Goal: Task Accomplishment & Management: Use online tool/utility

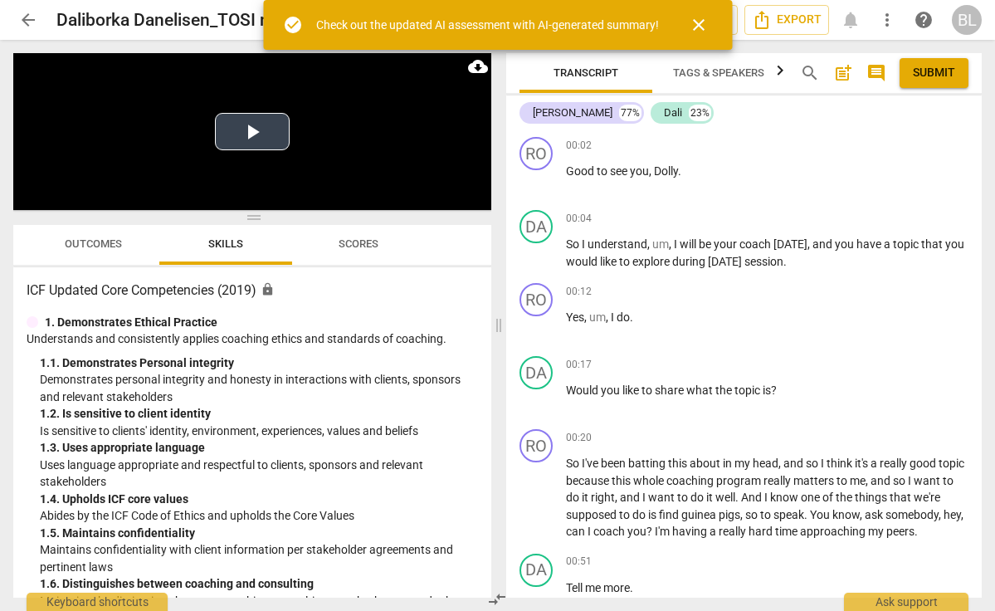
click at [254, 128] on button "Play Video" at bounding box center [252, 131] width 75 height 37
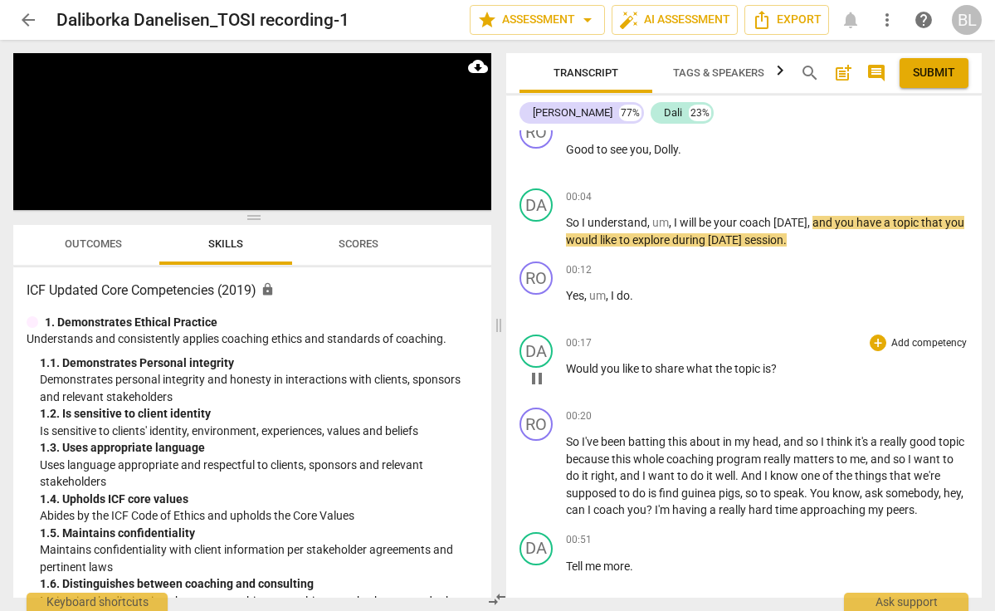
scroll to position [27, 0]
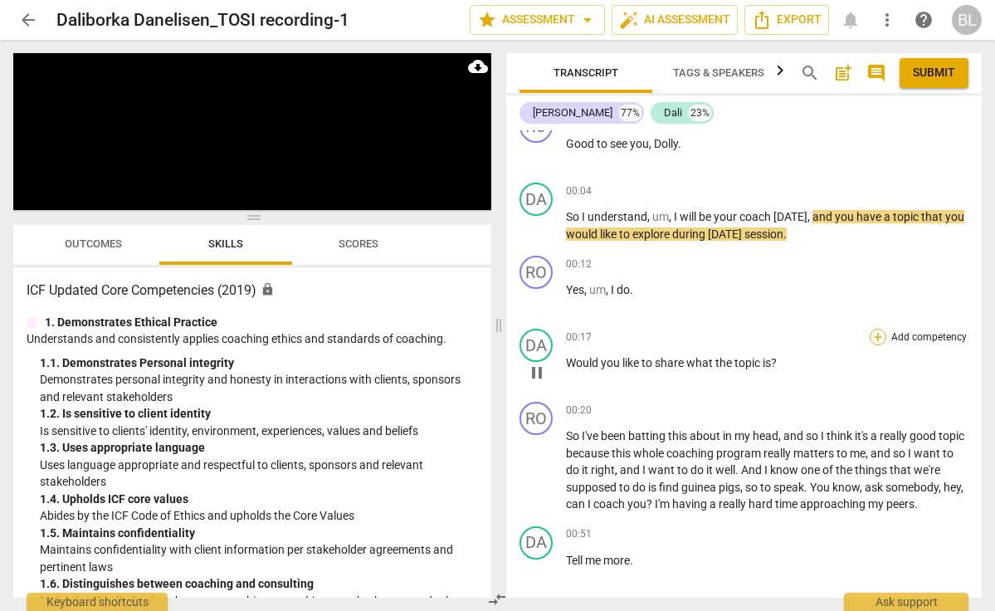
click at [875, 336] on div "+" at bounding box center [878, 337] width 17 height 17
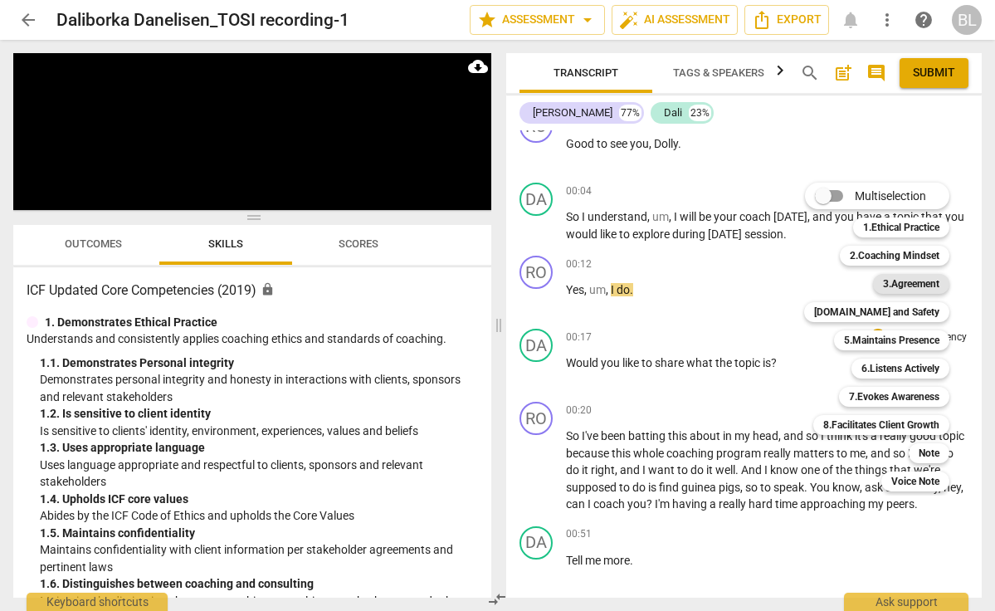
click at [901, 284] on b "3.Agreement" at bounding box center [911, 284] width 56 height 20
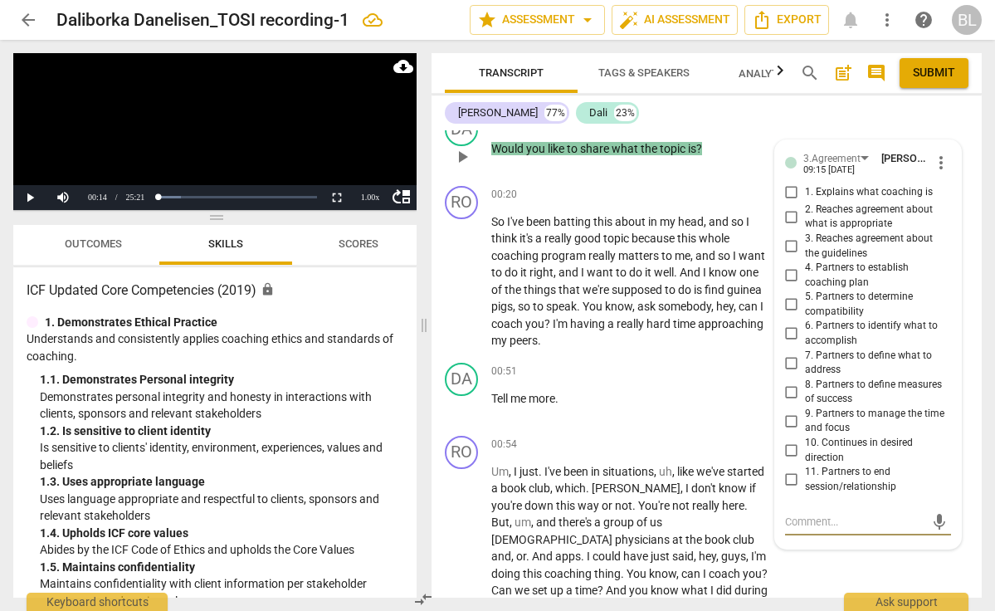
scroll to position [266, 0]
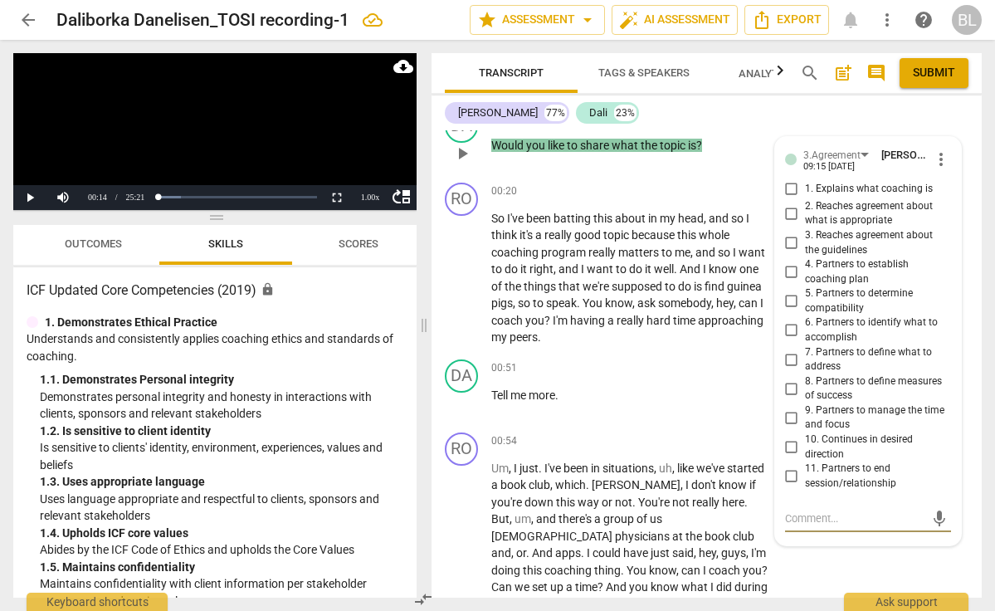
click at [790, 351] on input "7. Partners to define what to address" at bounding box center [791, 359] width 27 height 20
checkbox input "true"
click at [664, 369] on div "+" at bounding box center [667, 368] width 17 height 17
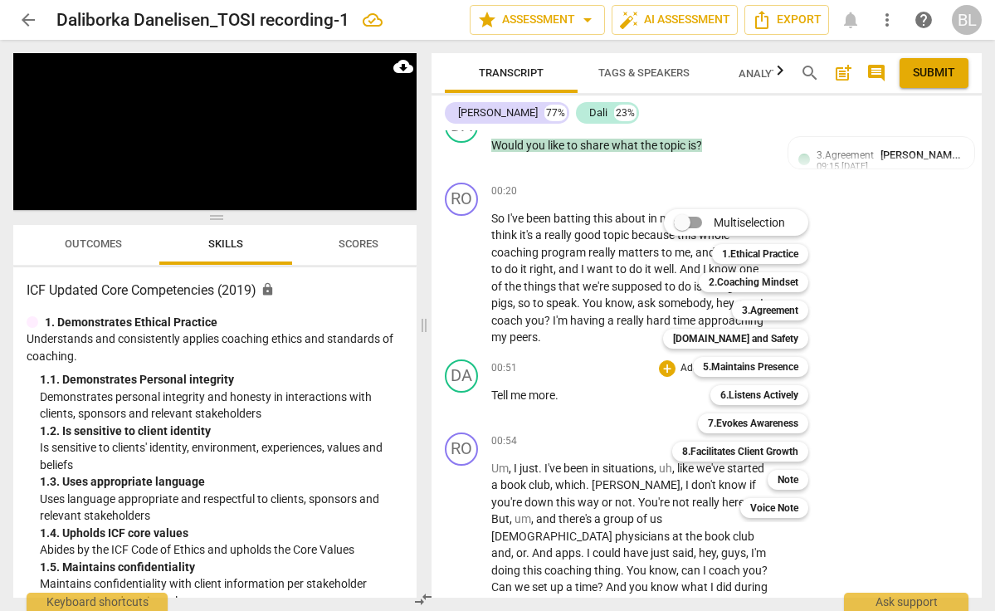
click at [668, 364] on div "Multiselection m 1.Ethical Practice 1 2.Coaching Mindset 2 3.Agreement 3 [DOMAI…" at bounding box center [747, 363] width 183 height 317
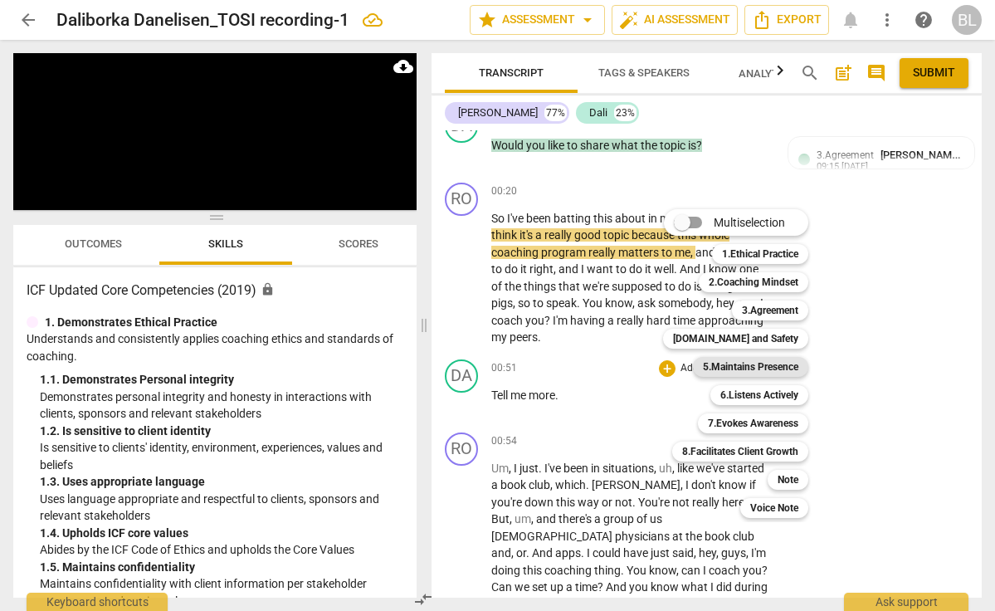
click at [752, 368] on b "5.Maintains Presence" at bounding box center [750, 367] width 95 height 20
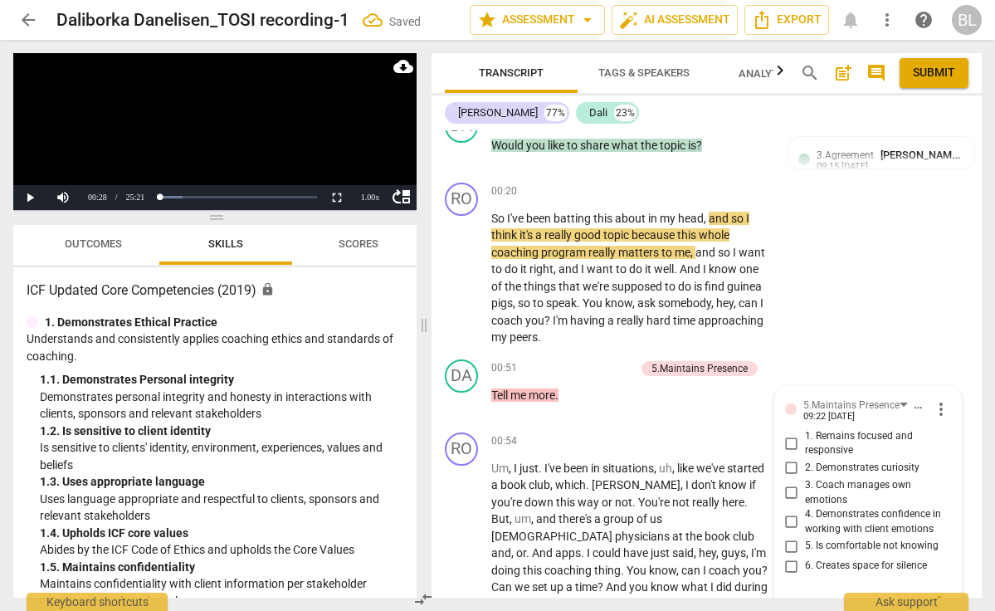
scroll to position [270, 0]
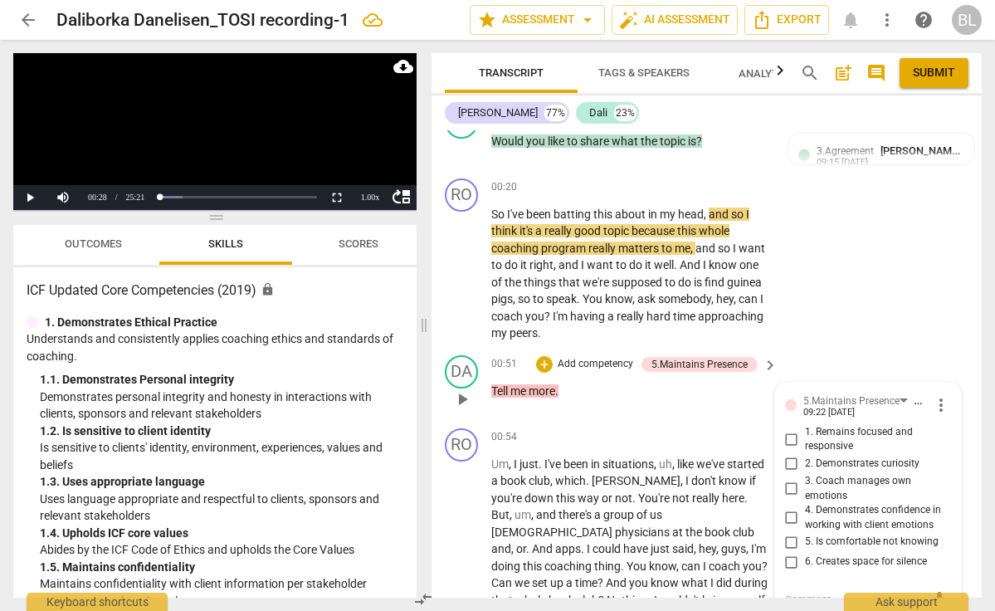
click at [790, 455] on input "2. Demonstrates curiosity" at bounding box center [791, 464] width 27 height 20
checkbox input "true"
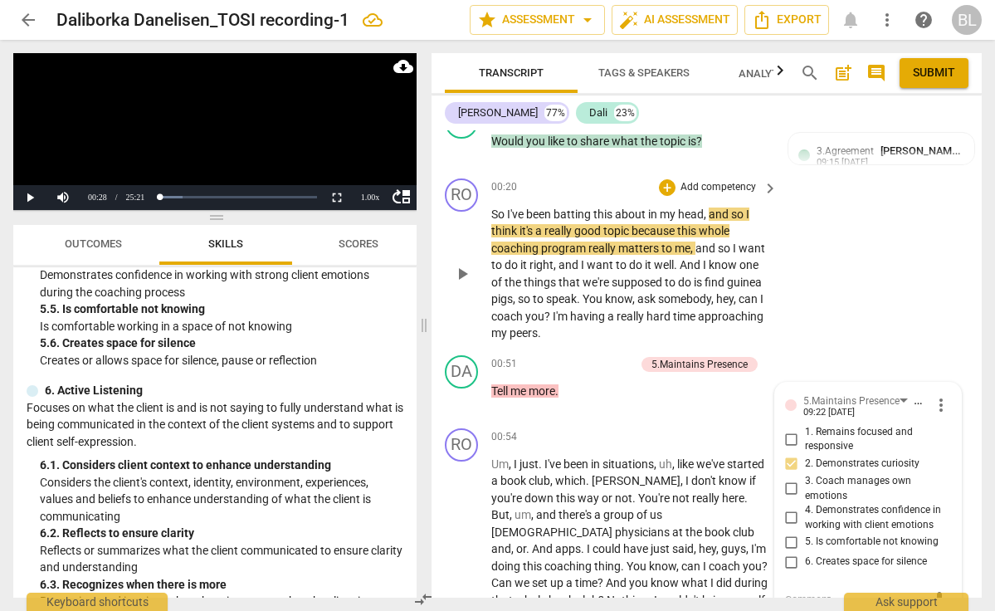
scroll to position [274, 0]
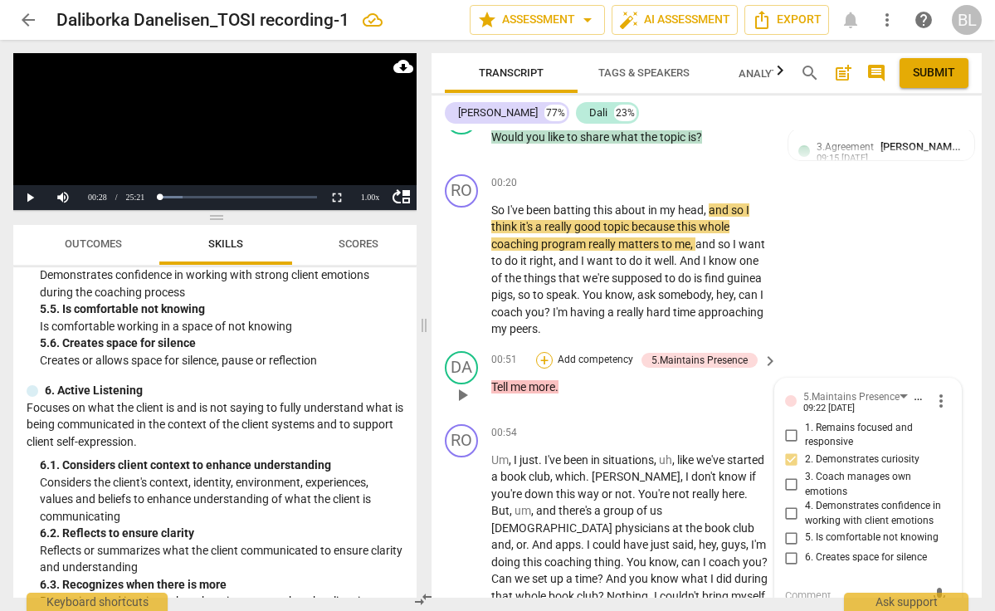
click at [541, 356] on div "+" at bounding box center [544, 360] width 17 height 17
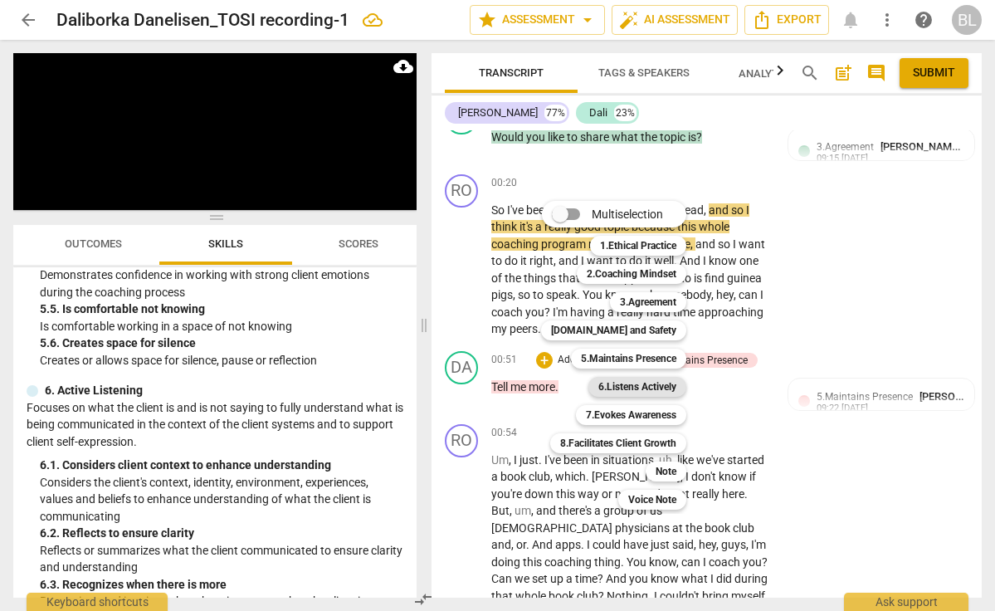
click at [637, 387] on b "6.Listens Actively" at bounding box center [637, 387] width 78 height 20
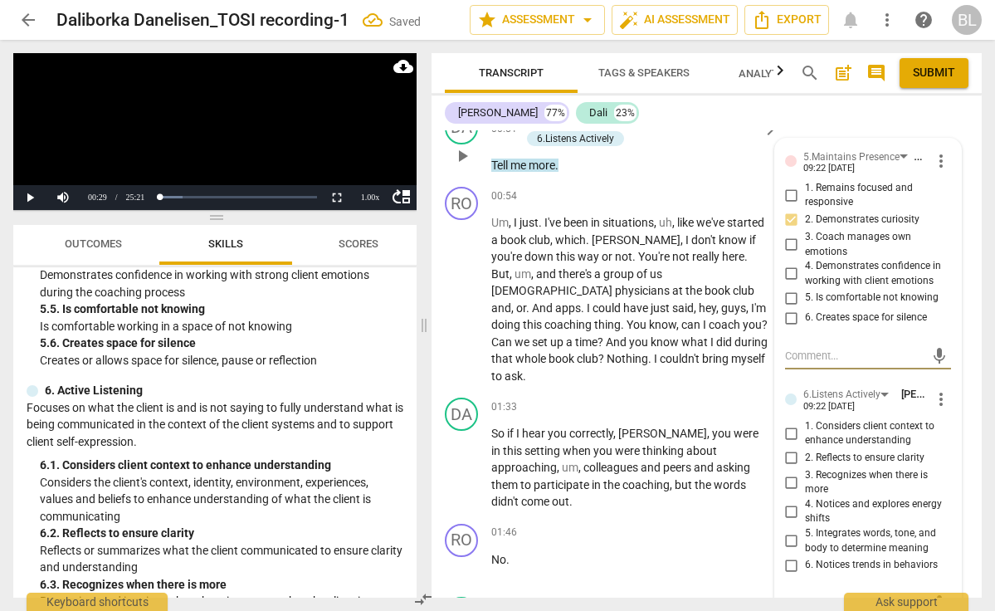
scroll to position [525, 0]
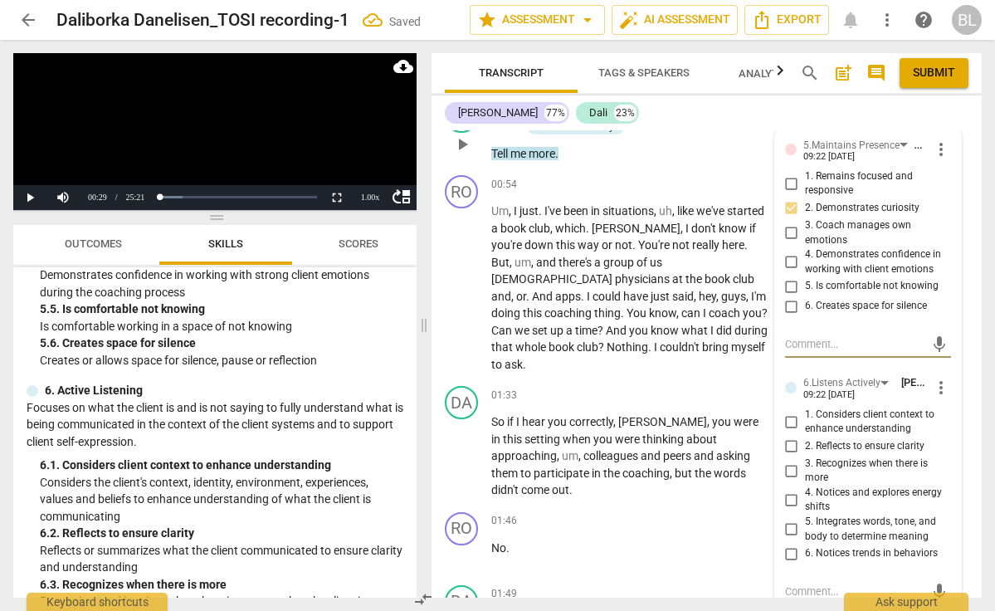
click at [788, 461] on input "3. Recognizes when there is more" at bounding box center [791, 471] width 27 height 20
checkbox input "true"
click at [461, 278] on span "play_arrow" at bounding box center [462, 288] width 20 height 20
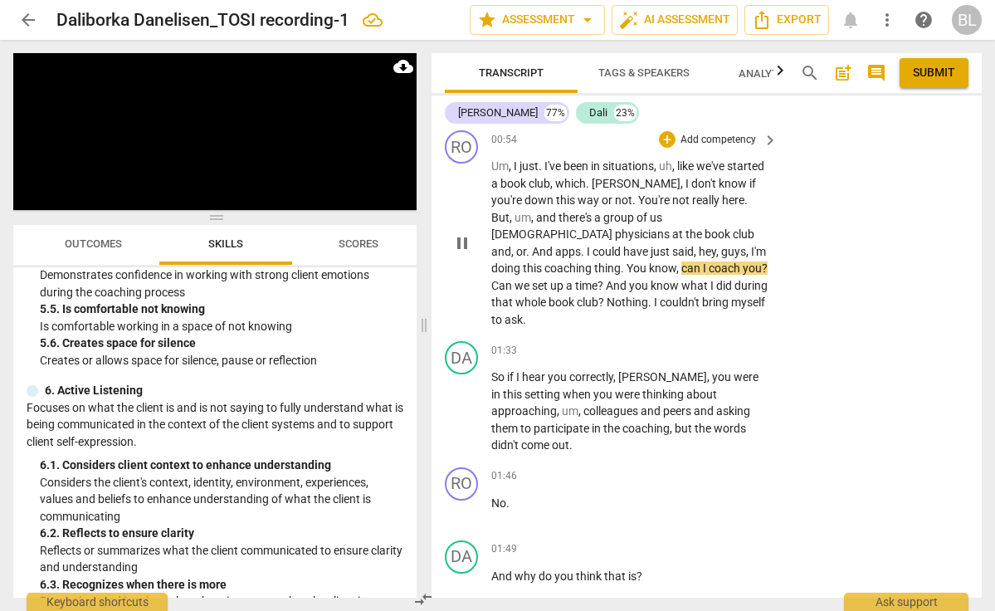
scroll to position [588, 0]
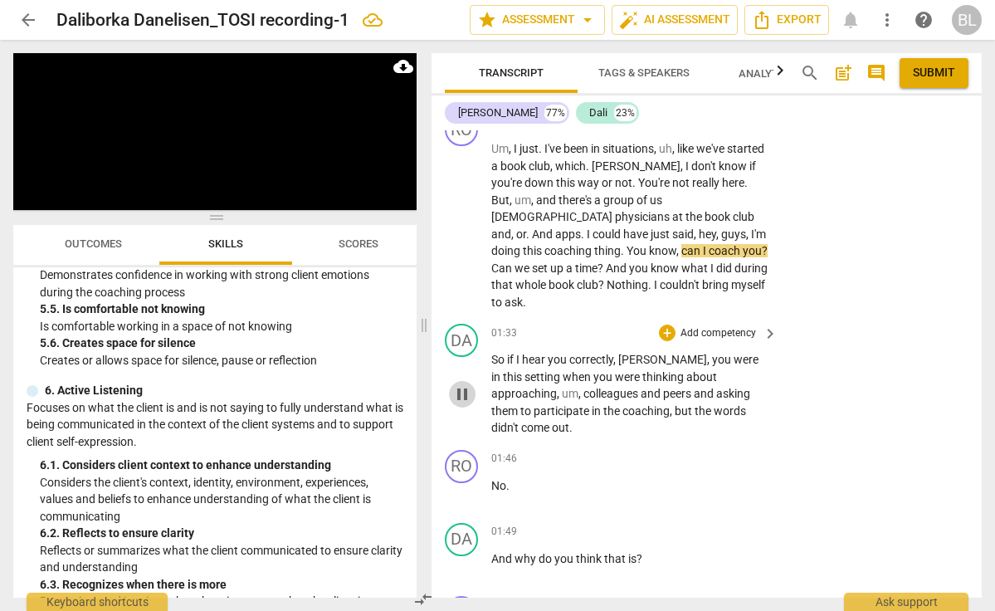
click at [456, 384] on span "pause" at bounding box center [462, 394] width 20 height 20
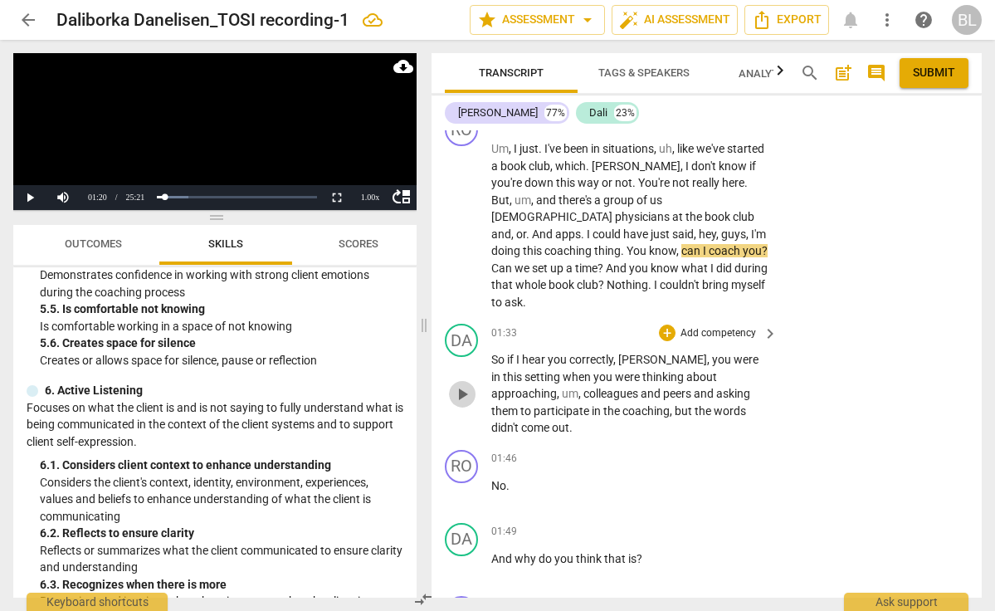
click at [456, 384] on span "play_arrow" at bounding box center [462, 394] width 20 height 20
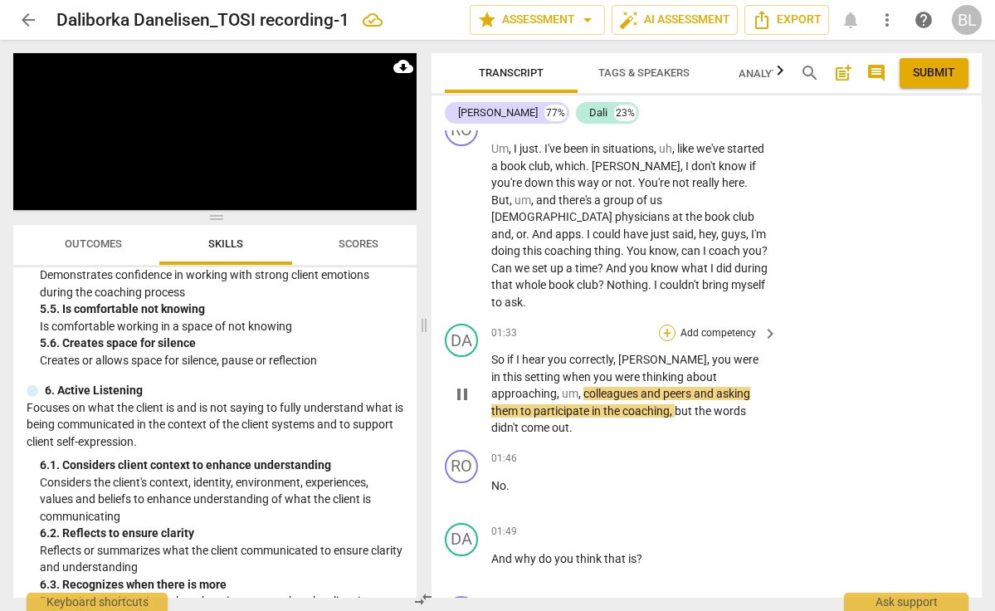
click at [665, 325] on div "+" at bounding box center [667, 333] width 17 height 17
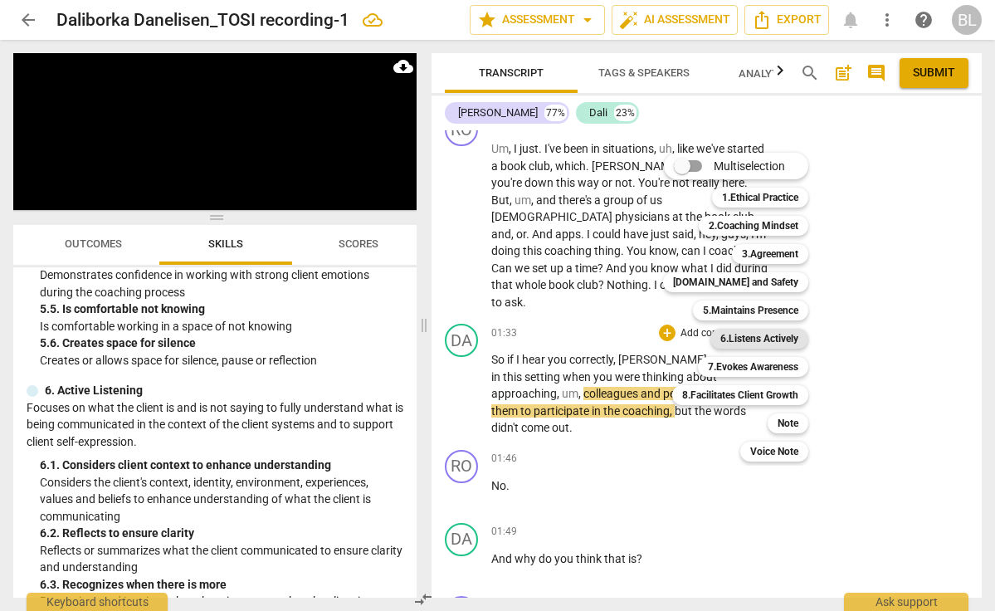
click at [730, 337] on b "6.Listens Actively" at bounding box center [759, 339] width 78 height 20
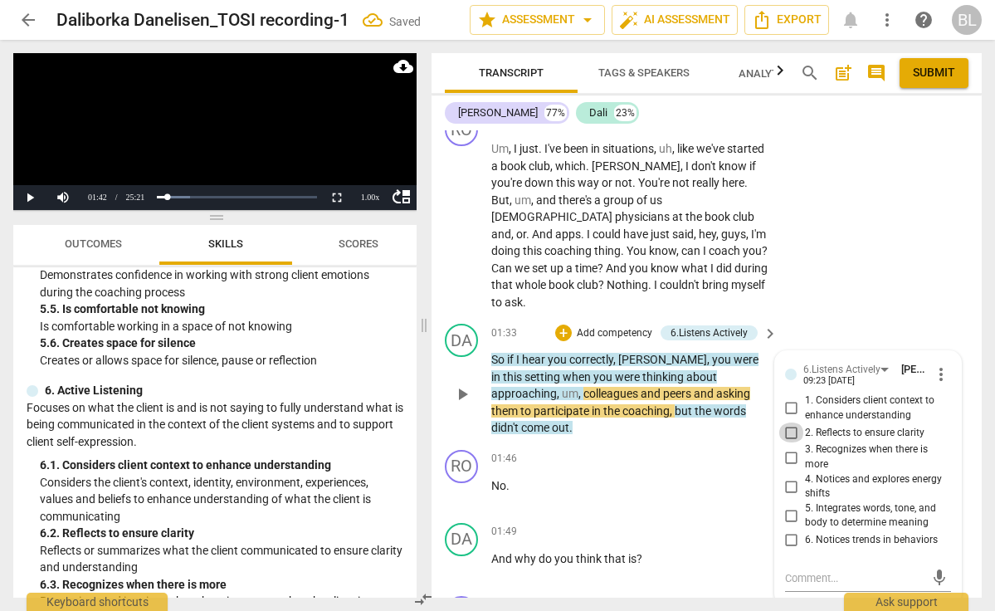
click at [789, 422] on input "2. Reflects to ensure clarity" at bounding box center [791, 432] width 27 height 20
checkbox input "true"
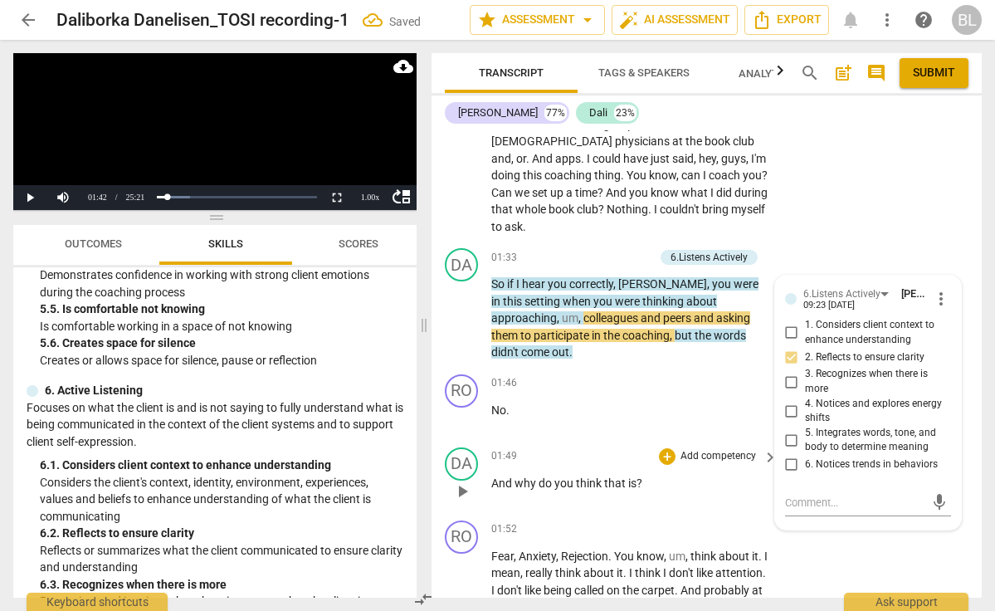
scroll to position [671, 0]
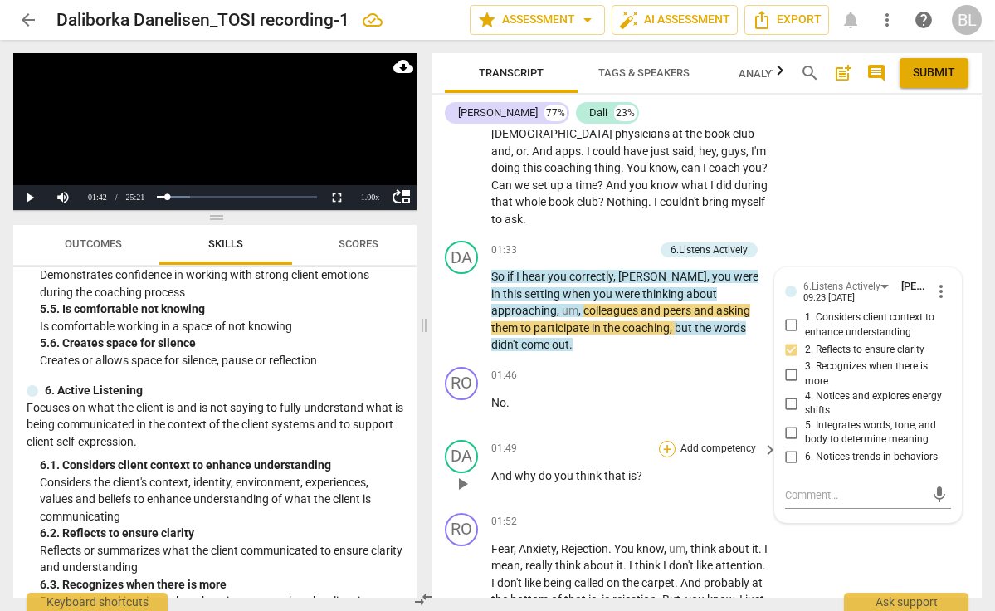
click at [669, 441] on div "+" at bounding box center [667, 449] width 17 height 17
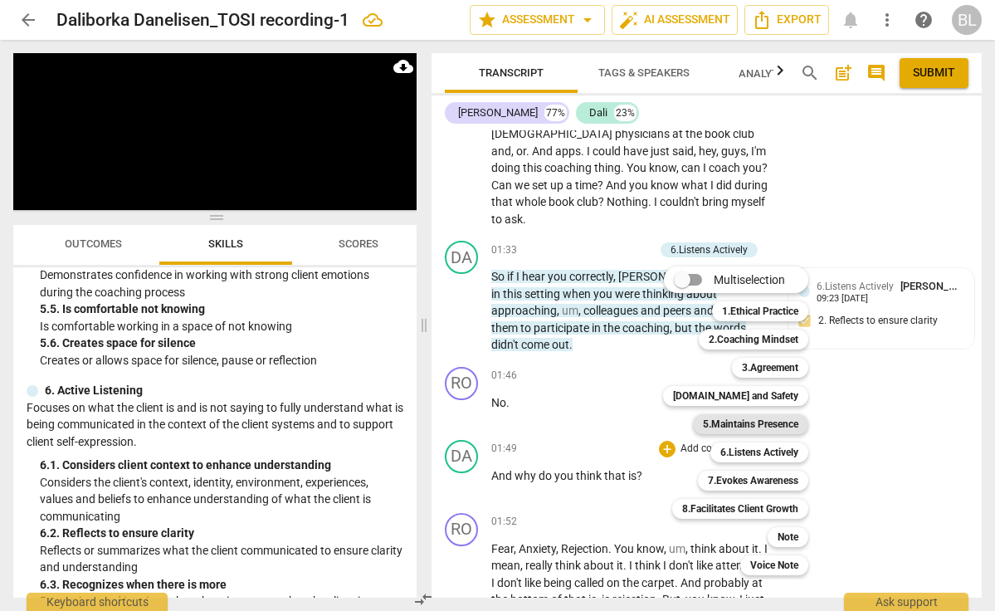
click at [727, 421] on b "5.Maintains Presence" at bounding box center [750, 424] width 95 height 20
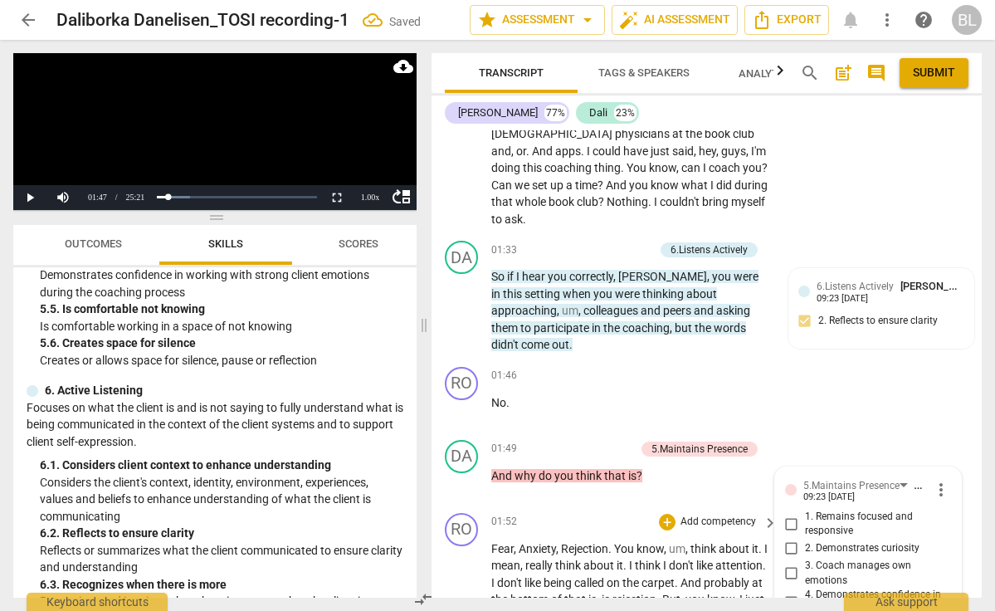
scroll to position [959, 0]
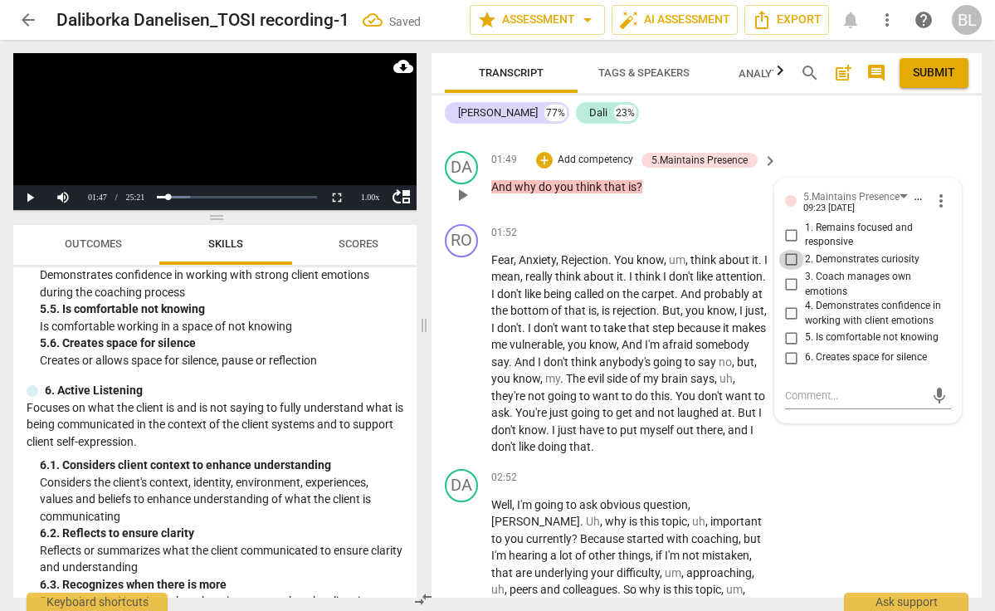
click at [791, 250] on input "2. Demonstrates curiosity" at bounding box center [791, 260] width 27 height 20
checkbox input "true"
click at [788, 388] on textarea at bounding box center [854, 396] width 139 height 16
type textarea "E"
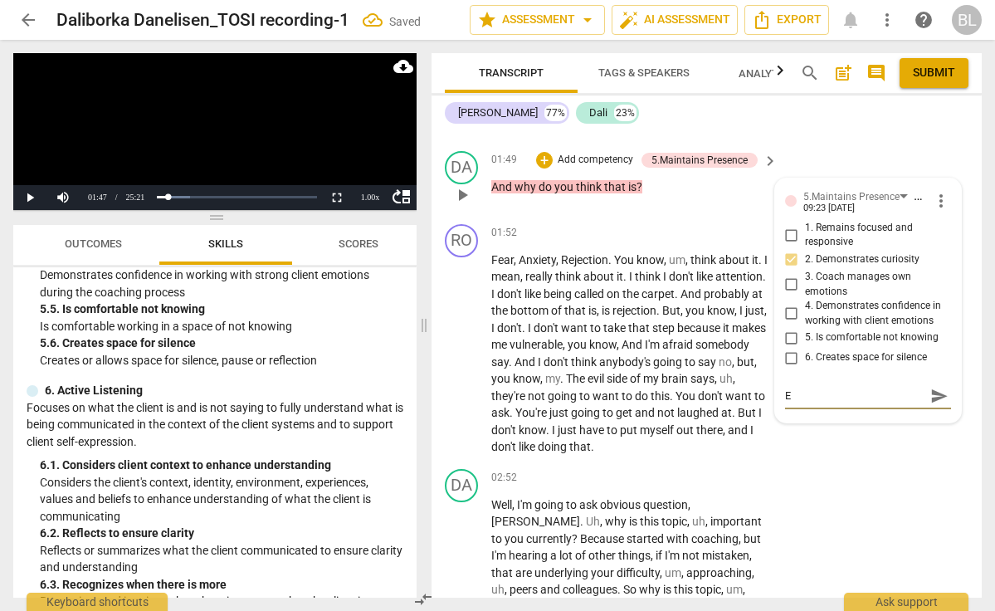
type textarea "Ev"
type textarea "Eve"
type textarea "Even"
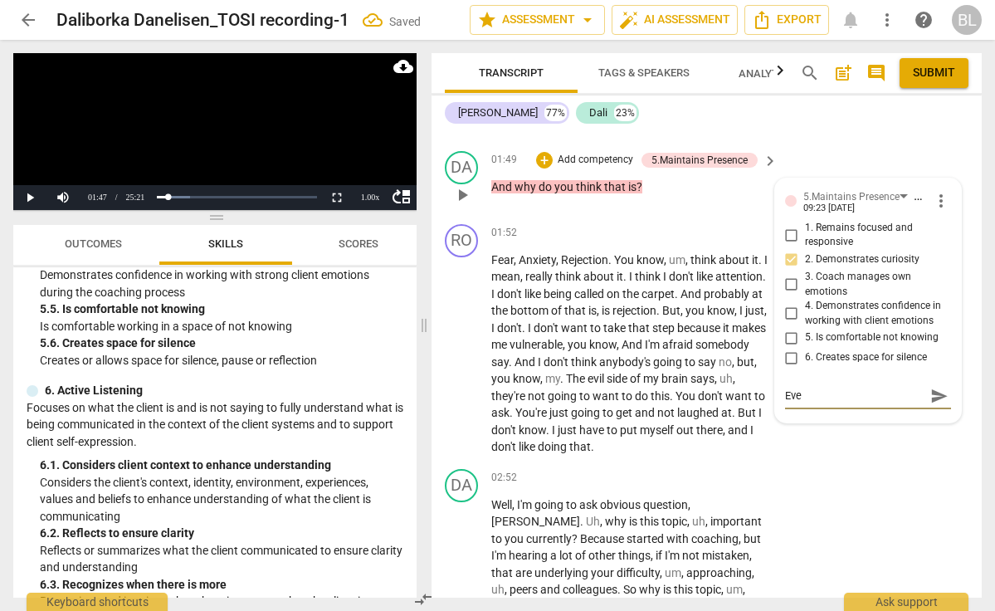
type textarea "Even"
type textarea "Even b"
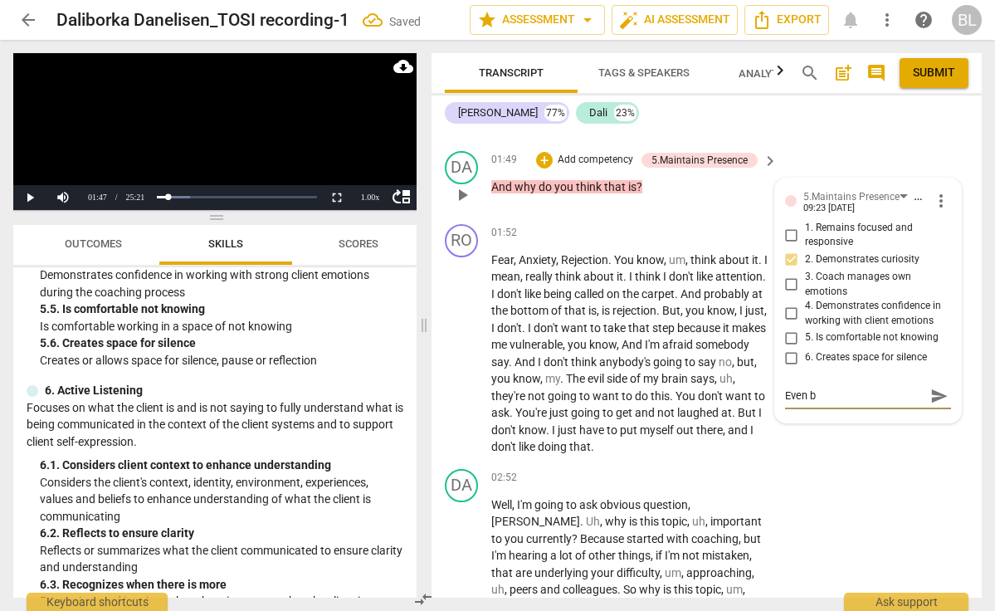
type textarea "Even be"
type textarea "Even bet"
type textarea "Even bett"
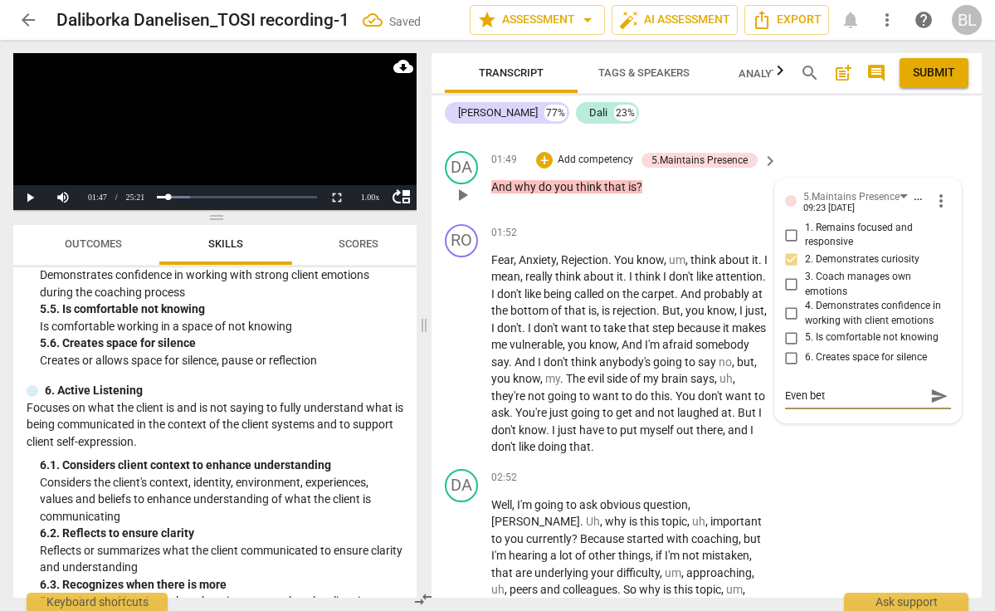
type textarea "Even bett"
type textarea "Even bette"
type textarea "Even better"
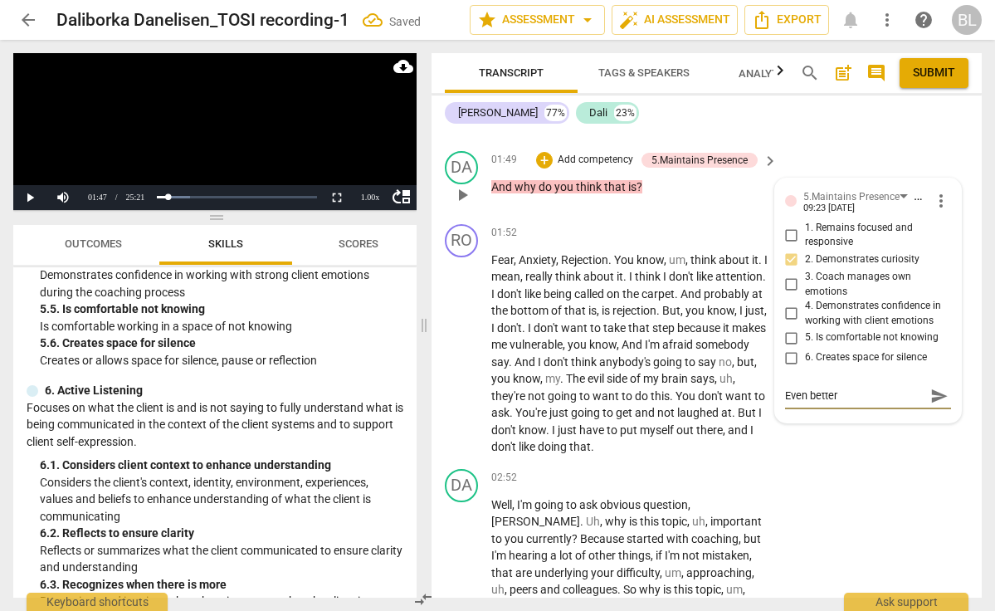
type textarea "Even better"
type textarea "Even better t"
type textarea "Even better th"
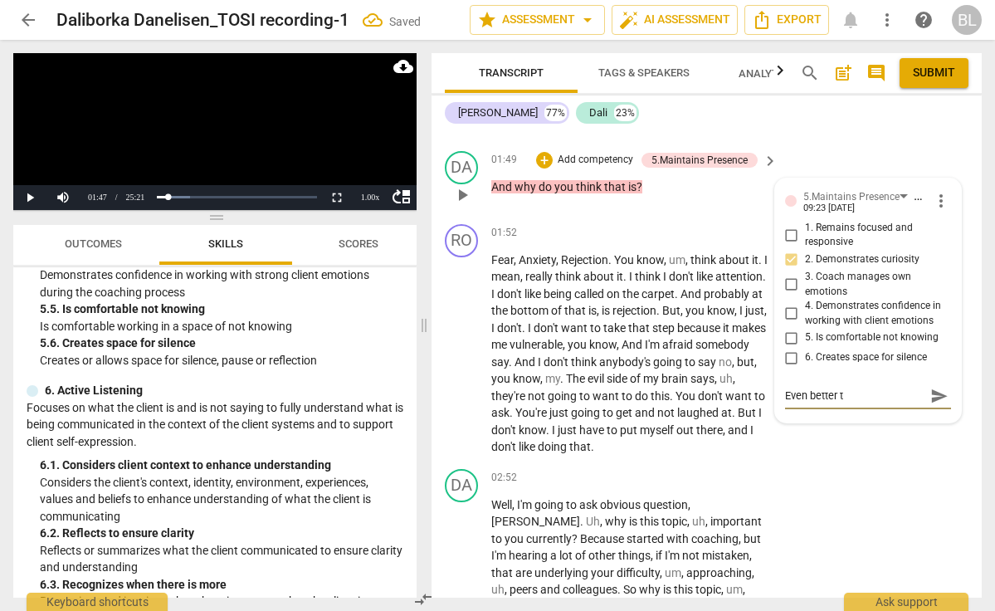
type textarea "Even better th"
type textarea "Even better tha"
type textarea "Even better than"
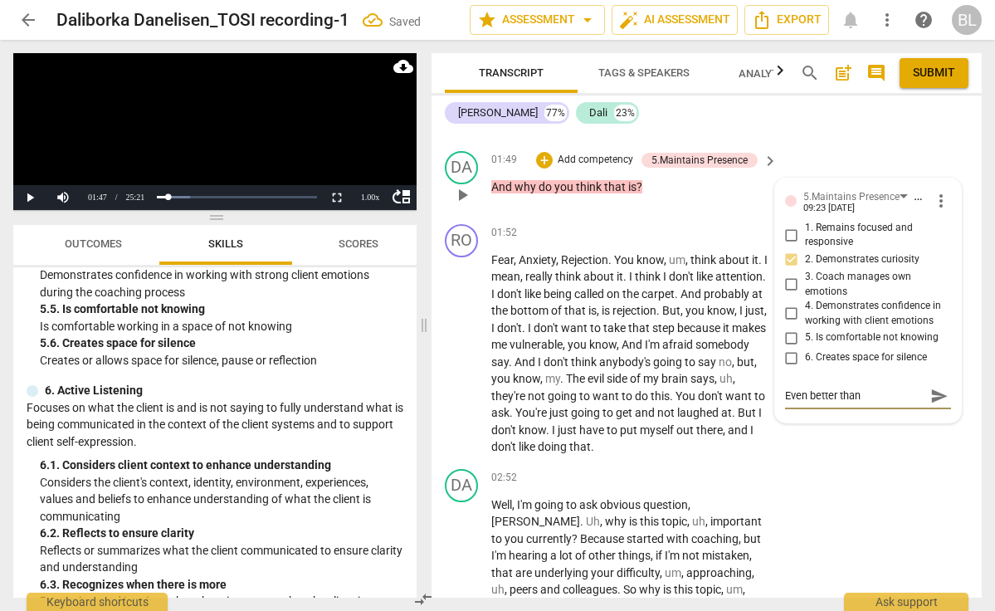
type textarea "Even better than"
type textarea "Even better than a"
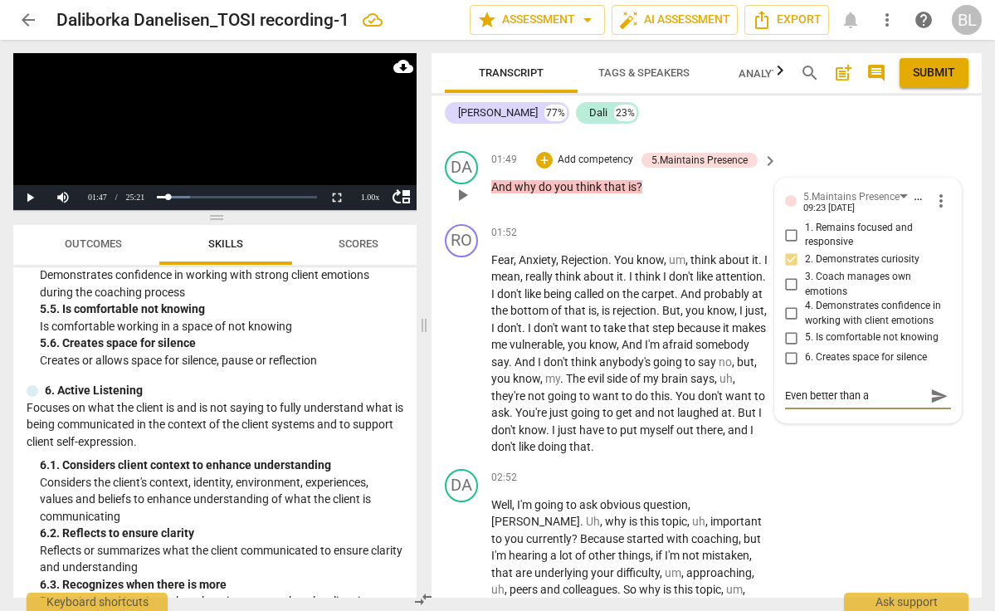
type textarea "Even better than a"
type textarea "Even better than a '"
type textarea "Even better than a 'w"
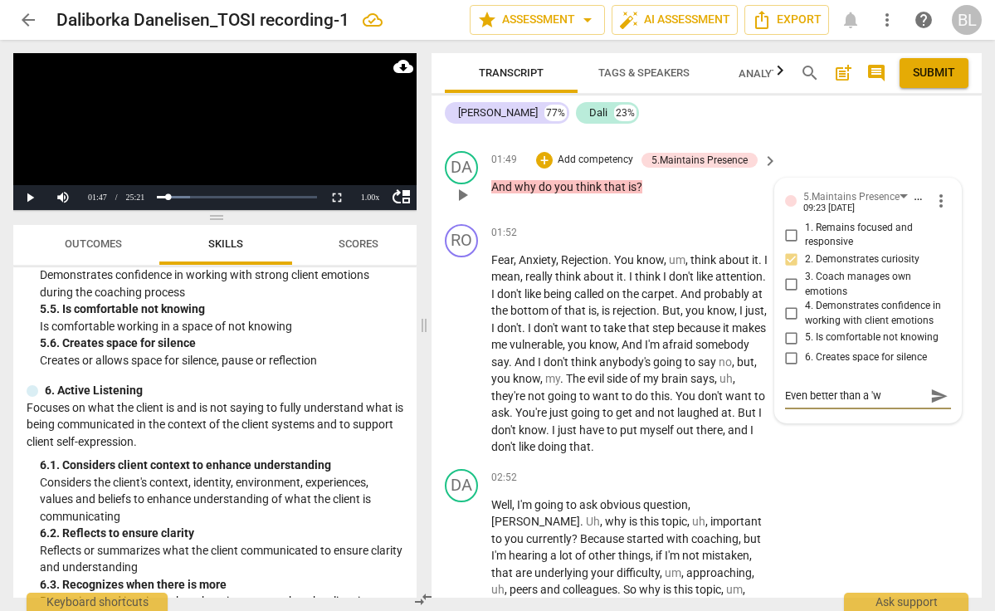
type textarea "Even better than a 'wh"
type textarea "Even better than a 'why"
type textarea "Even better than a 'why'"
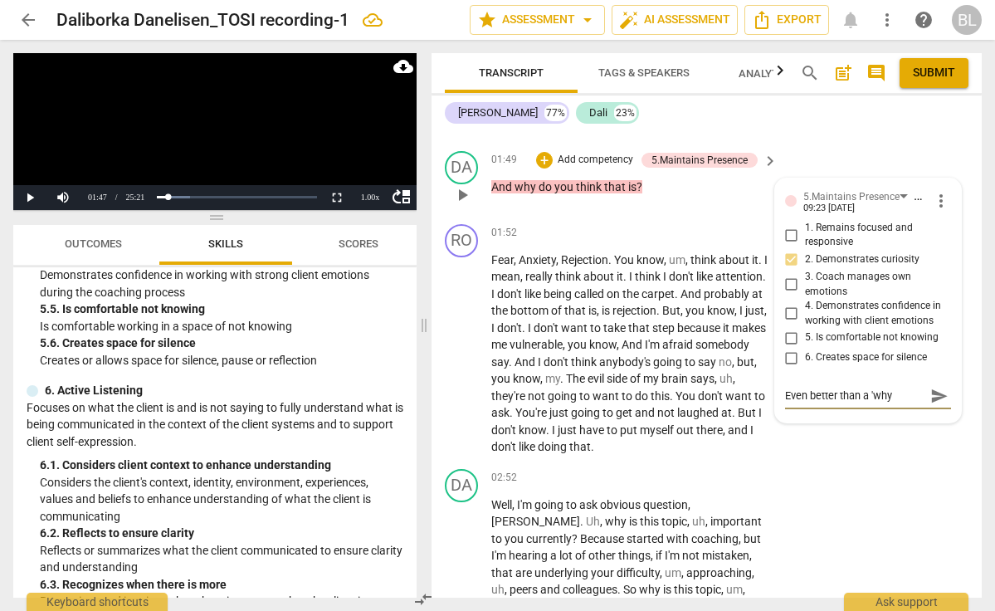
type textarea "Even better than a 'why'"
type textarea "Even better than a 'why' q"
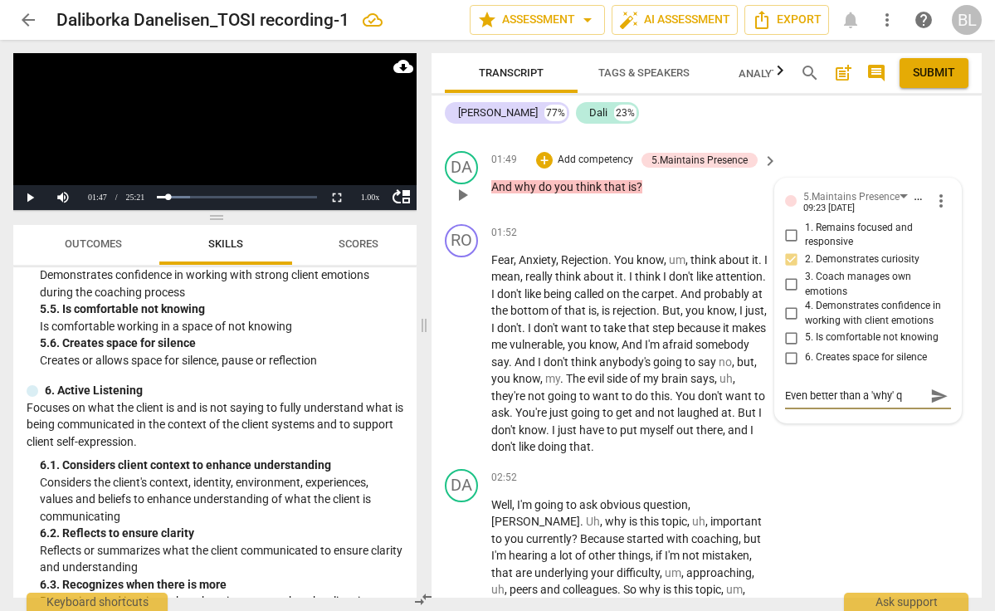
type textarea "Even better than a 'why' qu"
type textarea "Even better than a 'why' que"
type textarea "Even better than a 'why' ques"
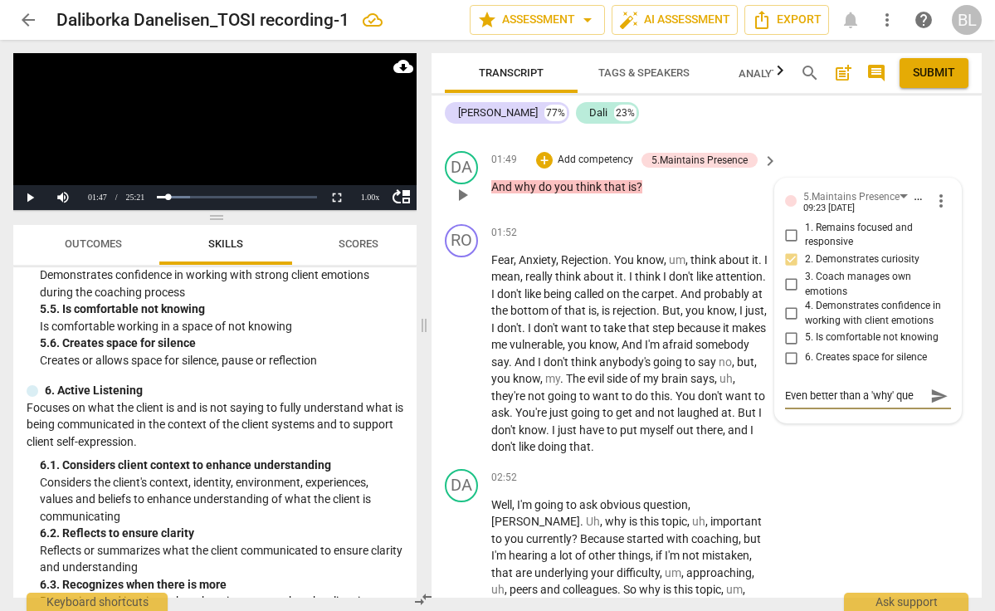
type textarea "Even better than a 'why' ques"
type textarea "Even better than a 'why' quest"
type textarea "Even better than a 'why' questi"
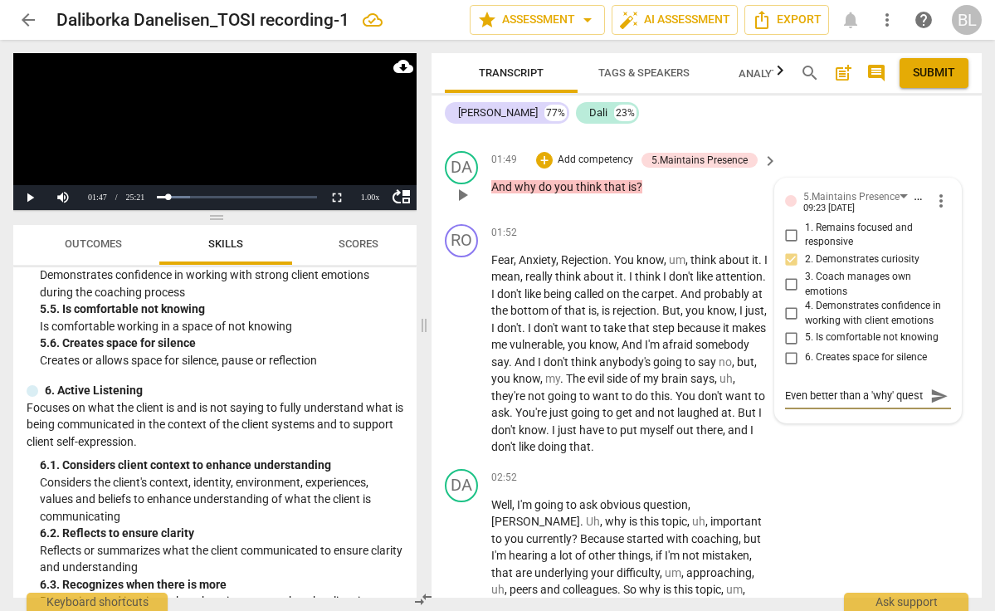
type textarea "Even better than a 'why' questi"
type textarea "Even better than a 'why' questio"
type textarea "Even better than a 'why' question"
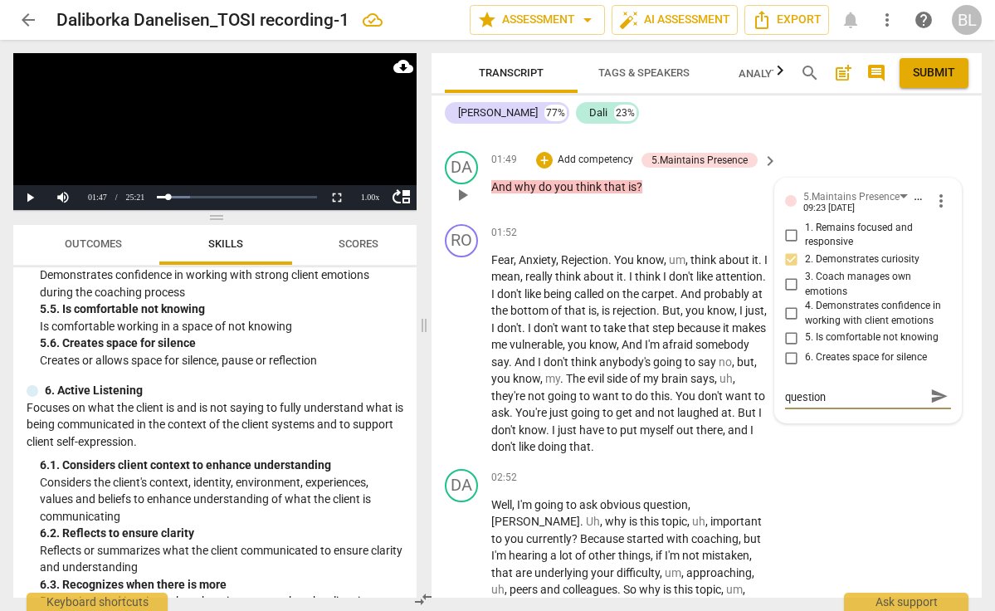
type textarea "Even better than a 'why' question"
type textarea "Even better than a 'why' question i"
type textarea "Even better than a 'why' question is"
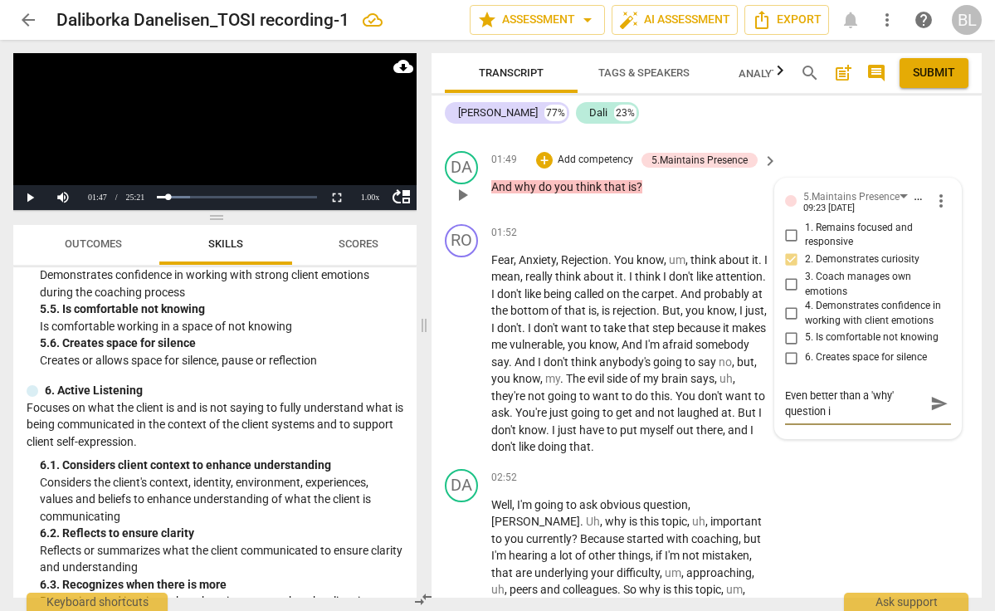
type textarea "Even better than a 'why' question is"
type textarea "Even better than a 'why' question is '"
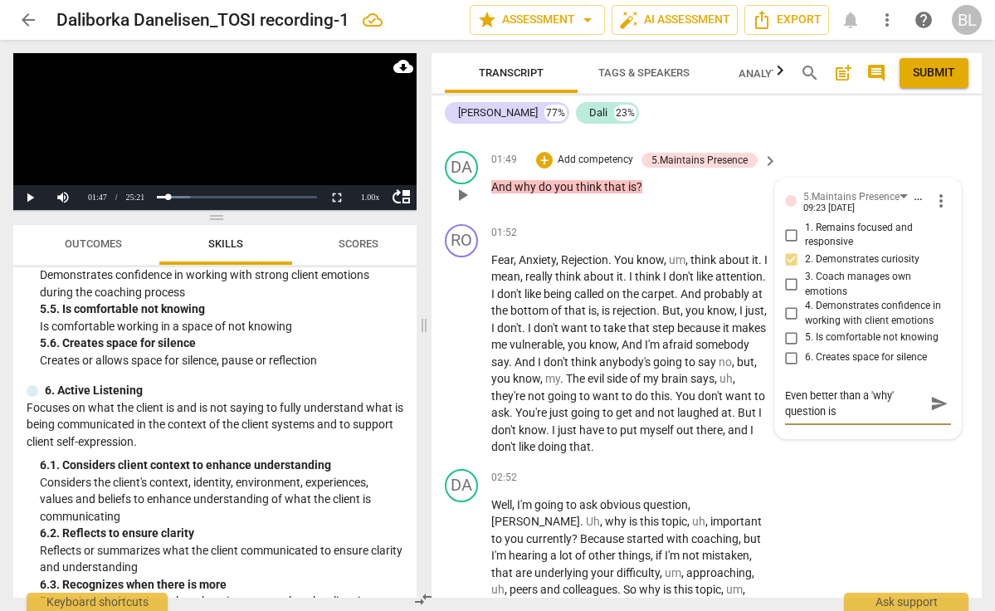
type textarea "Even better than a 'why' question is '"
type textarea "Even better than a 'why' question is"
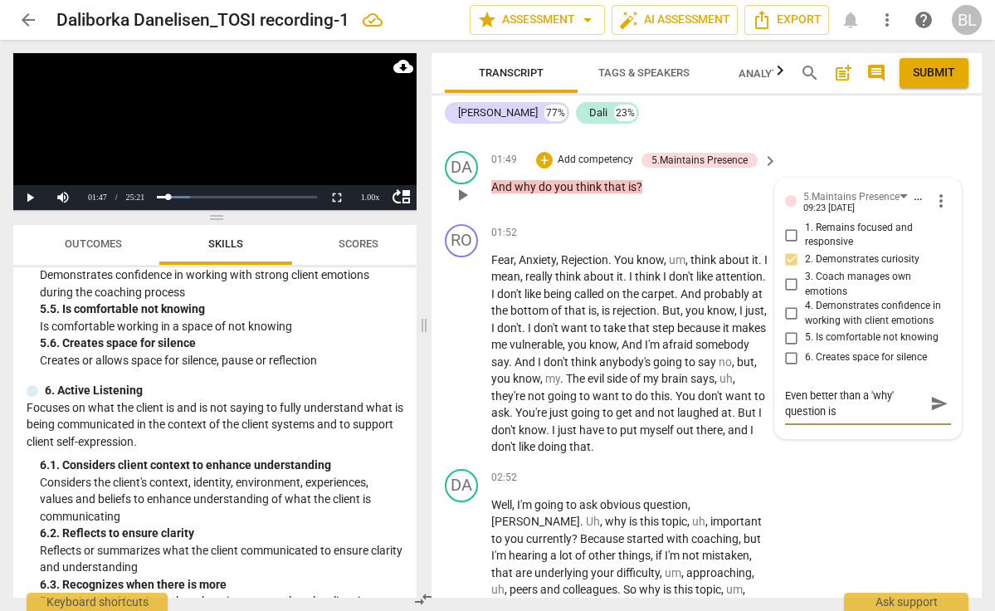
type textarea "Even better than a 'why' question i"
type textarea "Even better than a 'why' question"
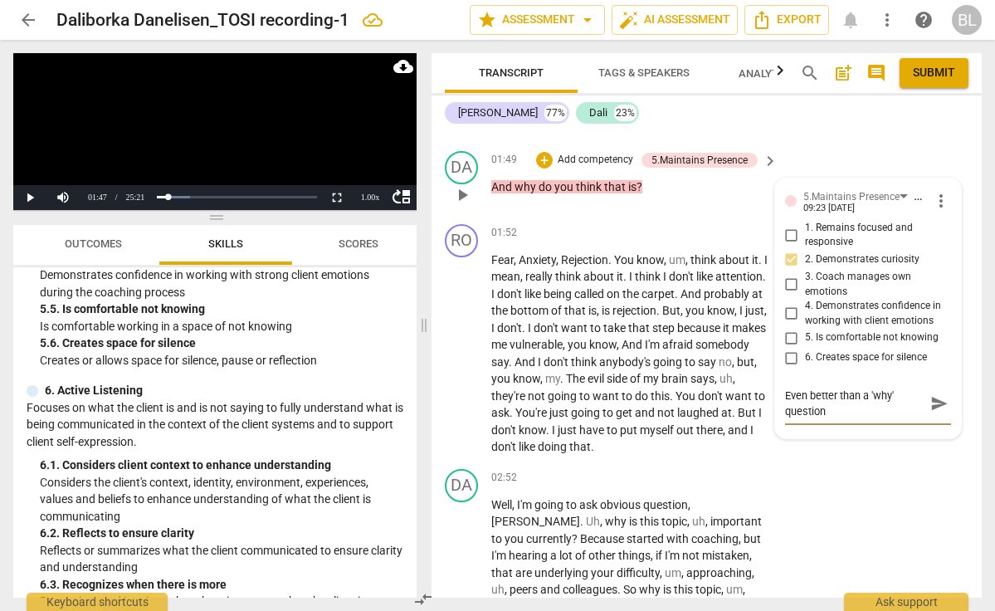
type textarea "Even better than a 'why' question"
type textarea "Even better than a 'why' questio"
type textarea "Even better than a 'why' questi"
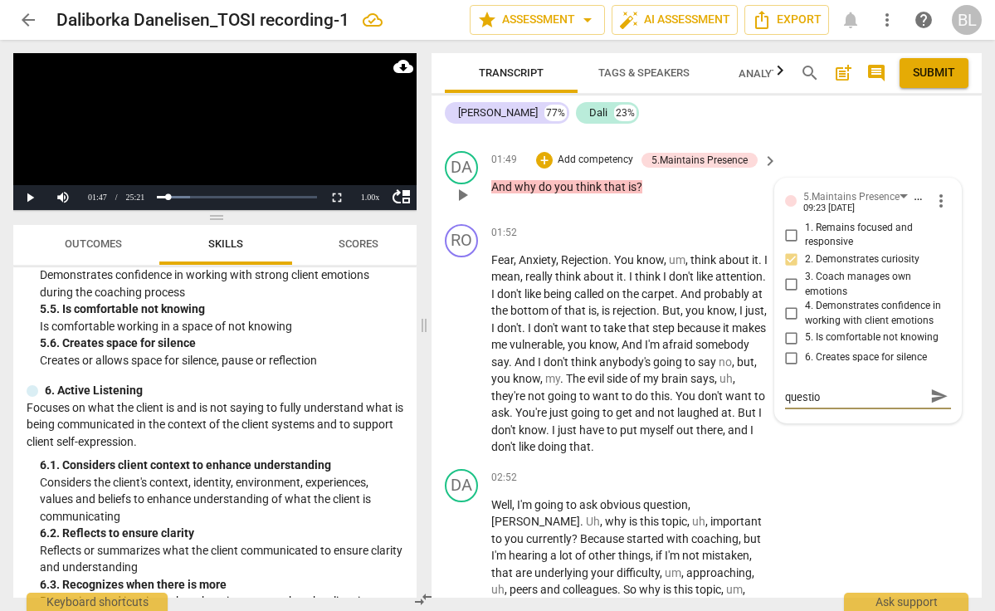
type textarea "Even better than a 'why' questi"
type textarea "Even better than a 'why' quest"
type textarea "Even better than a 'why' ques"
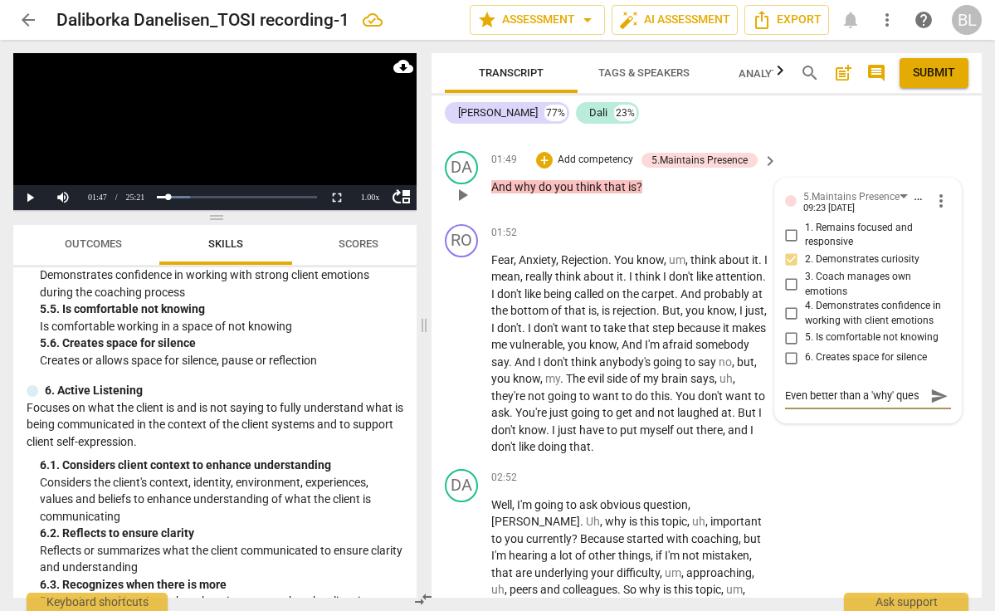
type textarea "Even better than a 'why' que"
type textarea "Even better than a 'why' qu"
type textarea "Even better than a 'why' q"
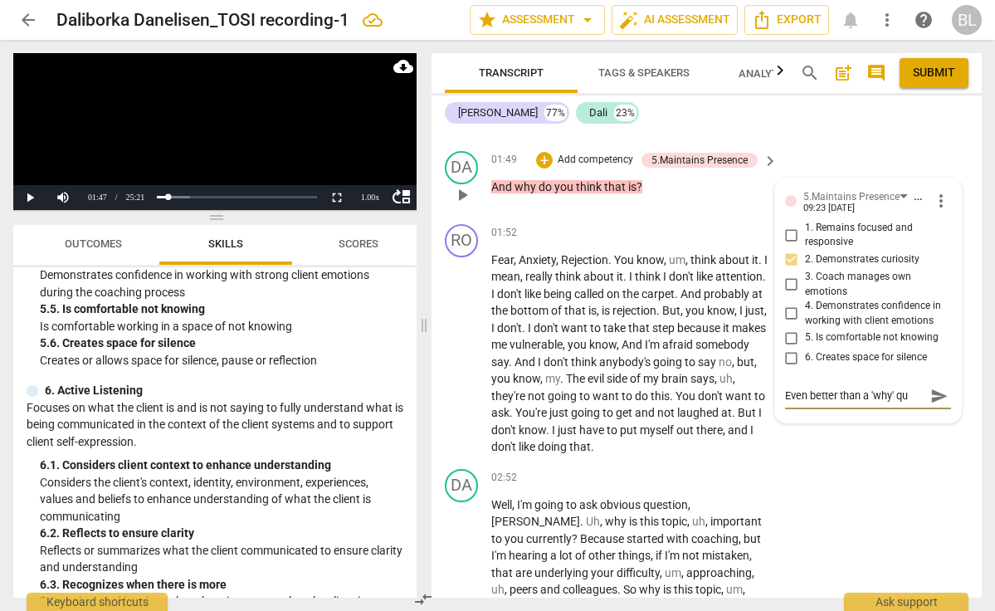
type textarea "Even better than a 'why' q"
type textarea "Even better than a 'why'"
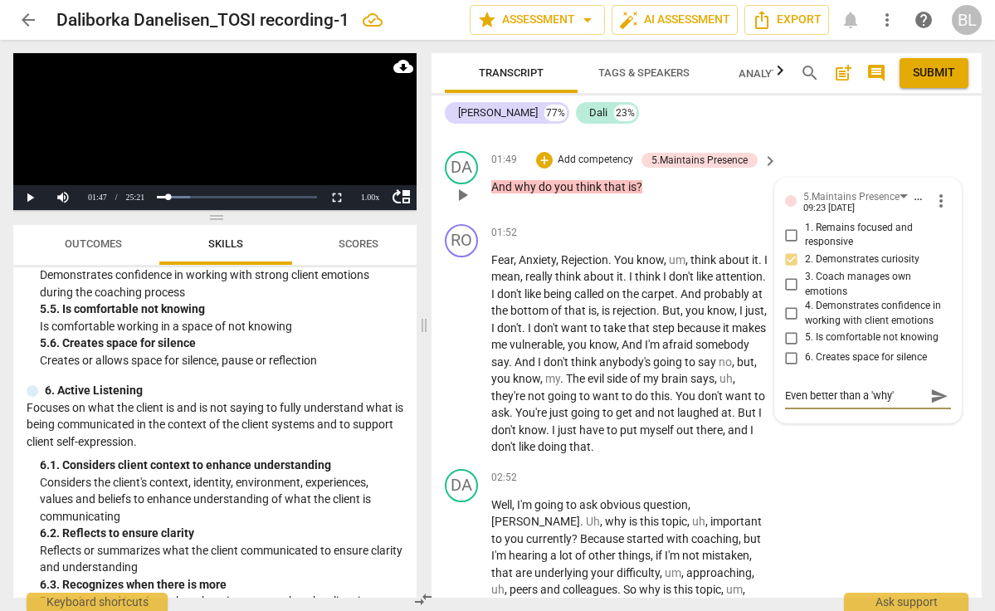
scroll to position [0, 0]
type textarea "Even better than a 'why"
type textarea "Even better than a 'wh"
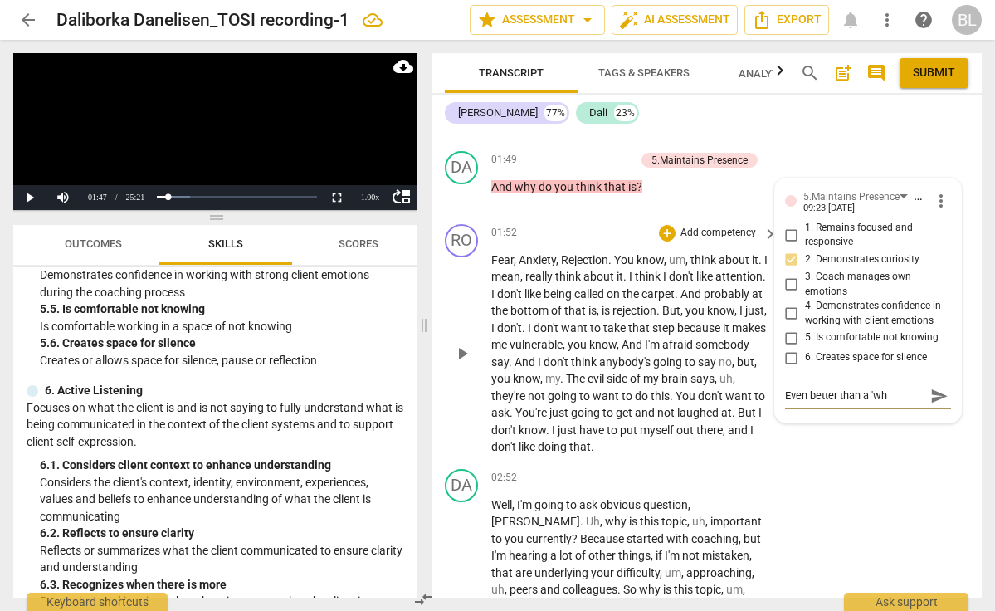
click at [464, 344] on span "play_arrow" at bounding box center [462, 354] width 20 height 20
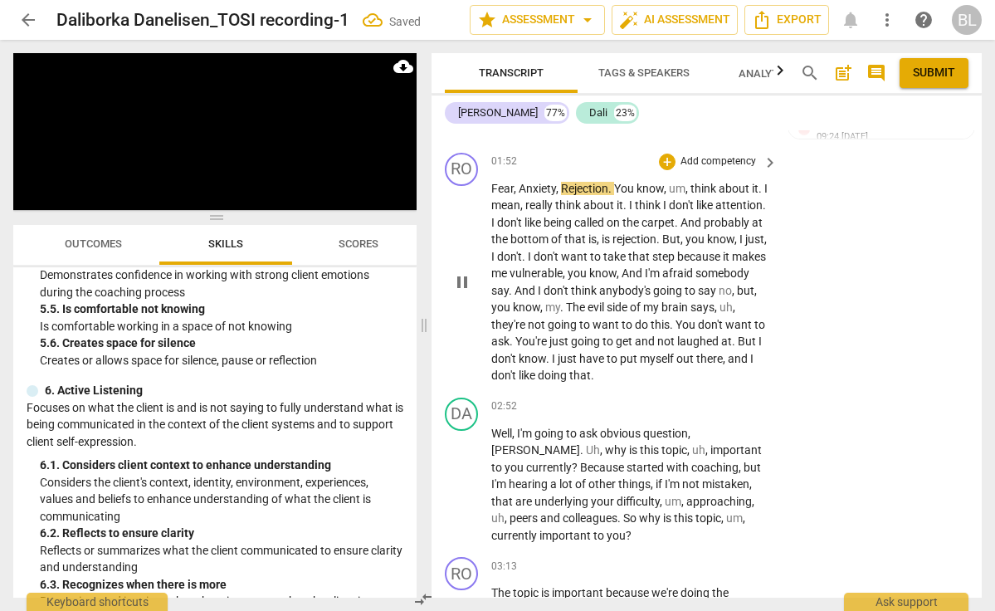
scroll to position [1033, 0]
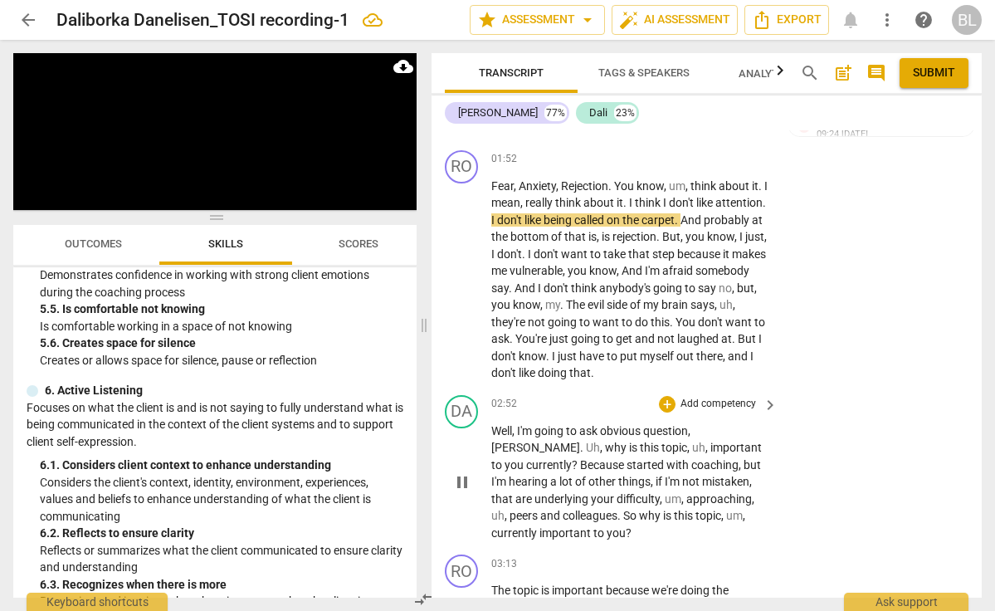
click at [461, 472] on span "pause" at bounding box center [462, 482] width 20 height 20
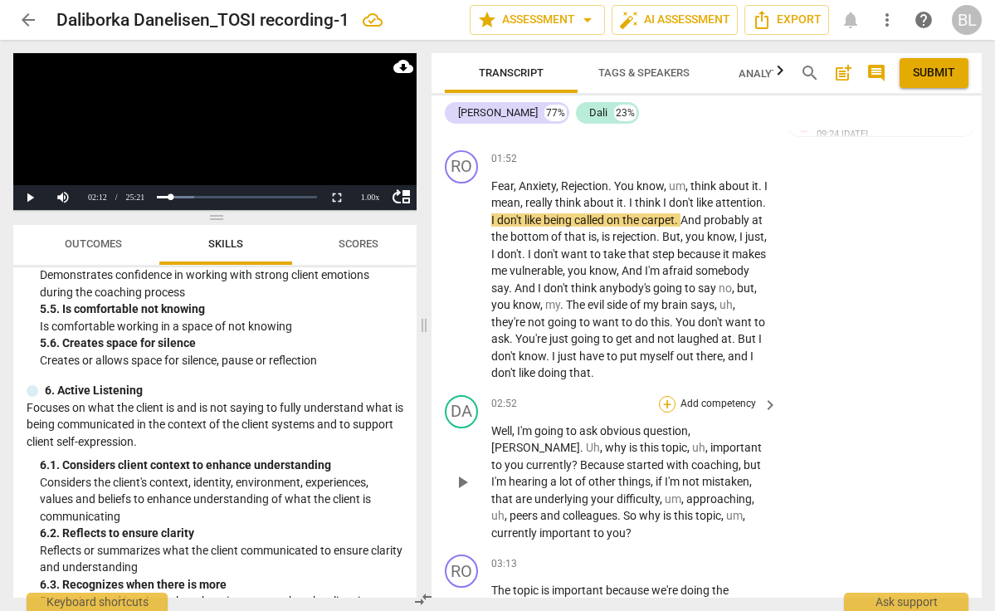
click at [662, 396] on div "+" at bounding box center [667, 404] width 17 height 17
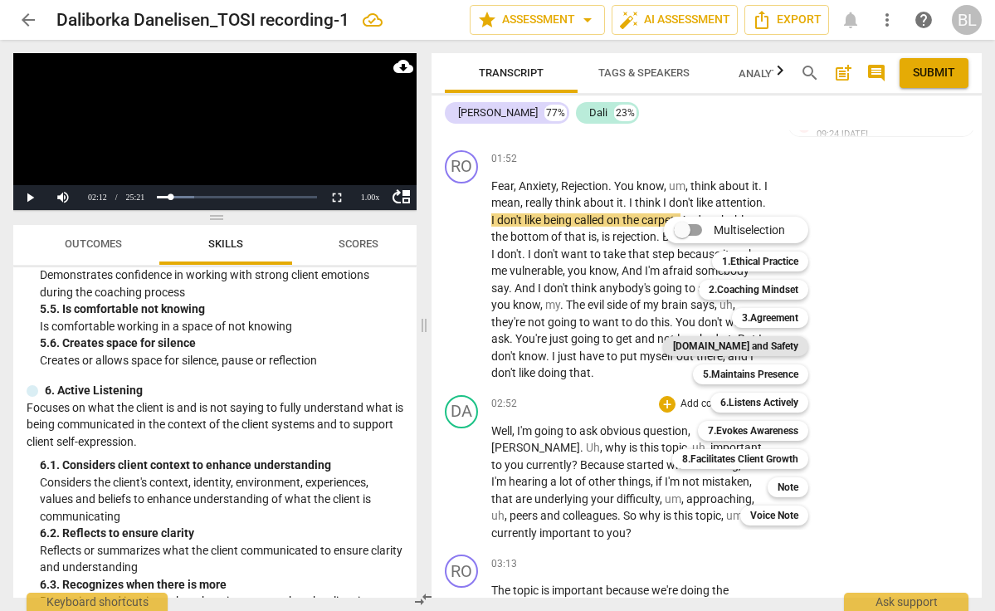
click at [738, 344] on b "[DOMAIN_NAME] and Safety" at bounding box center [735, 346] width 125 height 20
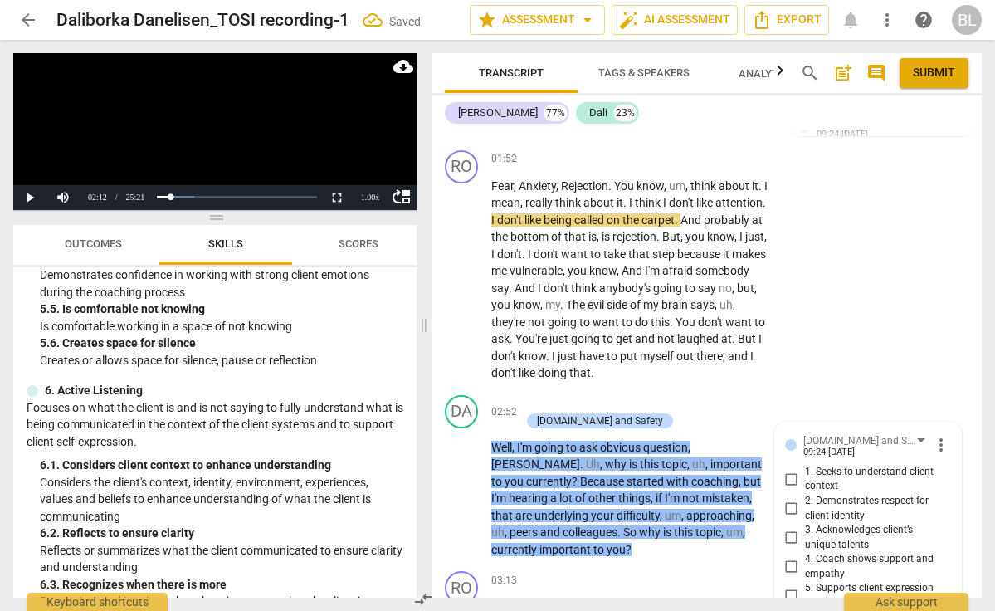
scroll to position [1297, 0]
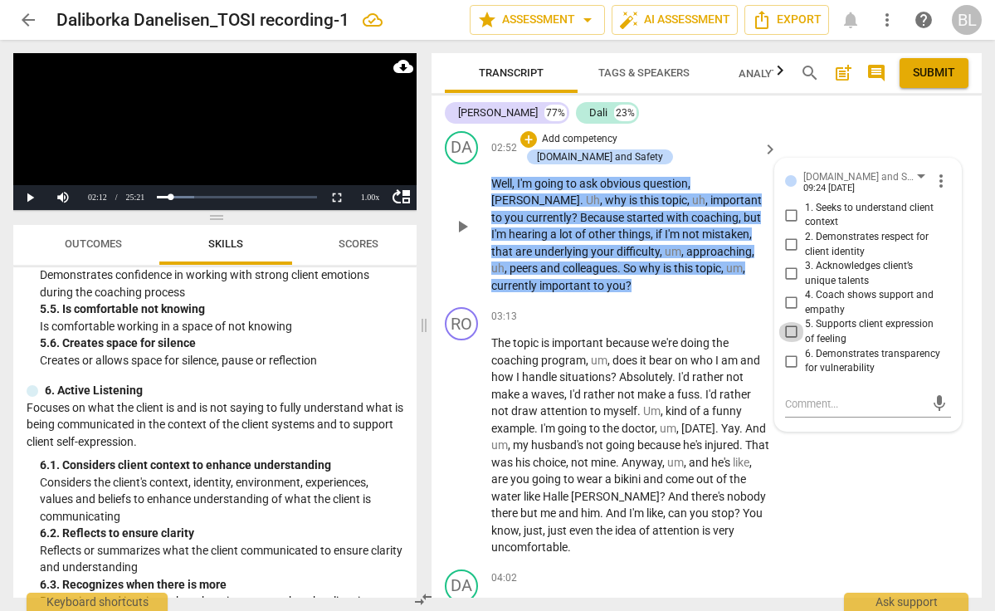
click at [792, 322] on input "5. Supports client expression of feeling" at bounding box center [791, 332] width 27 height 20
checkbox input "true"
click at [787, 396] on textarea at bounding box center [854, 404] width 139 height 16
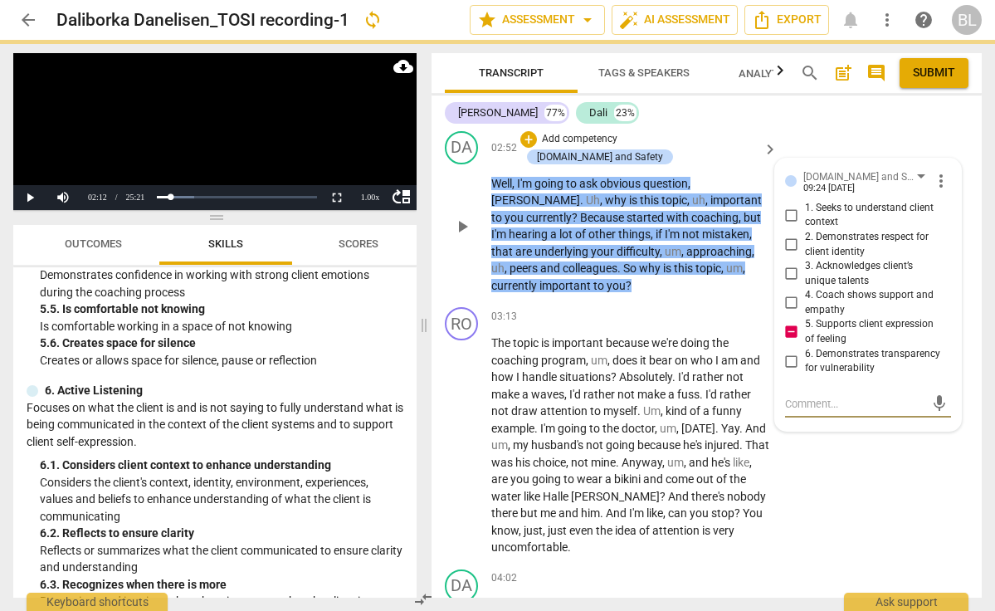
type textarea "C"
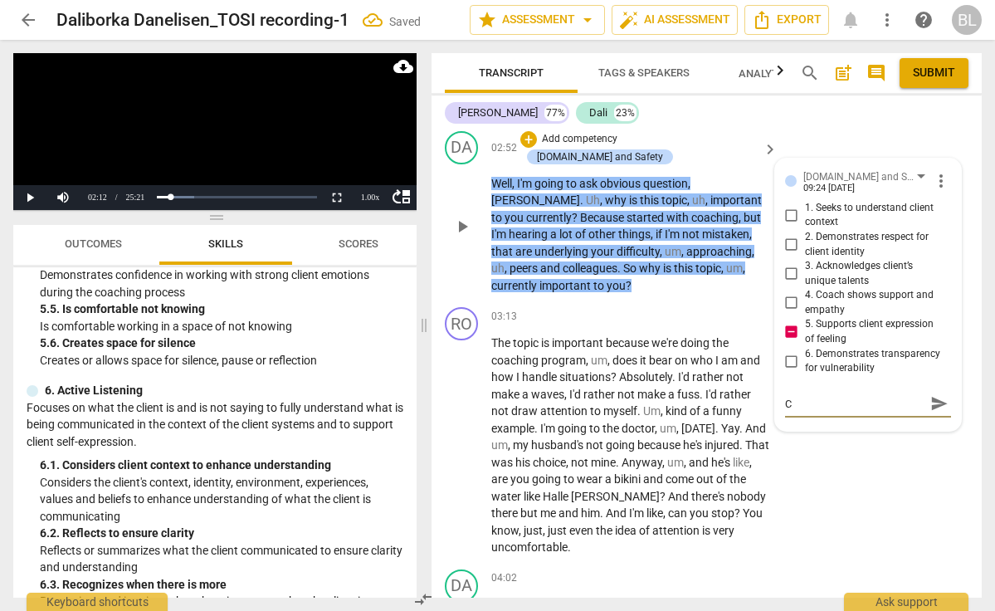
type textarea "Co"
type textarea "Co9"
type textarea "Co9u"
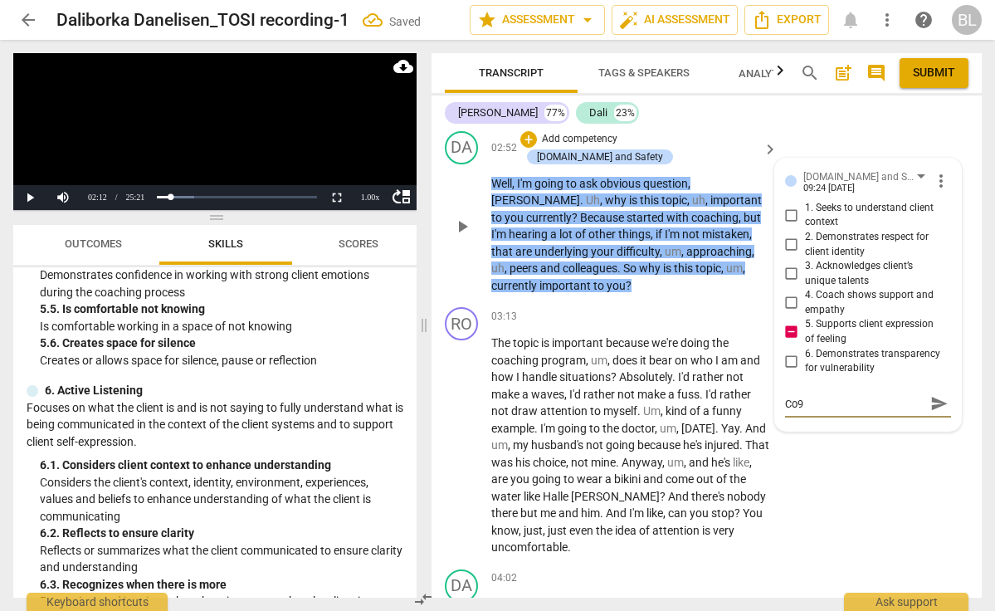
type textarea "Co9u"
type textarea "Co9ul"
type textarea "Co9u"
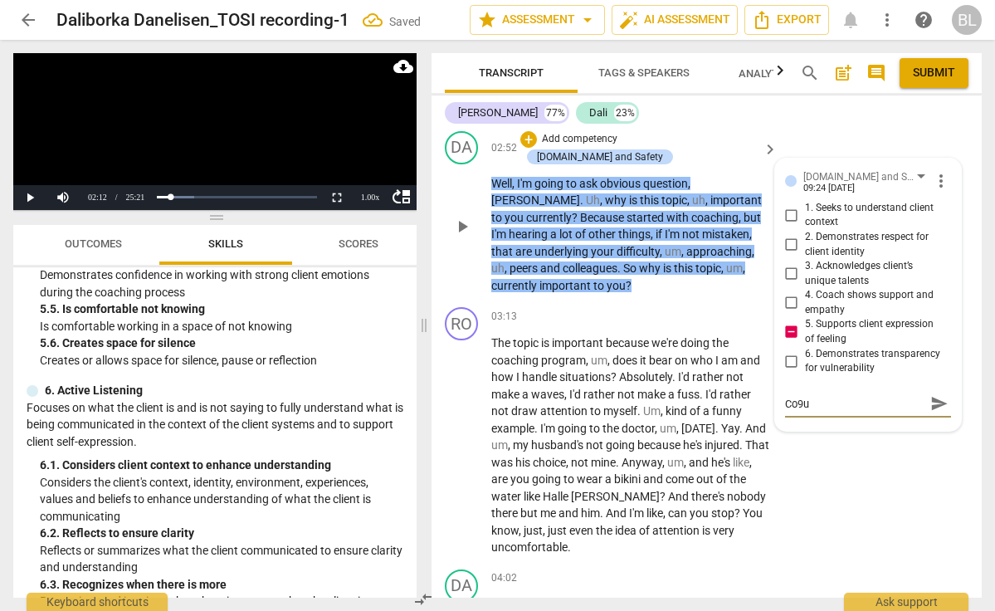
type textarea "Co9"
type textarea "Co"
type textarea "Cou"
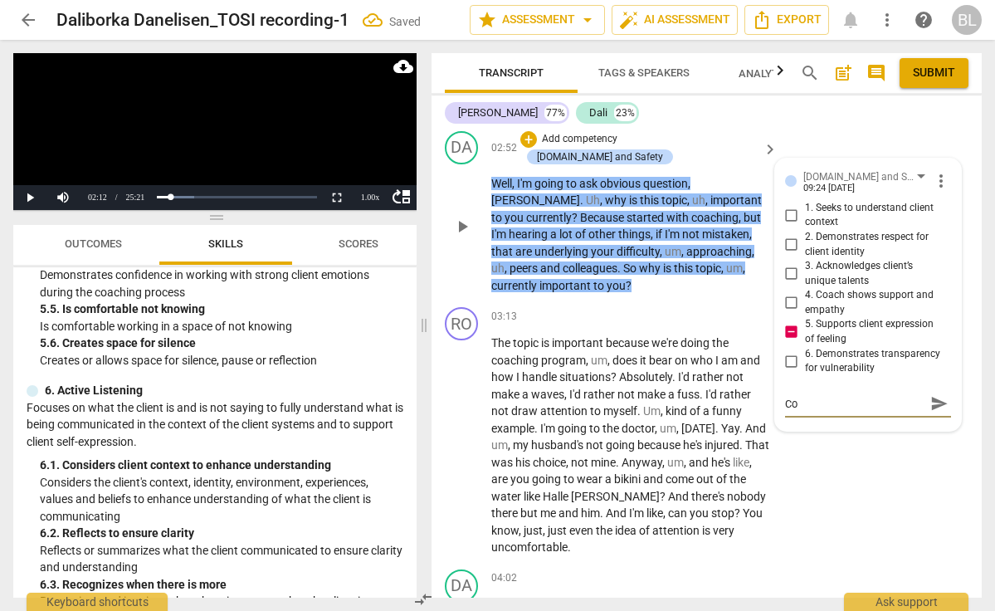
type textarea "Cou"
type textarea "Coul"
type textarea "Could"
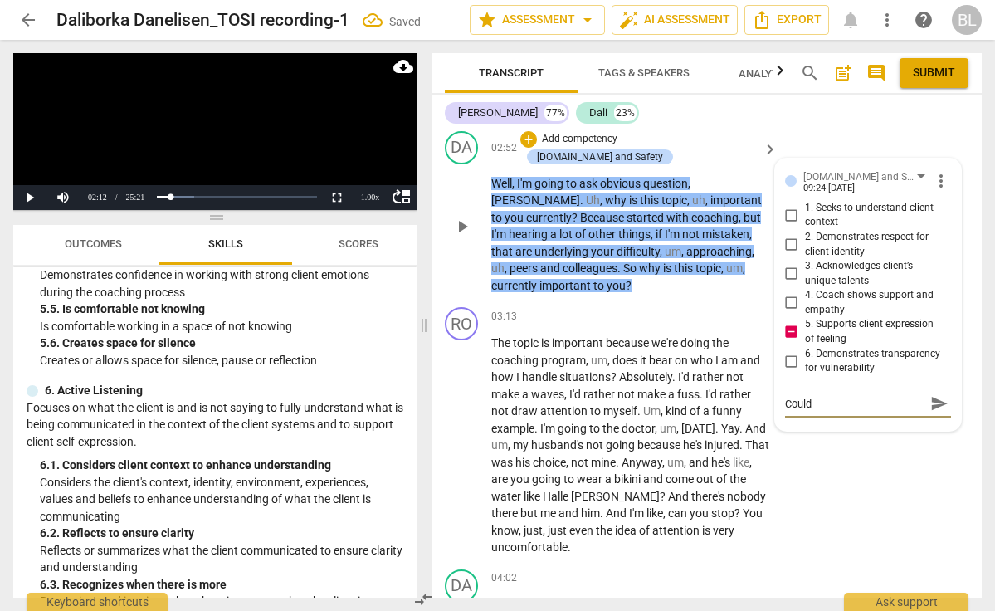
type textarea "Could"
type textarea "Could a"
type textarea "Could ac"
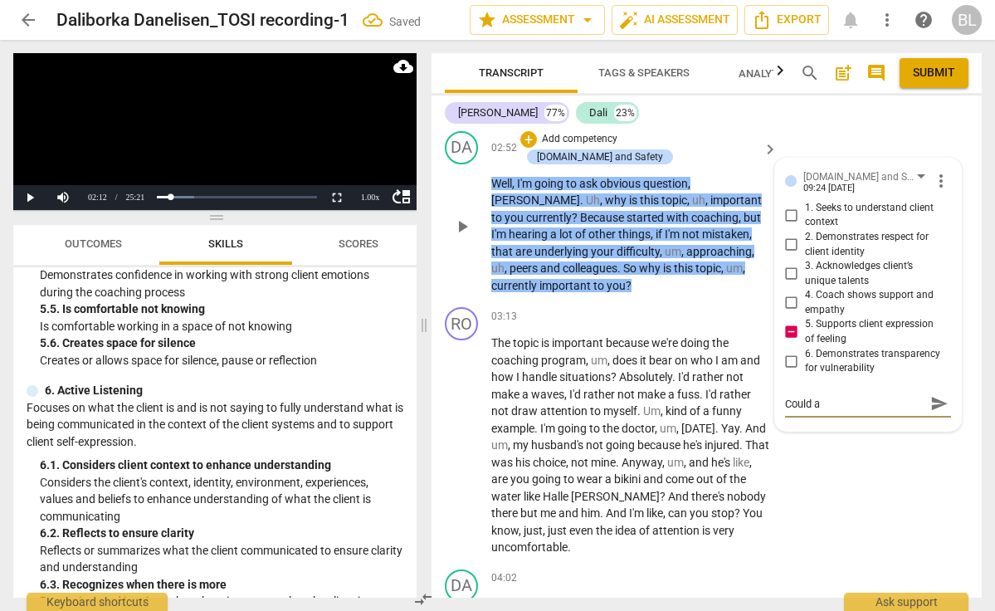
type textarea "Could ac"
type textarea "Could ack"
type textarea "Could ackn"
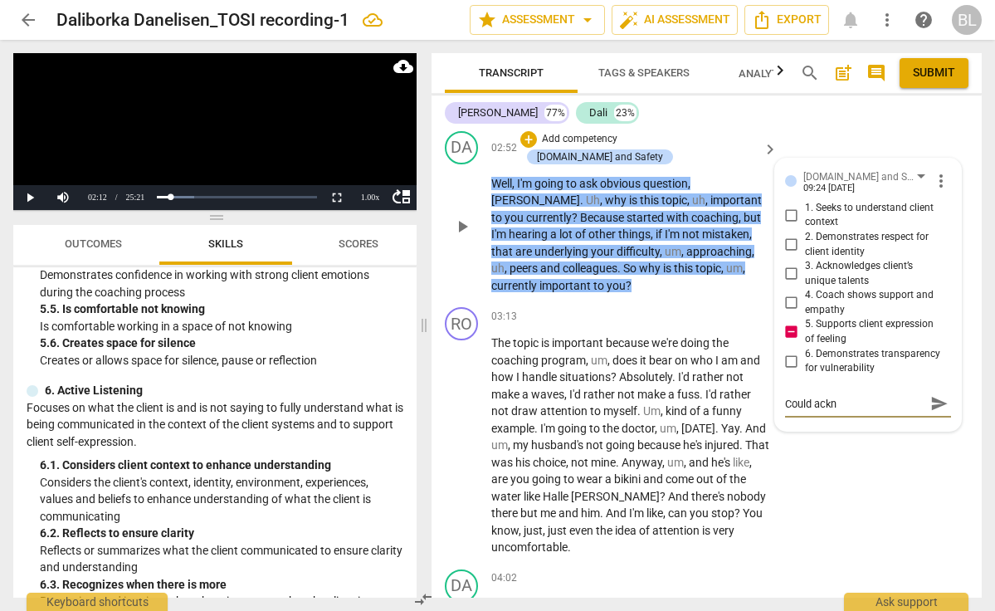
type textarea "Could acknowledge"
type textarea "Could acknowledge c"
type textarea "Could acknowledge cl"
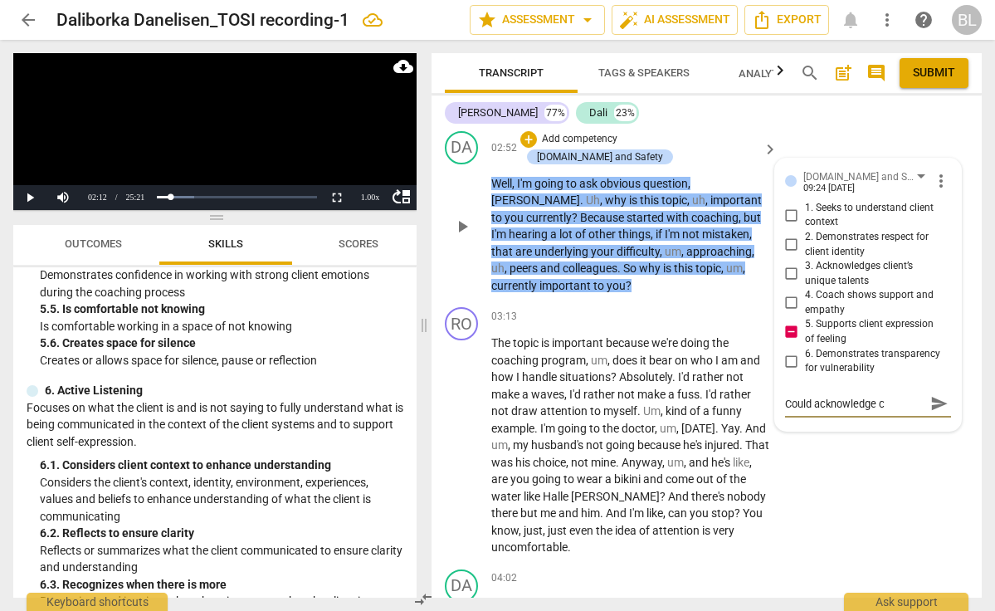
type textarea "Could acknowledge cl"
type textarea "Could acknowledge cli"
type textarea "Could acknowledge clie"
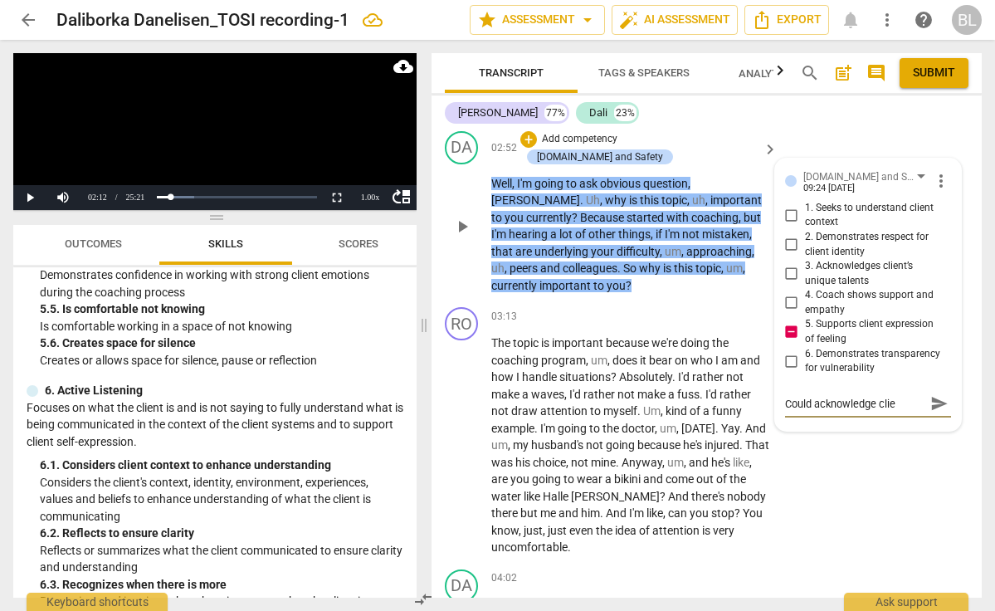
type textarea "Could acknowledge clien"
type textarea "Could acknowledge client"
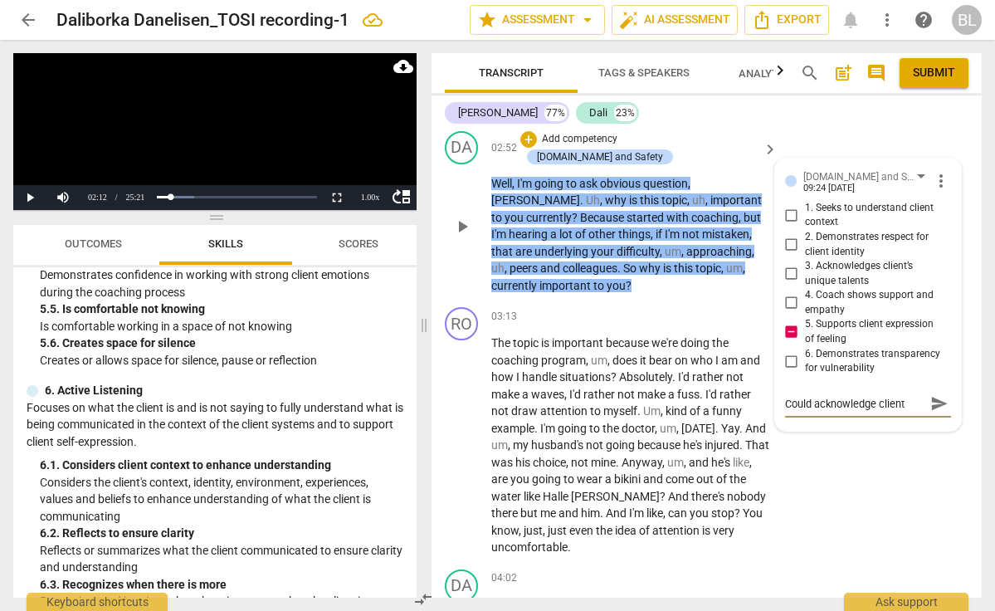
type textarea "Could acknowledge client"
type textarea "Could acknowledge client f"
type textarea "Could acknowledge client fo"
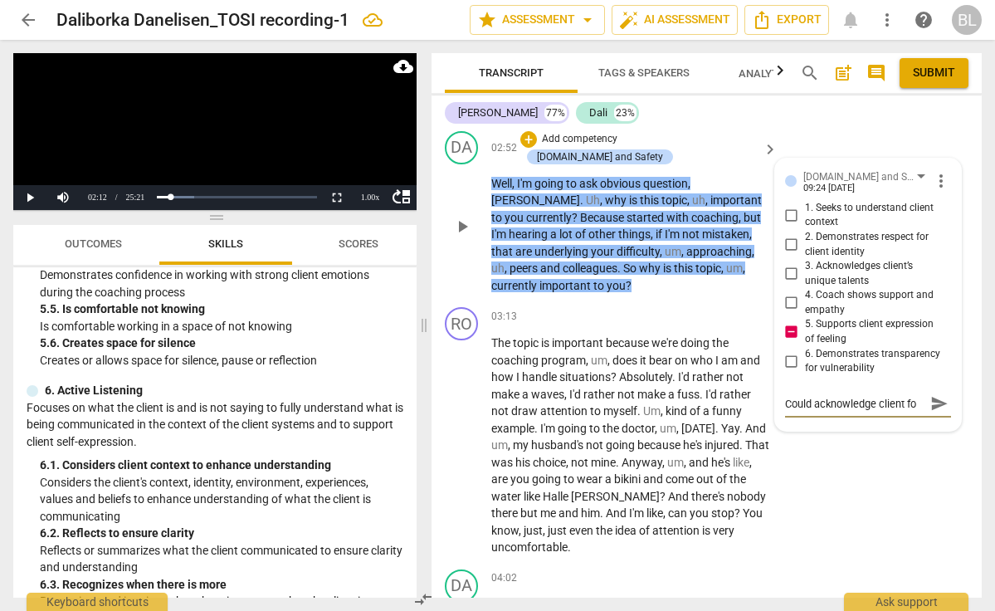
type textarea "Could acknowledge client for"
type textarea "Could acknowledge client for h"
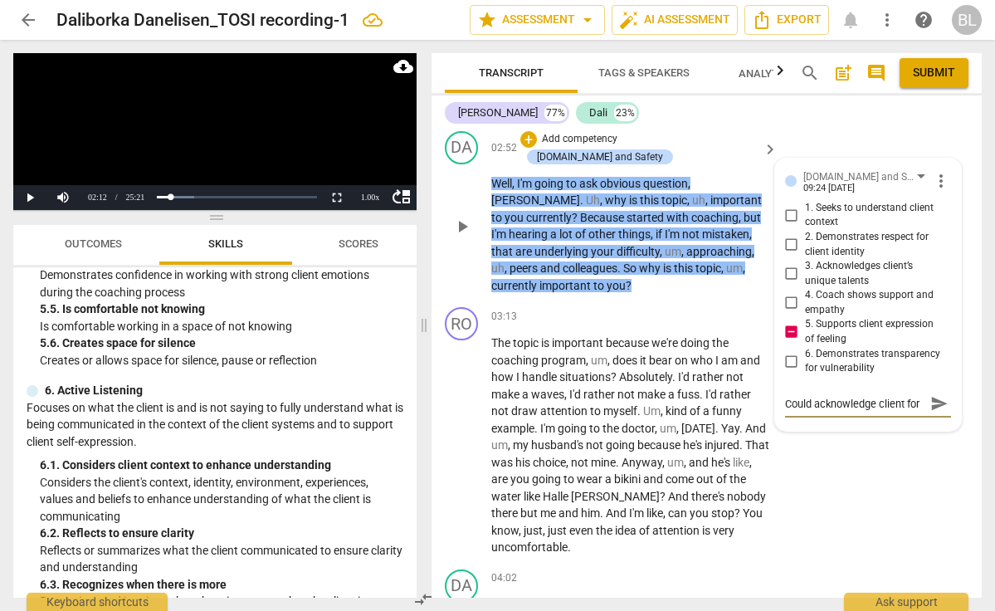
type textarea "Could acknowledge client for h"
type textarea "Could acknowledge client for he"
type textarea "Could acknowledge client for her"
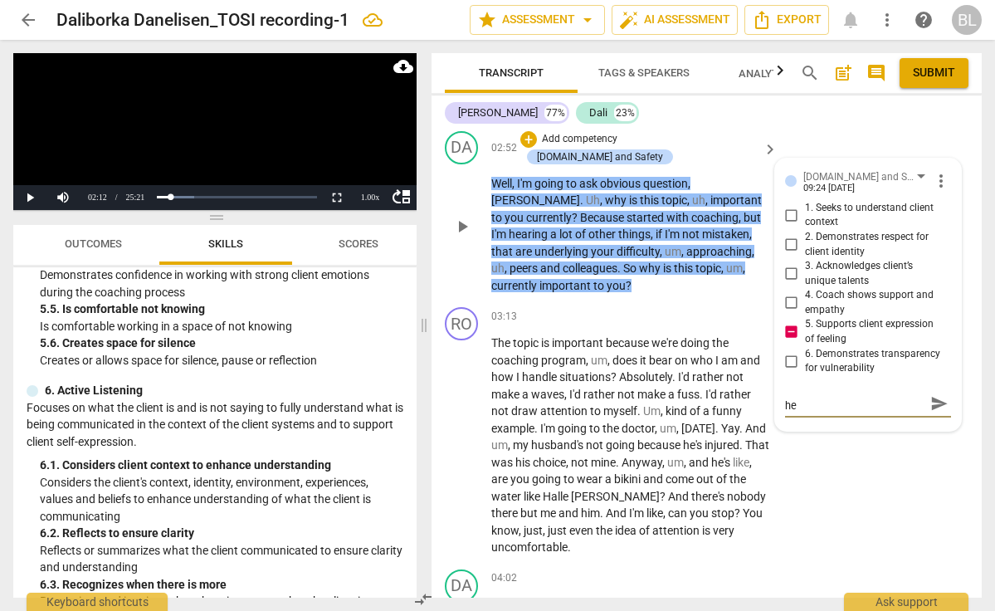
type textarea "Could acknowledge client for her"
type textarea "Could acknowledge client for her h"
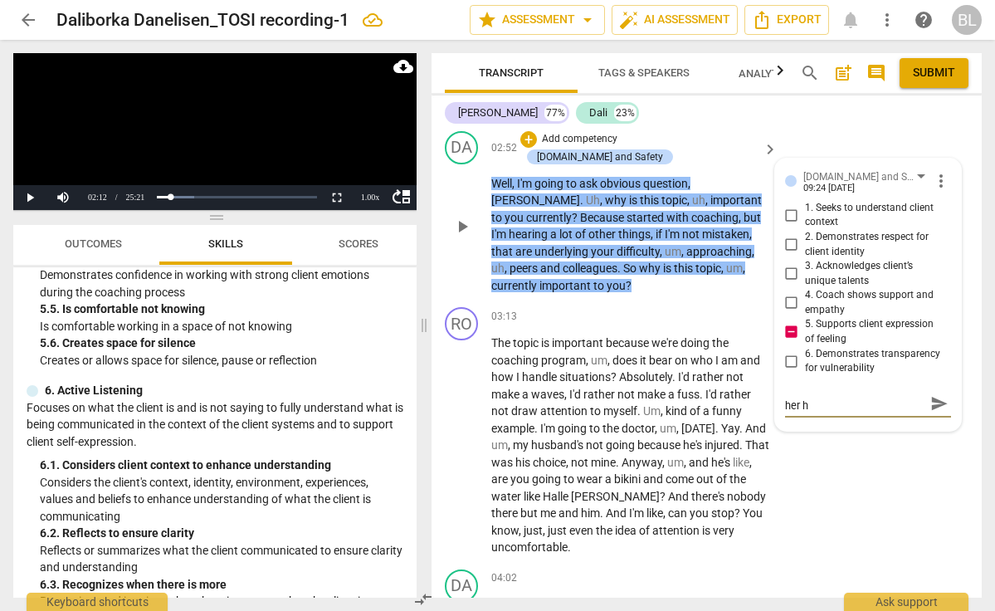
type textarea "Could acknowledge client for her ho"
type textarea "Could acknowledge client for her hon"
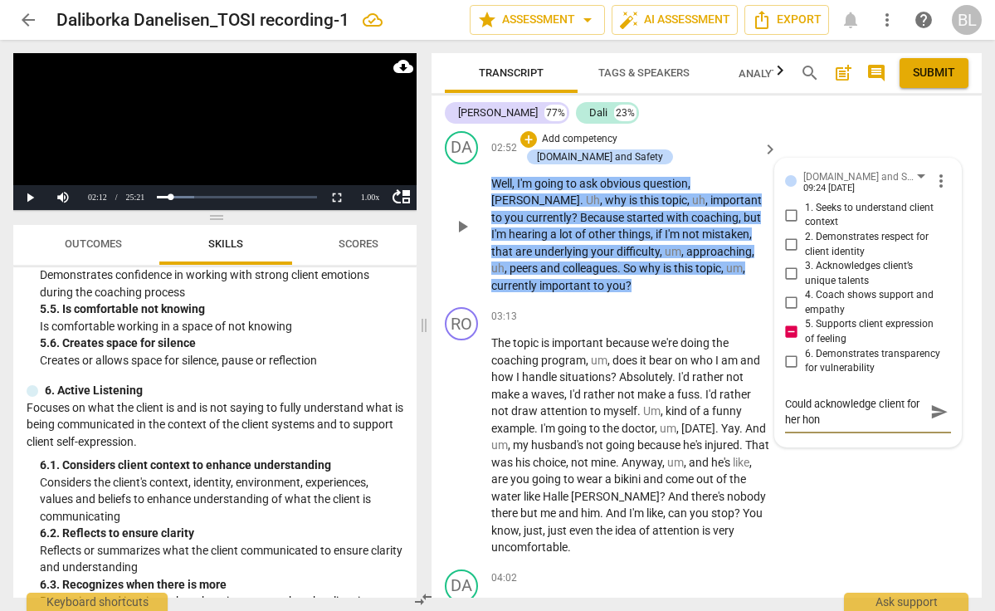
type textarea "Could acknowledge client for her hone"
type textarea "Could acknowledge client for her hones"
type textarea "Could acknowledge client for her honest"
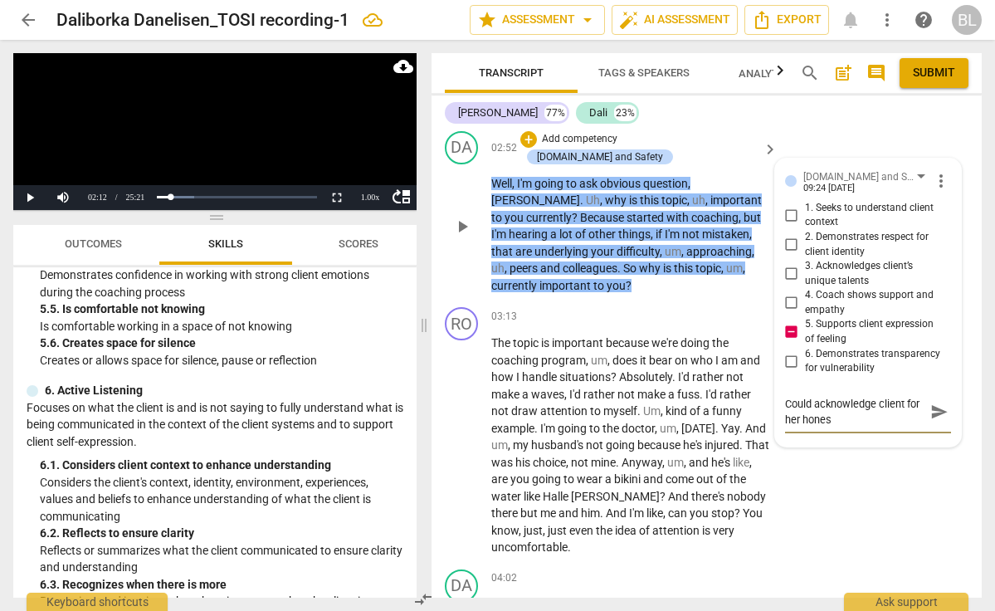
type textarea "Could acknowledge client for her honest"
type textarea "Could acknowledge client for her honesty"
type textarea "Could acknowledge client for her honesty/"
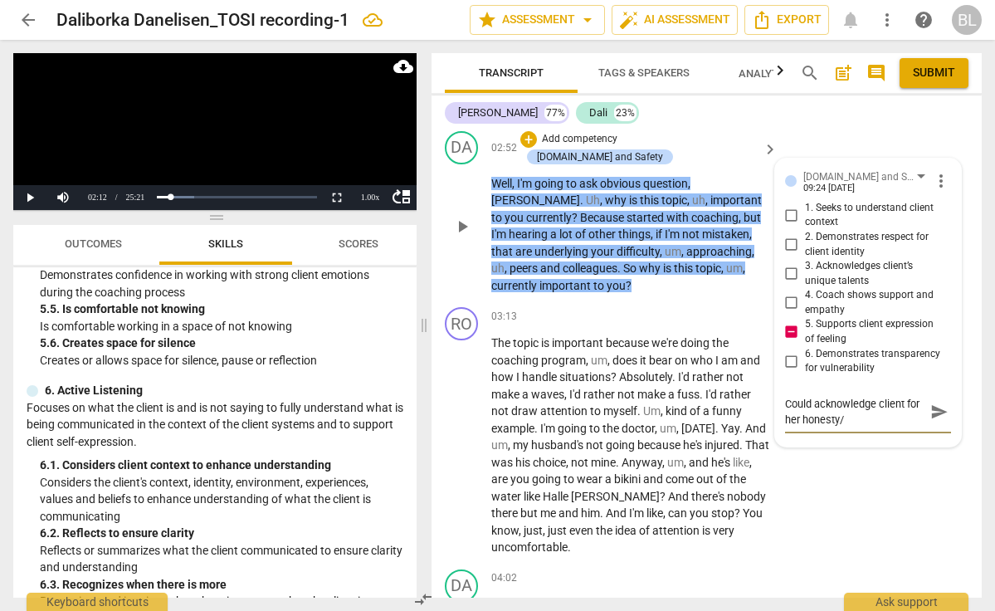
type textarea "Could acknowledge client for her honesty/v"
type textarea "Could acknowledge client for her honesty/vu"
type textarea "Could acknowledge client for her honesty/vul"
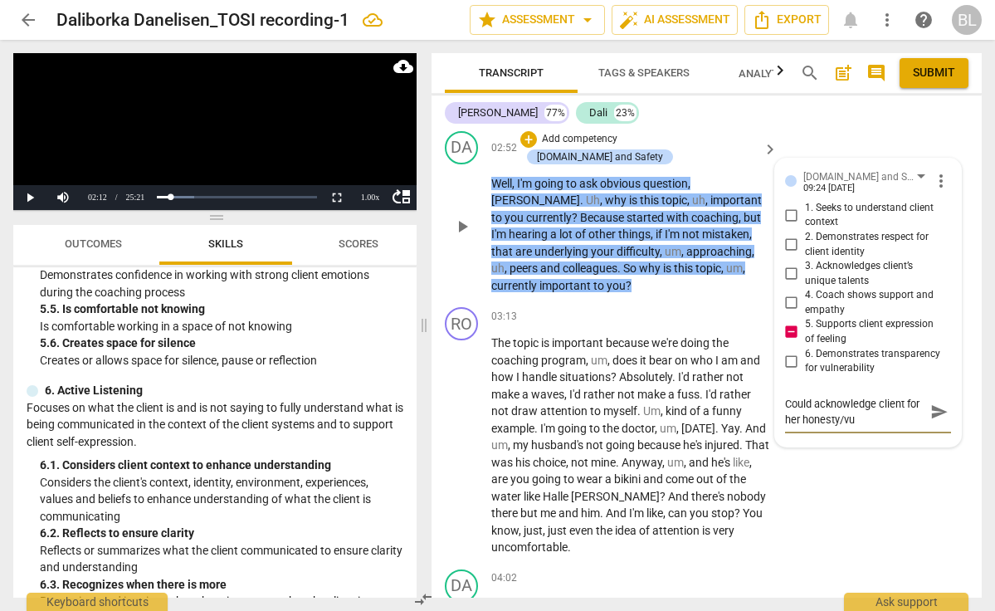
type textarea "Could acknowledge client for her honesty/vul"
click at [935, 403] on span "send" at bounding box center [939, 412] width 18 height 18
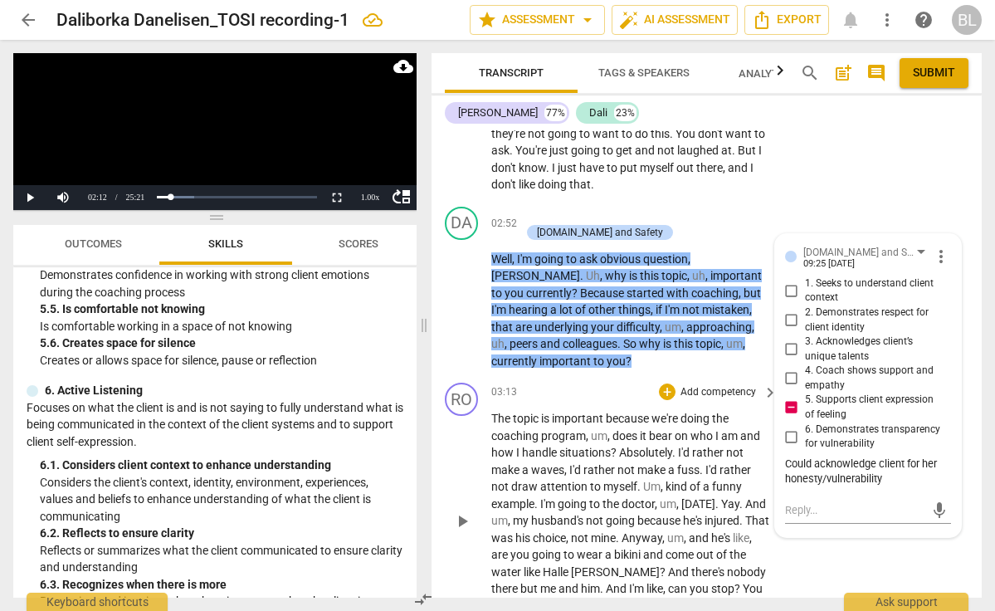
scroll to position [1205, 0]
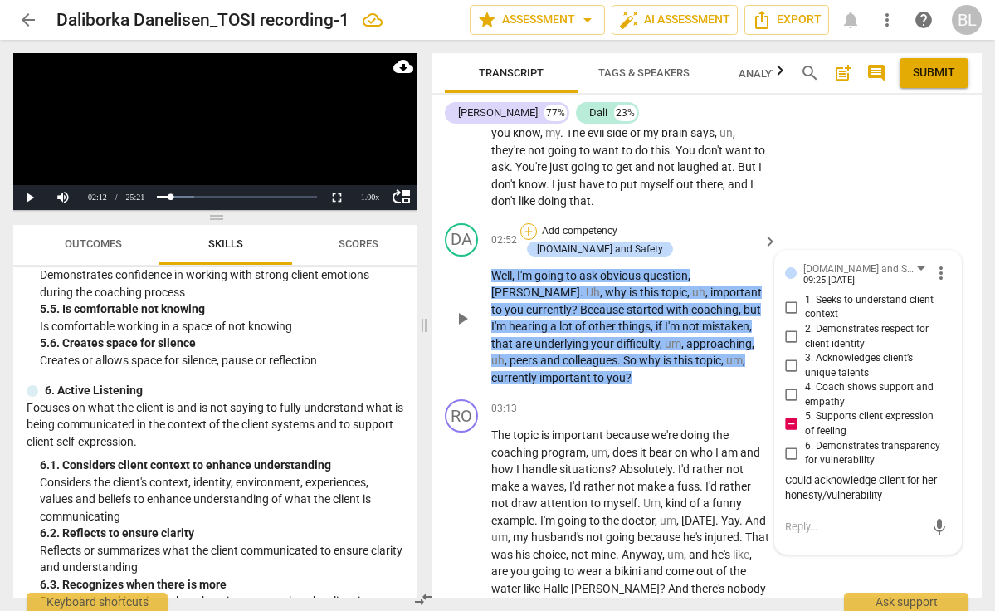
click at [537, 223] on div "+" at bounding box center [528, 231] width 17 height 17
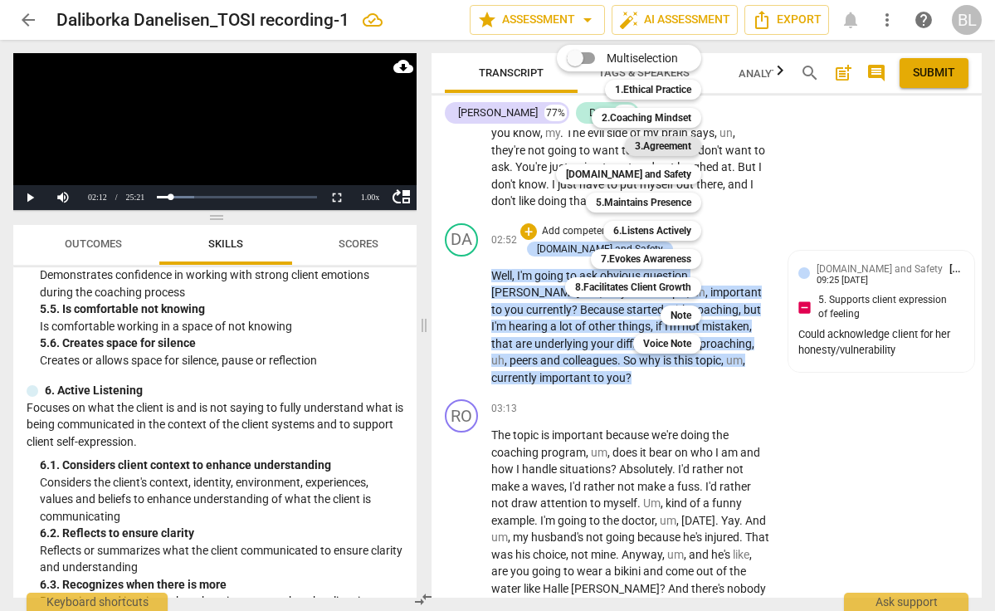
click at [663, 144] on b "3.Agreement" at bounding box center [663, 146] width 56 height 20
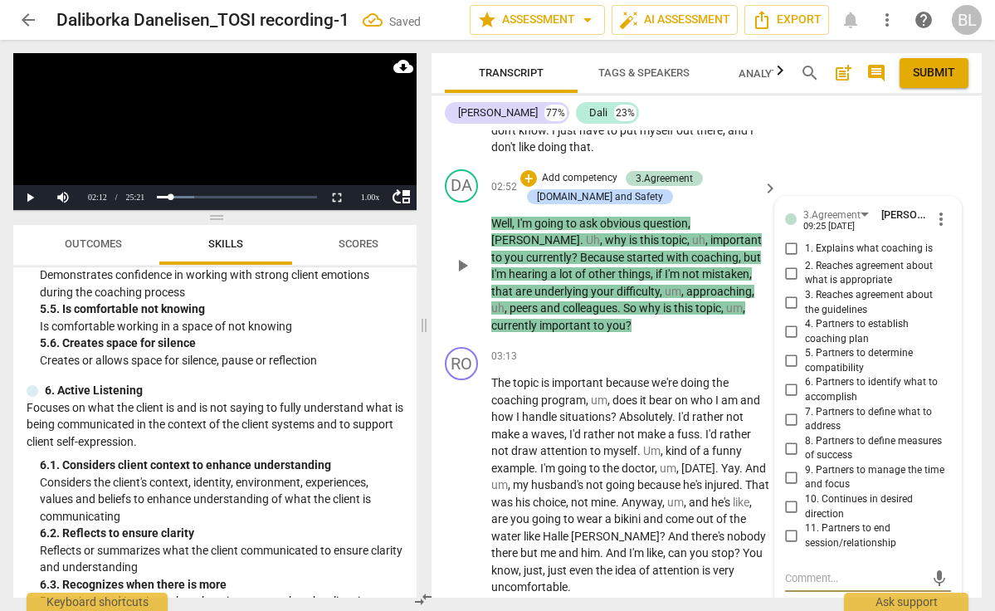
scroll to position [1262, 0]
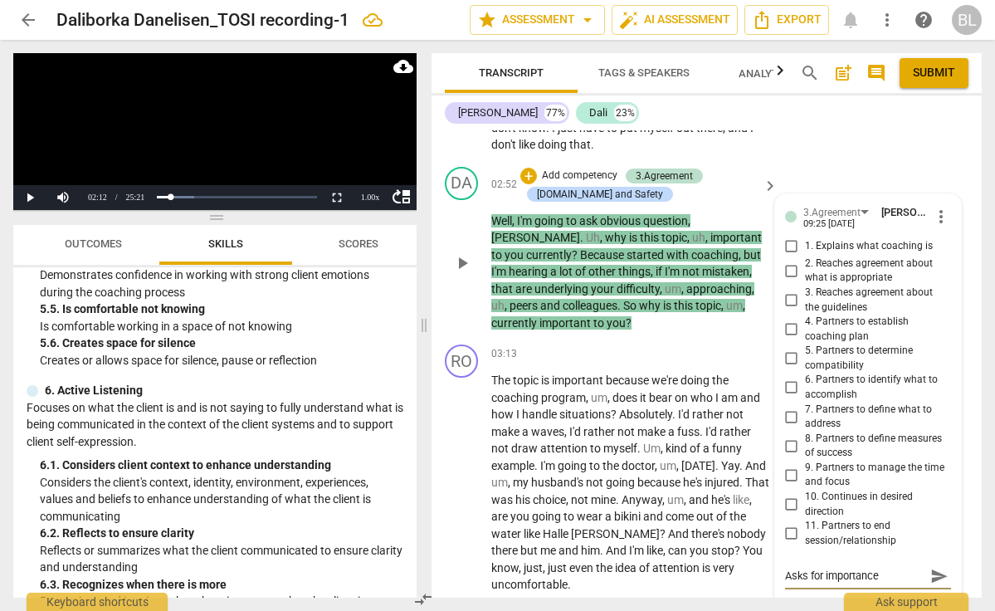
click at [933, 564] on button "send" at bounding box center [939, 576] width 24 height 24
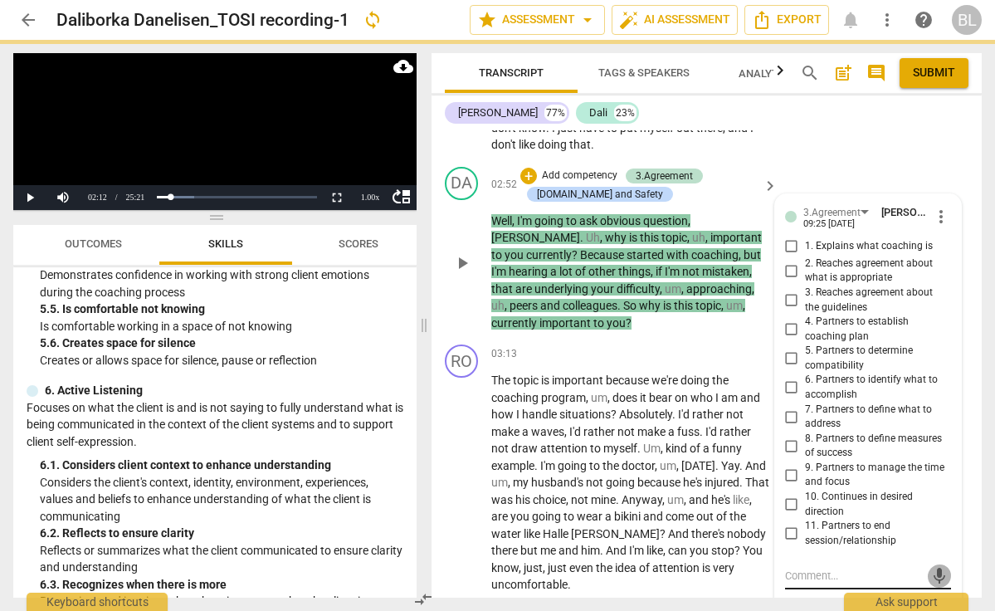
drag, startPoint x: 816, startPoint y: 285, endPoint x: 928, endPoint y: 523, distance: 263.2
click at [928, 566] on span "mic" at bounding box center [939, 576] width 24 height 20
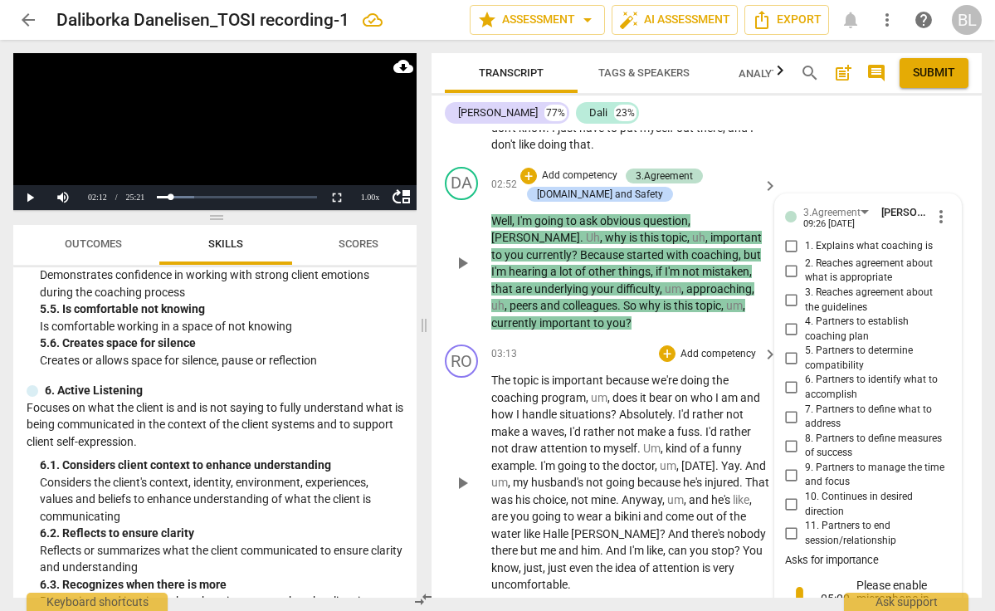
click at [465, 473] on span "play_arrow" at bounding box center [462, 483] width 20 height 20
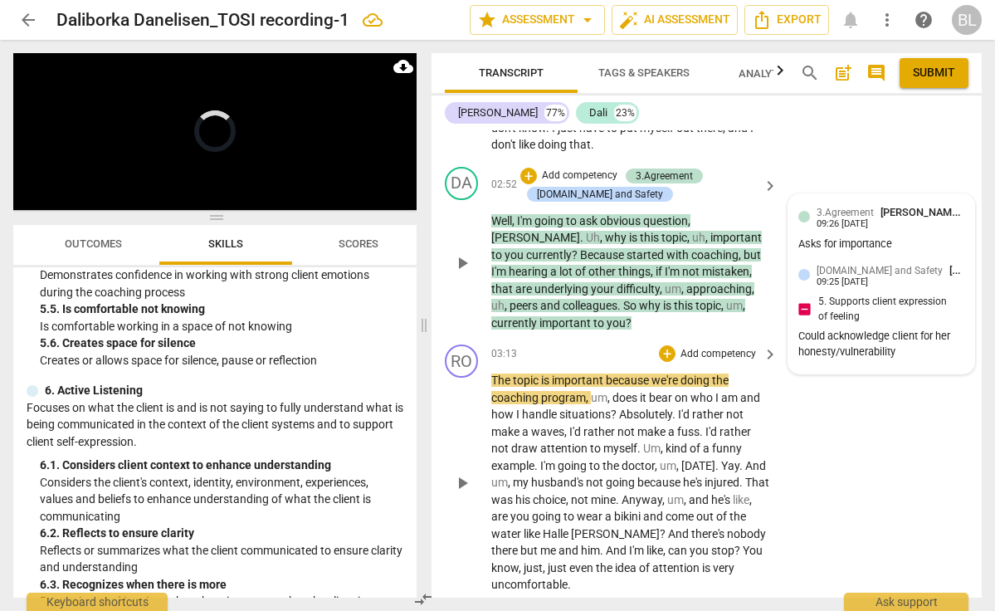
click at [465, 442] on div "play_arrow pause" at bounding box center [470, 483] width 42 height 211
click at [465, 473] on span "pause" at bounding box center [462, 483] width 20 height 20
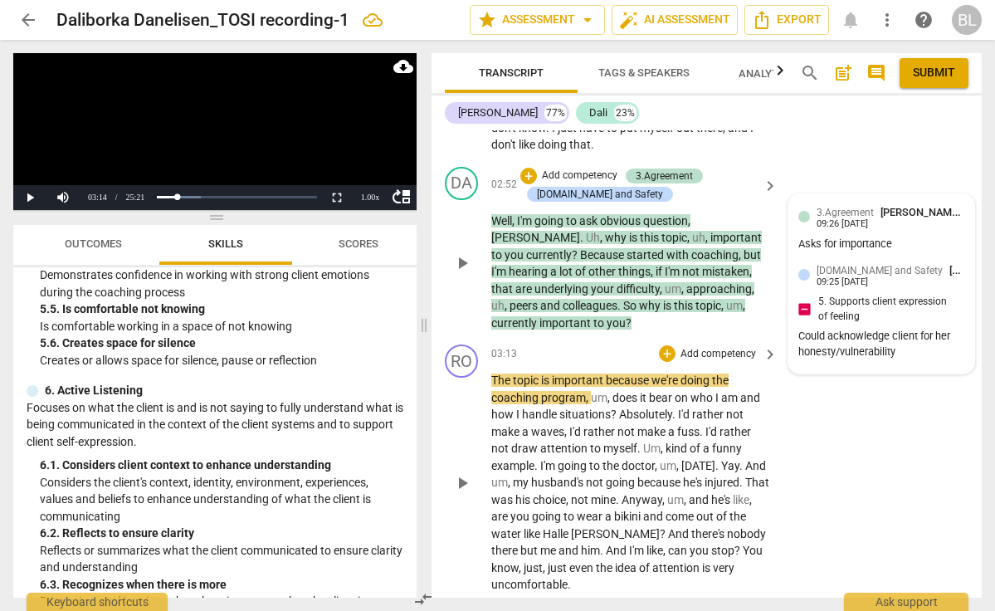
click at [464, 473] on span "play_arrow" at bounding box center [462, 483] width 20 height 20
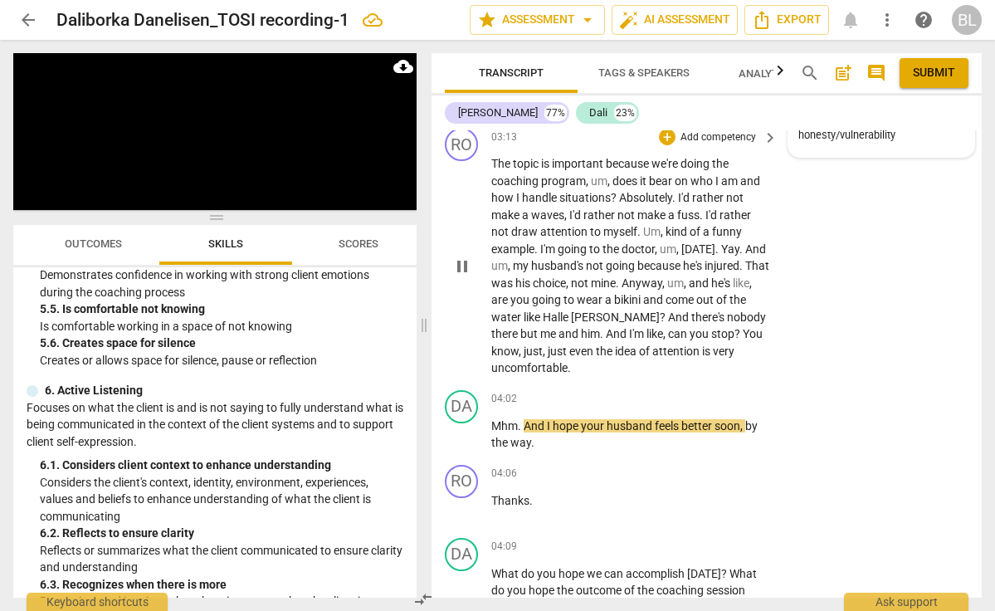
scroll to position [1484, 0]
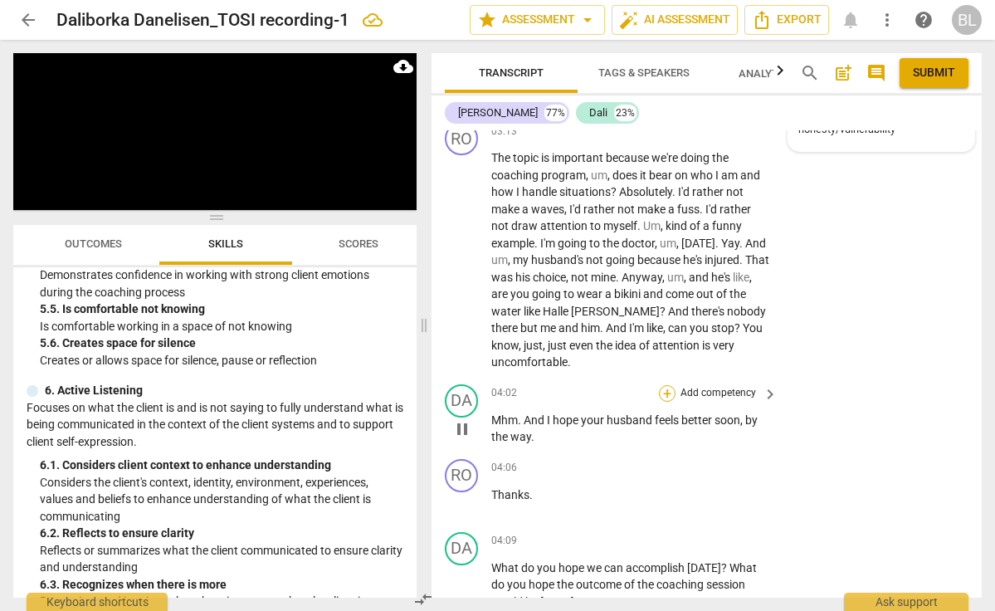
click at [666, 385] on div "+" at bounding box center [667, 393] width 17 height 17
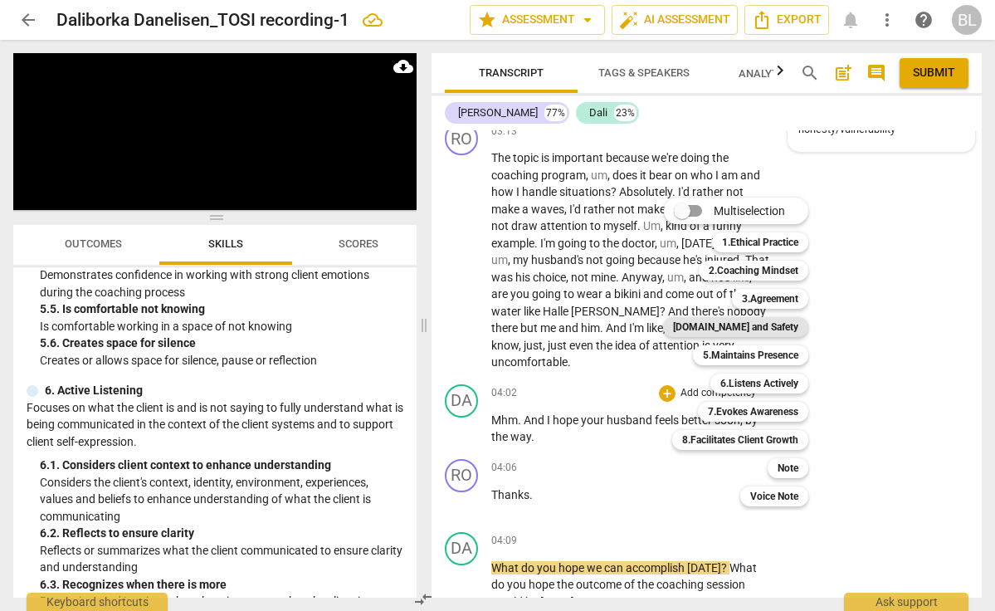
click at [741, 328] on b "[DOMAIN_NAME] and Safety" at bounding box center [735, 327] width 125 height 20
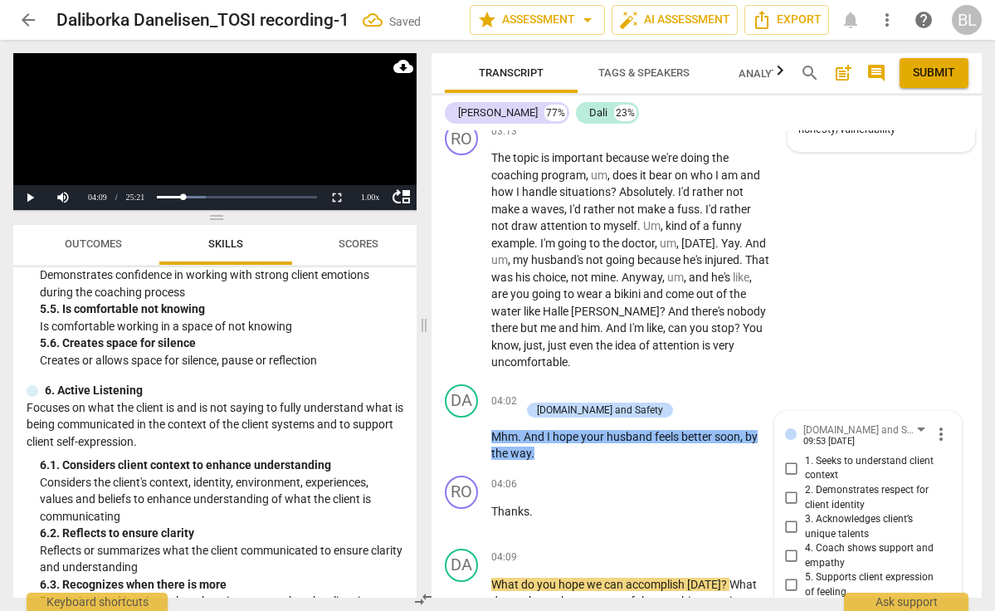
scroll to position [1729, 0]
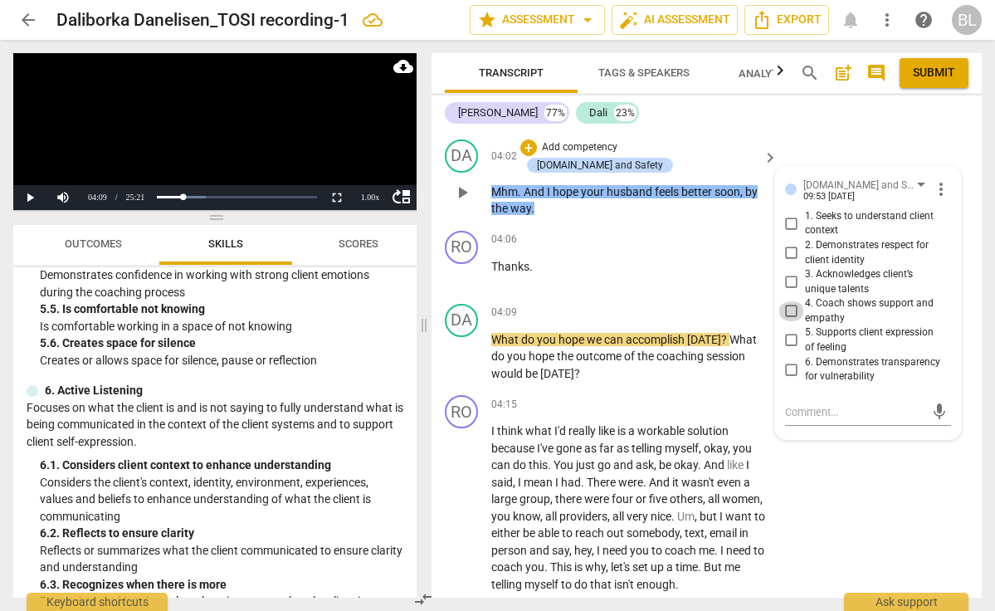
click at [788, 301] on input "4. Coach shows support and empathy" at bounding box center [791, 311] width 27 height 20
click at [668, 305] on div "+" at bounding box center [667, 313] width 17 height 17
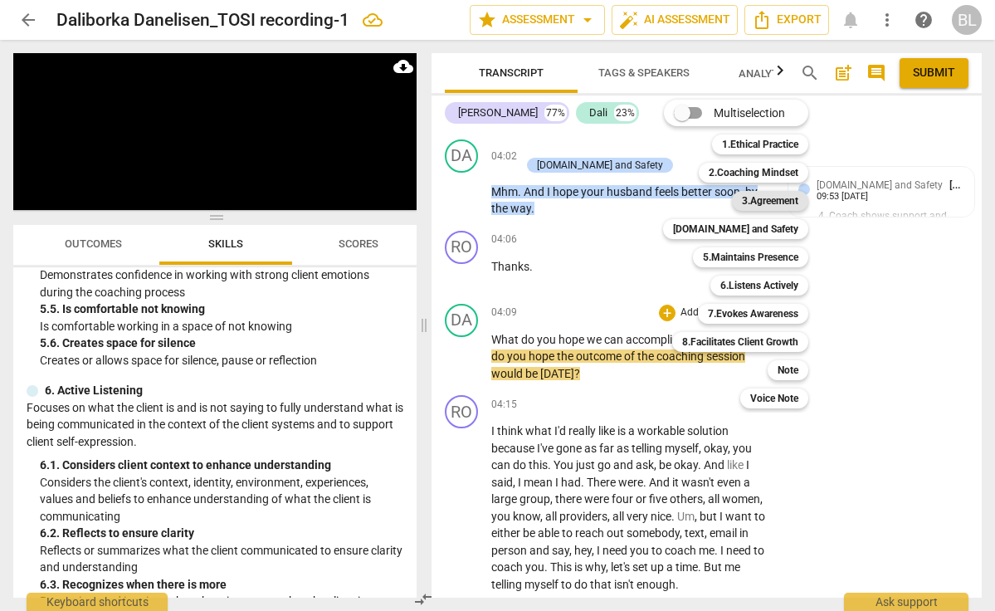
click at [760, 200] on b "3.Agreement" at bounding box center [770, 201] width 56 height 20
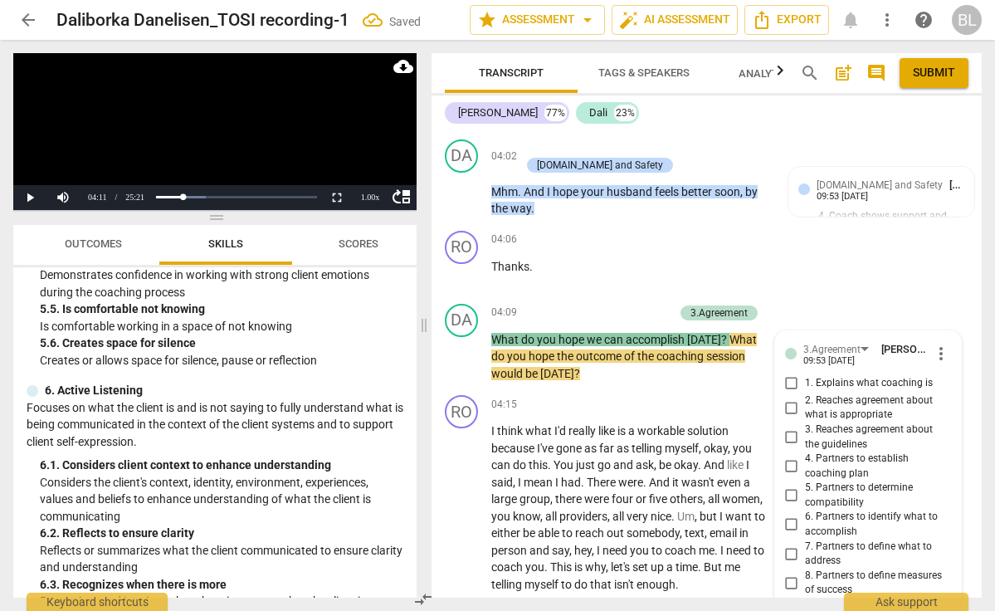
scroll to position [2008, 0]
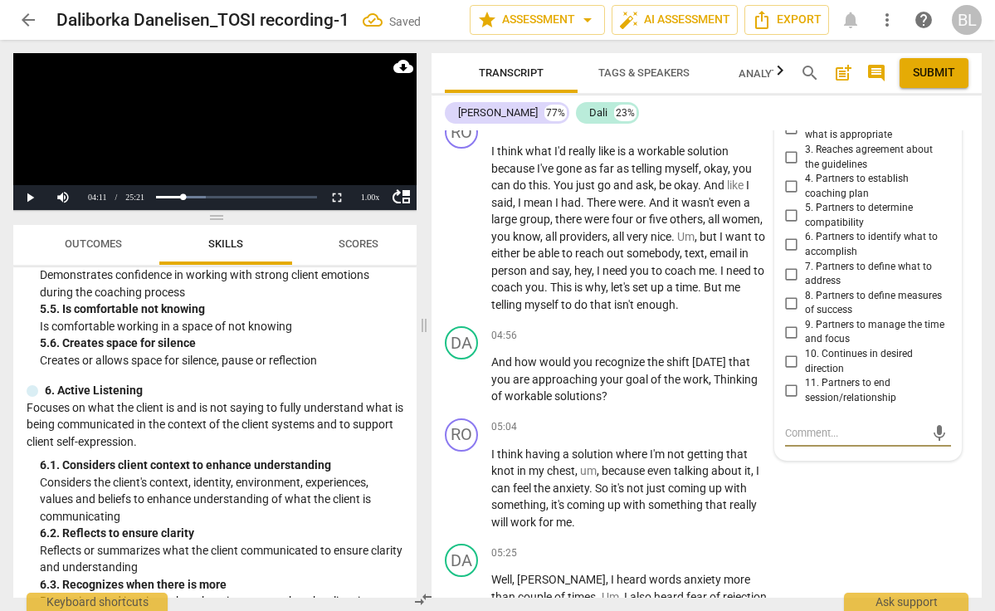
click at [789, 235] on input "6. Partners to identify what to accomplish" at bounding box center [791, 245] width 27 height 20
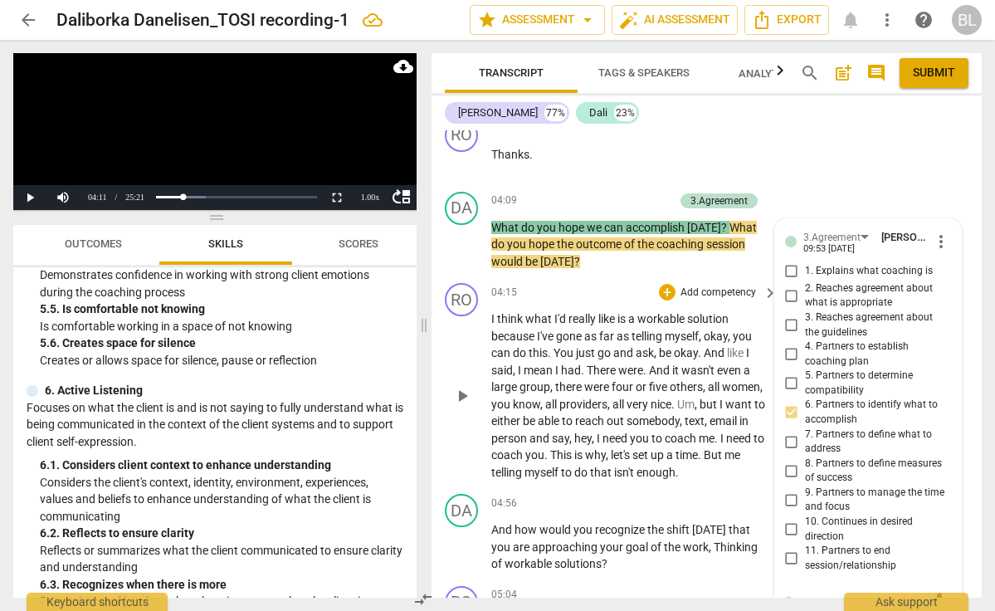
scroll to position [1832, 0]
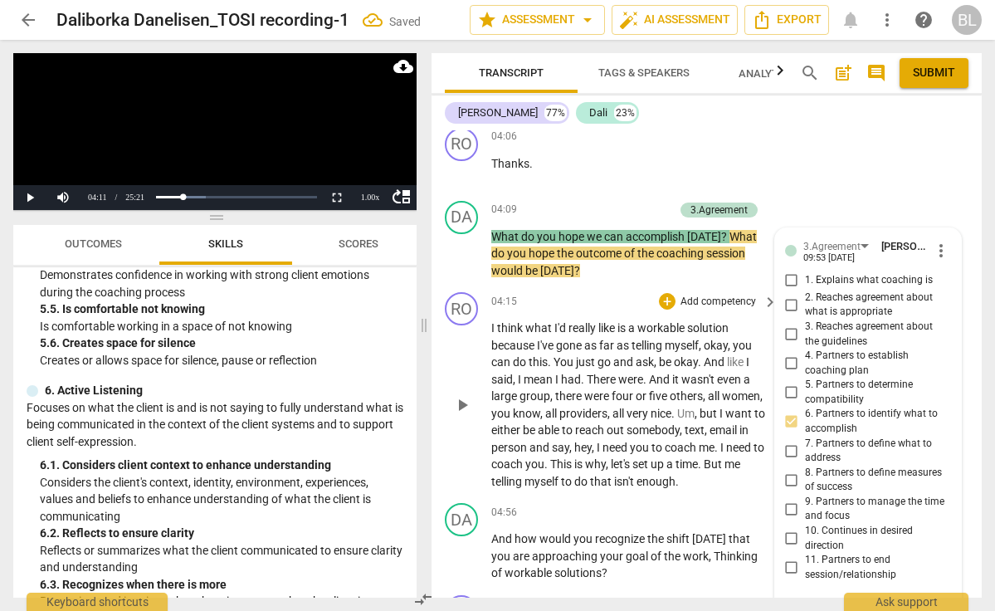
click at [466, 395] on span "play_arrow" at bounding box center [462, 405] width 20 height 20
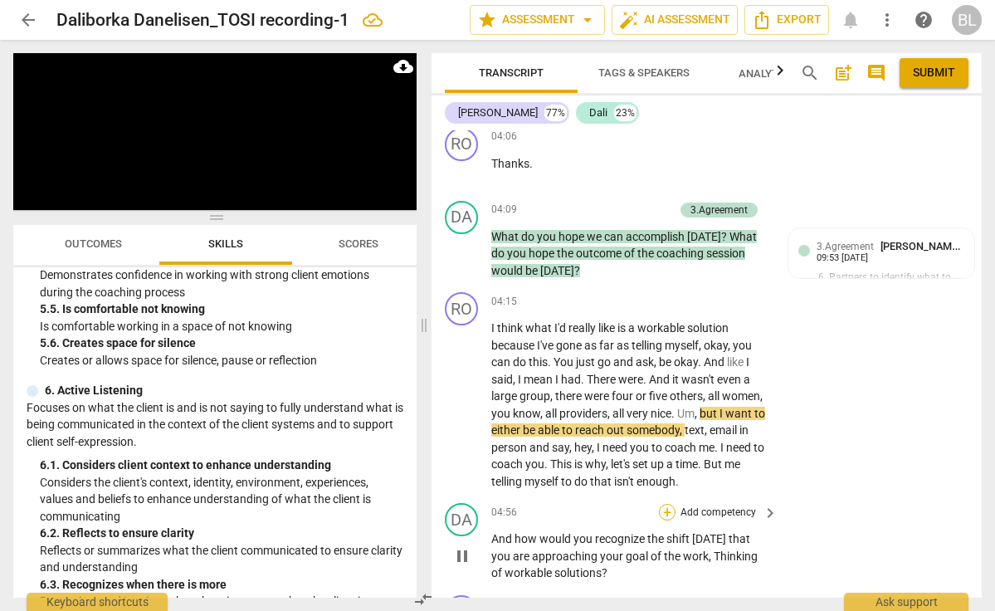
click at [666, 504] on div "+" at bounding box center [667, 512] width 17 height 17
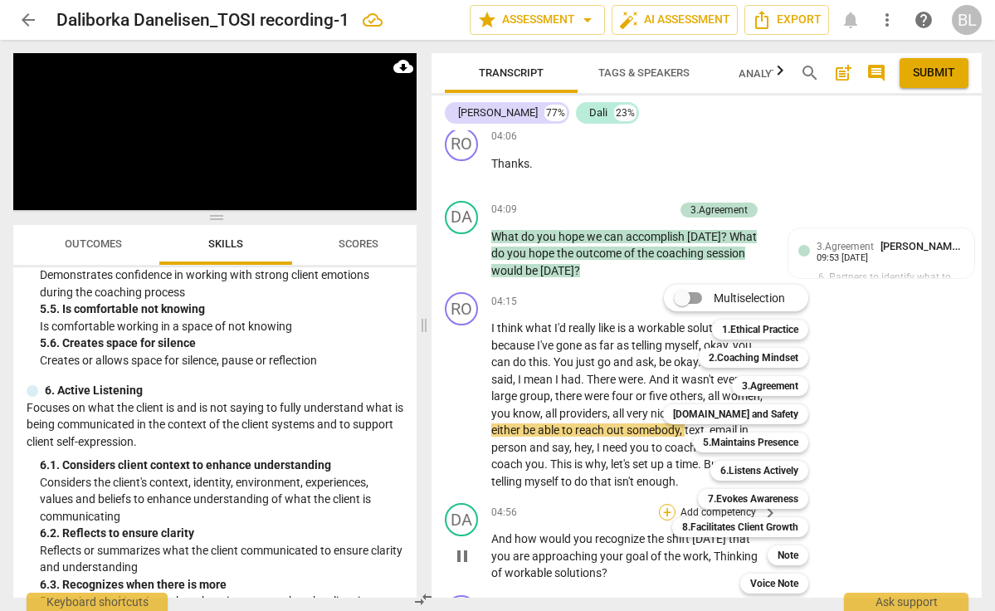
click at [666, 451] on div "Multiselection m 1.Ethical Practice 1 2.Coaching Mindset 2 3.Agreement 3 [DOMAI…" at bounding box center [747, 439] width 183 height 317
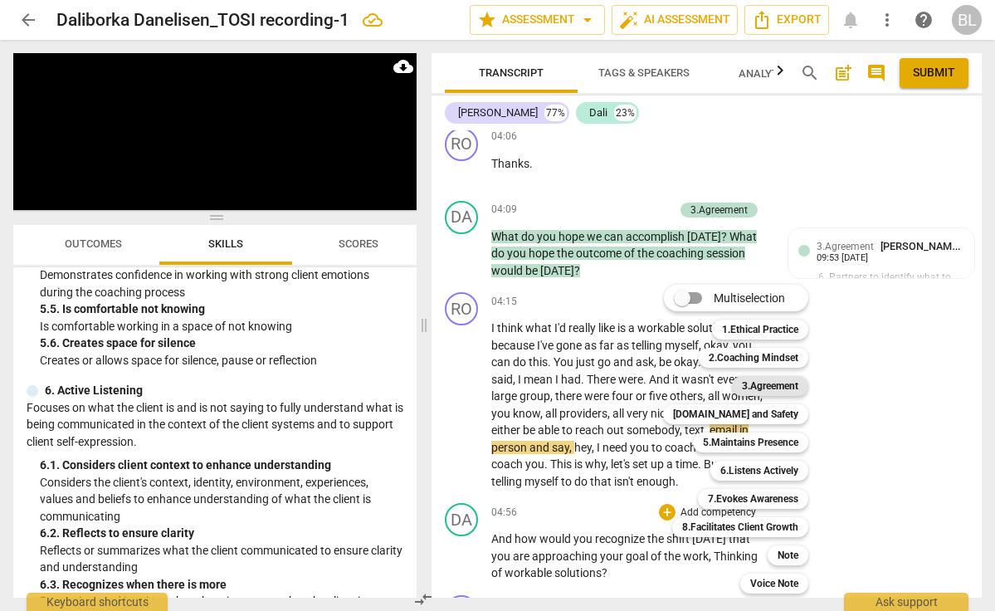
click at [749, 385] on b "3.Agreement" at bounding box center [770, 386] width 56 height 20
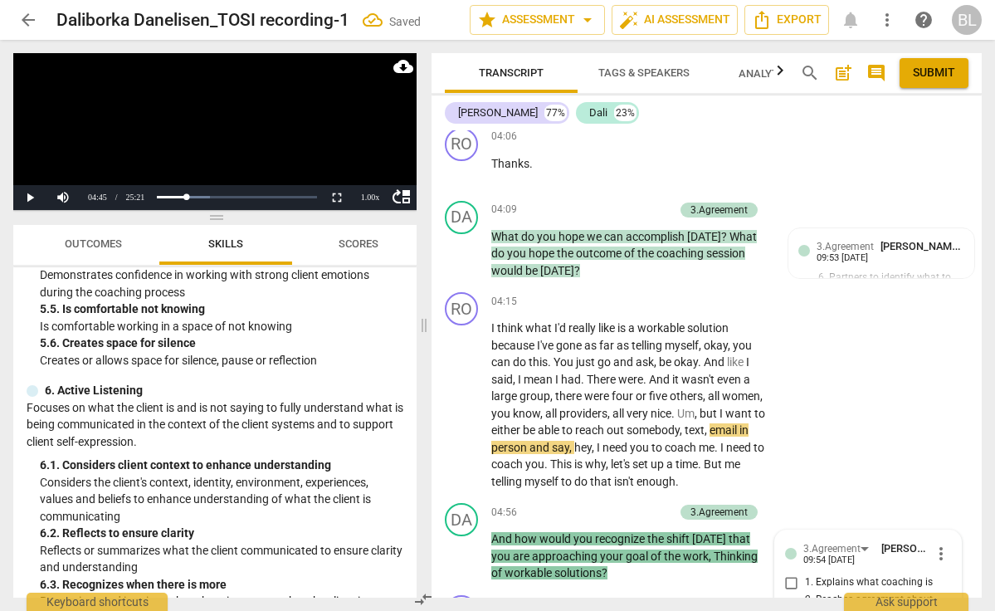
scroll to position [2306, 0]
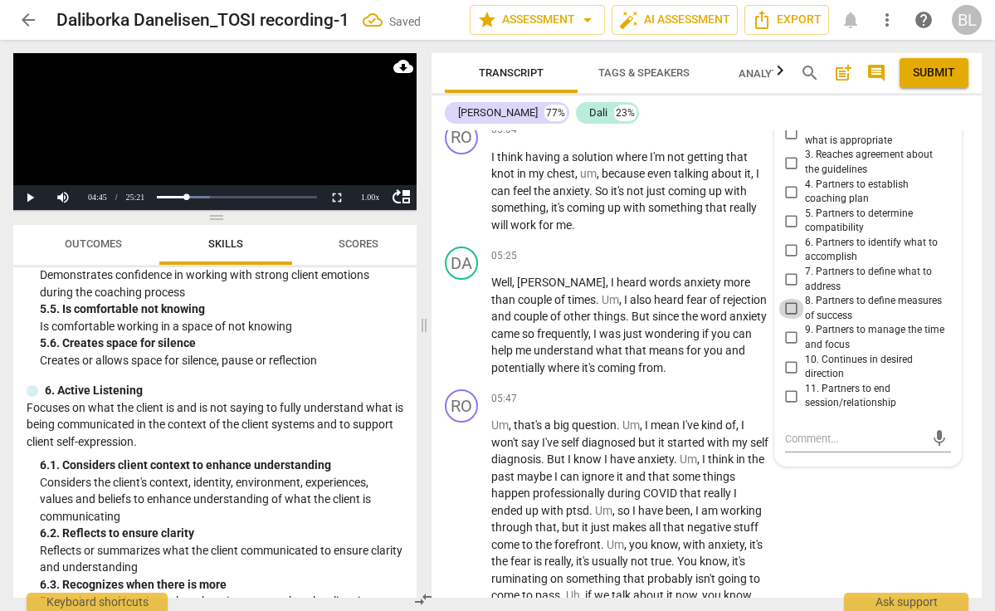
click at [791, 299] on input "8. Partners to define measures of success" at bounding box center [791, 309] width 27 height 20
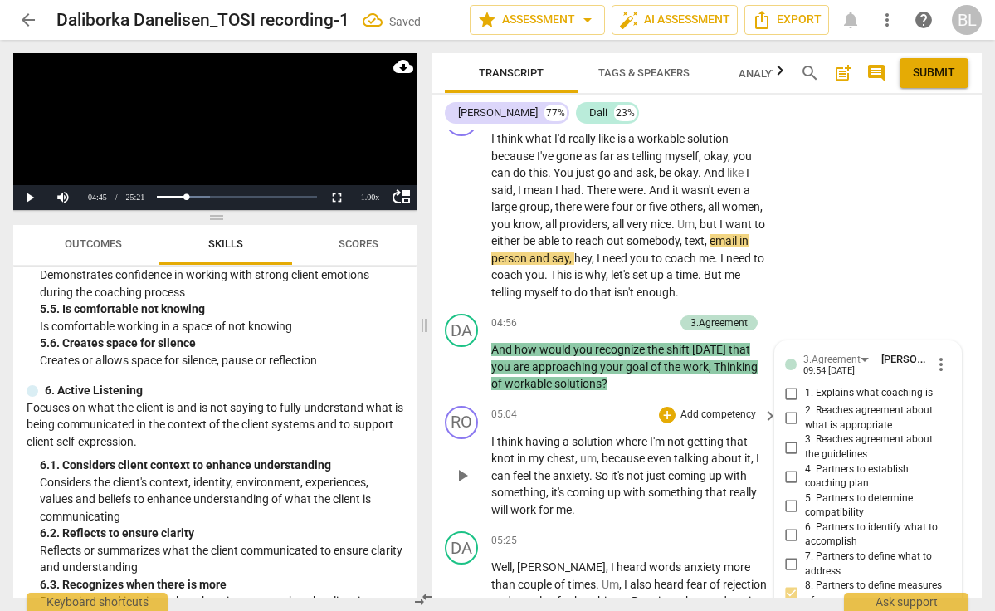
scroll to position [2020, 0]
click at [466, 466] on span "play_arrow" at bounding box center [462, 476] width 20 height 20
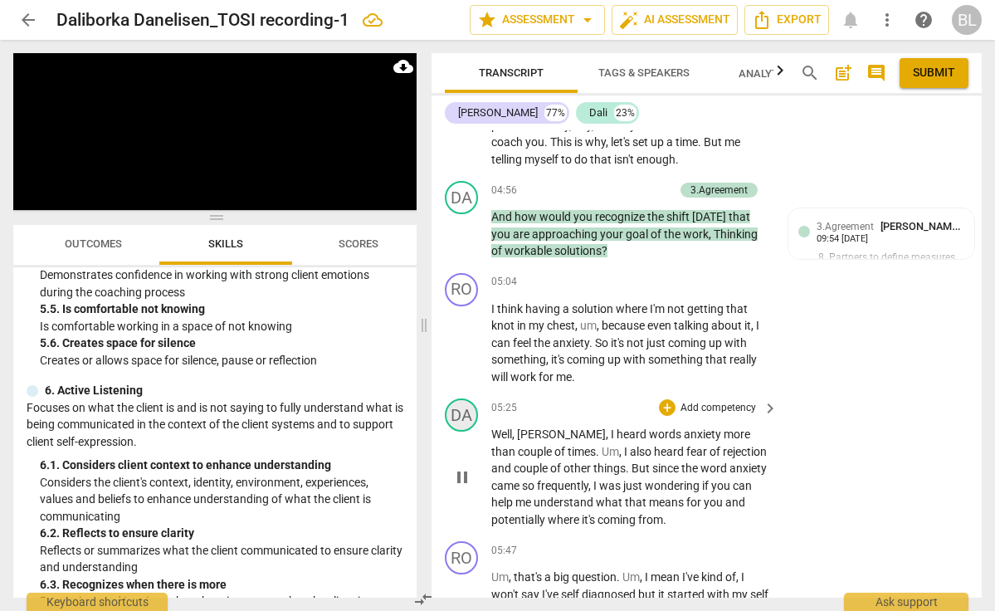
scroll to position [2156, 0]
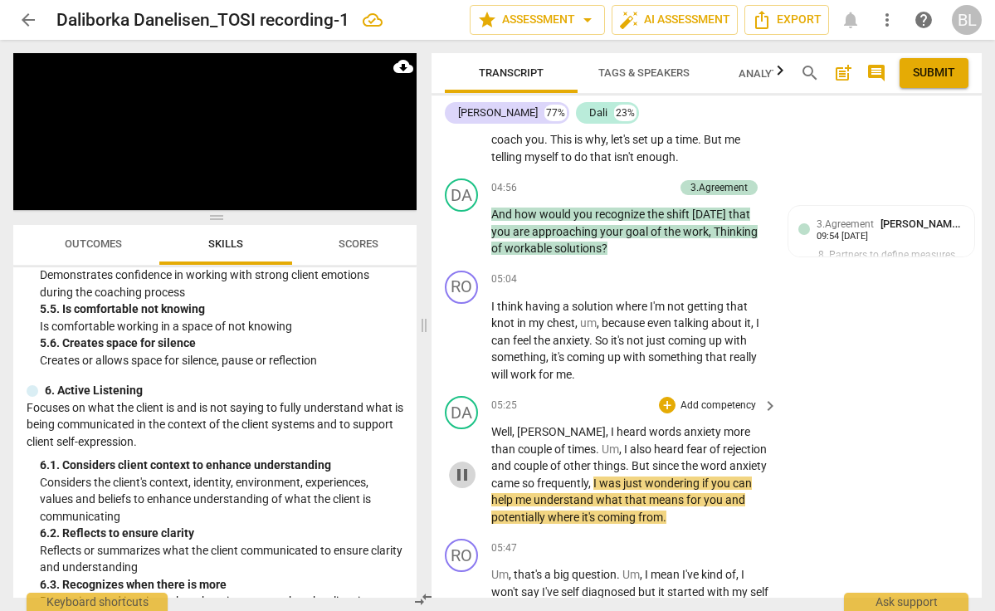
click at [461, 465] on span "pause" at bounding box center [462, 475] width 20 height 20
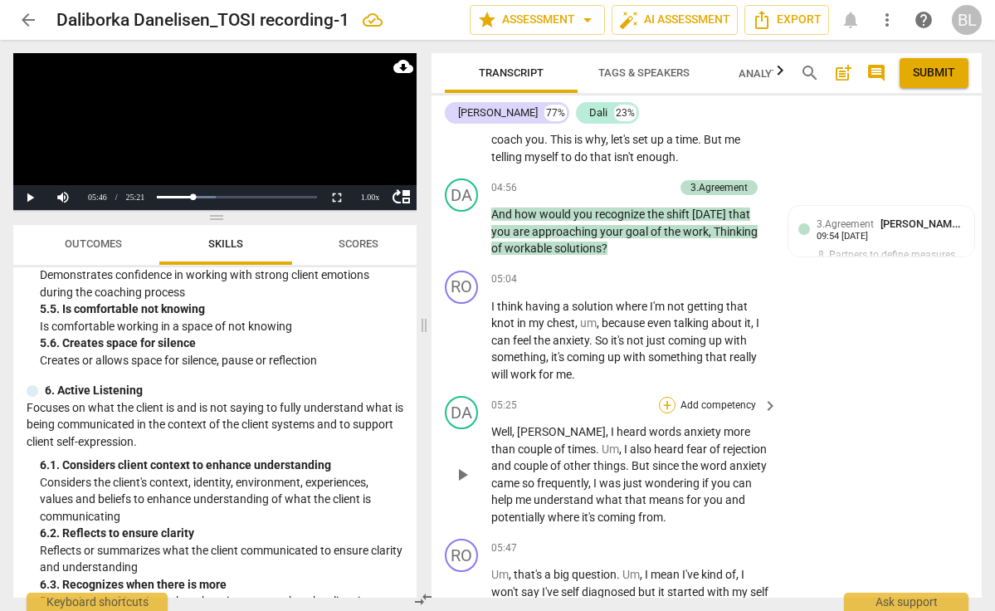
click at [663, 397] on div "+" at bounding box center [667, 405] width 17 height 17
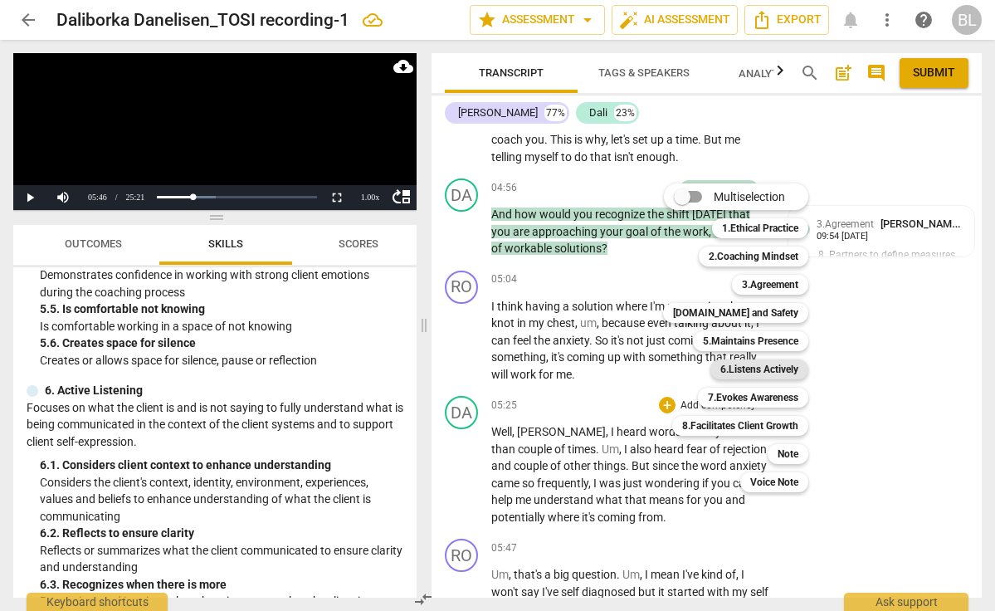
click at [742, 368] on b "6.Listens Actively" at bounding box center [759, 369] width 78 height 20
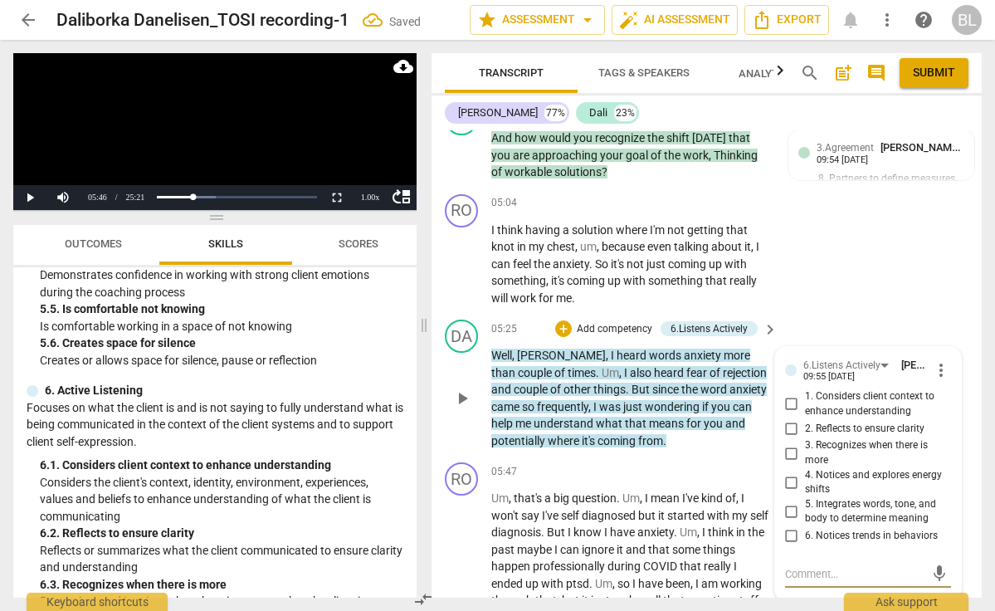
scroll to position [2238, 0]
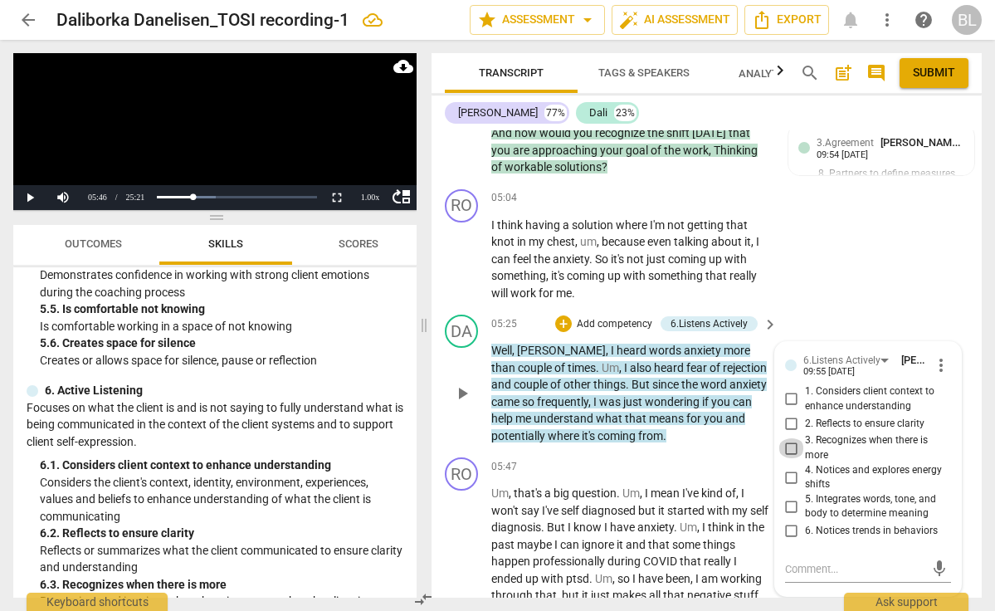
click at [788, 438] on input "3. Recognizes when there is more" at bounding box center [791, 448] width 27 height 20
click at [561, 315] on div "+" at bounding box center [563, 323] width 17 height 17
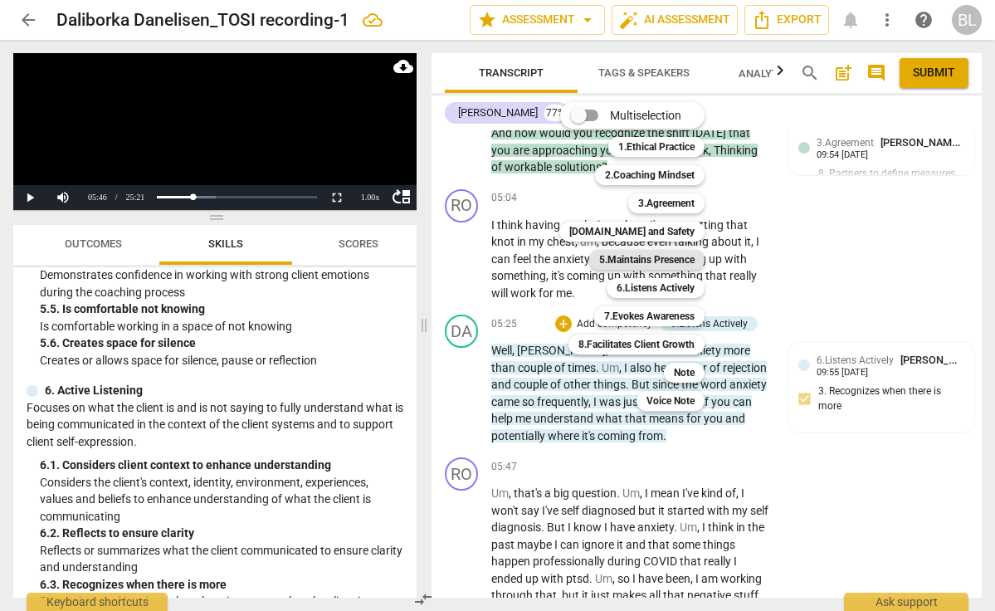
click at [636, 266] on b "5.Maintains Presence" at bounding box center [646, 260] width 95 height 20
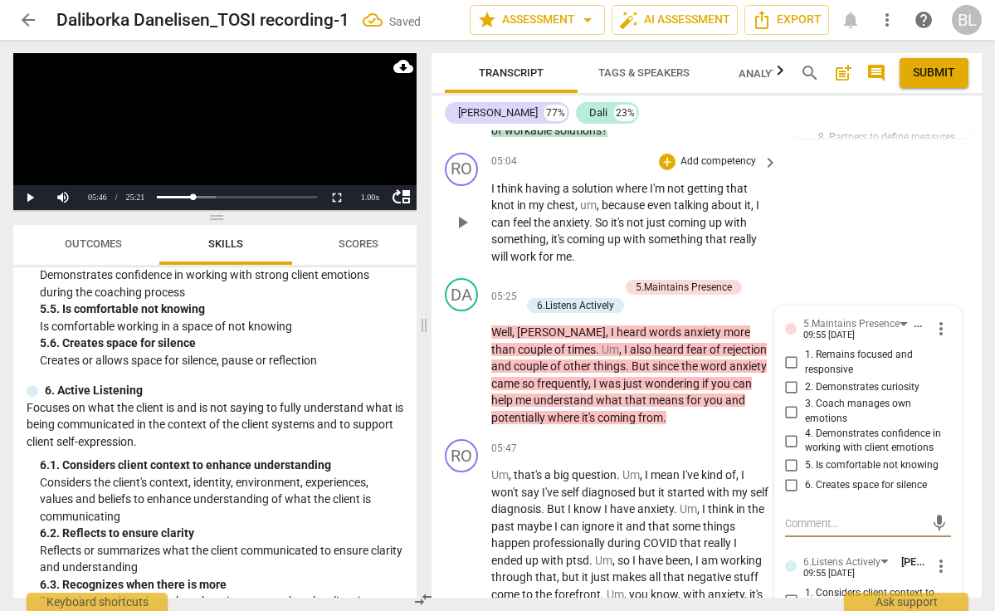
scroll to position [2284, 0]
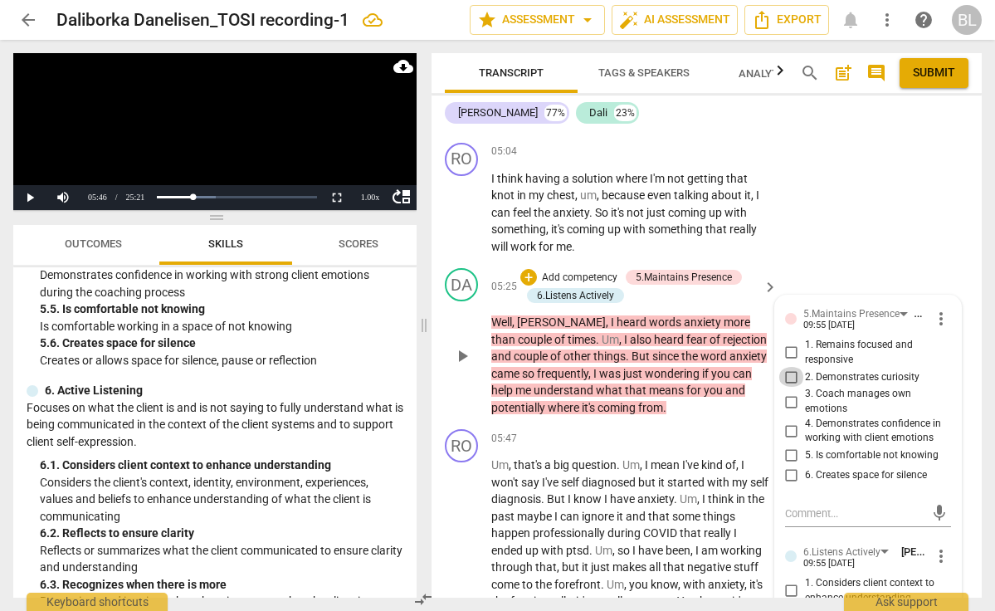
click at [791, 367] on input "2. Demonstrates curiosity" at bounding box center [791, 377] width 27 height 20
click at [788, 421] on input "4. Demonstrates confidence in working with client emotions" at bounding box center [791, 431] width 27 height 20
click at [787, 446] on input "5. Is comfortable not knowing" at bounding box center [791, 456] width 27 height 20
click at [788, 505] on textarea at bounding box center [854, 513] width 139 height 16
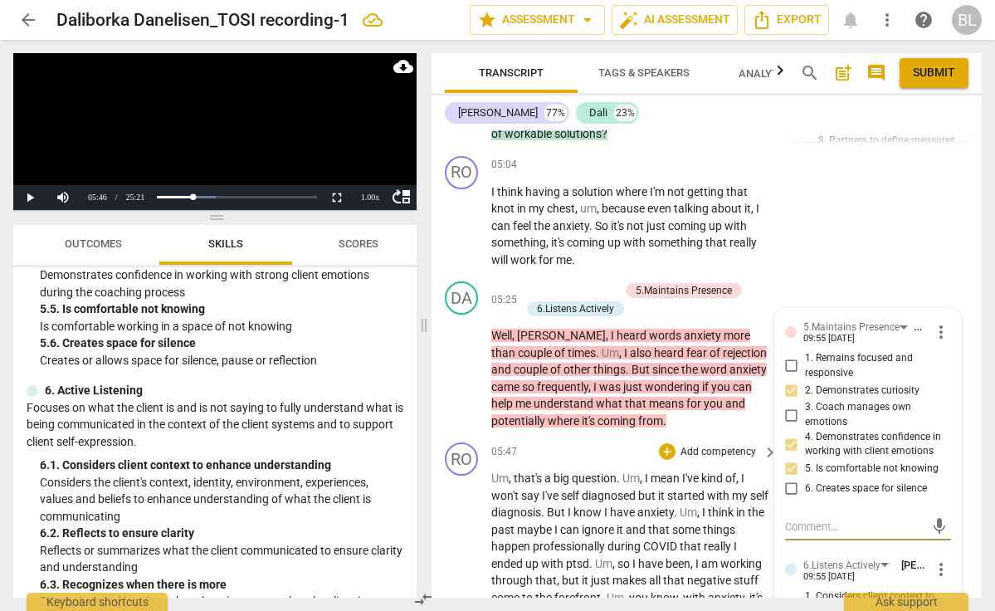
scroll to position [2263, 0]
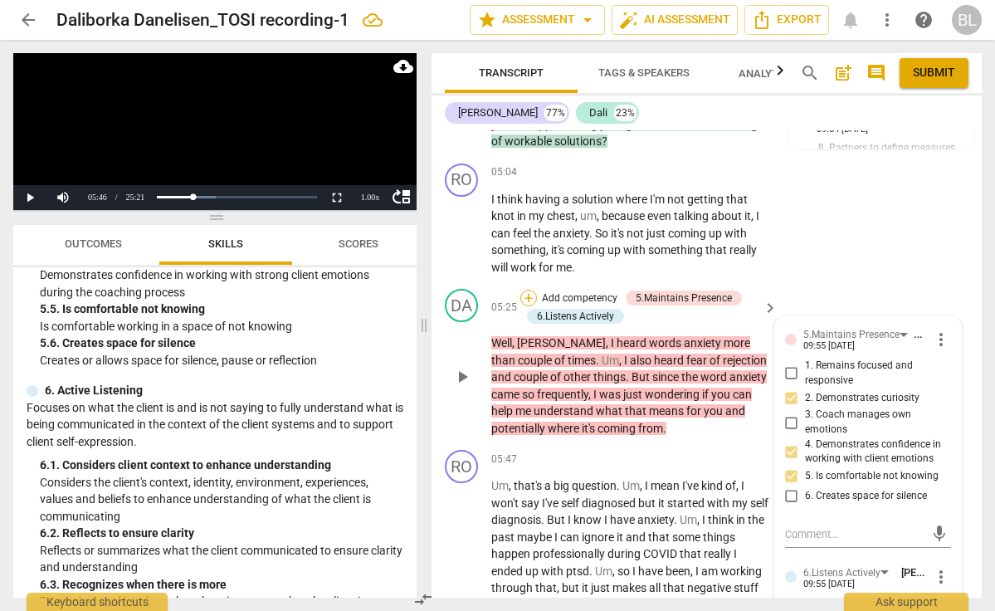
click at [530, 290] on div "+" at bounding box center [528, 298] width 17 height 17
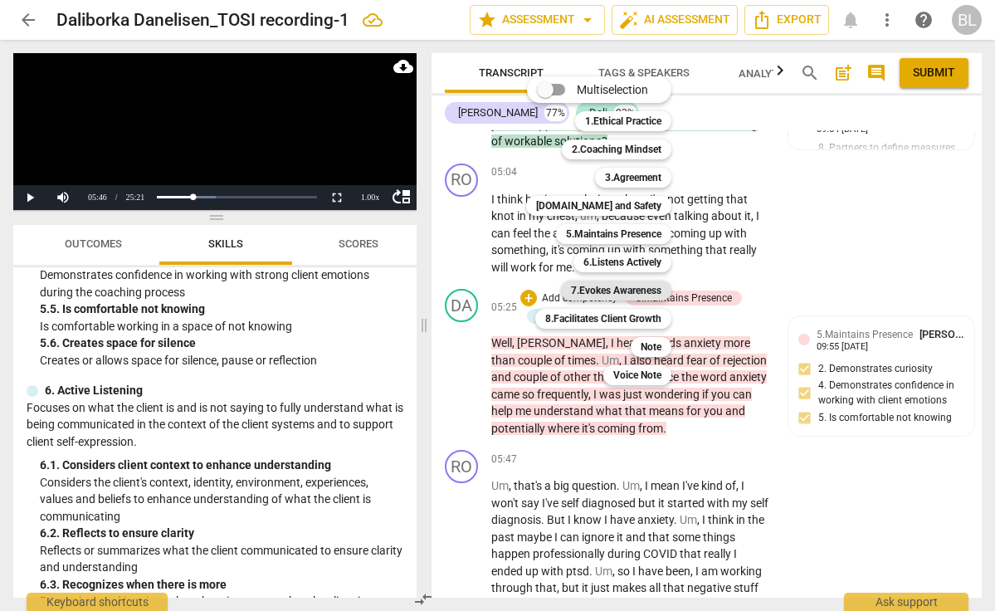
click at [614, 287] on b "7.Evokes Awareness" at bounding box center [616, 291] width 90 height 20
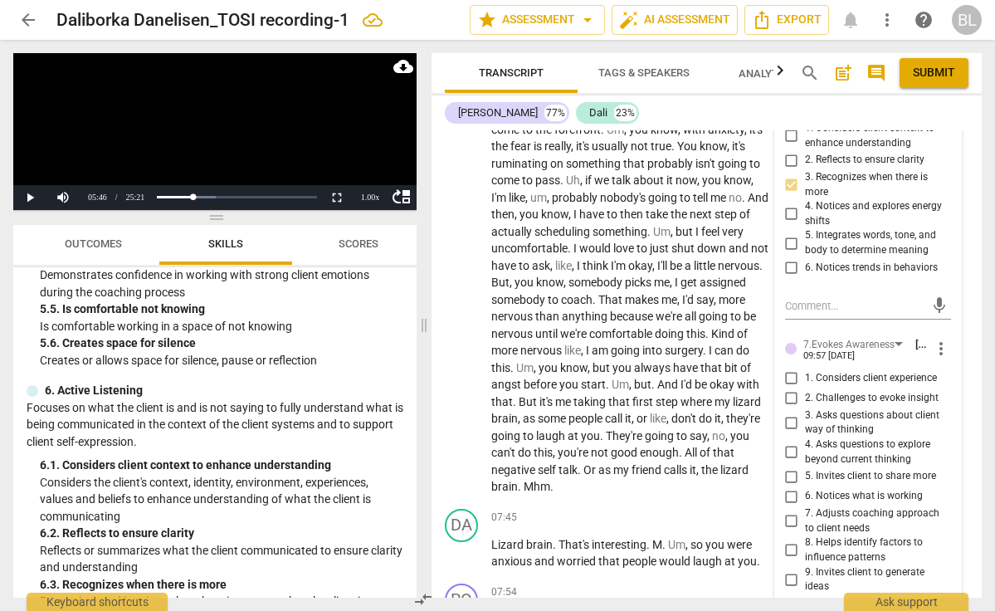
scroll to position [2743, 0]
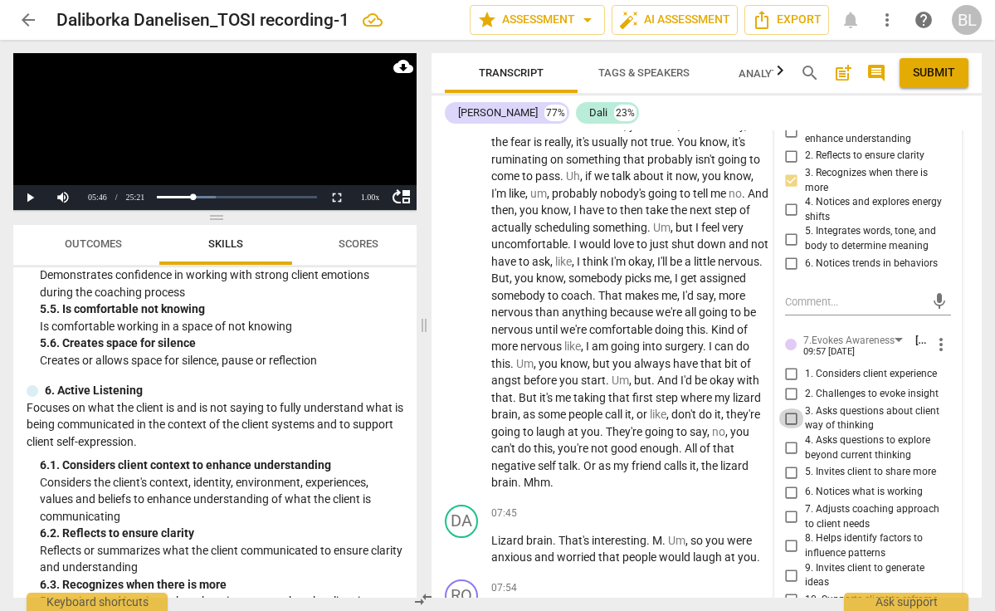
click at [788, 408] on input "3. Asks questions about client way of thinking" at bounding box center [791, 418] width 27 height 20
click at [789, 462] on input "5. Invites client to share more" at bounding box center [791, 472] width 27 height 20
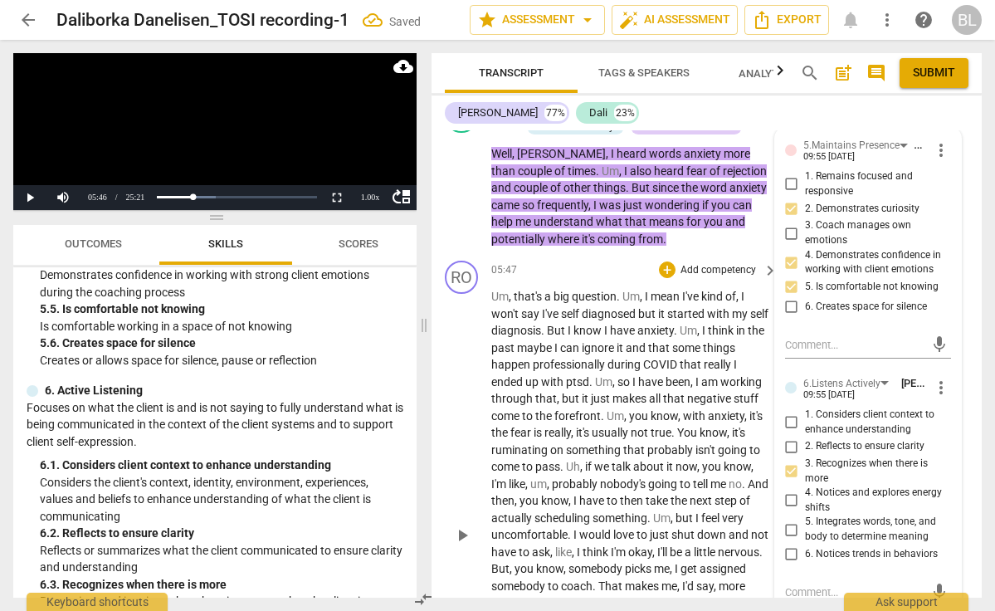
scroll to position [2450, 0]
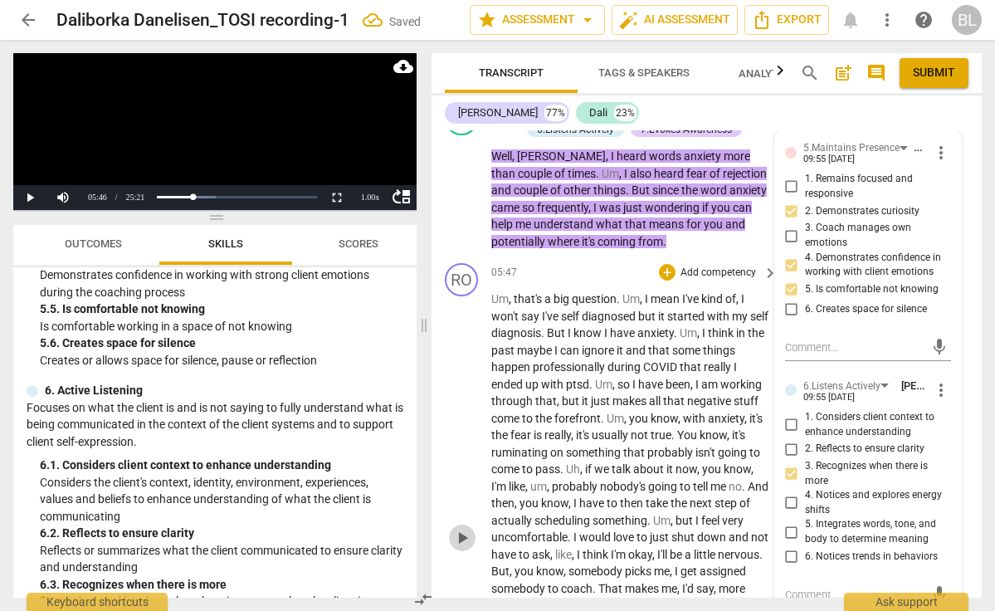
click at [463, 528] on span "play_arrow" at bounding box center [462, 538] width 20 height 20
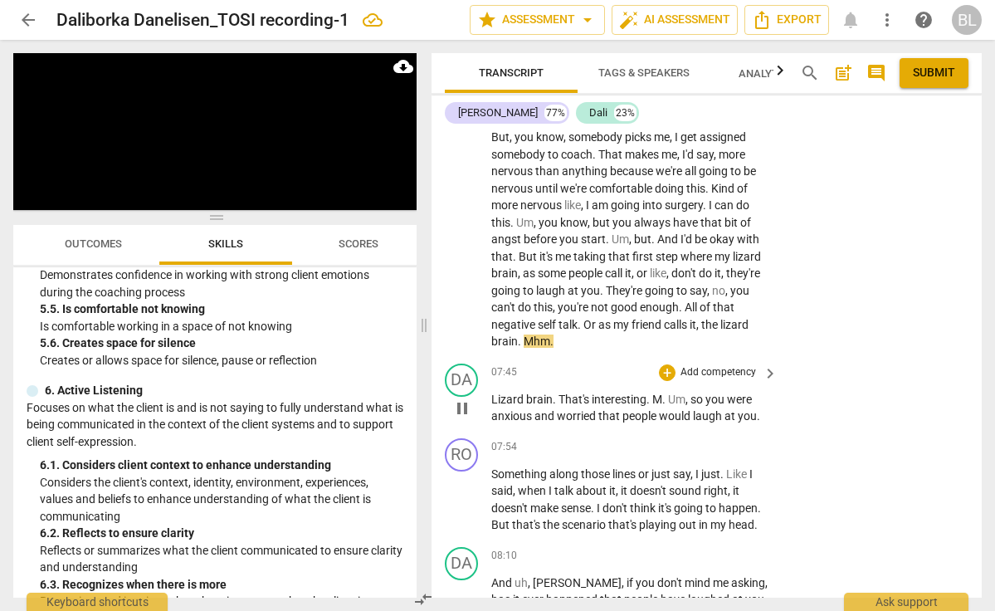
scroll to position [2887, 0]
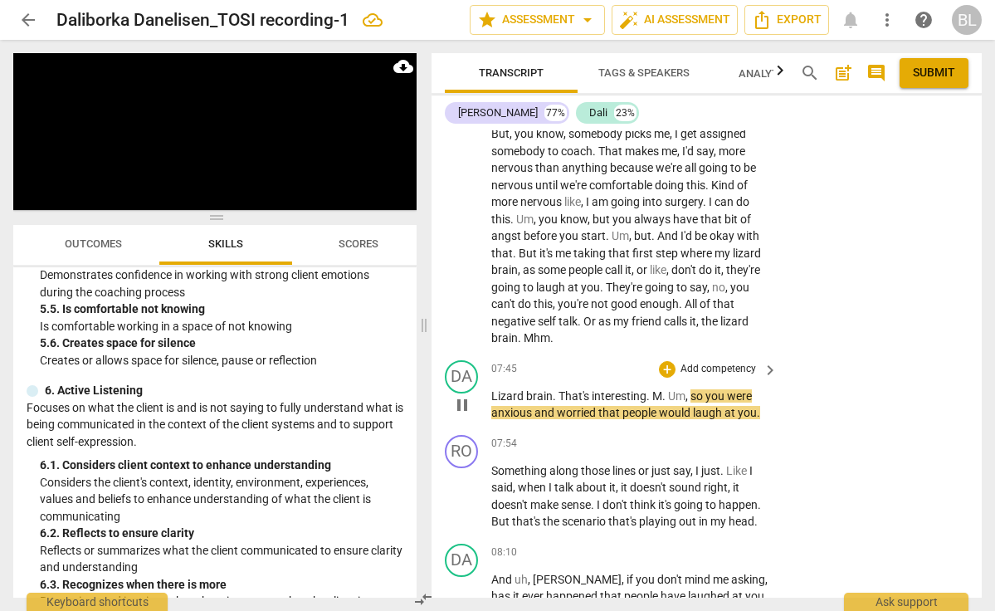
click at [461, 395] on span "pause" at bounding box center [462, 405] width 20 height 20
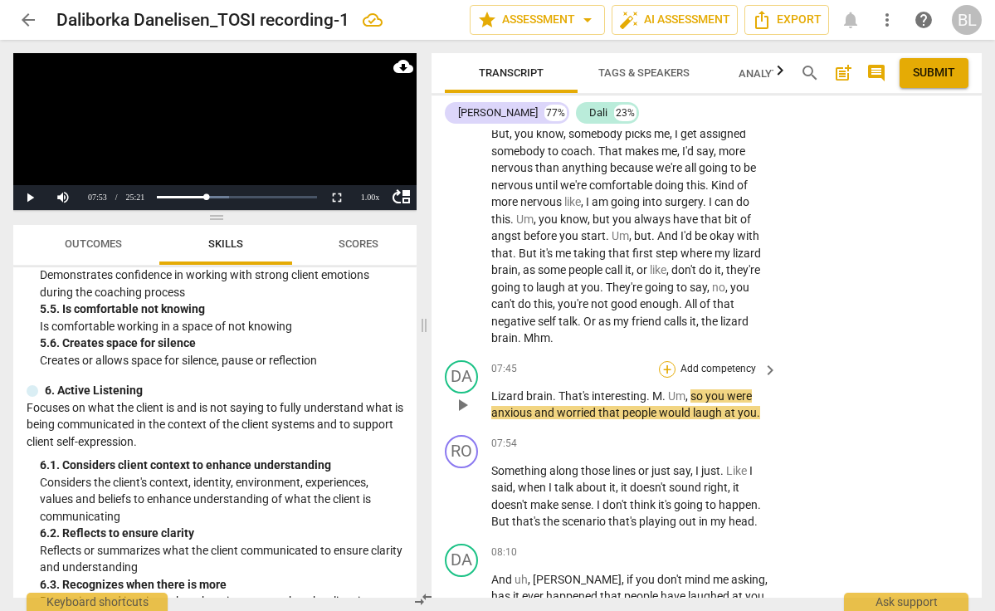
click at [665, 361] on div "+" at bounding box center [667, 369] width 17 height 17
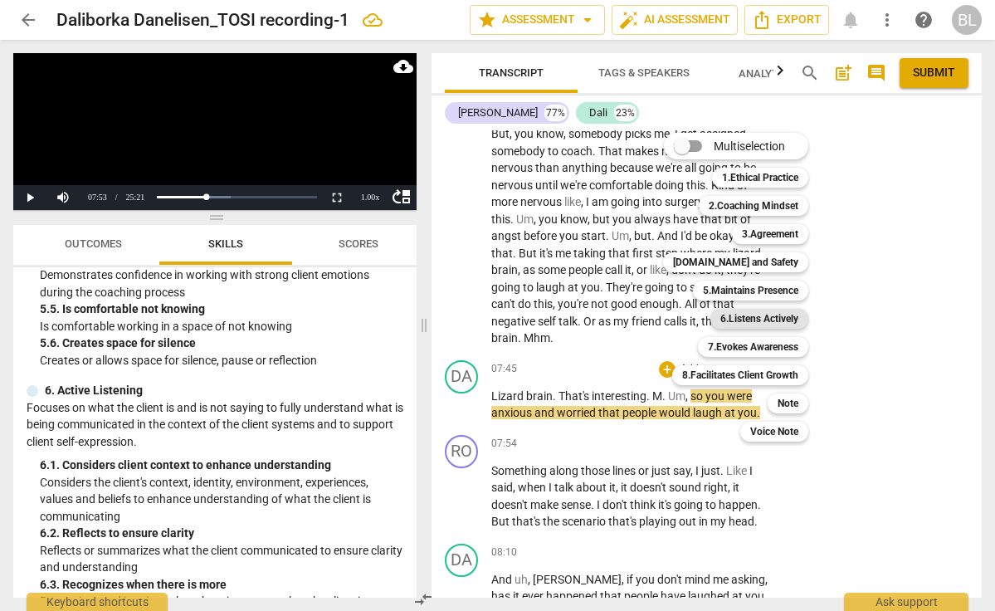
click at [768, 319] on b "6.Listens Actively" at bounding box center [759, 319] width 78 height 20
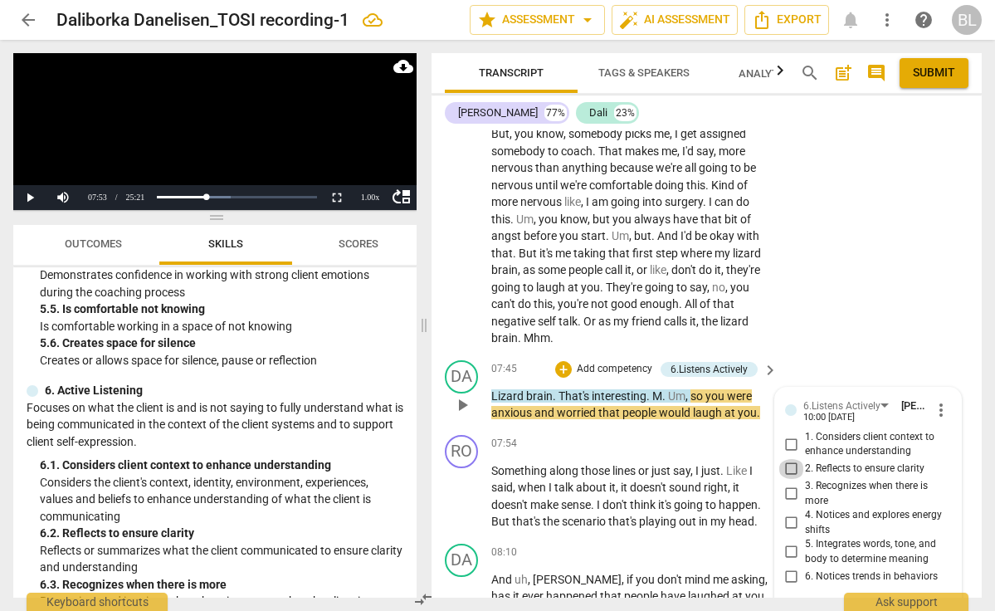
click at [788, 459] on input "2. Reflects to ensure clarity" at bounding box center [791, 469] width 27 height 20
click at [564, 361] on div "+" at bounding box center [563, 369] width 17 height 17
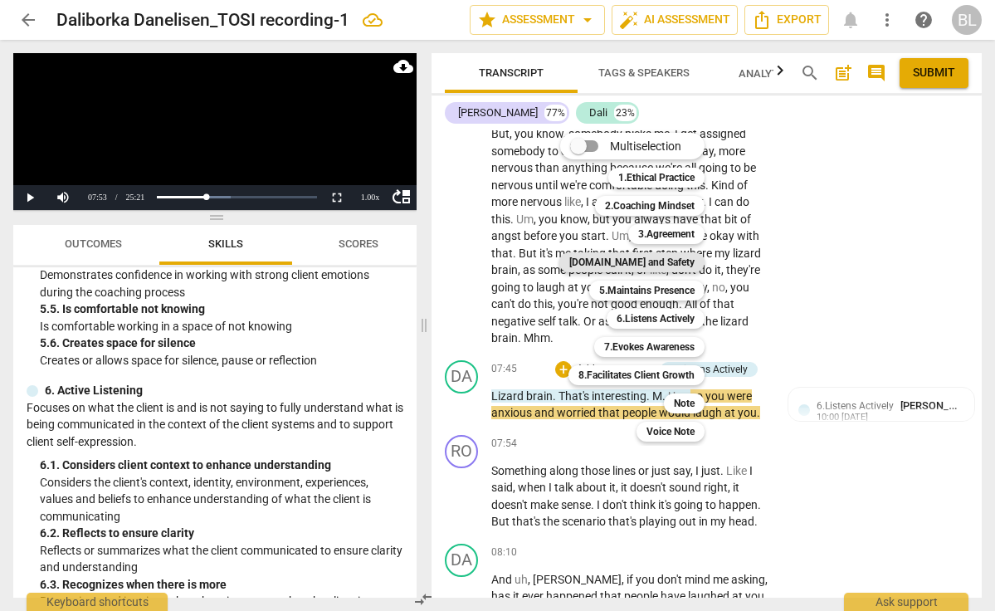
click at [646, 261] on b "[DOMAIN_NAME] and Safety" at bounding box center [631, 262] width 125 height 20
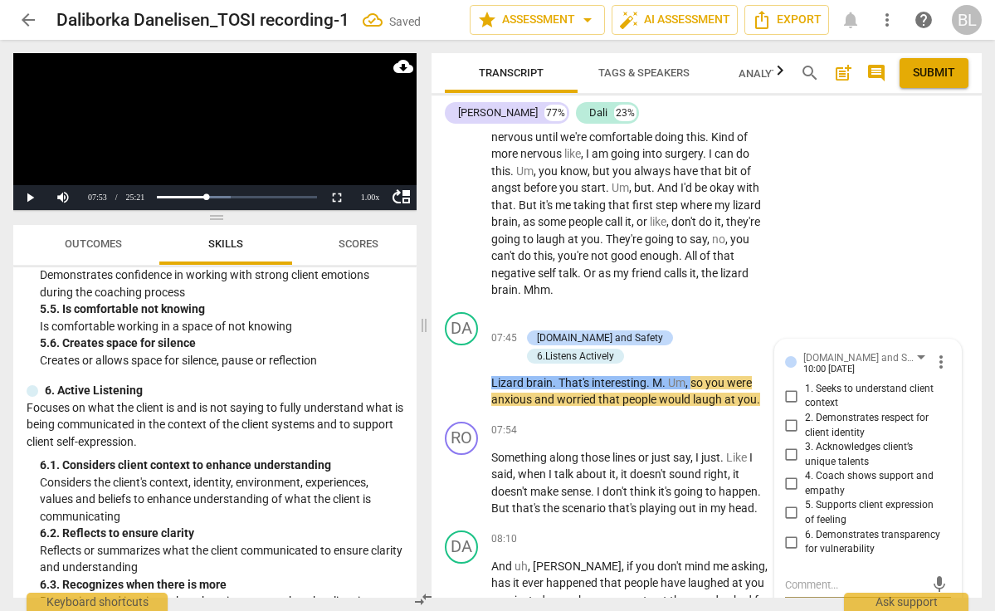
scroll to position [2943, 0]
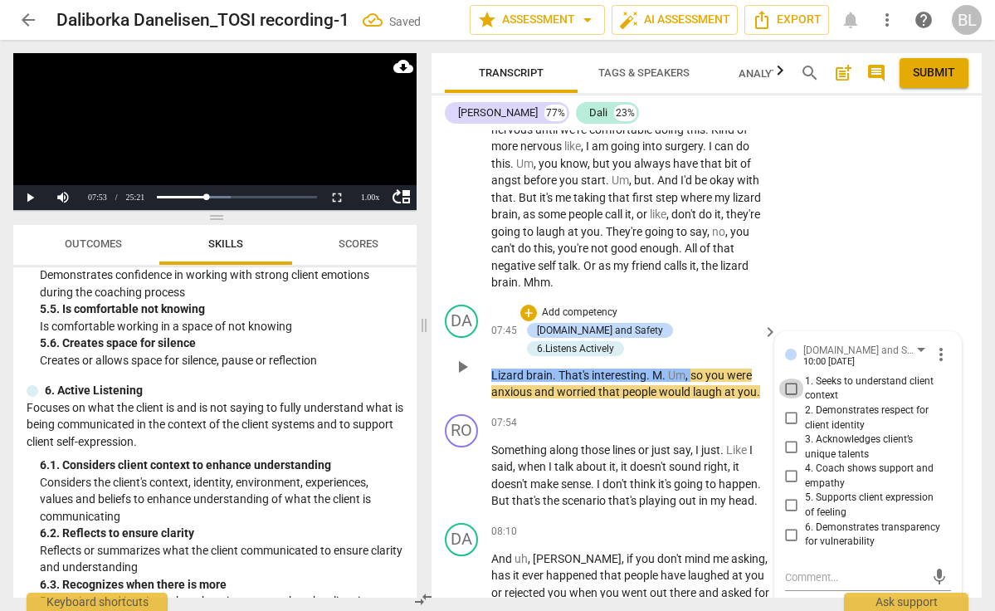
click at [789, 378] on input "1. Seeks to understand client context" at bounding box center [791, 388] width 27 height 20
click at [791, 466] on input "4. Coach shows support and empathy" at bounding box center [791, 476] width 27 height 20
click at [788, 495] on input "5. Supports client expression of feeling" at bounding box center [791, 505] width 27 height 20
click at [465, 466] on span "play_arrow" at bounding box center [462, 476] width 20 height 20
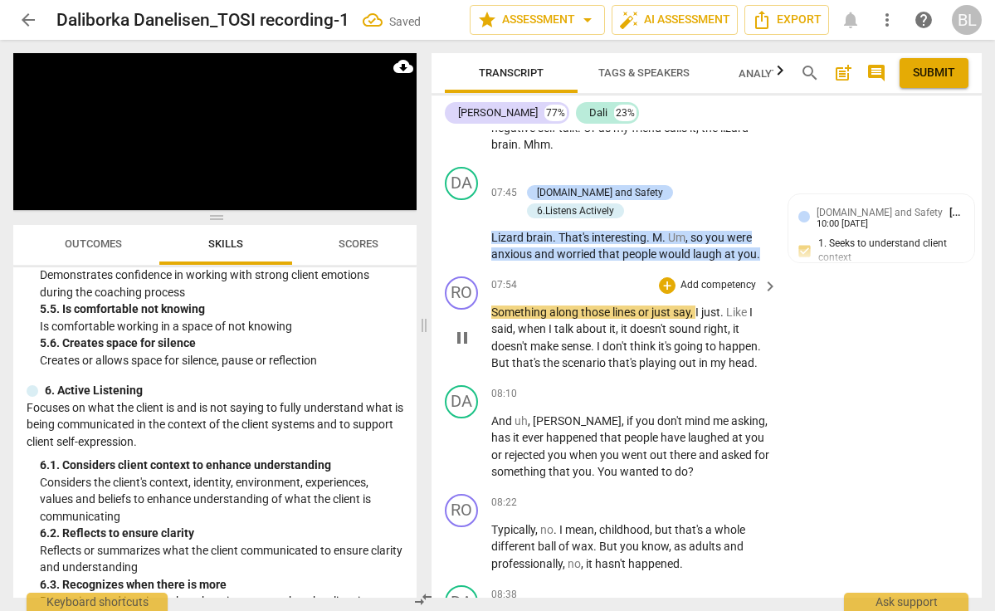
scroll to position [3079, 0]
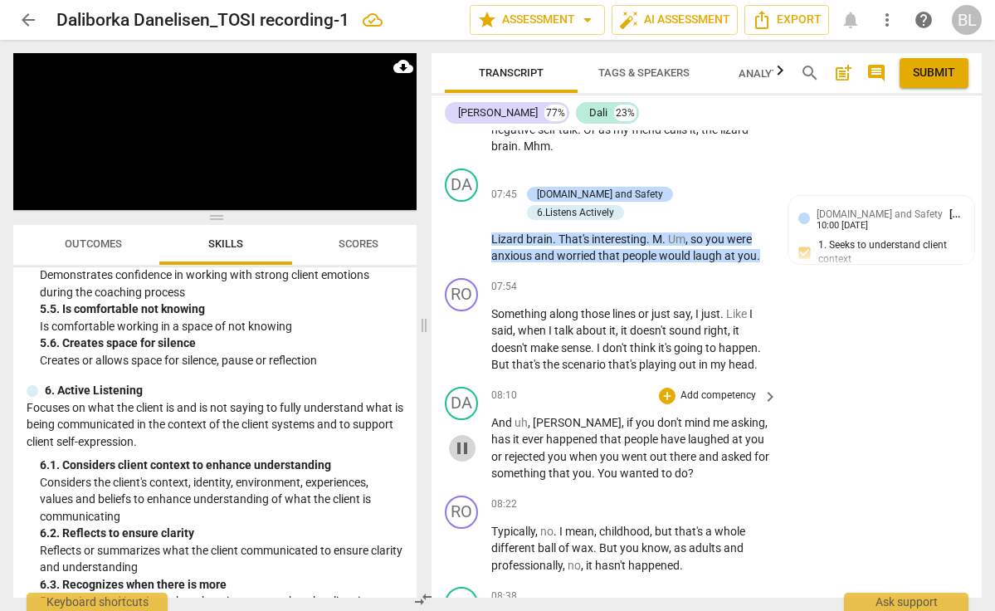
click at [462, 438] on span "pause" at bounding box center [462, 448] width 20 height 20
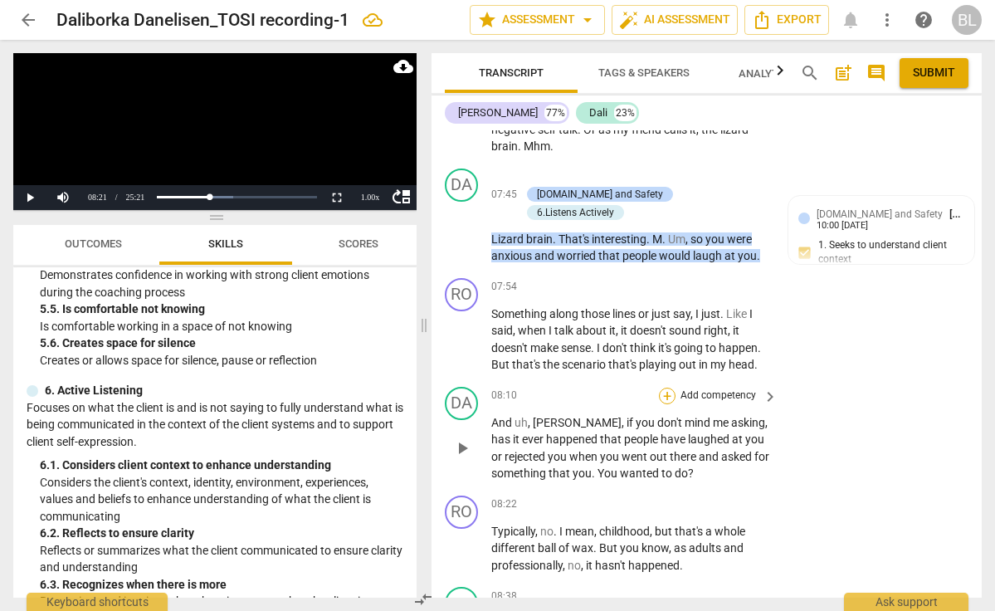
click at [667, 388] on div "+" at bounding box center [667, 396] width 17 height 17
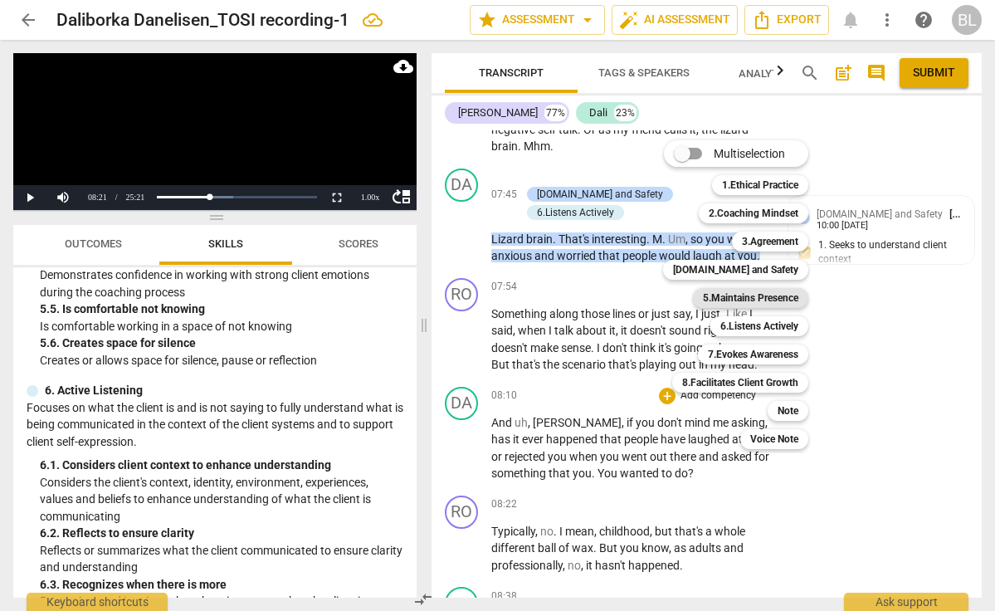
click at [786, 299] on b "5.Maintains Presence" at bounding box center [750, 298] width 95 height 20
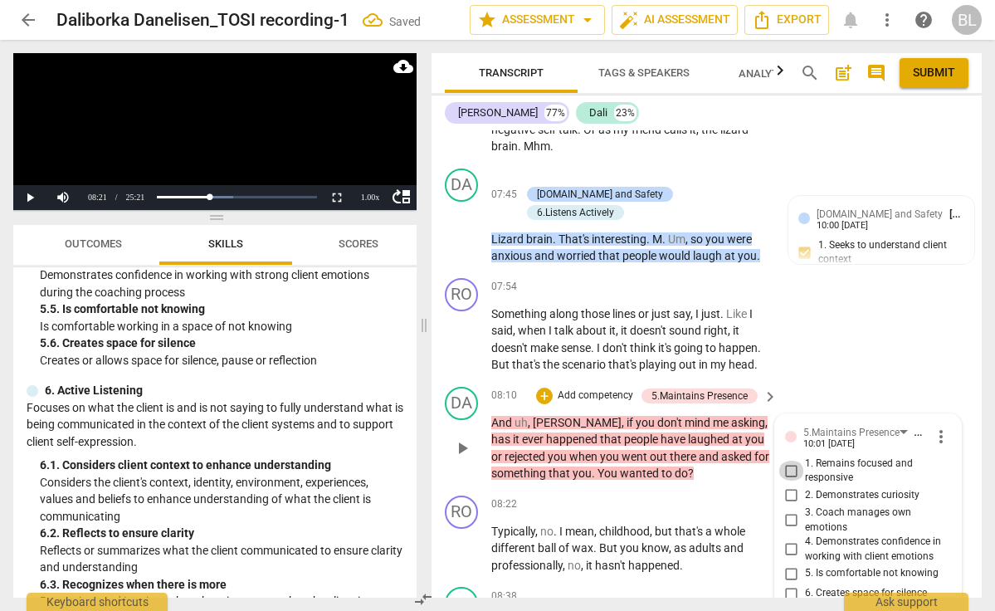
click at [788, 461] on input "1. Remains focused and responsive" at bounding box center [791, 471] width 27 height 20
click at [785, 486] on input "2. Demonstrates curiosity" at bounding box center [791, 496] width 27 height 20
click at [788, 539] on input "4. Demonstrates confidence in working with client emotions" at bounding box center [791, 549] width 27 height 20
click at [466, 539] on span "play_arrow" at bounding box center [462, 549] width 20 height 20
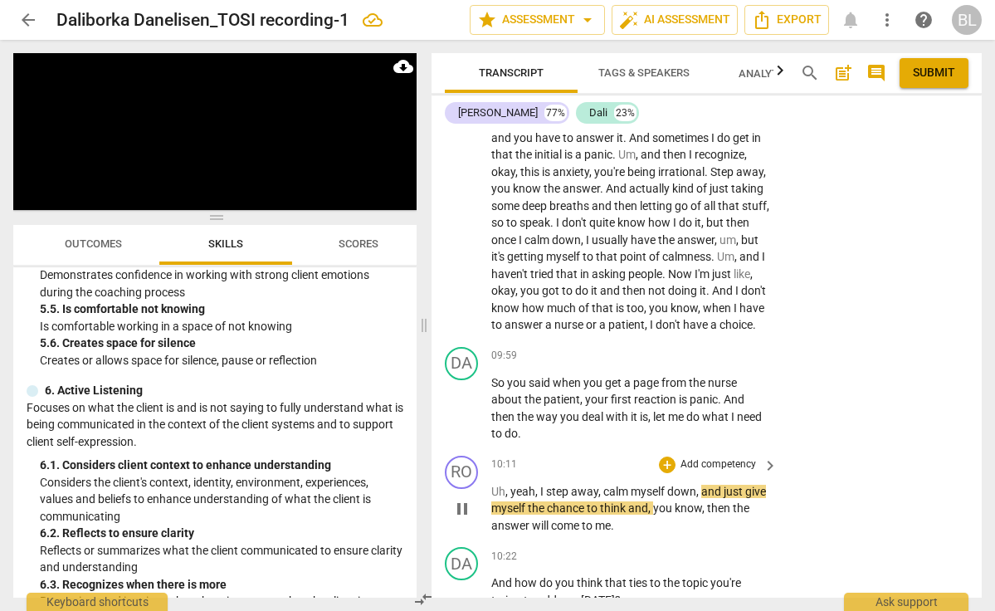
scroll to position [3691, 0]
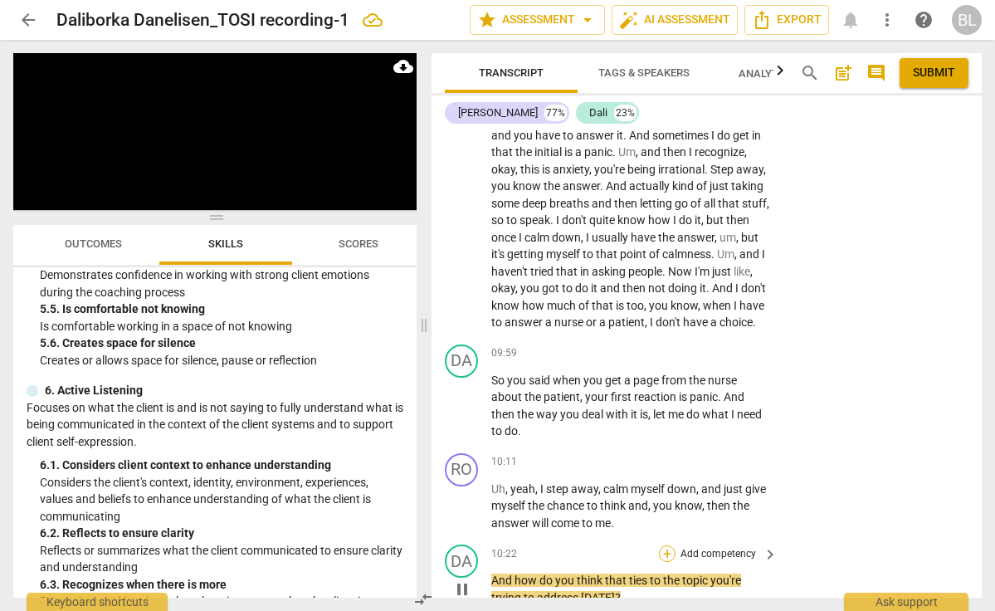
click at [666, 545] on div "+" at bounding box center [667, 553] width 17 height 17
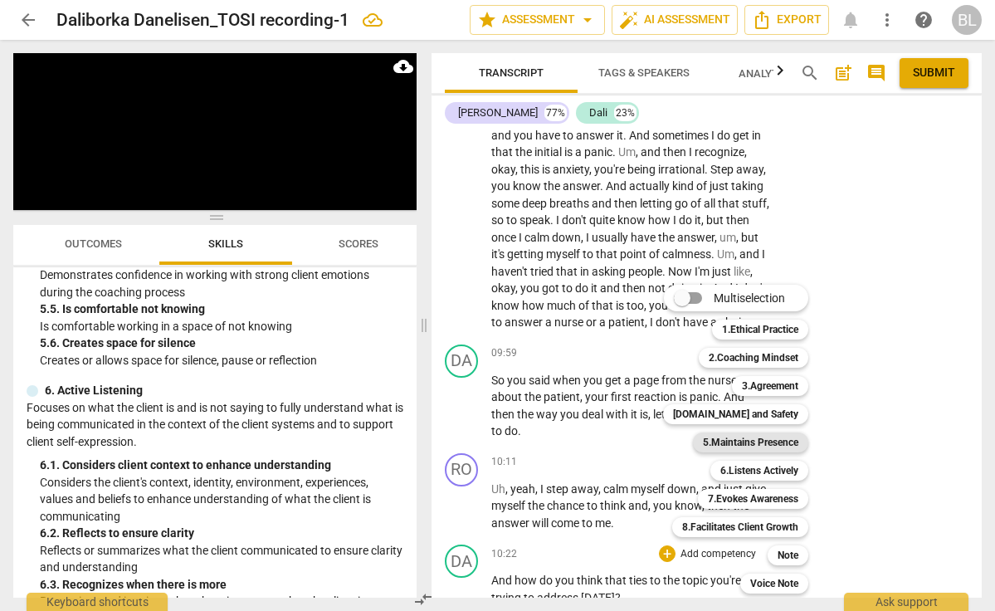
click at [786, 446] on b "5.Maintains Presence" at bounding box center [750, 442] width 95 height 20
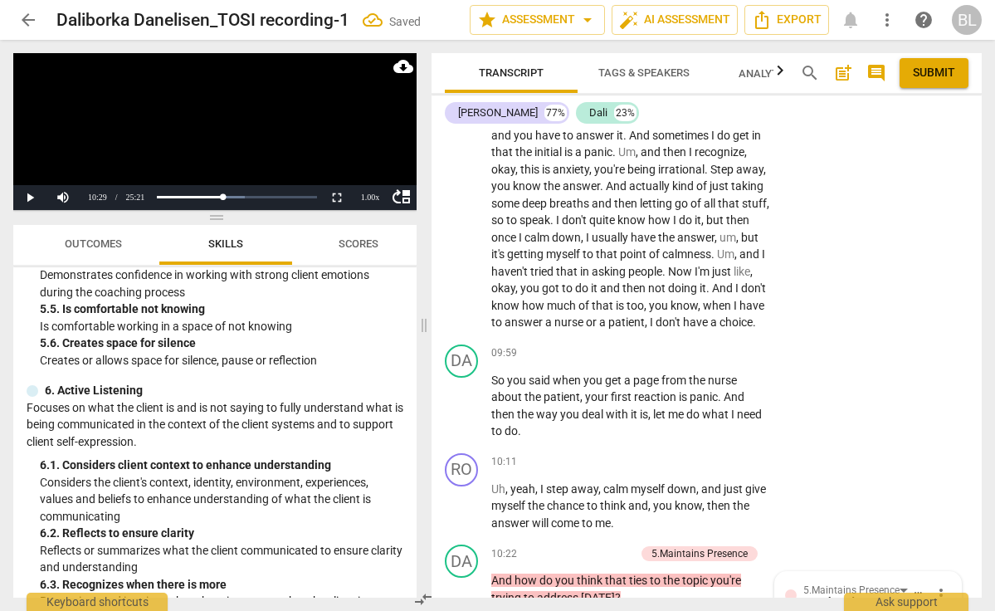
scroll to position [4016, 0]
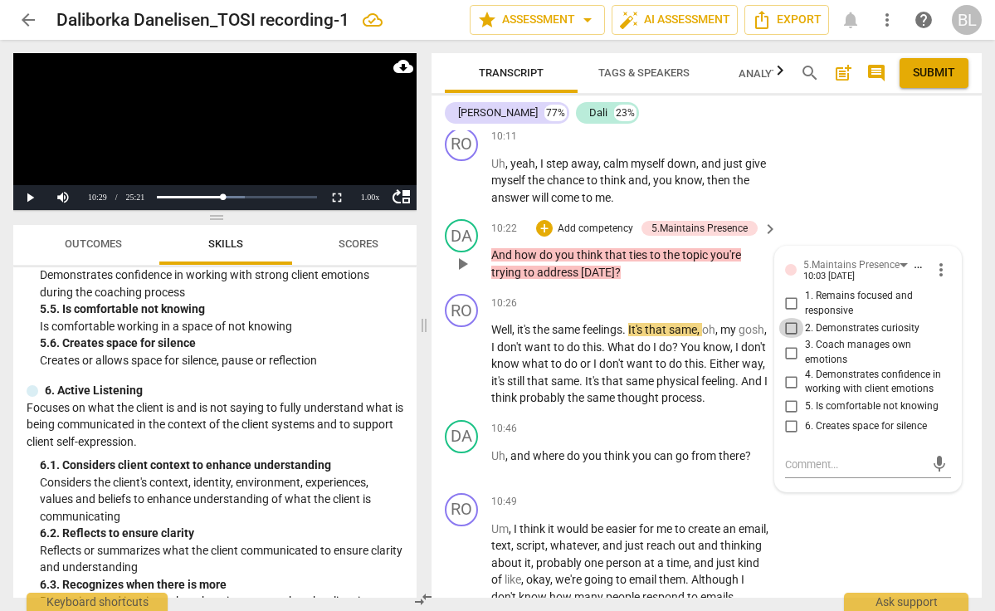
click at [790, 318] on input "2. Demonstrates curiosity" at bounding box center [791, 328] width 27 height 20
click at [789, 294] on input "1. Remains focused and responsive" at bounding box center [791, 304] width 27 height 20
click at [792, 456] on textarea at bounding box center [854, 464] width 139 height 16
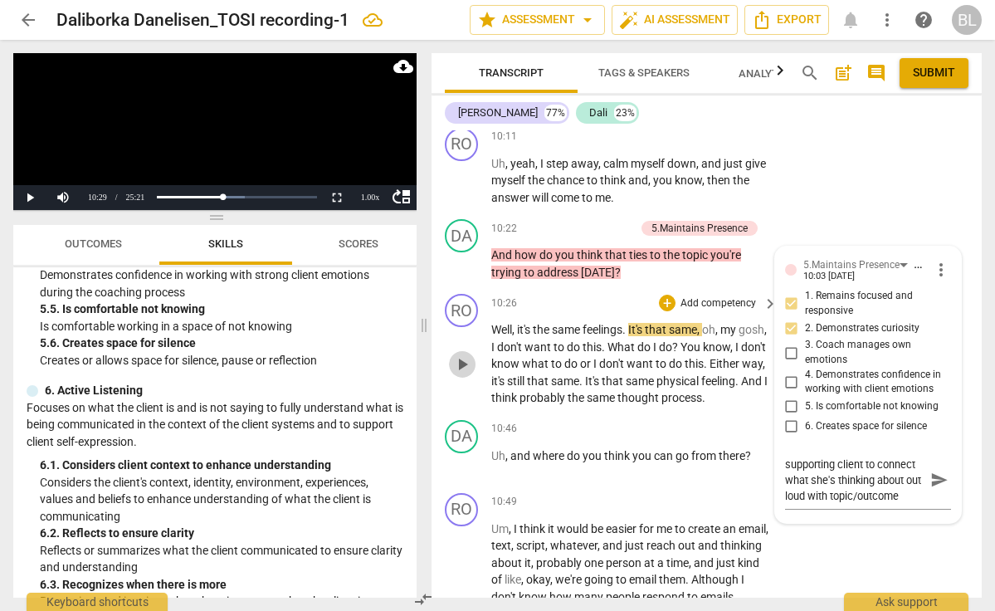
click at [459, 354] on span "play_arrow" at bounding box center [462, 364] width 20 height 20
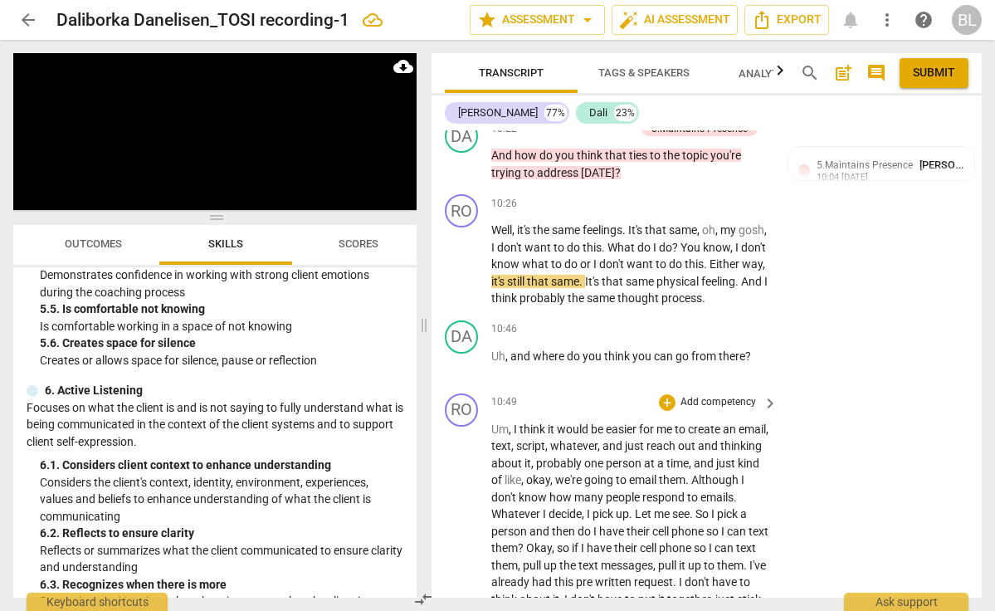
scroll to position [4117, 0]
click at [666, 320] on div "+" at bounding box center [667, 328] width 17 height 17
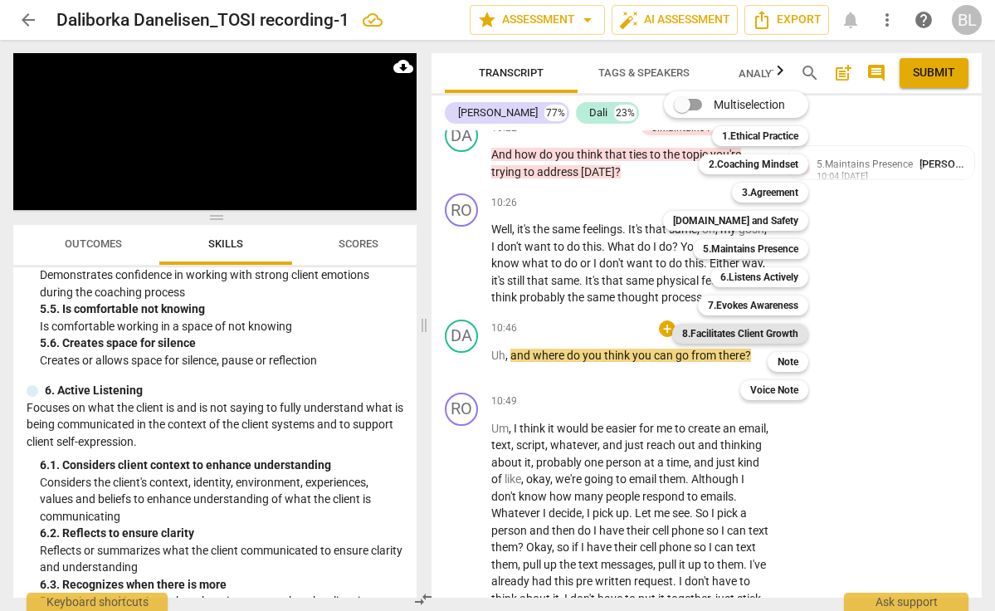
click at [757, 330] on b "8.Facilitates Client Growth" at bounding box center [740, 334] width 116 height 20
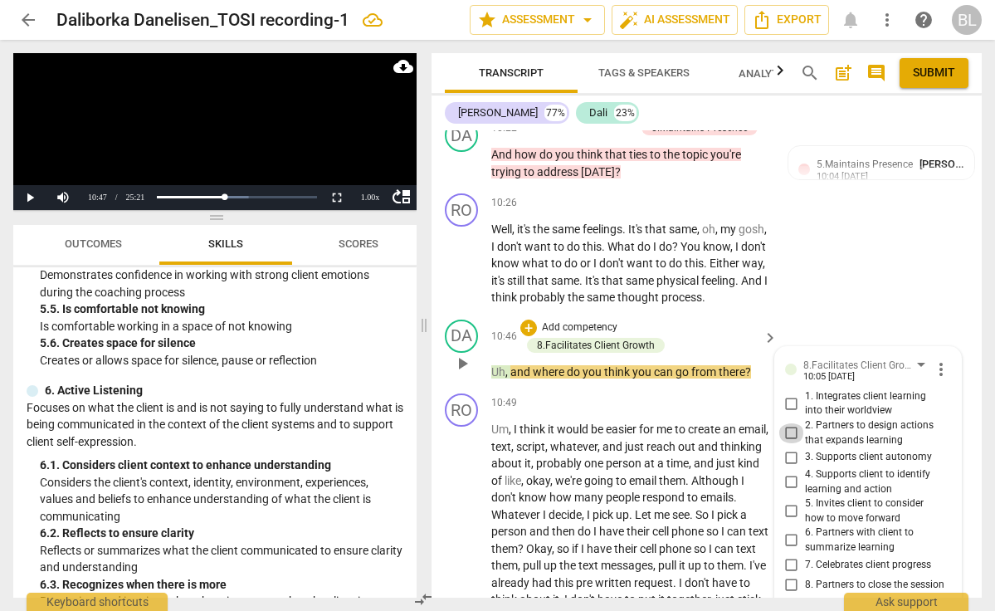
click at [790, 423] on input "2. Partners to design actions that expands learning" at bounding box center [791, 433] width 27 height 20
click at [786, 447] on input "3. Supports client autonomy" at bounding box center [791, 457] width 27 height 20
click at [788, 501] on input "5. Invites client to consider how to move forward" at bounding box center [791, 511] width 27 height 20
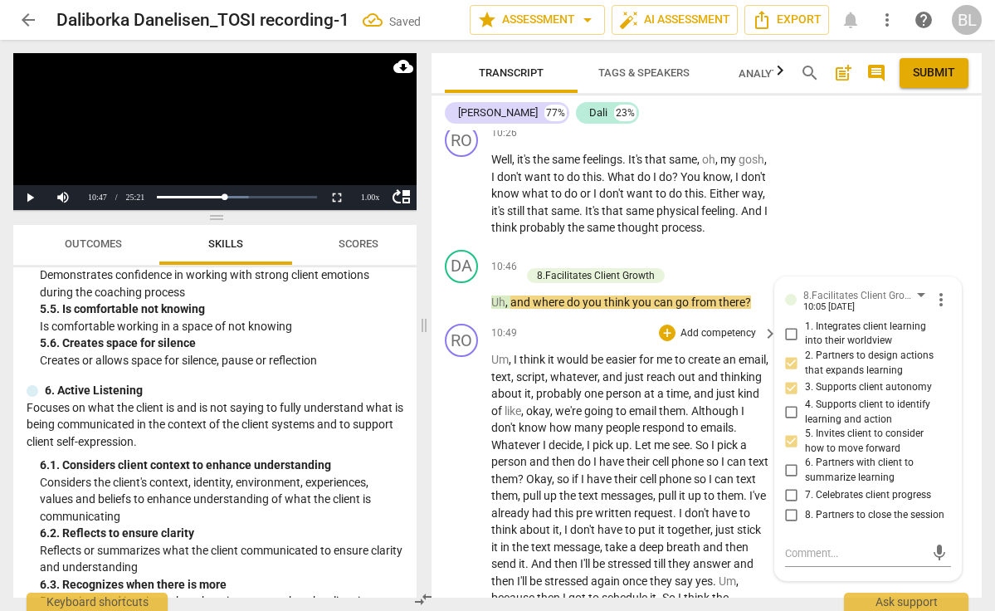
scroll to position [4198, 0]
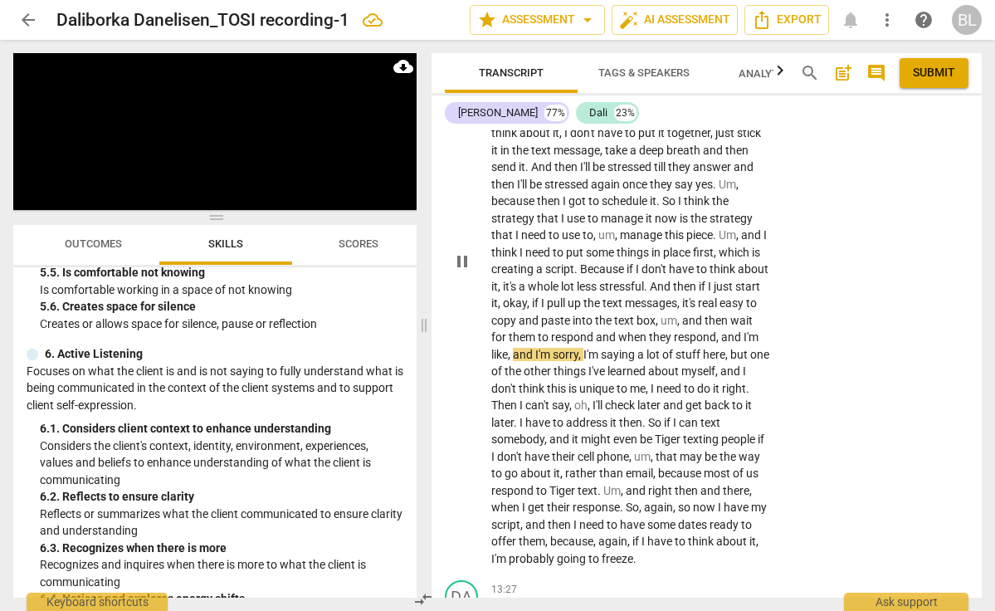
scroll to position [4588, 0]
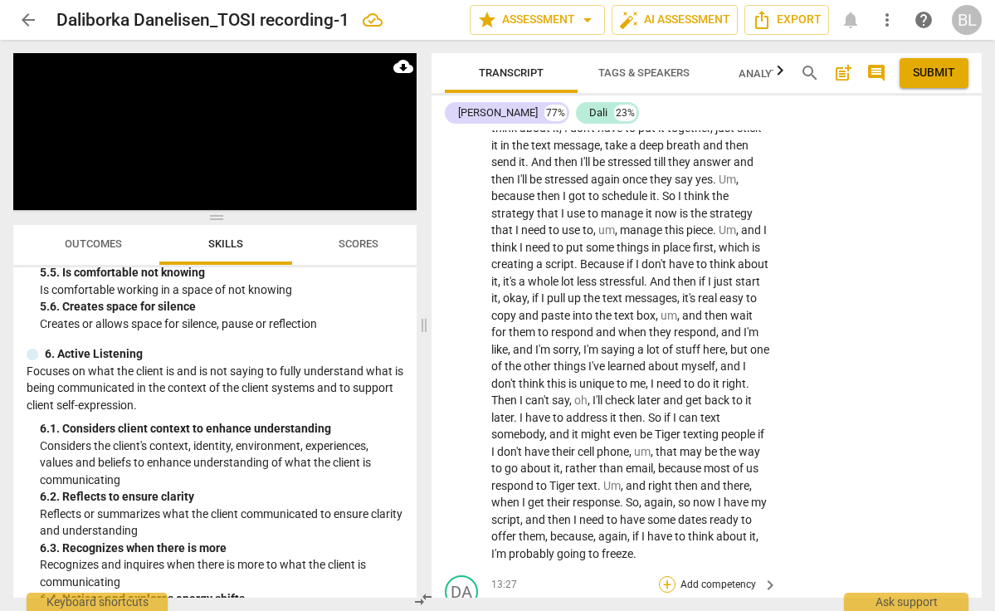
click at [665, 576] on div "+" at bounding box center [667, 584] width 17 height 17
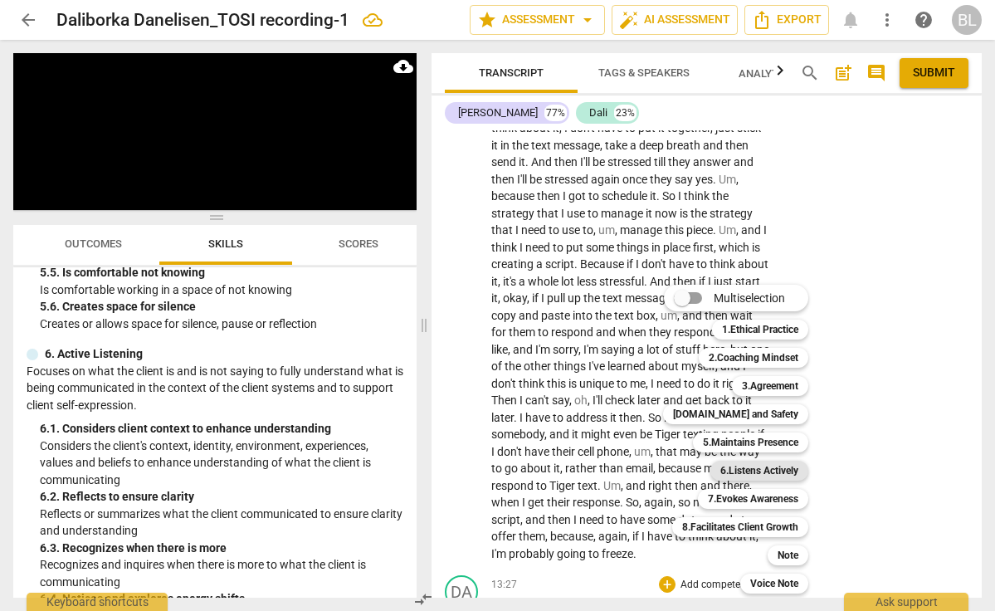
click at [758, 466] on b "6.Listens Actively" at bounding box center [759, 471] width 78 height 20
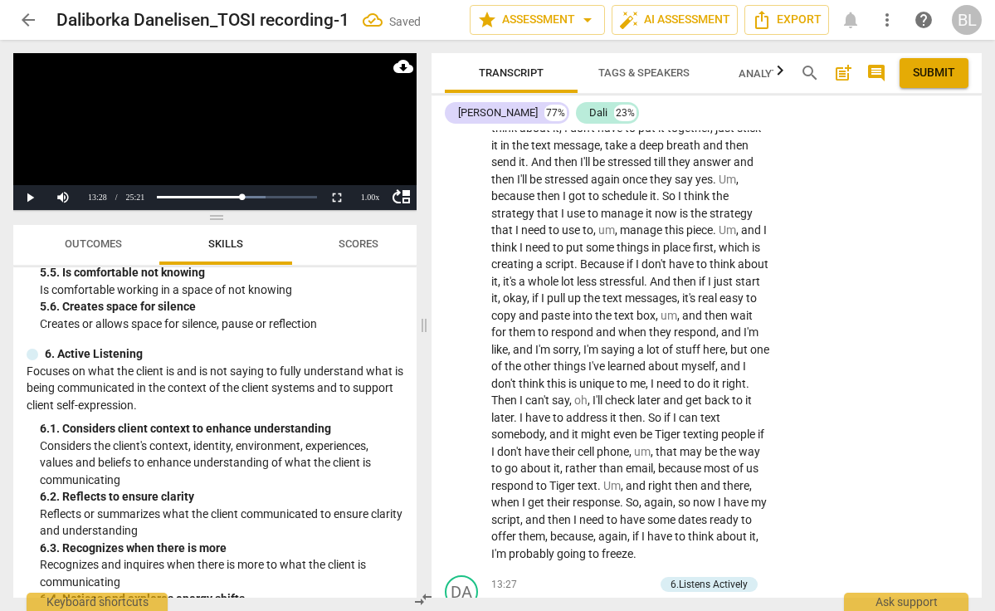
scroll to position [4967, 0]
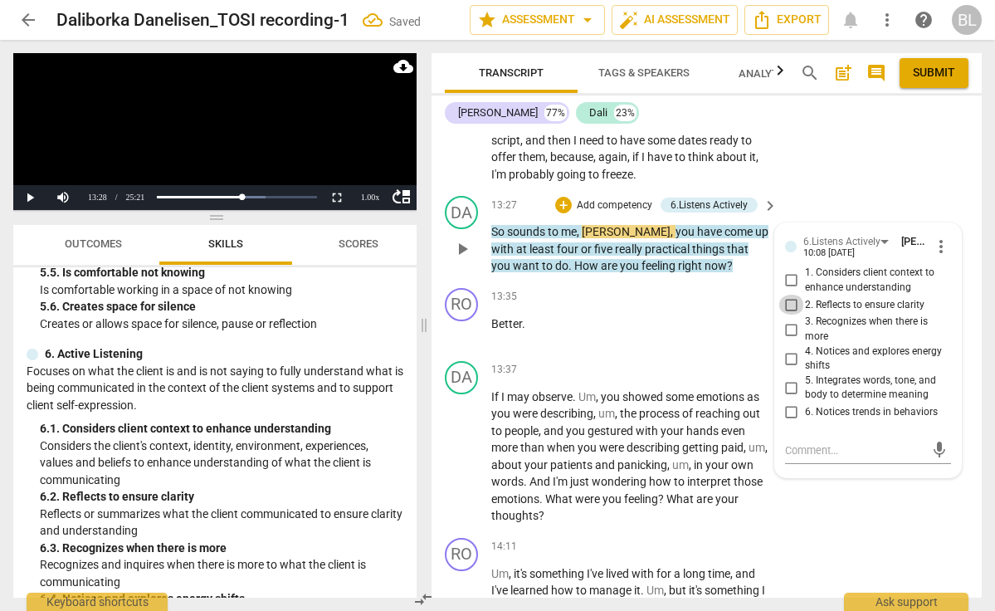
click at [789, 295] on input "2. Reflects to ensure clarity" at bounding box center [791, 305] width 27 height 20
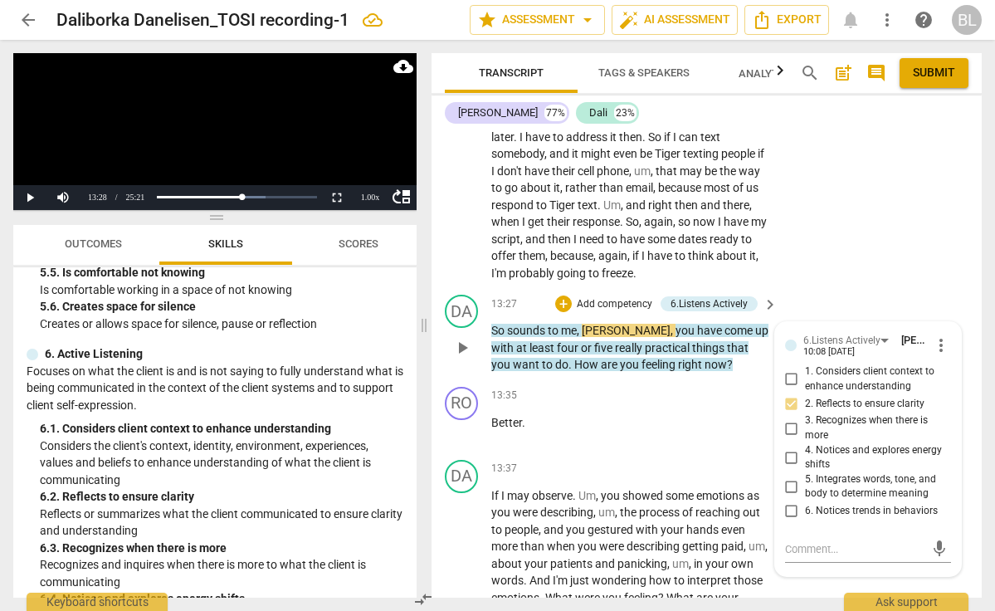
scroll to position [4863, 0]
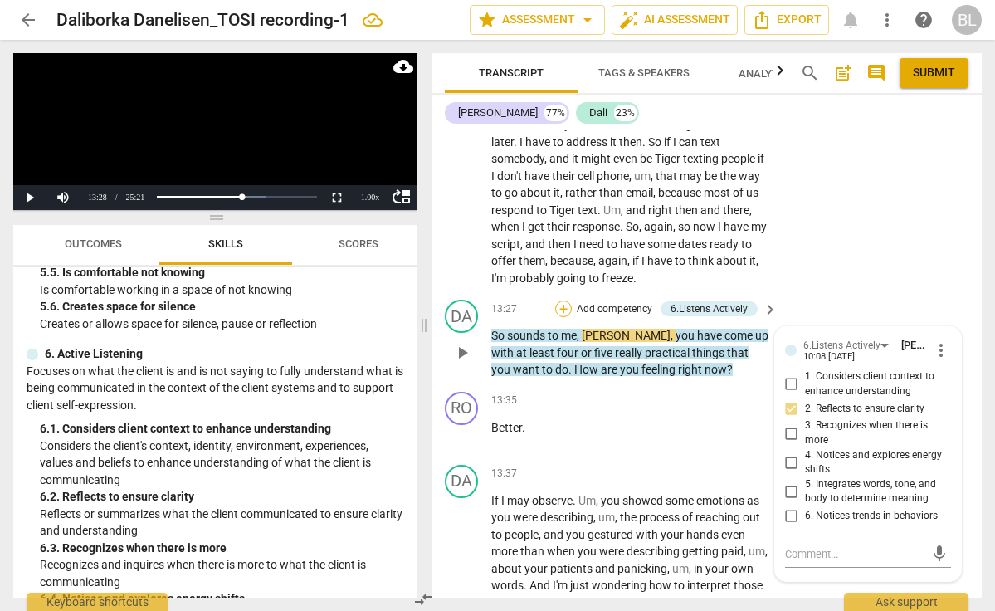
click at [564, 300] on div "+" at bounding box center [563, 308] width 17 height 17
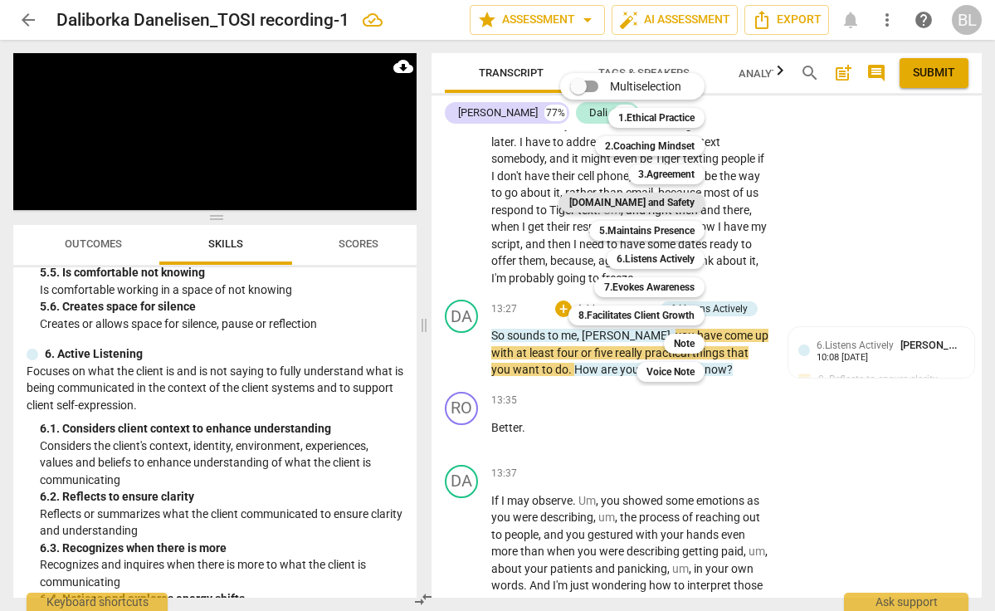
click at [640, 198] on b "[DOMAIN_NAME] and Safety" at bounding box center [631, 203] width 125 height 20
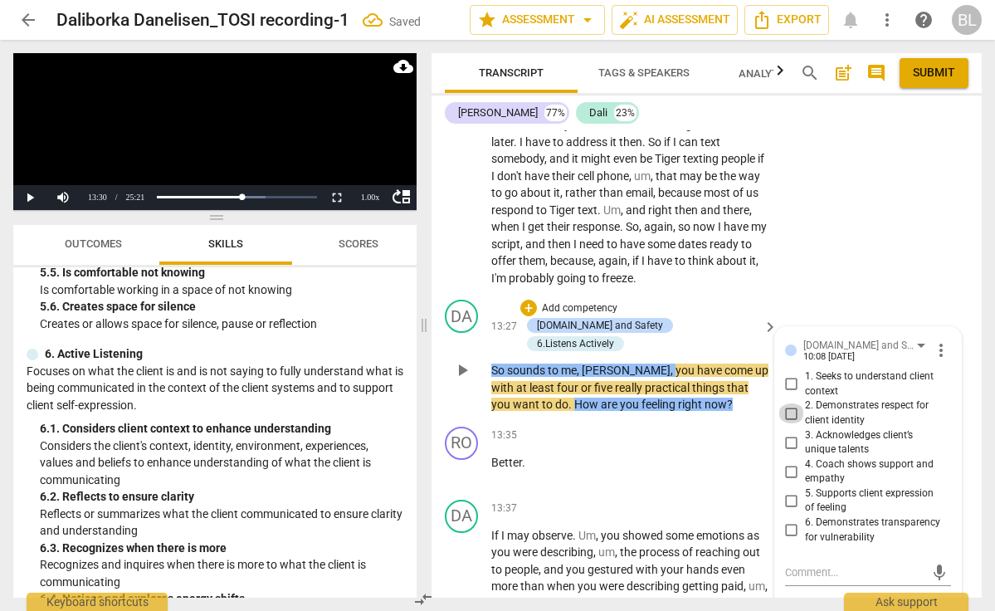
click at [790, 403] on input "2. Demonstrates respect for client identity" at bounding box center [791, 413] width 27 height 20
click at [787, 432] on input "3. Acknowledges client’s unique talents" at bounding box center [791, 442] width 27 height 20
click at [785, 564] on textarea at bounding box center [854, 572] width 139 height 16
click at [930, 587] on span "send" at bounding box center [939, 596] width 18 height 18
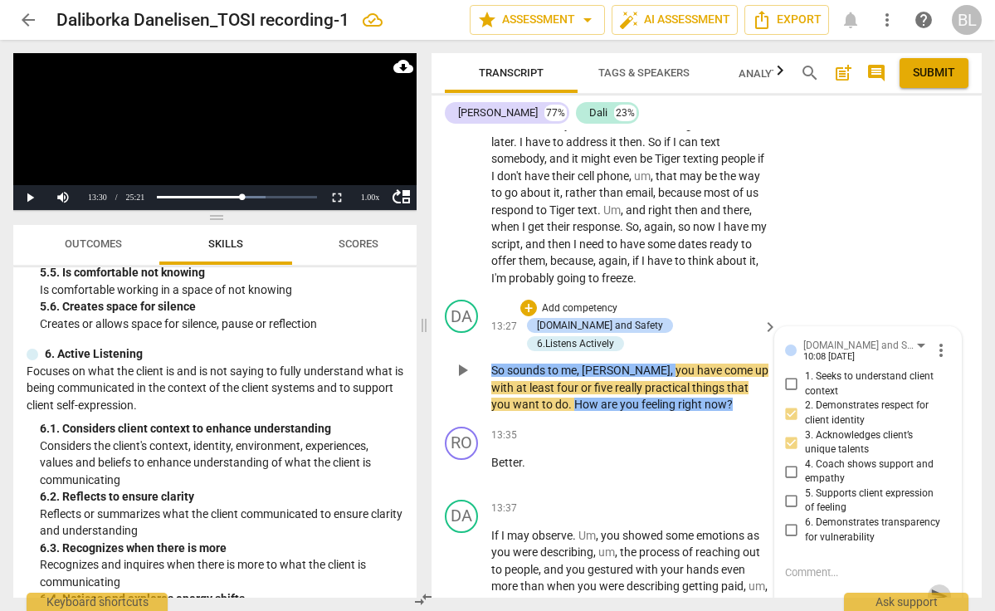
scroll to position [0, 0]
click at [792, 490] on input "5. Supports client expression of feeling" at bounding box center [791, 500] width 27 height 20
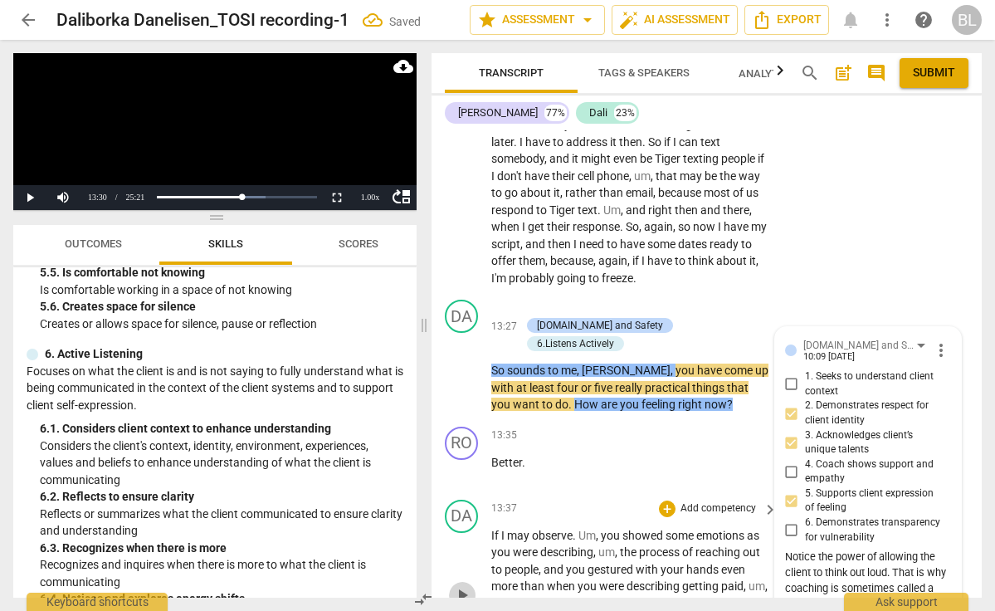
click at [459, 585] on span "play_arrow" at bounding box center [462, 595] width 20 height 20
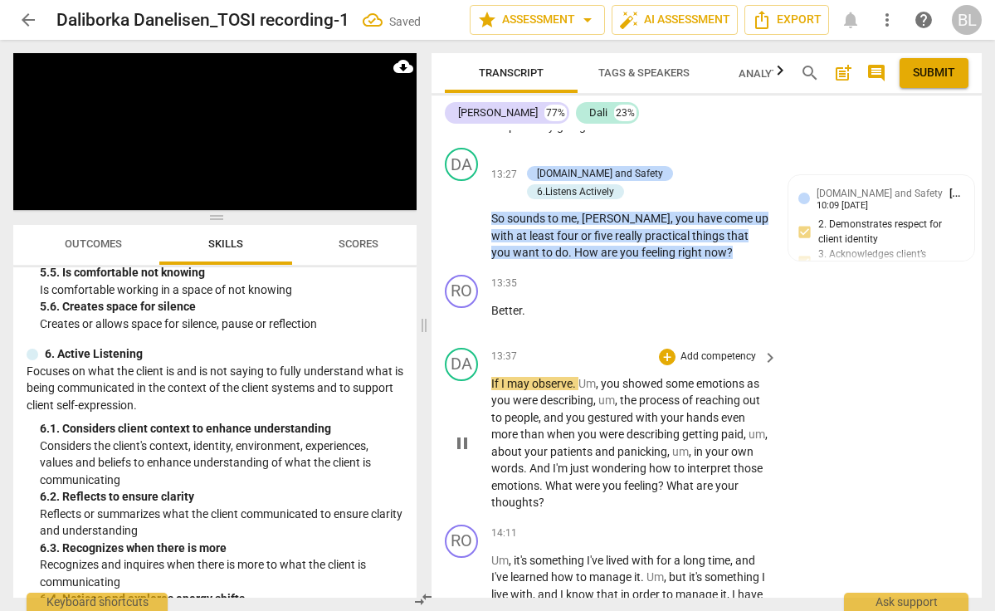
scroll to position [5019, 0]
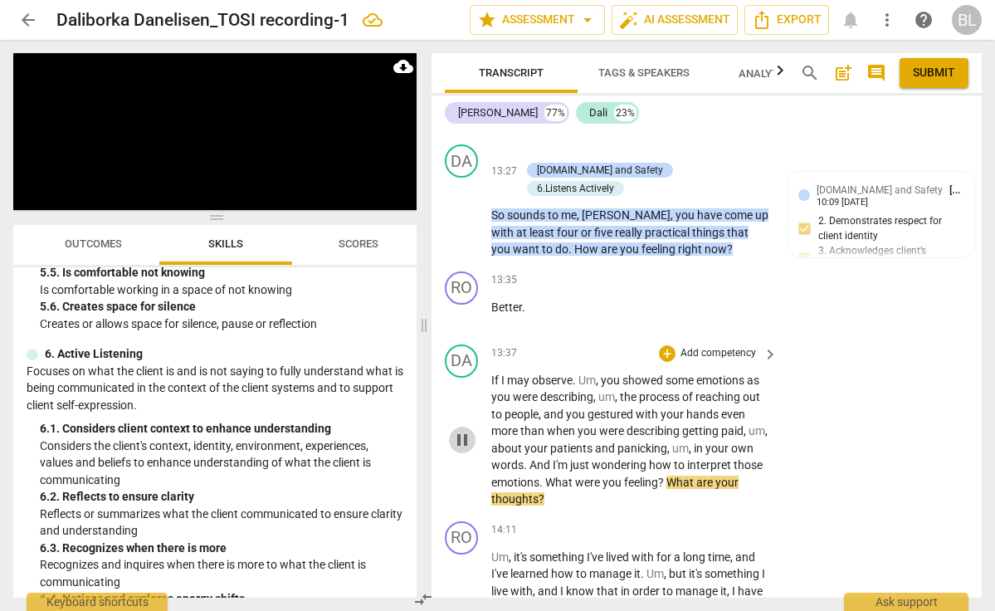
click at [463, 430] on span "pause" at bounding box center [462, 440] width 20 height 20
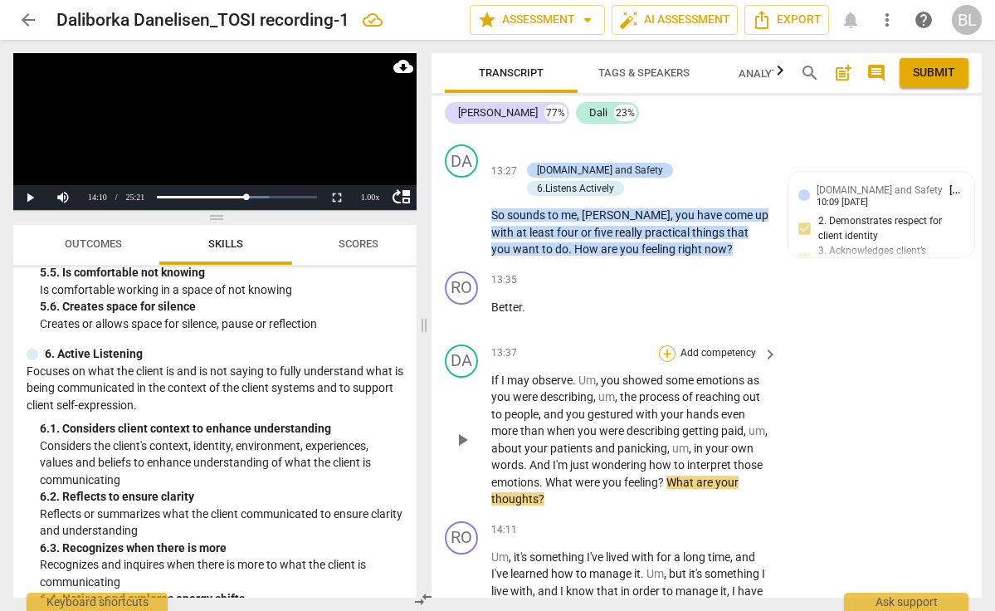
click at [666, 345] on div "+" at bounding box center [667, 353] width 17 height 17
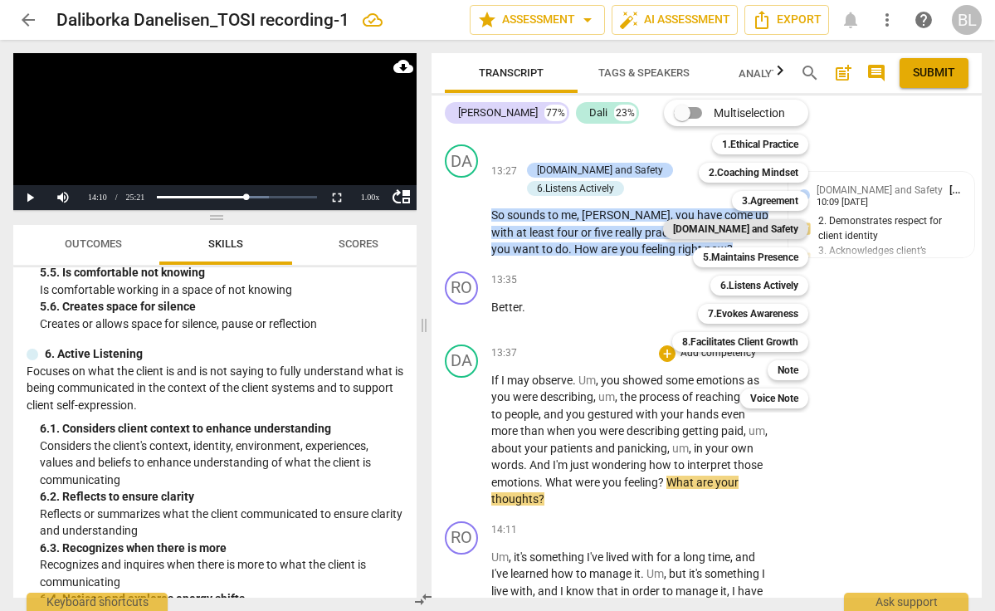
click at [749, 226] on b "[DOMAIN_NAME] and Safety" at bounding box center [735, 229] width 125 height 20
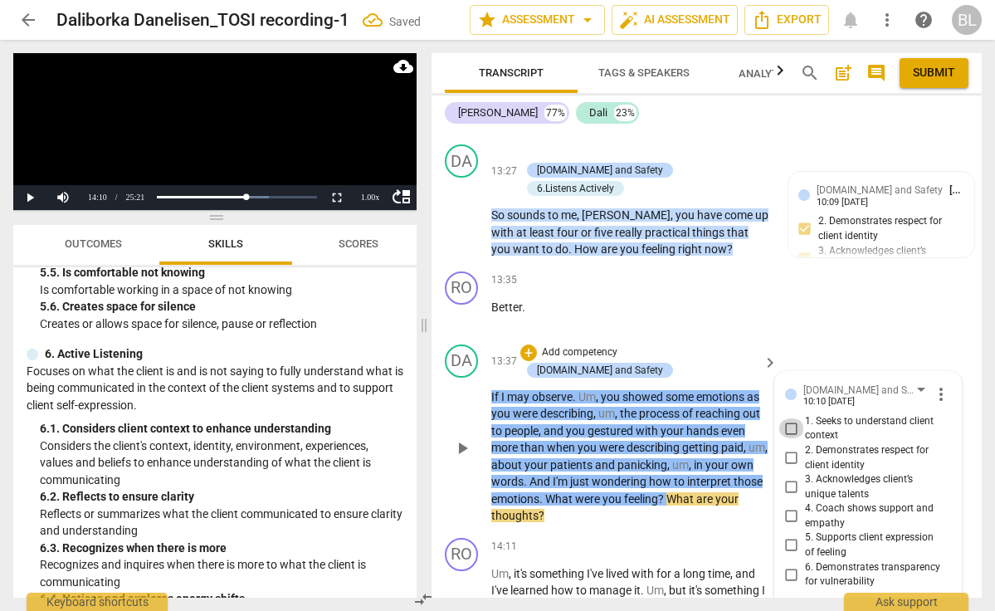
click at [790, 418] on input "1. Seeks to understand client context" at bounding box center [791, 428] width 27 height 20
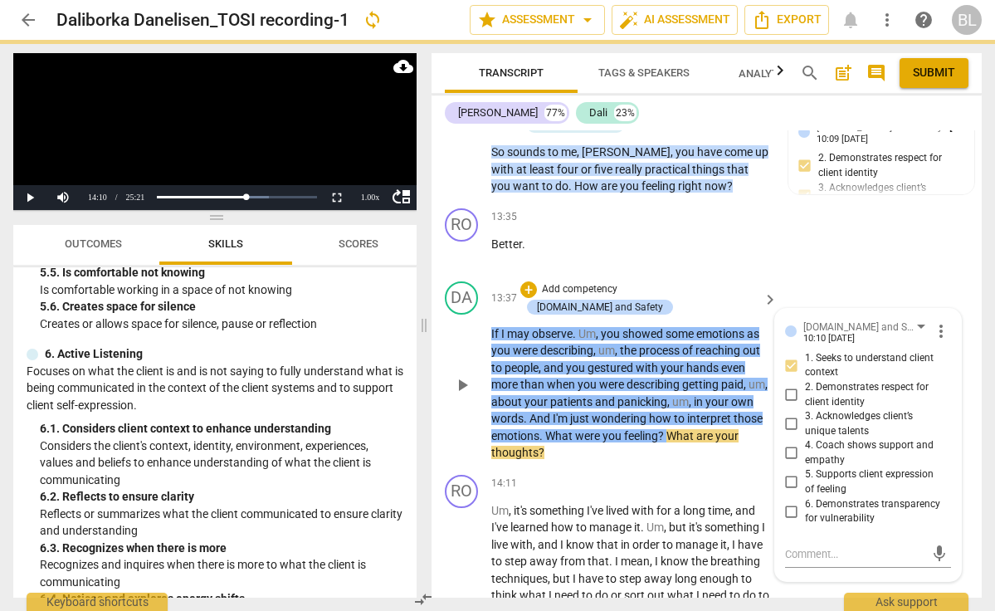
scroll to position [5086, 0]
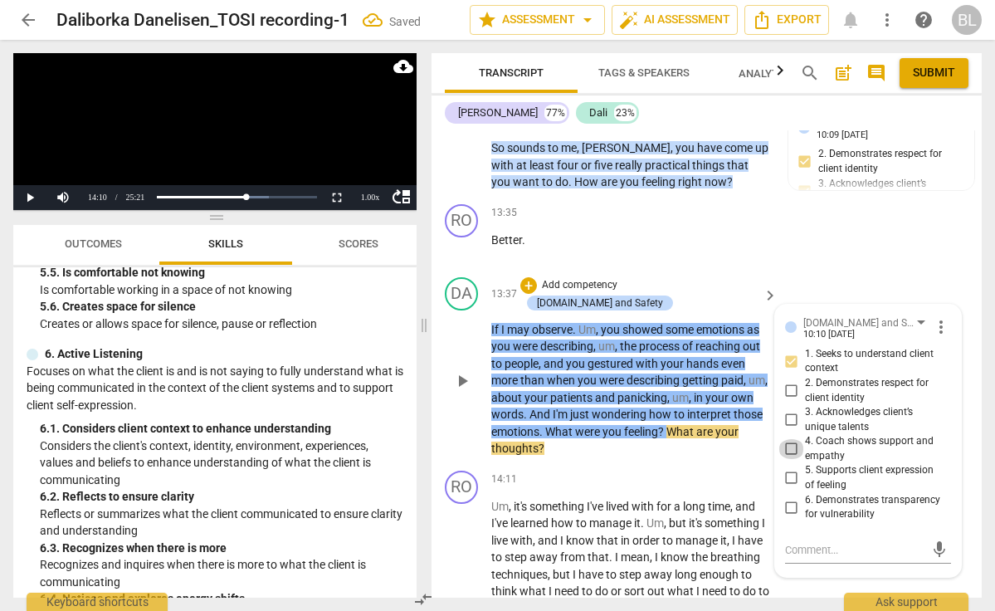
click at [790, 439] on input "4. Coach shows support and empathy" at bounding box center [791, 449] width 27 height 20
click at [787, 468] on input "5. Supports client expression of feeling" at bounding box center [791, 478] width 27 height 20
click at [788, 542] on textarea at bounding box center [854, 550] width 139 height 16
click at [933, 549] on span "send" at bounding box center [939, 558] width 18 height 18
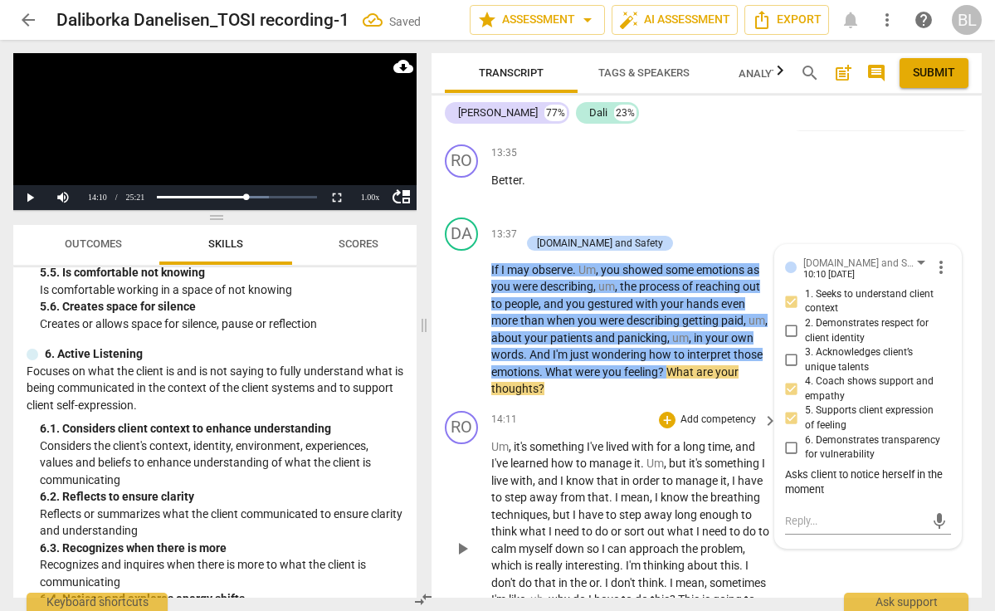
scroll to position [5184, 0]
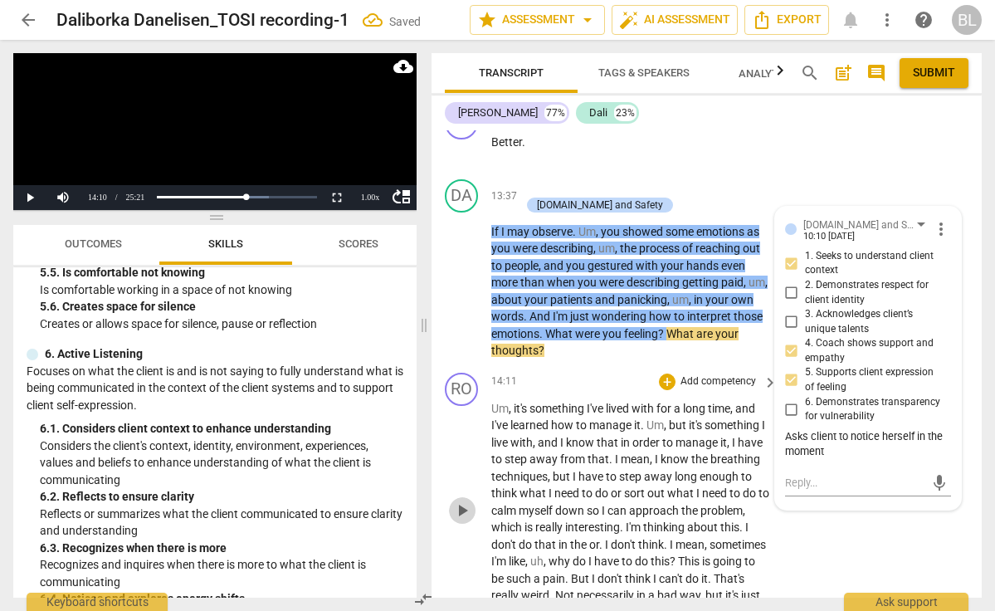
click at [461, 500] on span "play_arrow" at bounding box center [462, 510] width 20 height 20
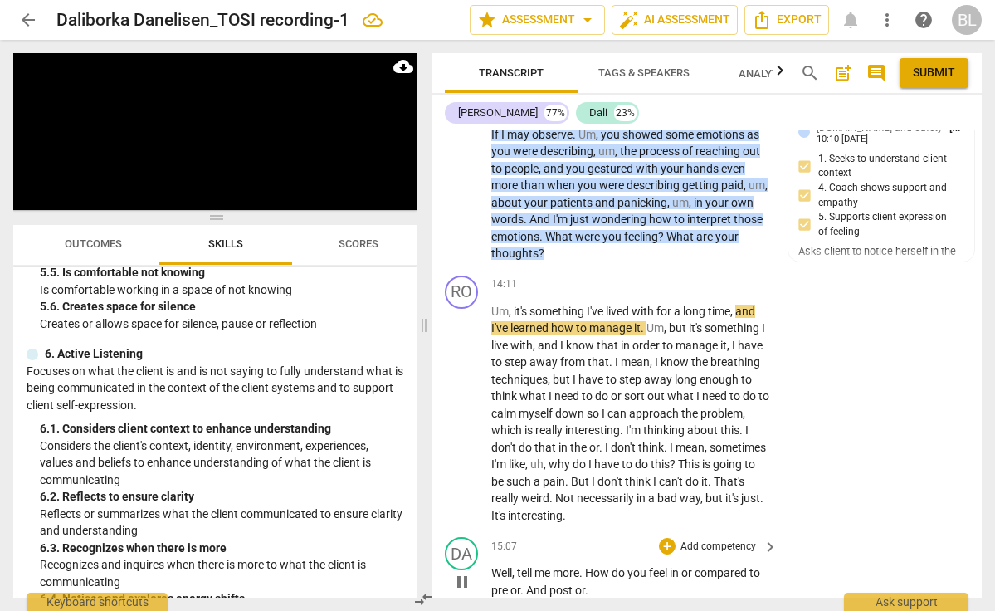
scroll to position [5283, 0]
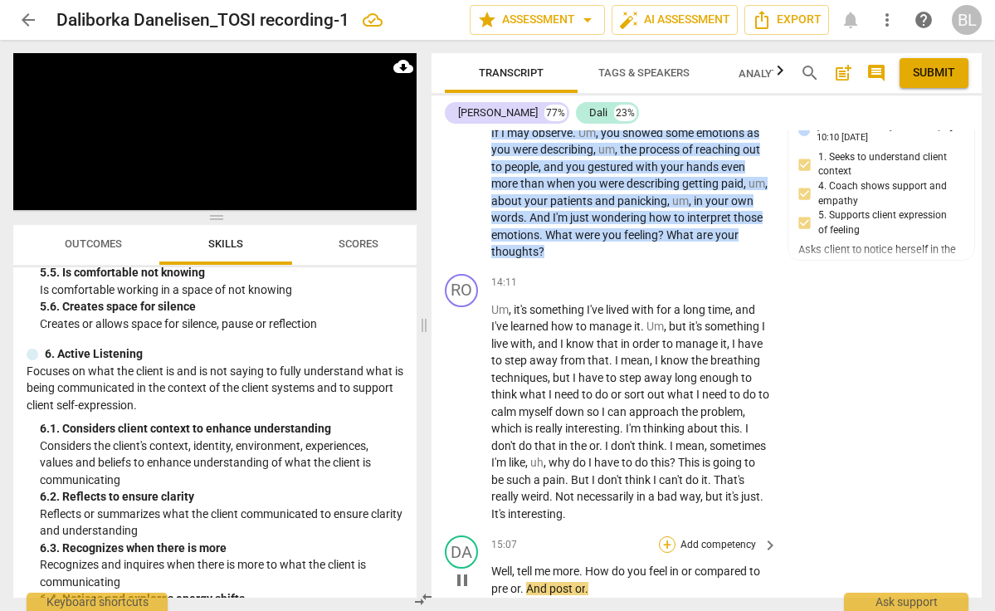
click at [667, 536] on div "+" at bounding box center [667, 544] width 17 height 17
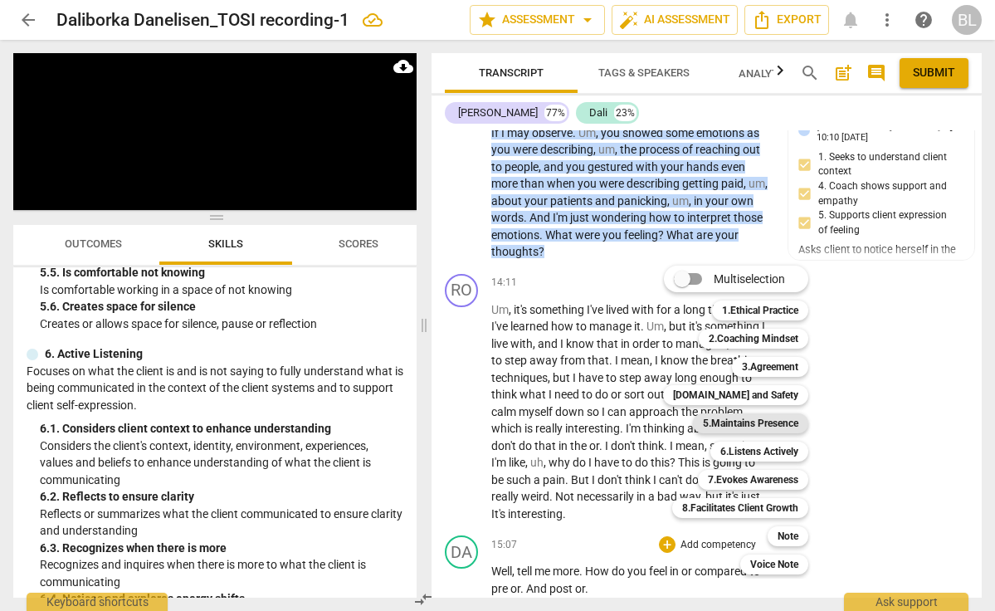
click at [726, 421] on b "5.Maintains Presence" at bounding box center [750, 423] width 95 height 20
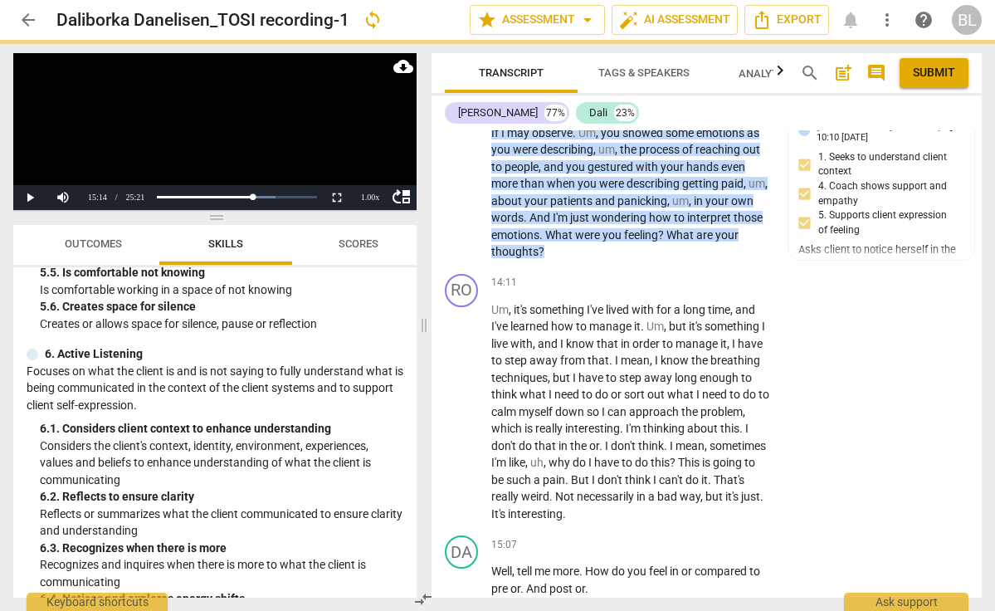
scroll to position [5571, 0]
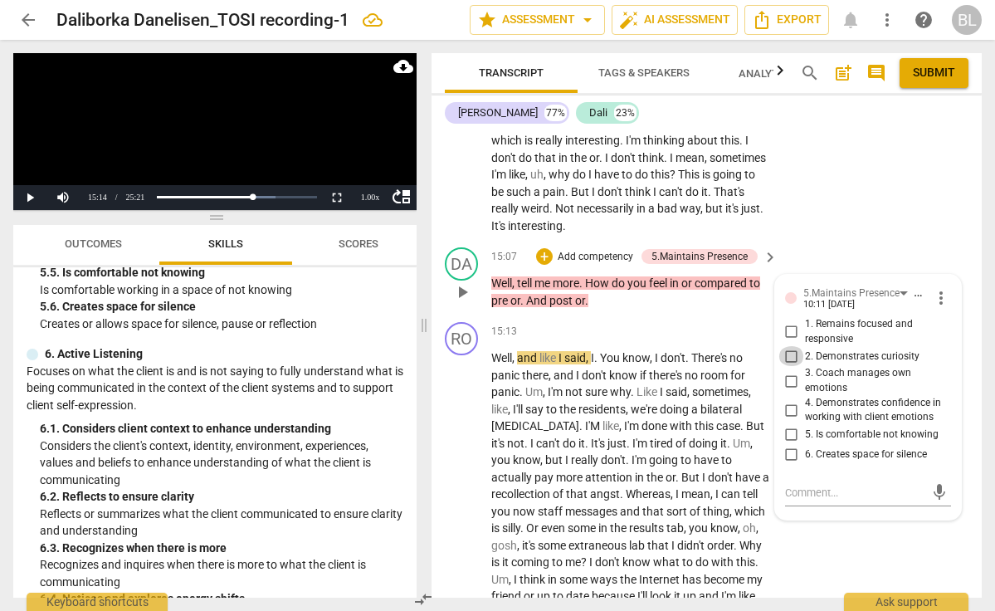
click at [790, 346] on input "2. Demonstrates curiosity" at bounding box center [791, 356] width 27 height 20
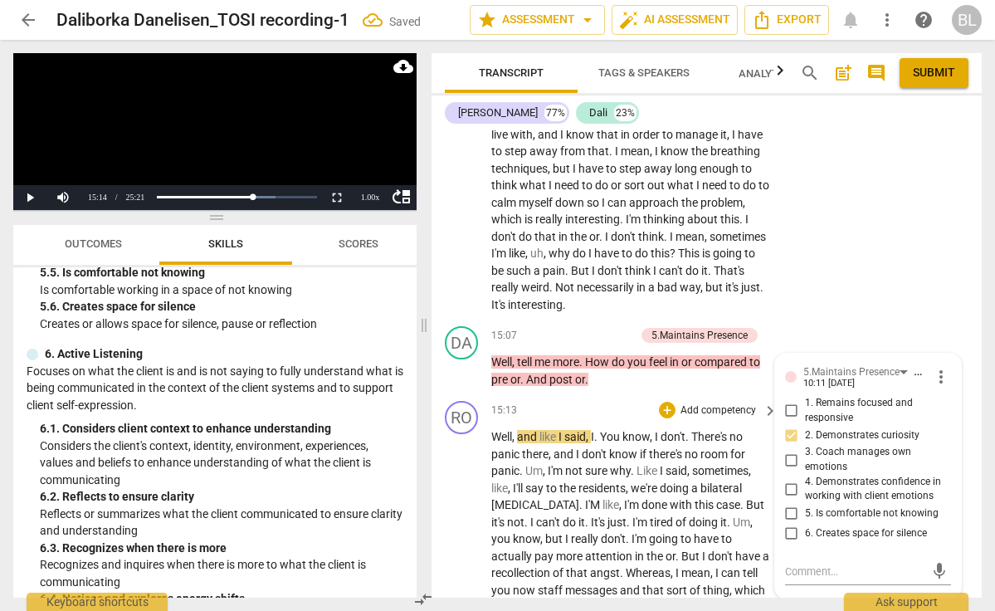
scroll to position [5478, 0]
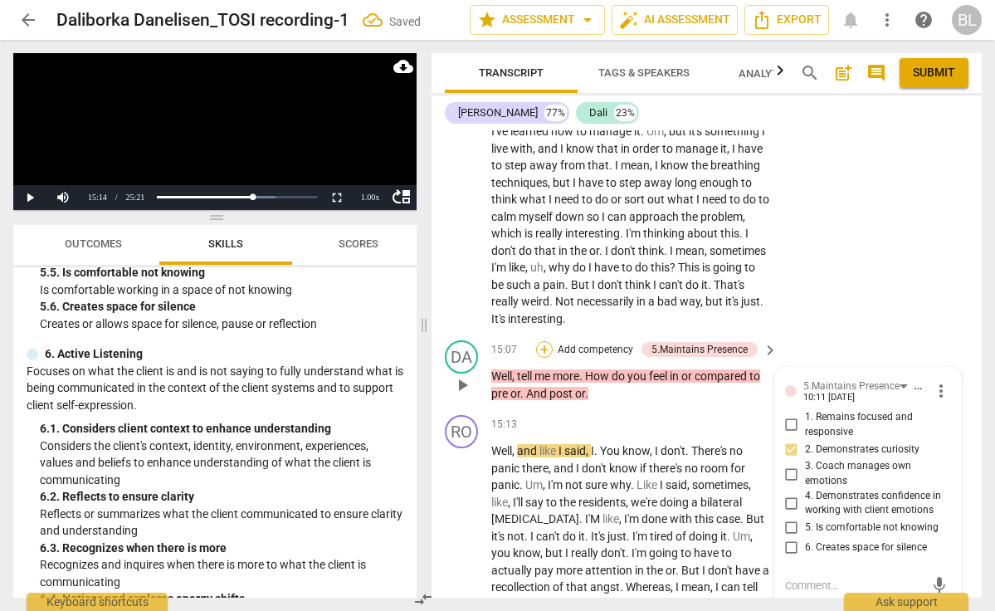
click at [545, 341] on div "+" at bounding box center [544, 349] width 17 height 17
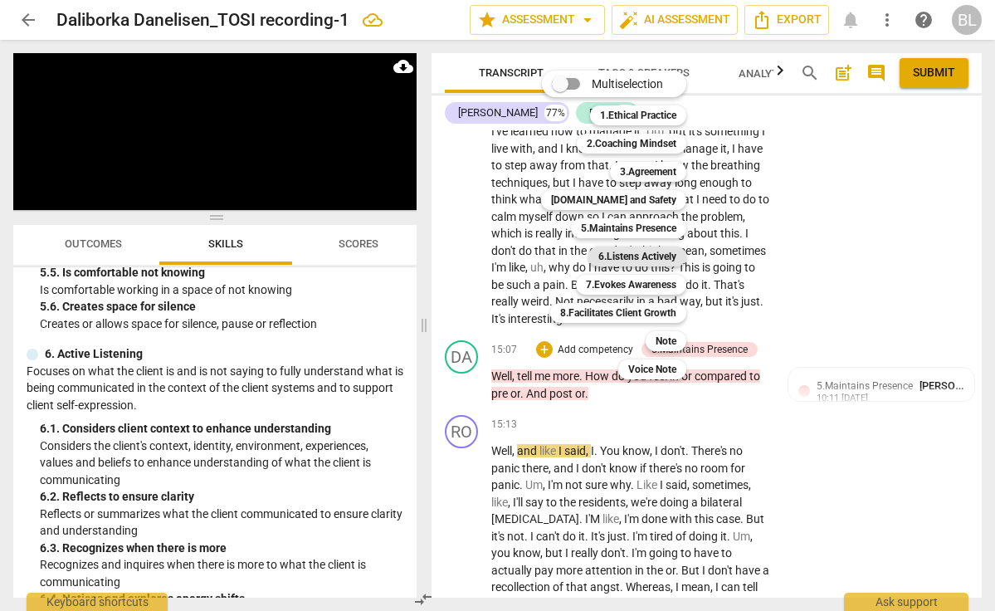
click at [623, 257] on b "6.Listens Actively" at bounding box center [637, 256] width 78 height 20
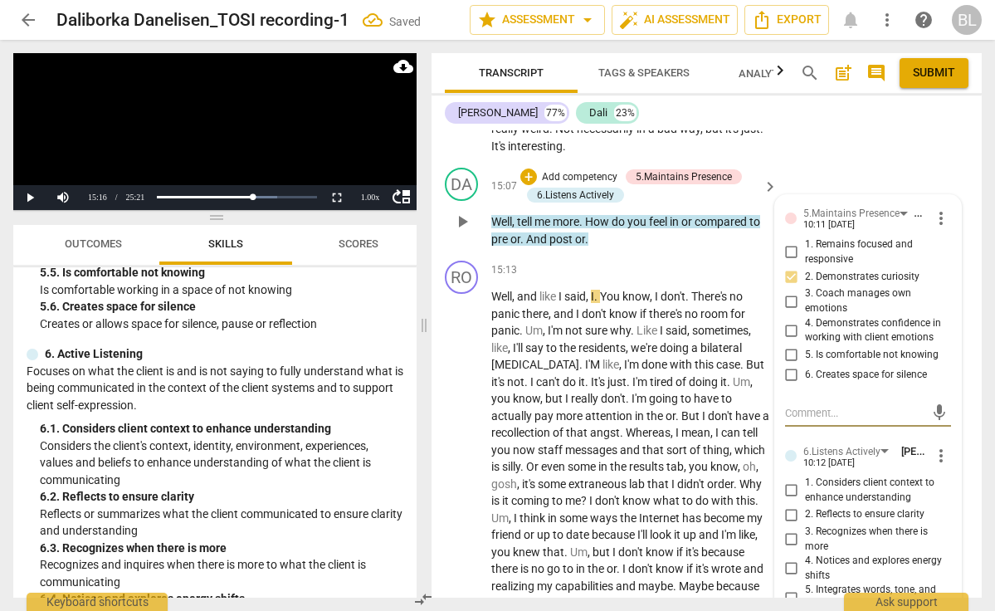
scroll to position [5664, 0]
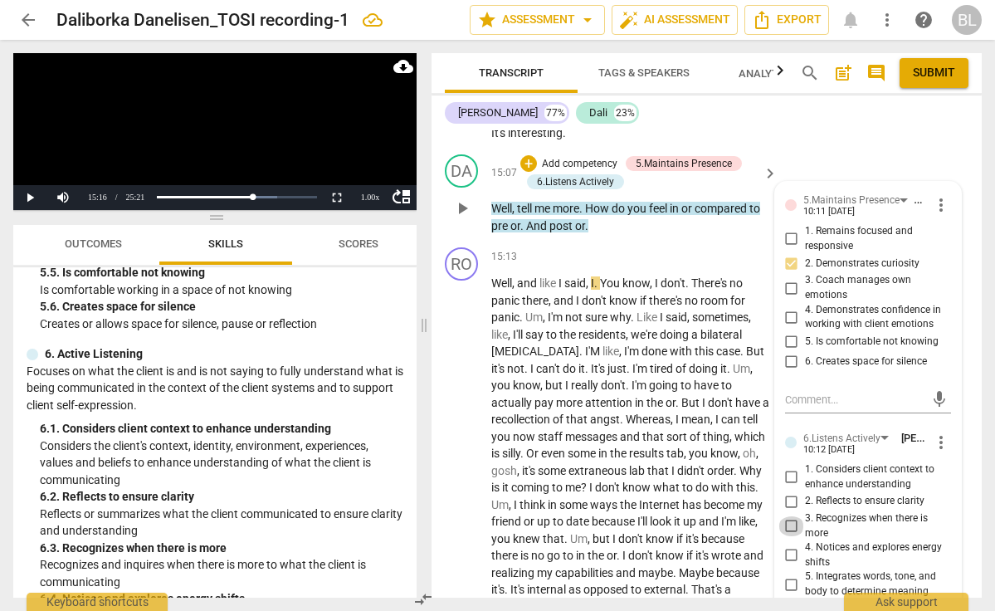
click at [788, 516] on input "3. Recognizes when there is more" at bounding box center [791, 526] width 27 height 20
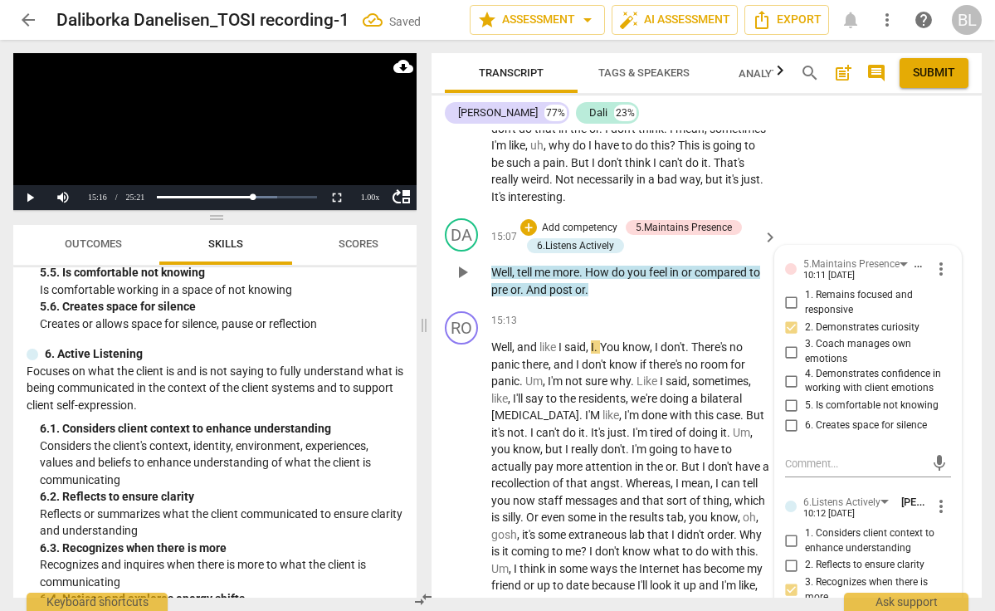
scroll to position [5596, 0]
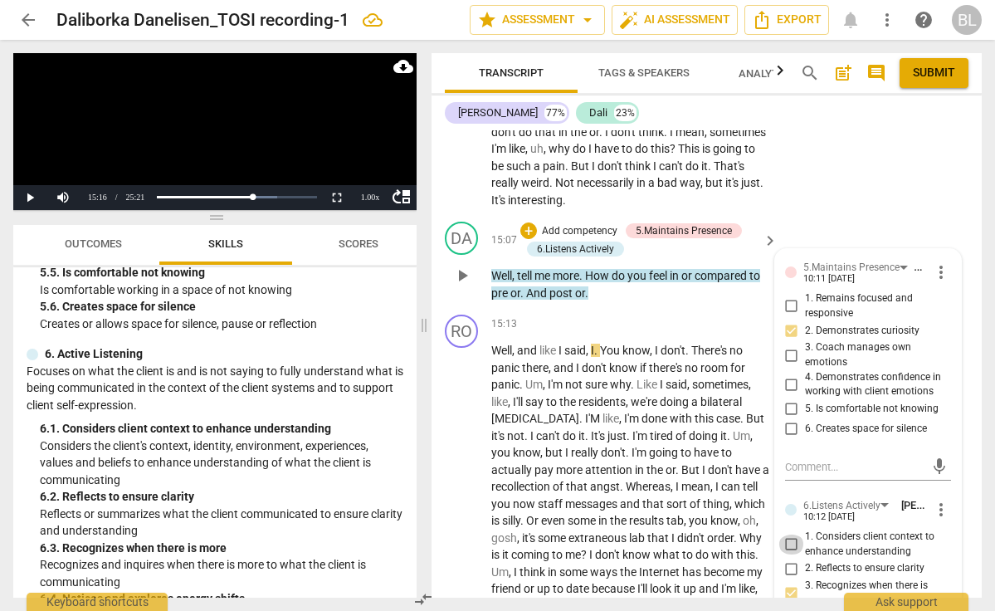
click at [787, 534] on input "1. Considers client context to enhance understanding" at bounding box center [791, 544] width 27 height 20
click at [462, 610] on span "play_arrow" at bounding box center [462, 623] width 20 height 20
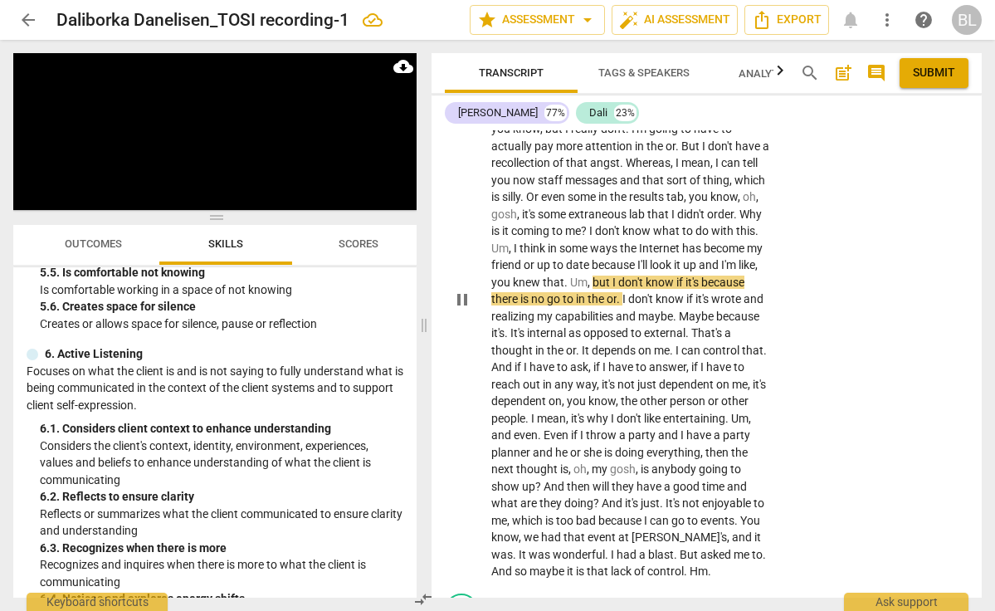
scroll to position [5923, 0]
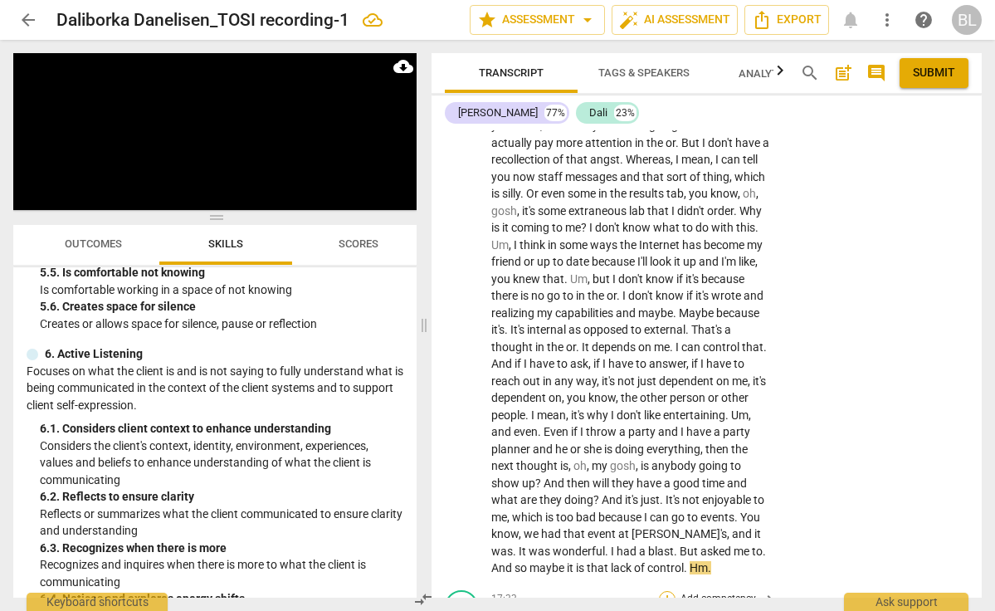
click at [666, 591] on div "+" at bounding box center [667, 599] width 17 height 17
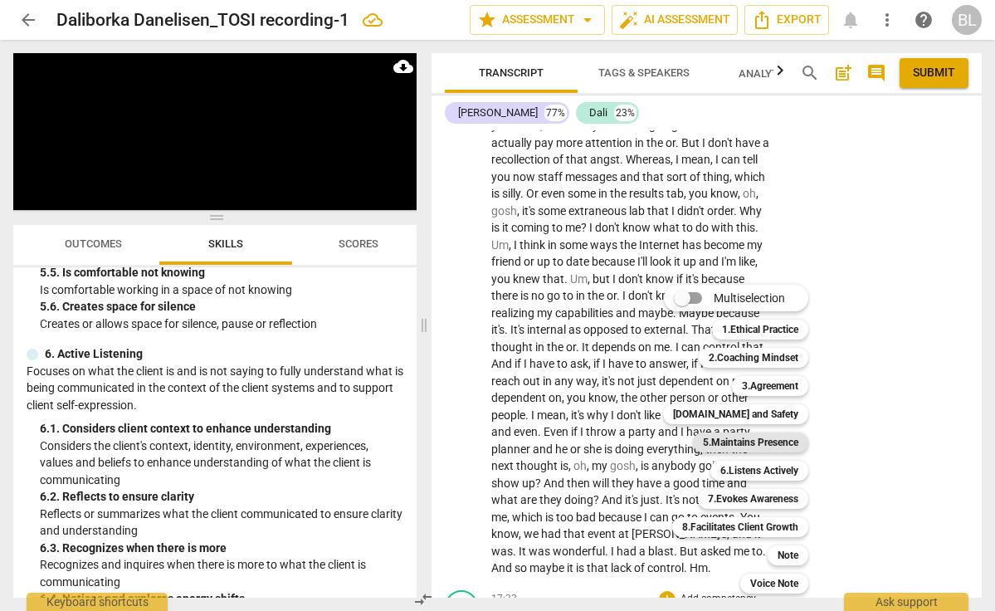
click at [743, 441] on b "5.Maintains Presence" at bounding box center [750, 442] width 95 height 20
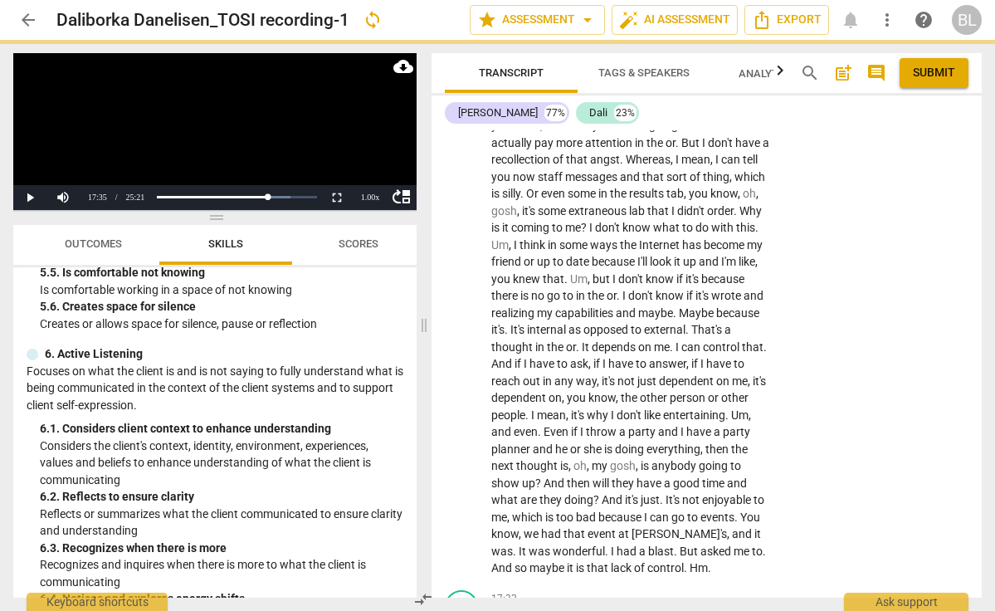
scroll to position [6251, 0]
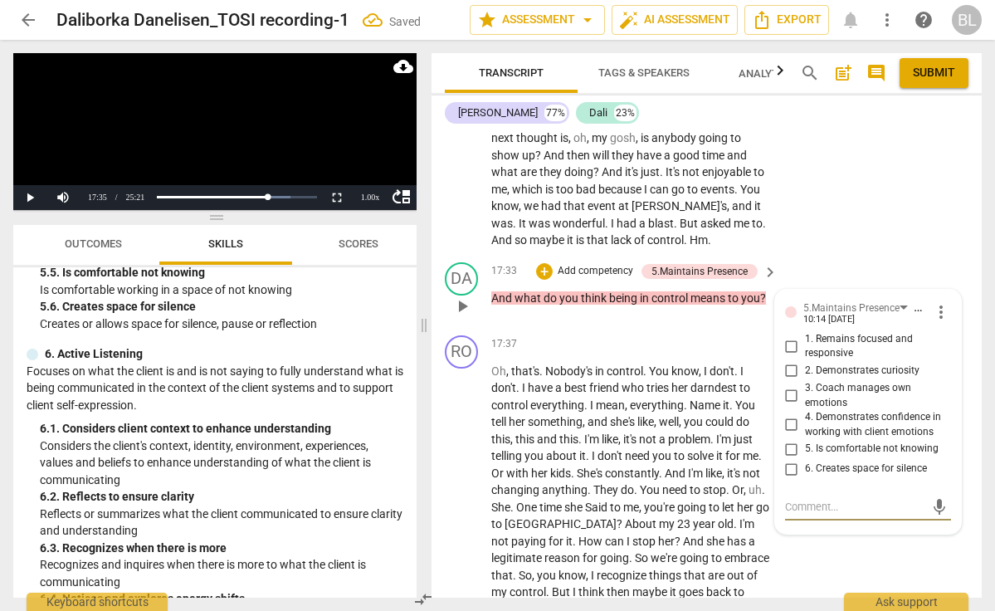
click at [789, 336] on input "1. Remains focused and responsive" at bounding box center [791, 346] width 27 height 20
click at [788, 361] on input "2. Demonstrates curiosity" at bounding box center [791, 371] width 27 height 20
click at [785, 499] on textarea at bounding box center [854, 507] width 139 height 16
click at [789, 415] on input "4. Demonstrates confidence in working with client emotions" at bounding box center [791, 425] width 27 height 20
click at [785, 499] on textarea at bounding box center [854, 507] width 139 height 16
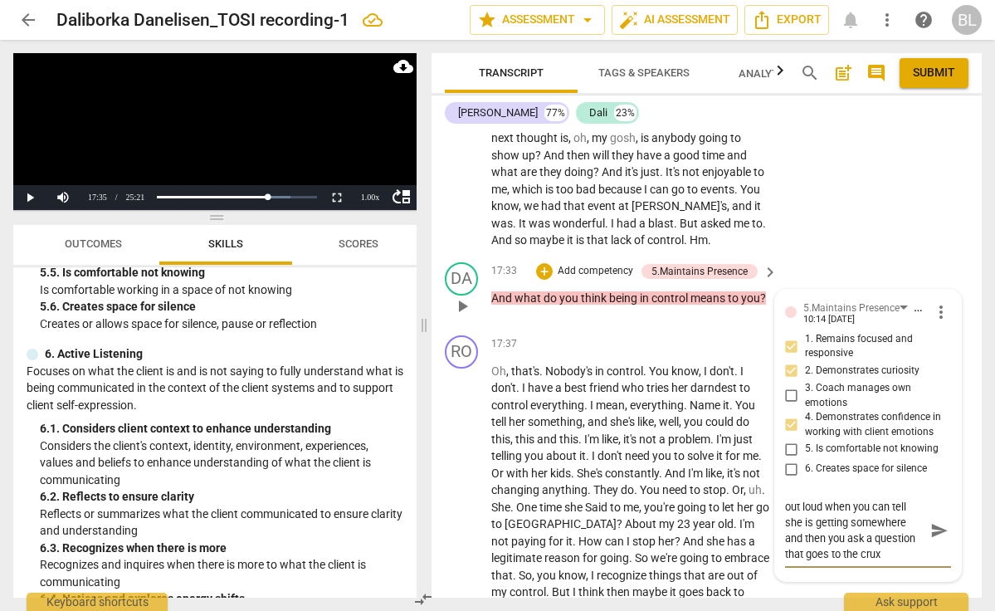
scroll to position [16, 0]
click at [936, 530] on span "send" at bounding box center [939, 539] width 18 height 18
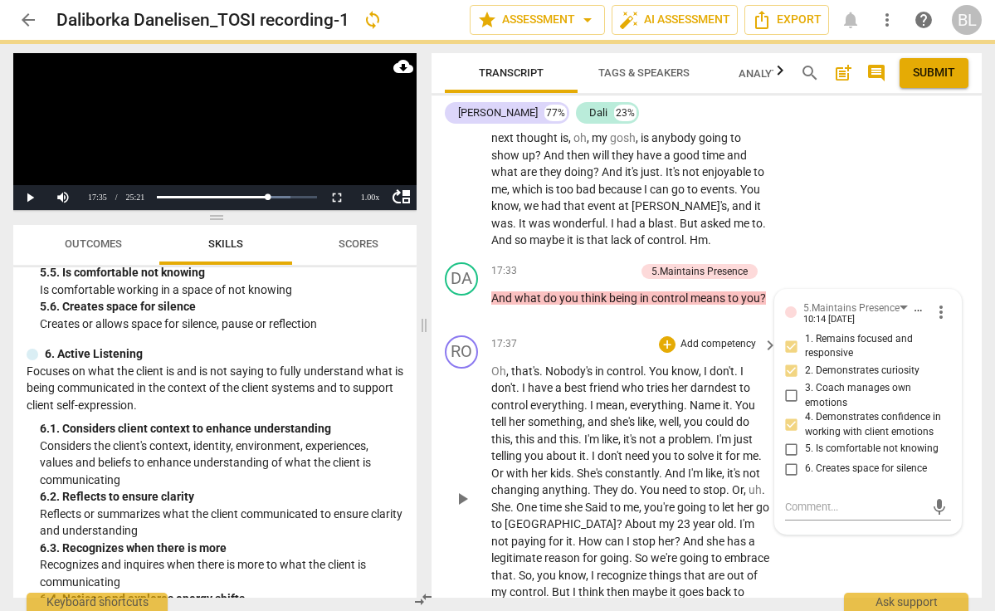
scroll to position [0, 0]
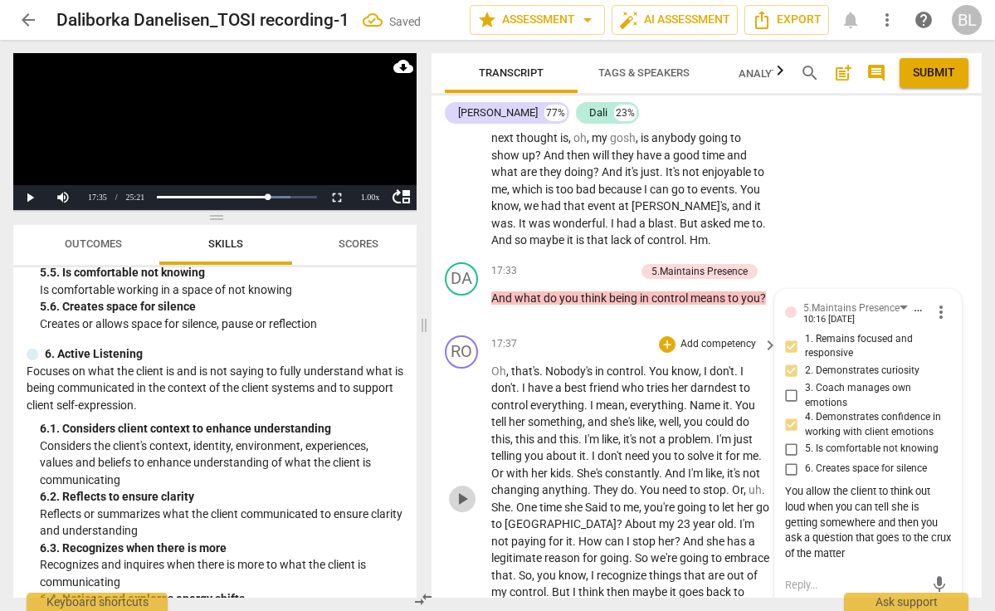
click at [464, 489] on span "play_arrow" at bounding box center [462, 499] width 20 height 20
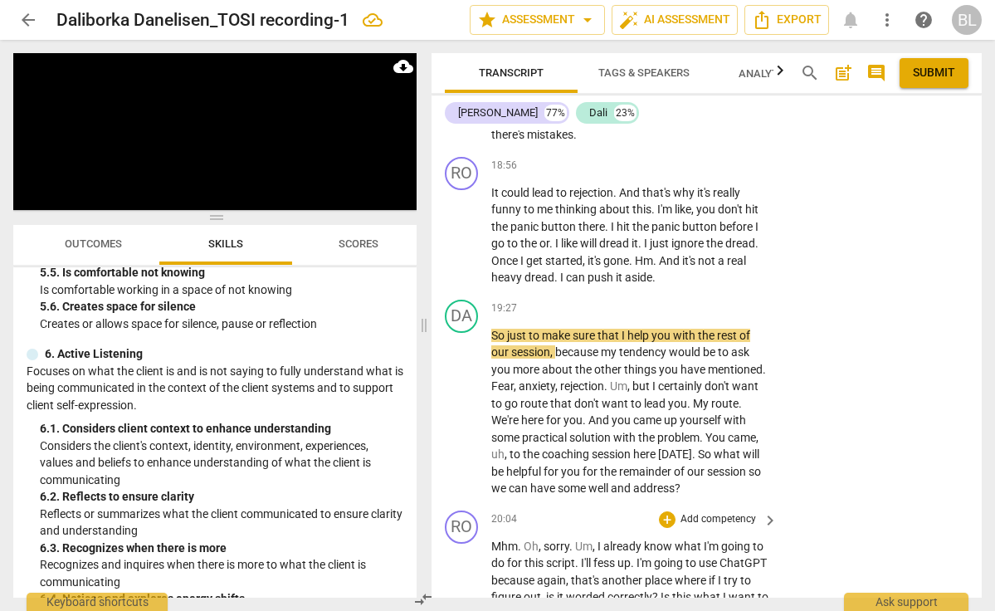
scroll to position [6816, 0]
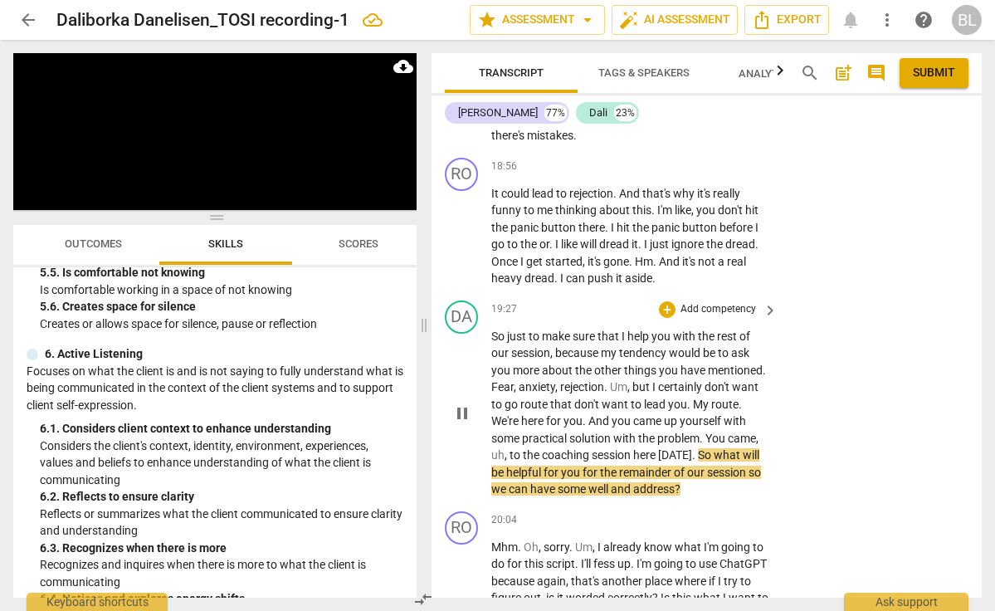
click at [466, 403] on span "pause" at bounding box center [462, 413] width 20 height 20
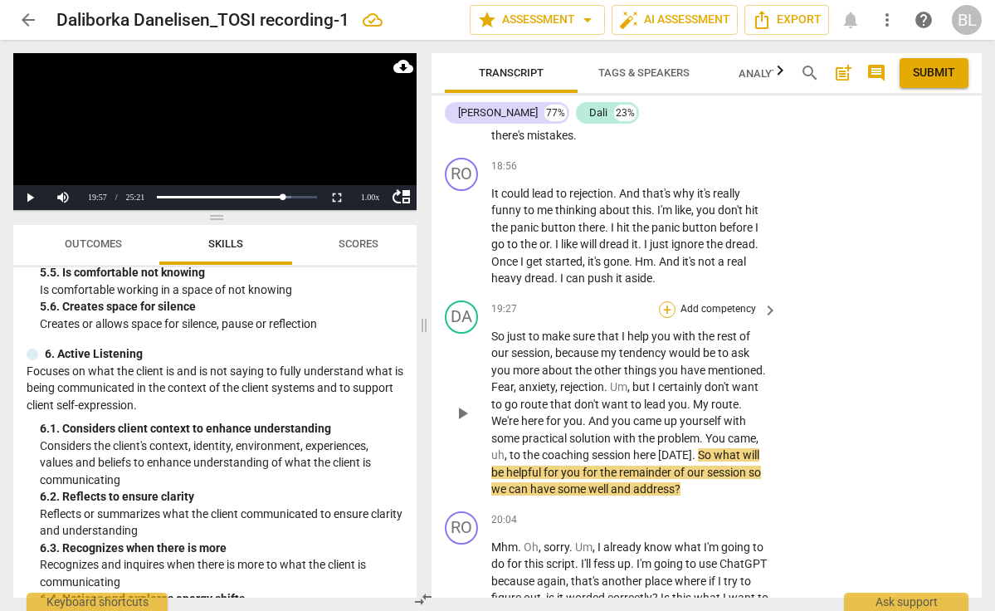
click at [667, 301] on div "+" at bounding box center [667, 309] width 17 height 17
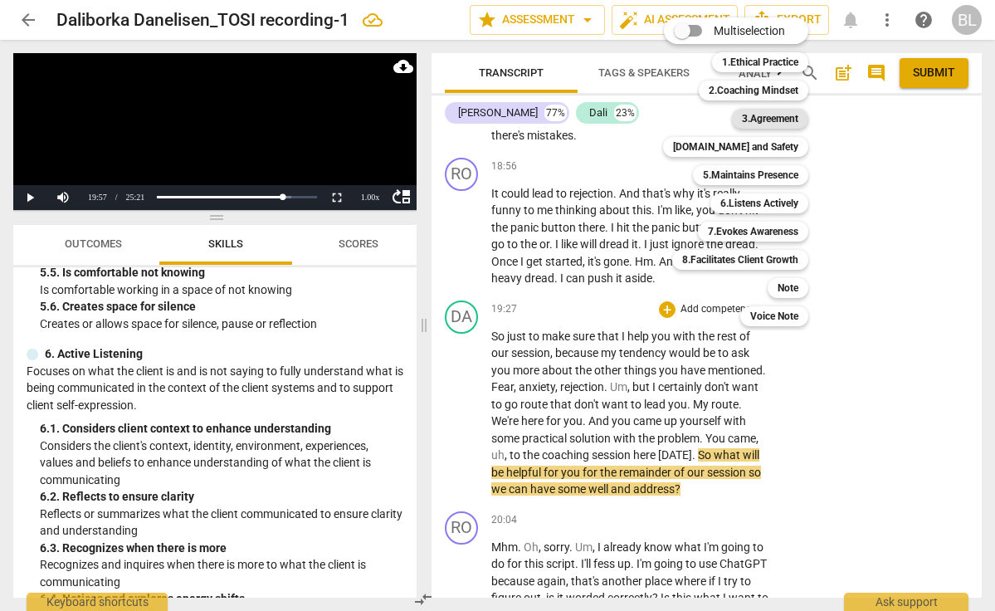
click at [764, 124] on b "3.Agreement" at bounding box center [770, 119] width 56 height 20
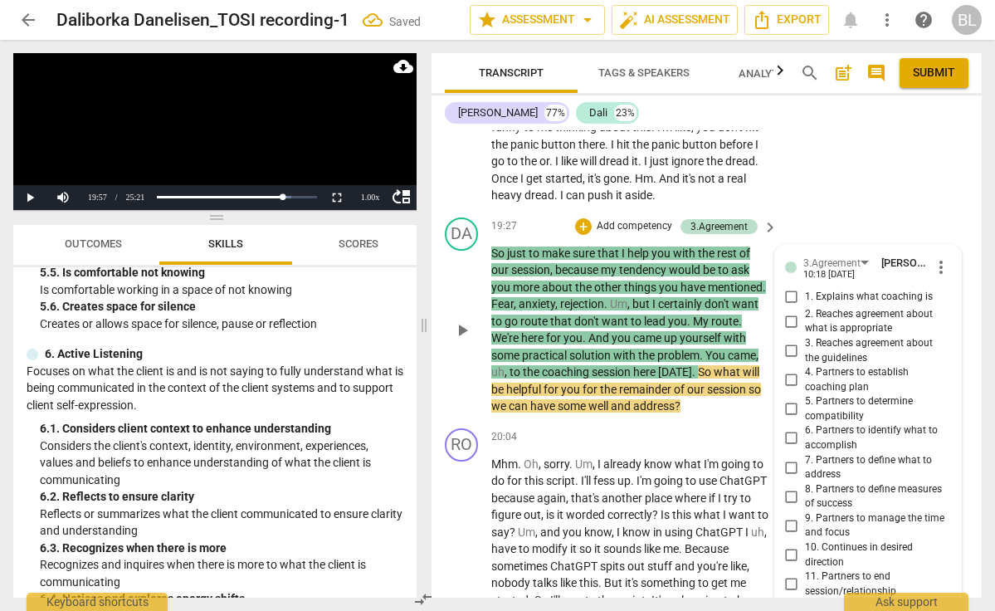
scroll to position [6908, 0]
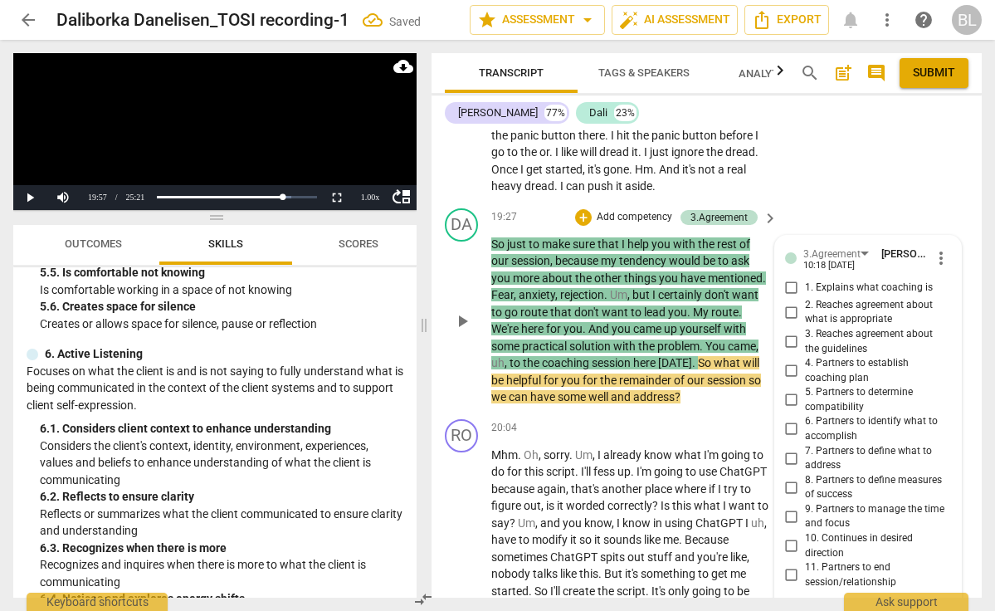
click at [792, 506] on input "9. Partners to manage the time and focus" at bounding box center [791, 516] width 27 height 20
click at [787, 536] on input "10. Continues in desired direction" at bounding box center [791, 546] width 27 height 20
click at [785, 609] on textarea at bounding box center [854, 617] width 139 height 16
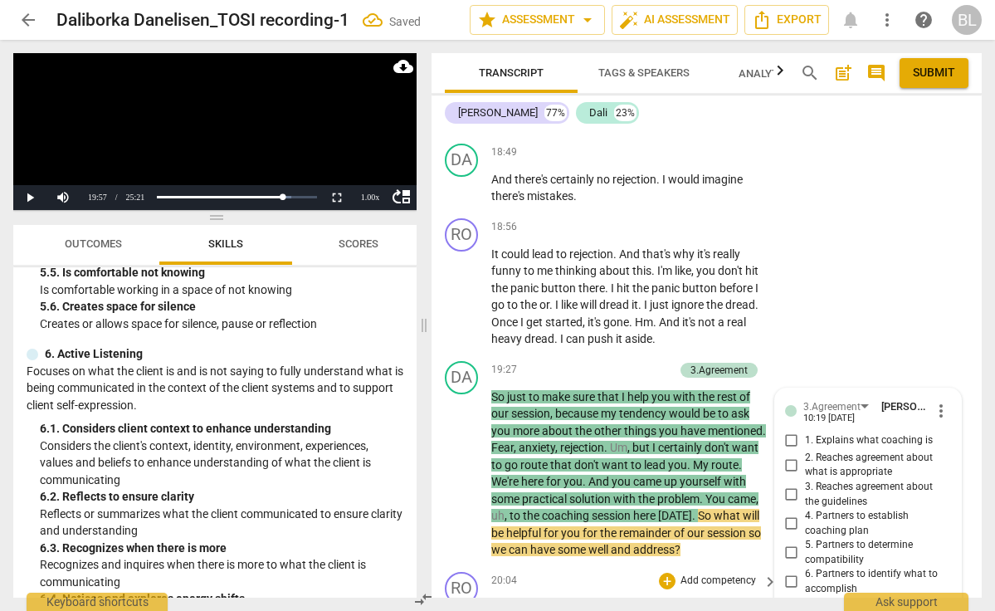
scroll to position [6752, 0]
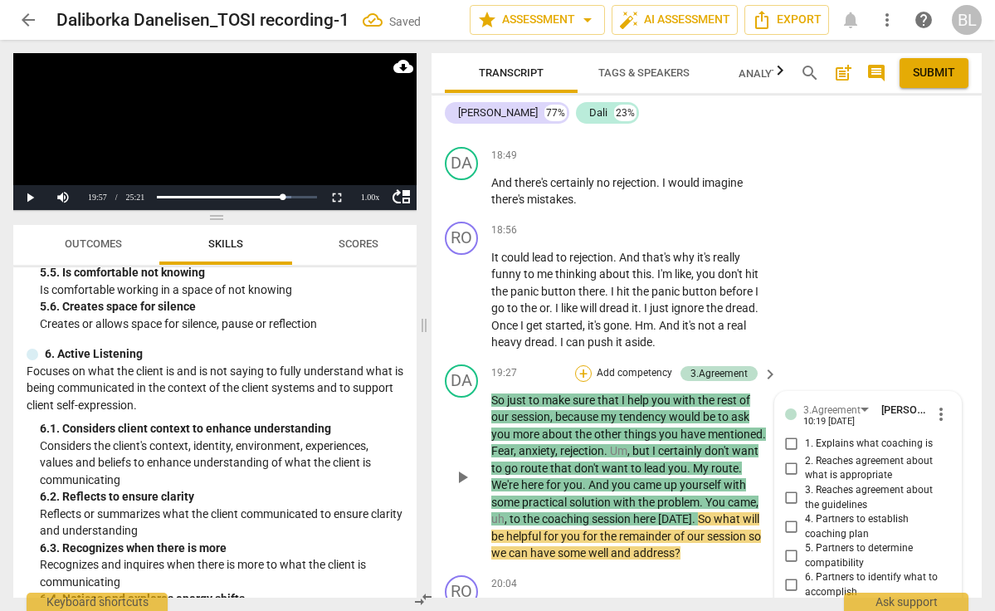
click at [581, 365] on div "+" at bounding box center [583, 373] width 17 height 17
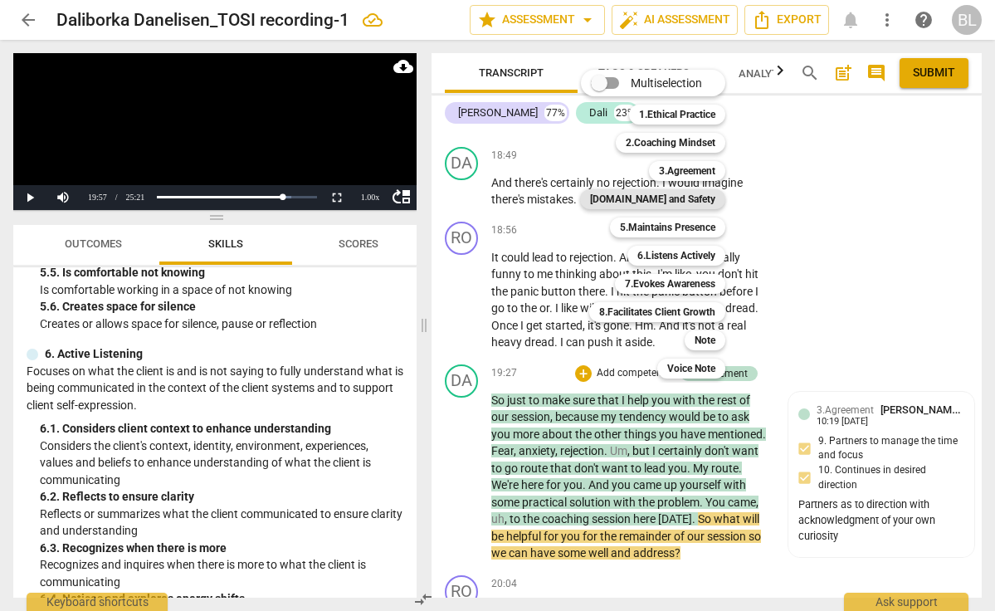
click at [710, 203] on b "[DOMAIN_NAME] and Safety" at bounding box center [652, 199] width 125 height 20
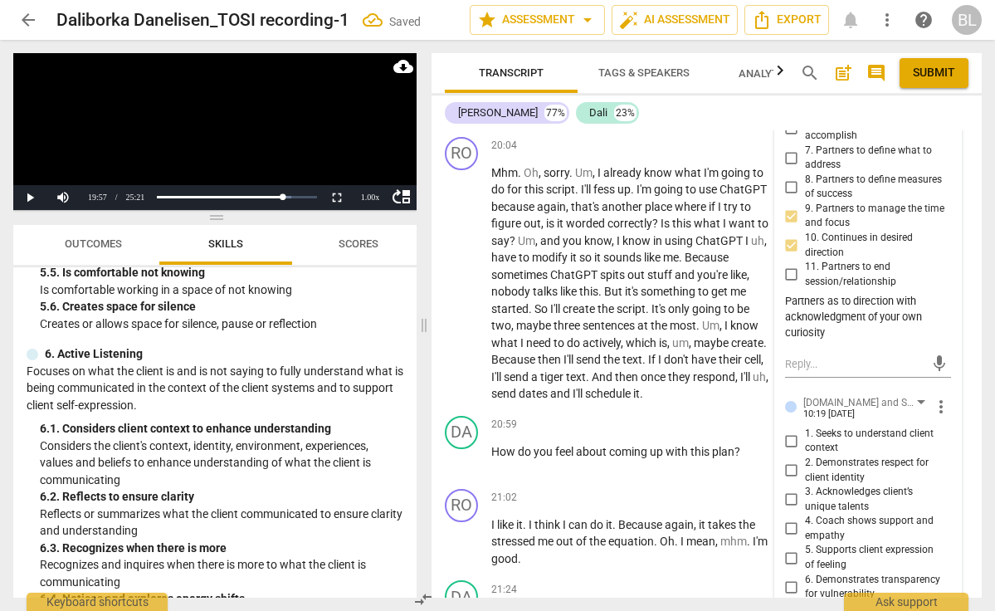
scroll to position [7211, 0]
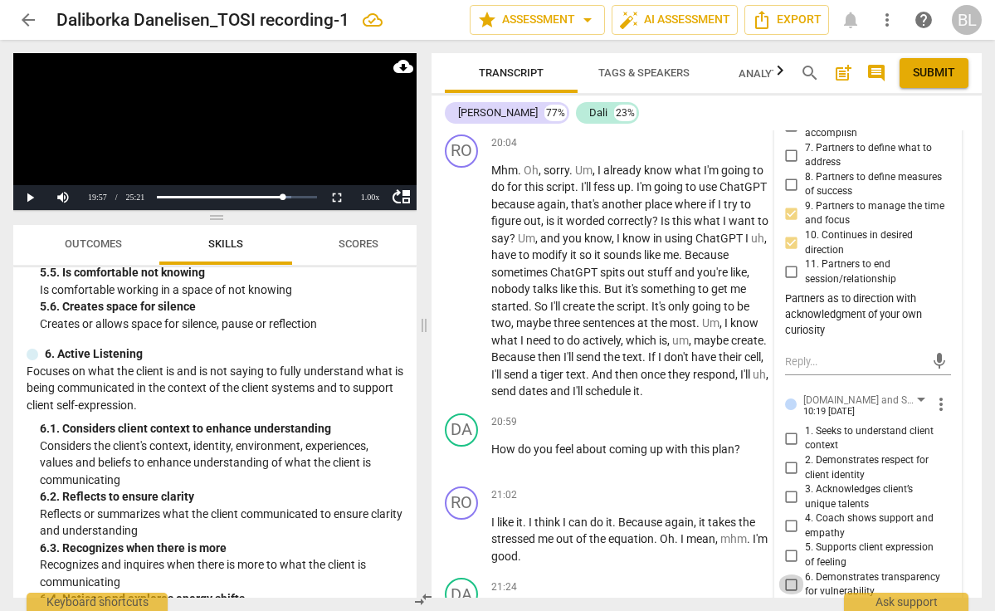
click at [788, 574] on input "6. Demonstrates transparency for vulnerability" at bounding box center [791, 584] width 27 height 20
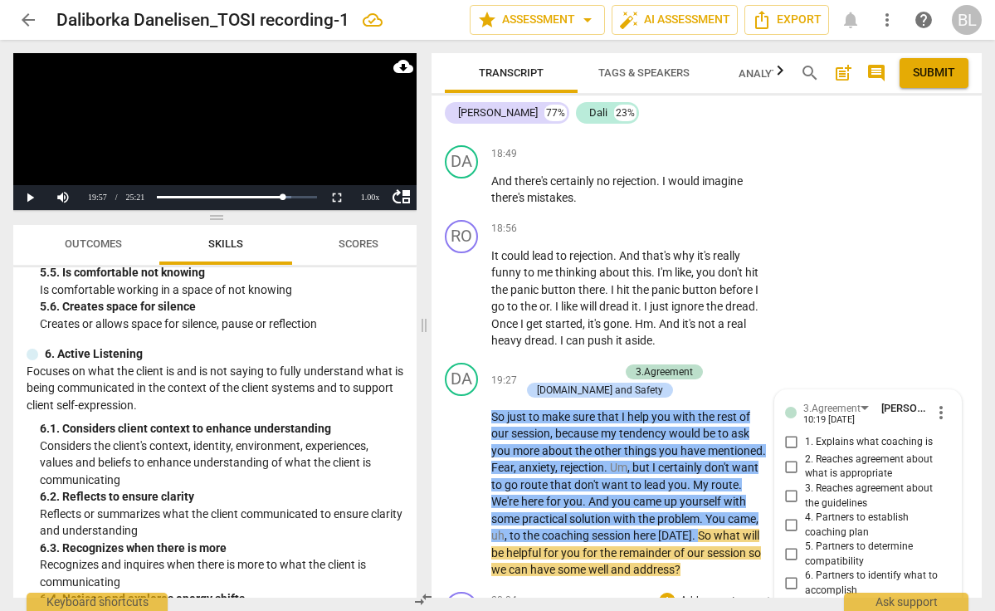
scroll to position [6744, 0]
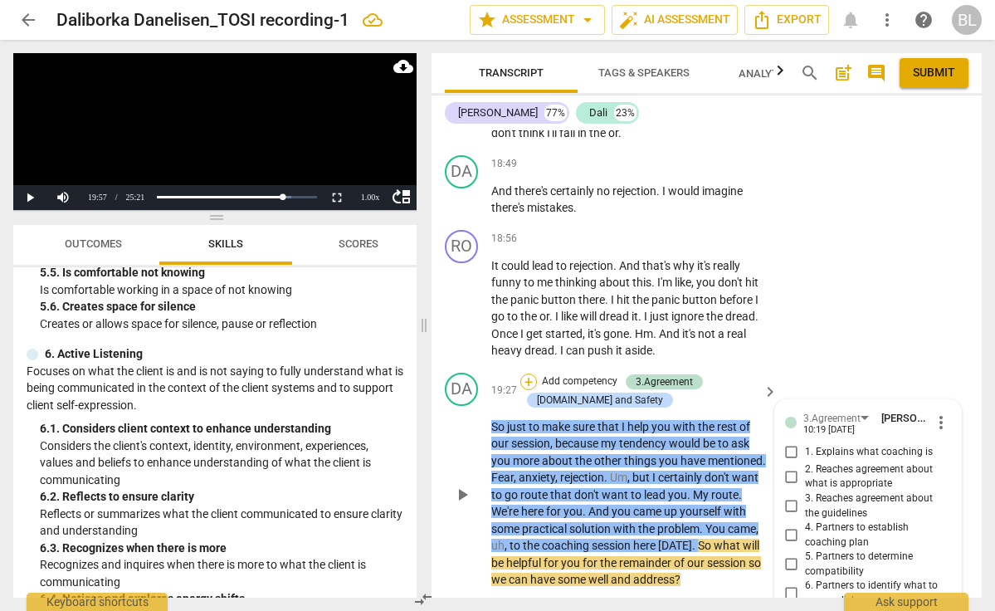
click at [529, 373] on div "+" at bounding box center [528, 381] width 17 height 17
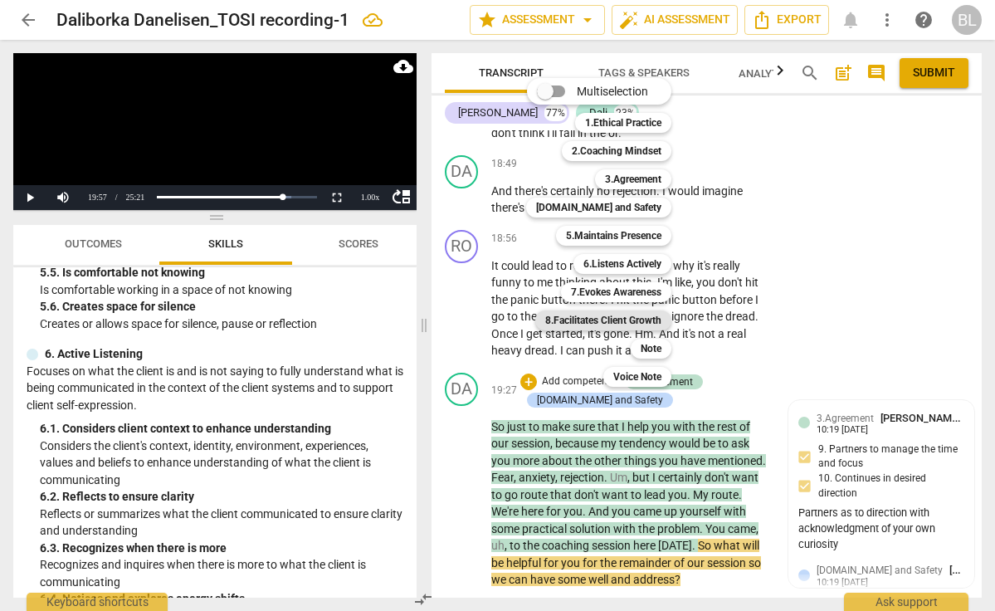
click at [619, 320] on b "8.Facilitates Client Growth" at bounding box center [603, 320] width 116 height 20
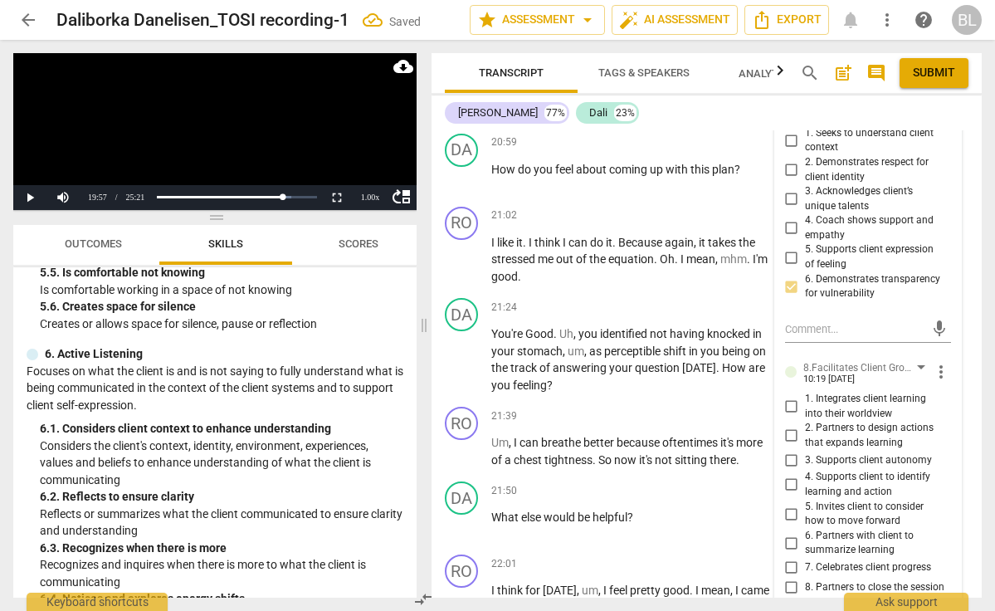
scroll to position [7510, 0]
click at [790, 449] on input "3. Supports client autonomy" at bounding box center [791, 459] width 27 height 20
click at [787, 503] on input "5. Invites client to consider how to move forward" at bounding box center [791, 513] width 27 height 20
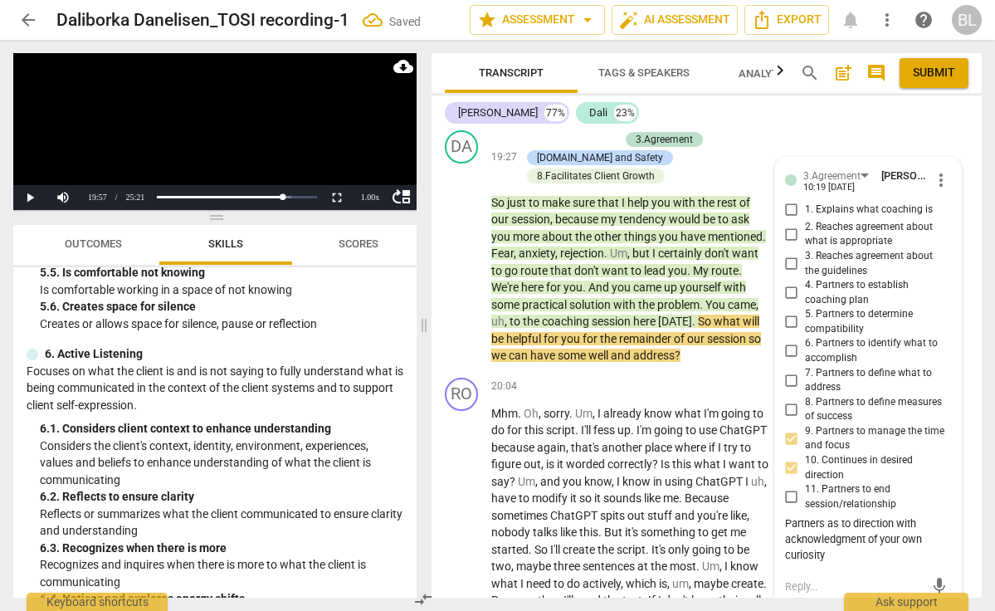
scroll to position [6981, 0]
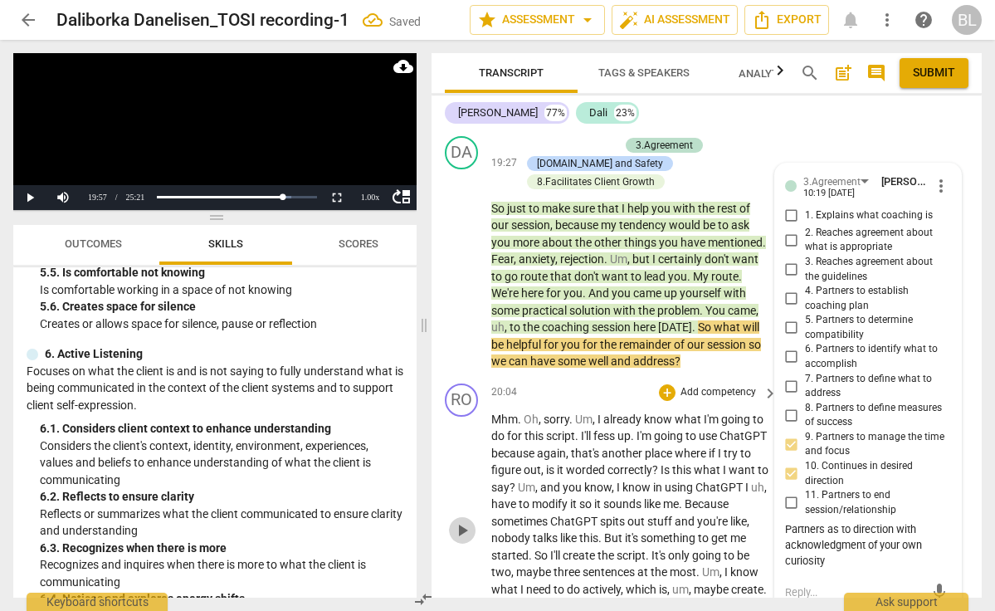
click at [463, 520] on span "play_arrow" at bounding box center [462, 530] width 20 height 20
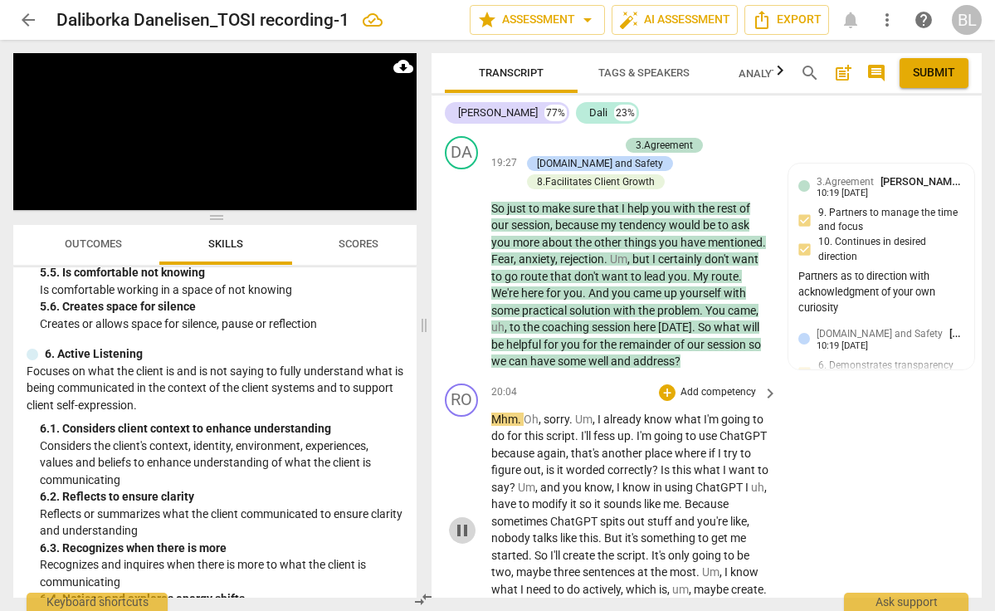
click at [466, 520] on span "pause" at bounding box center [462, 530] width 20 height 20
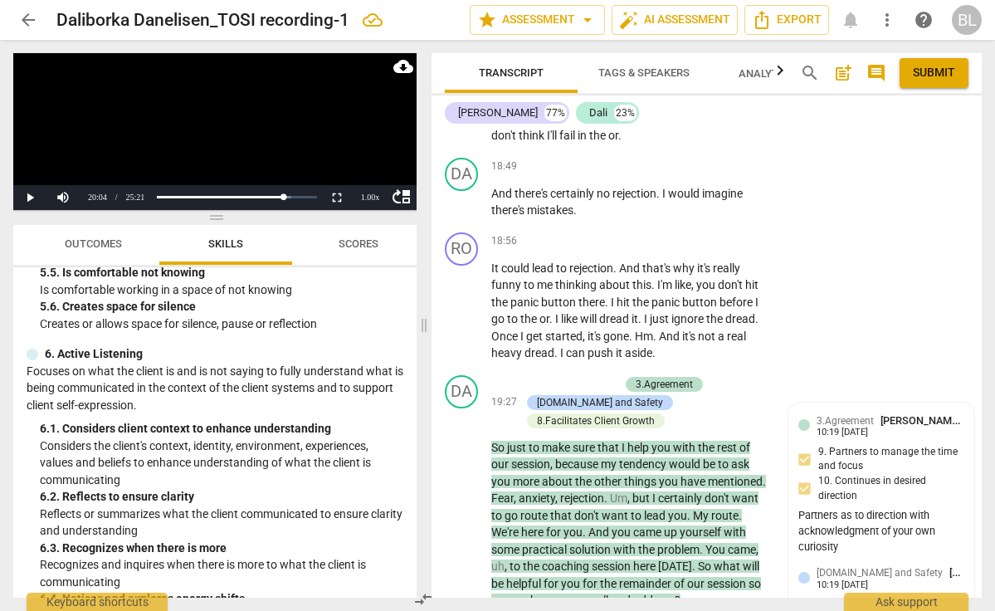
scroll to position [6736, 0]
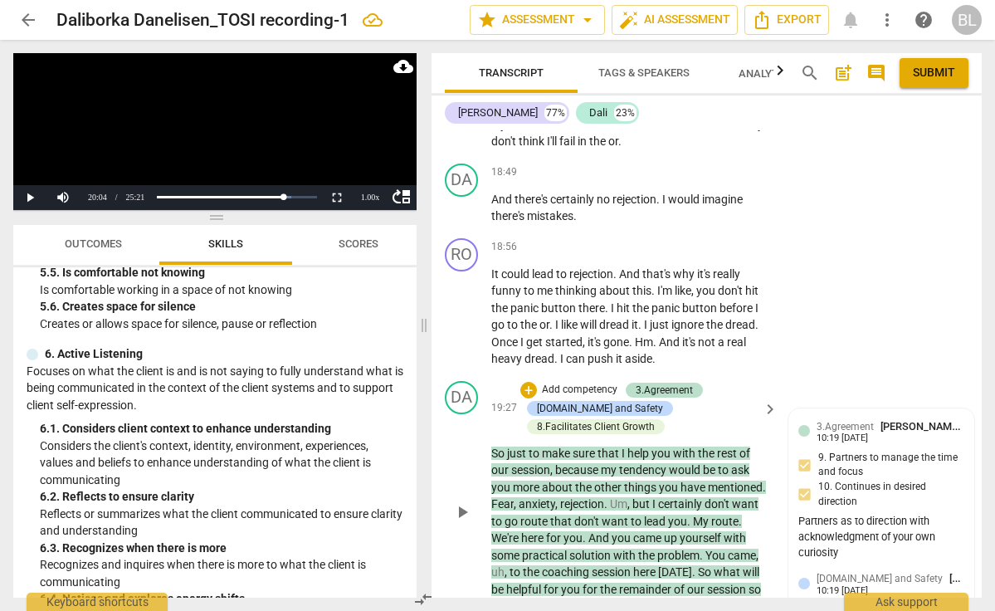
click at [463, 502] on span "play_arrow" at bounding box center [462, 512] width 20 height 20
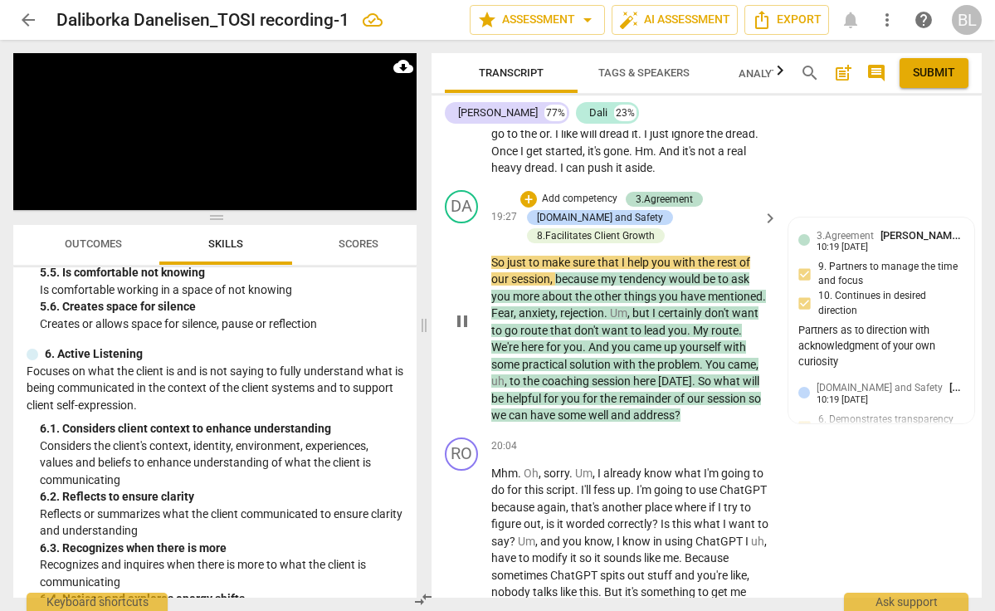
scroll to position [6941, 0]
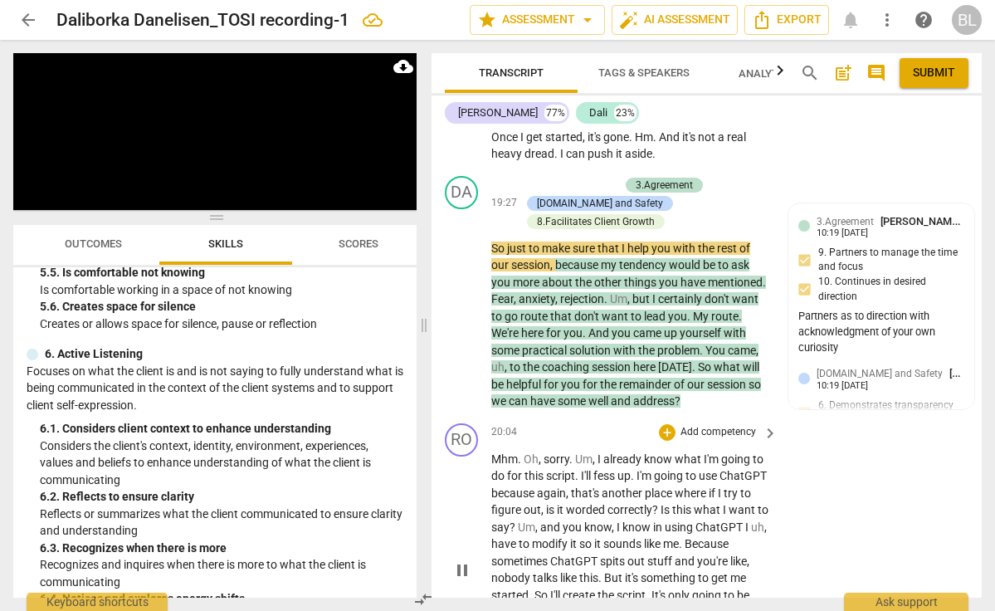
click at [466, 560] on span "pause" at bounding box center [462, 570] width 20 height 20
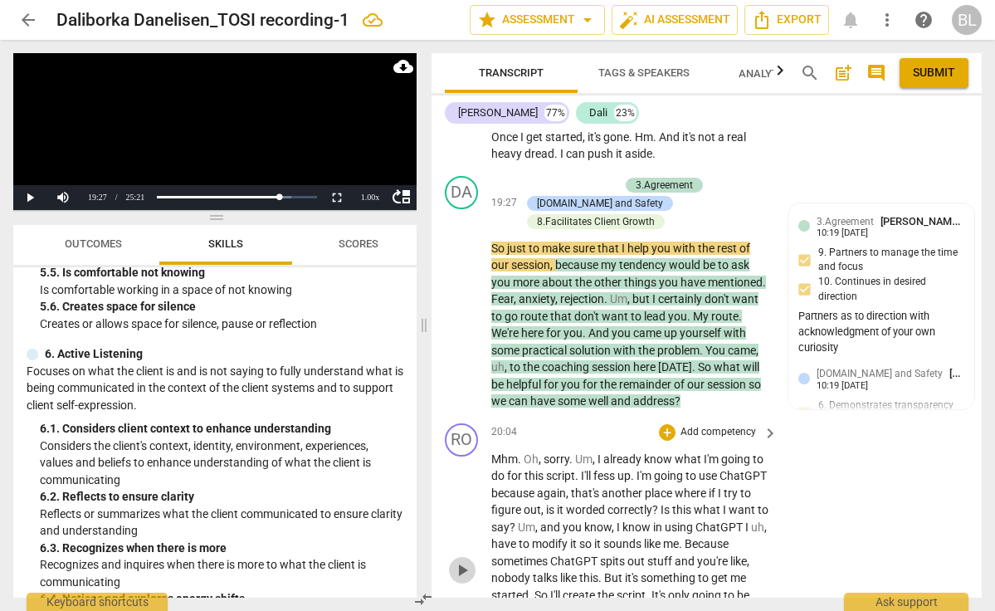
click at [466, 560] on span "play_arrow" at bounding box center [462, 570] width 20 height 20
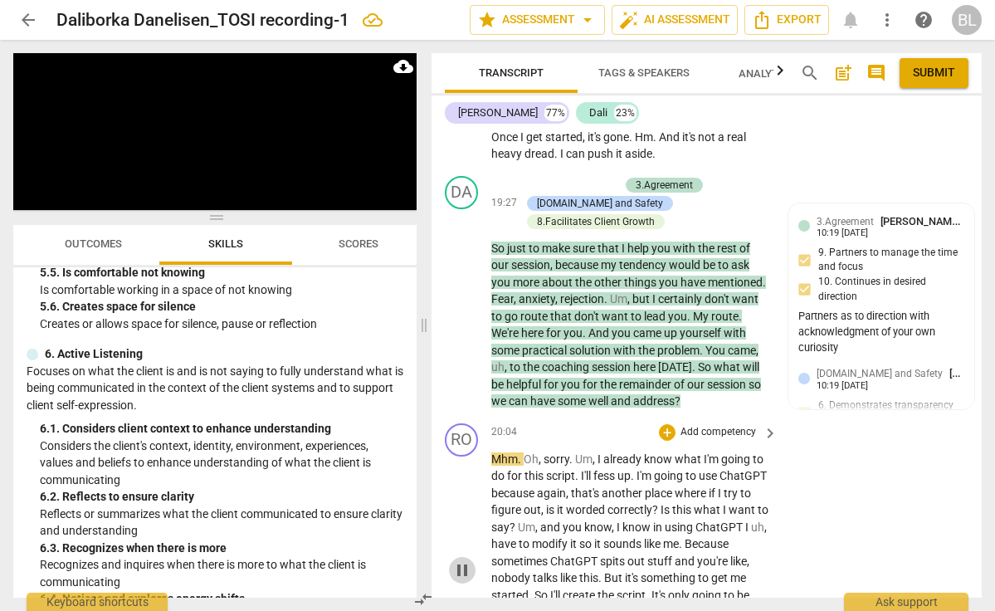
click at [466, 560] on span "pause" at bounding box center [462, 570] width 20 height 20
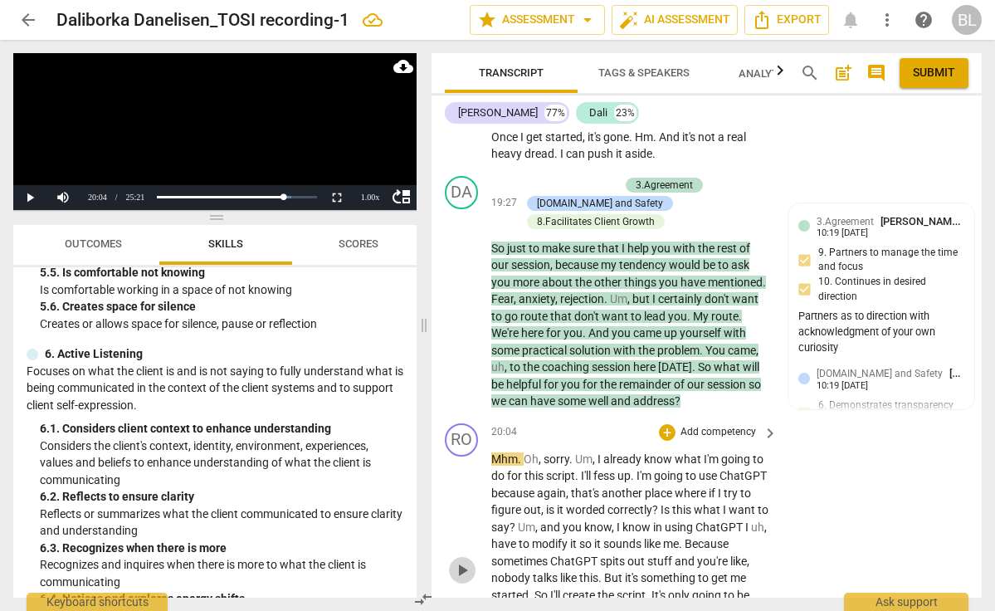
click at [466, 560] on span "play_arrow" at bounding box center [462, 570] width 20 height 20
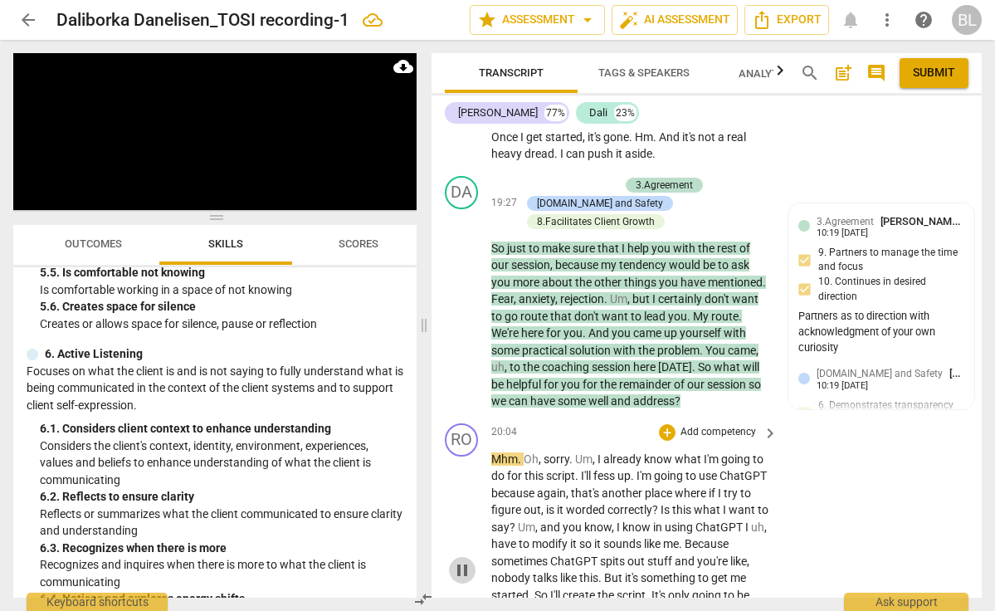
click at [466, 560] on span "pause" at bounding box center [462, 570] width 20 height 20
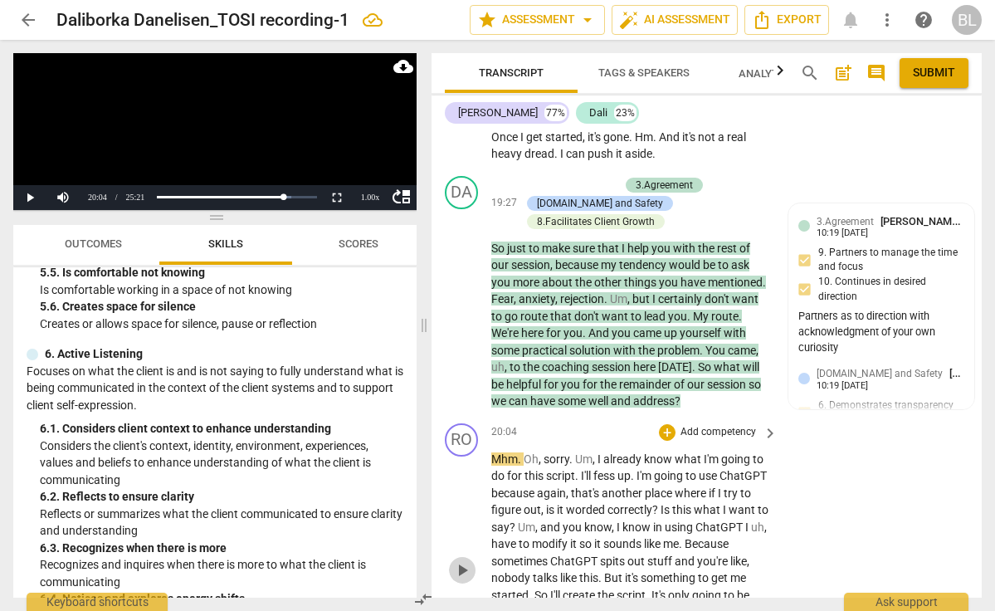
click at [466, 560] on span "play_arrow" at bounding box center [462, 570] width 20 height 20
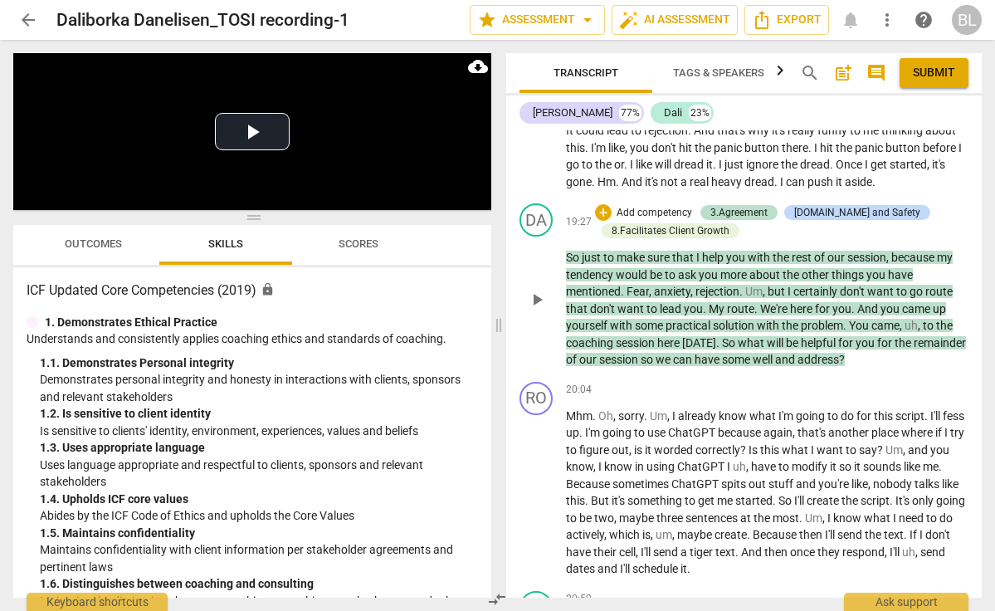
scroll to position [5320, 0]
click at [537, 483] on span "play_arrow" at bounding box center [537, 493] width 20 height 20
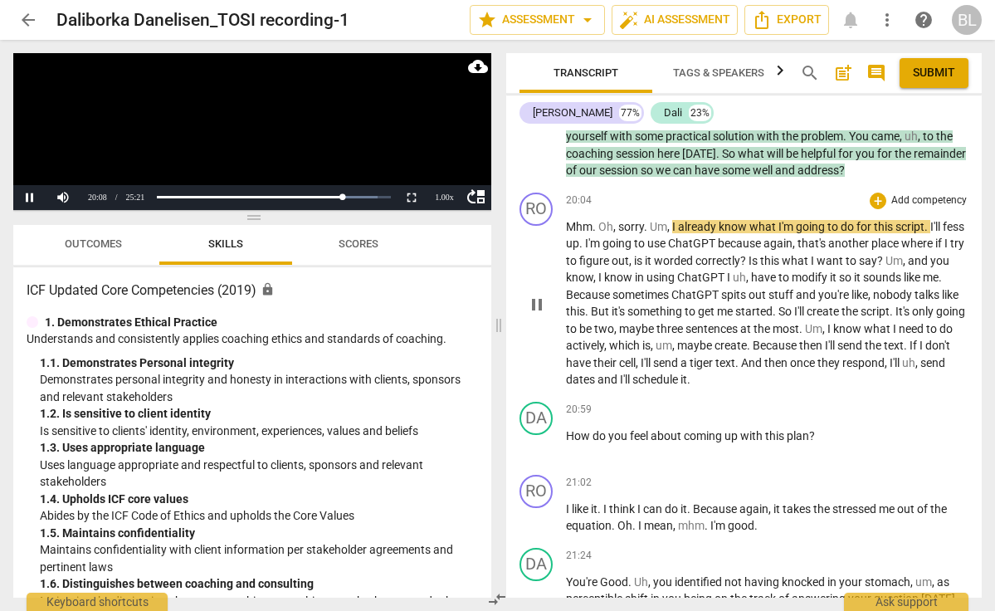
scroll to position [5509, 0]
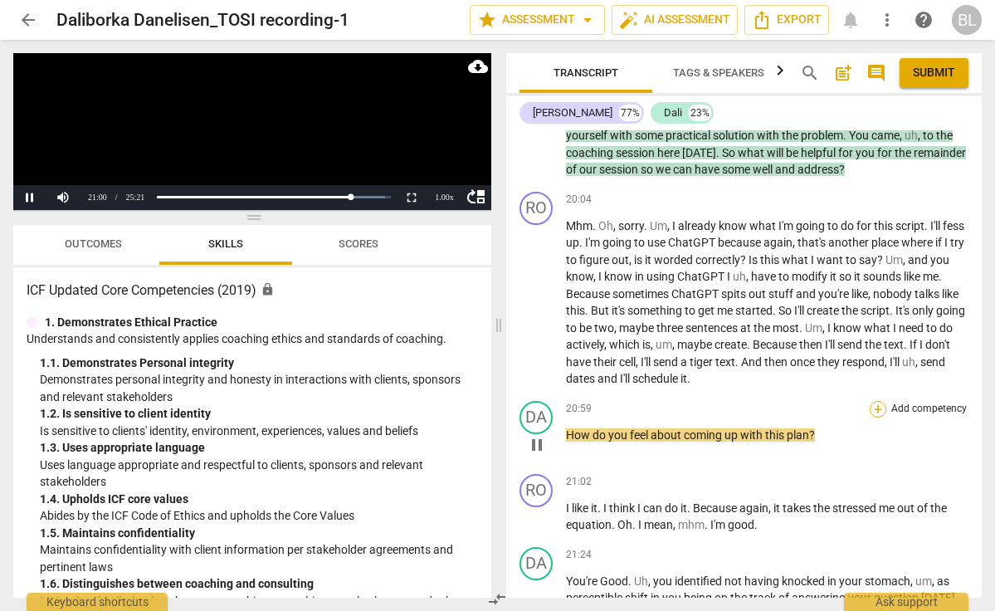
click at [877, 401] on div "+" at bounding box center [878, 409] width 17 height 17
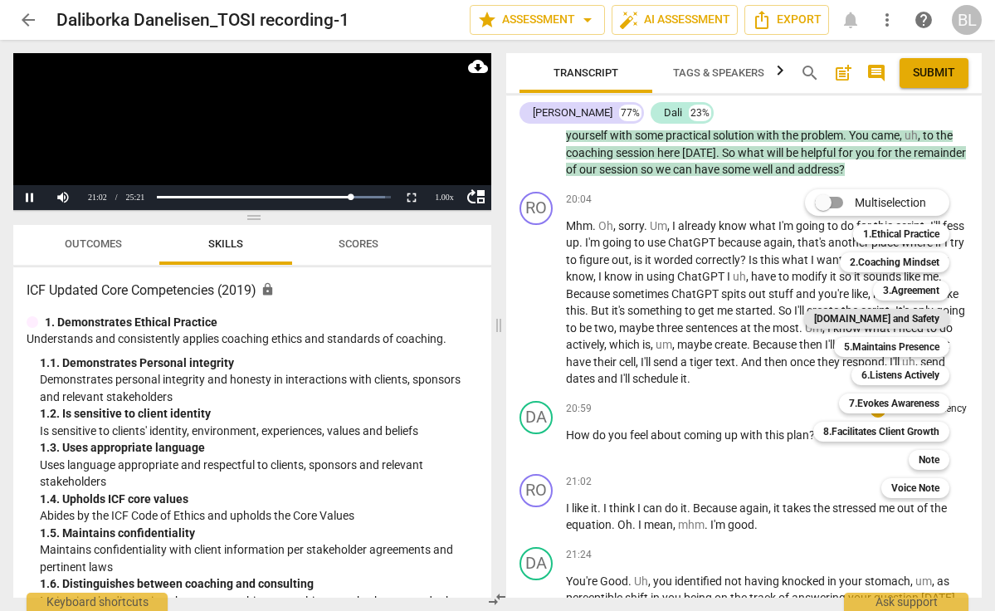
click at [891, 315] on b "[DOMAIN_NAME] and Safety" at bounding box center [876, 319] width 125 height 20
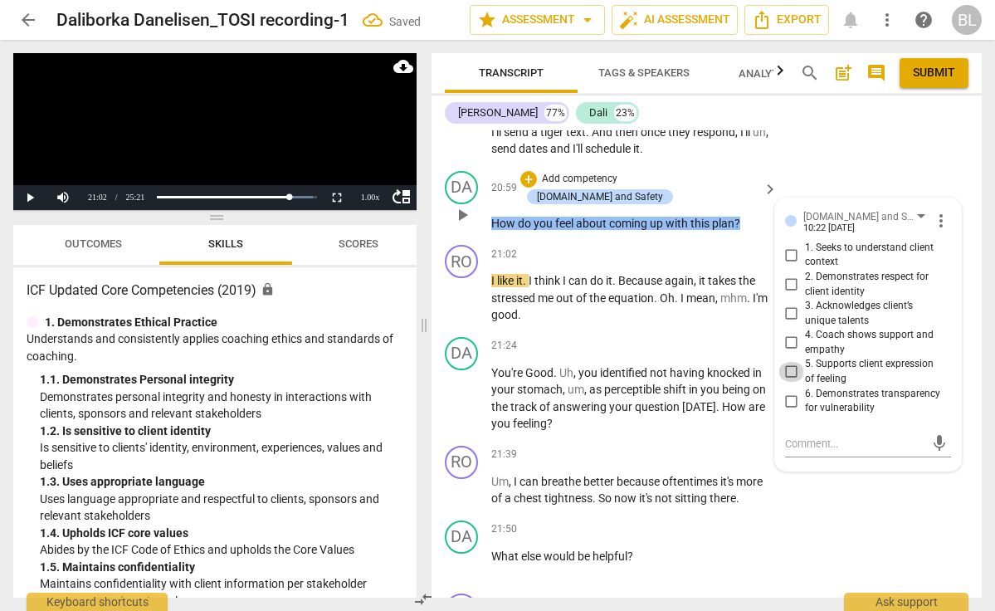
click at [789, 362] on input "5. Supports client expression of feeling" at bounding box center [791, 372] width 27 height 20
checkbox input "true"
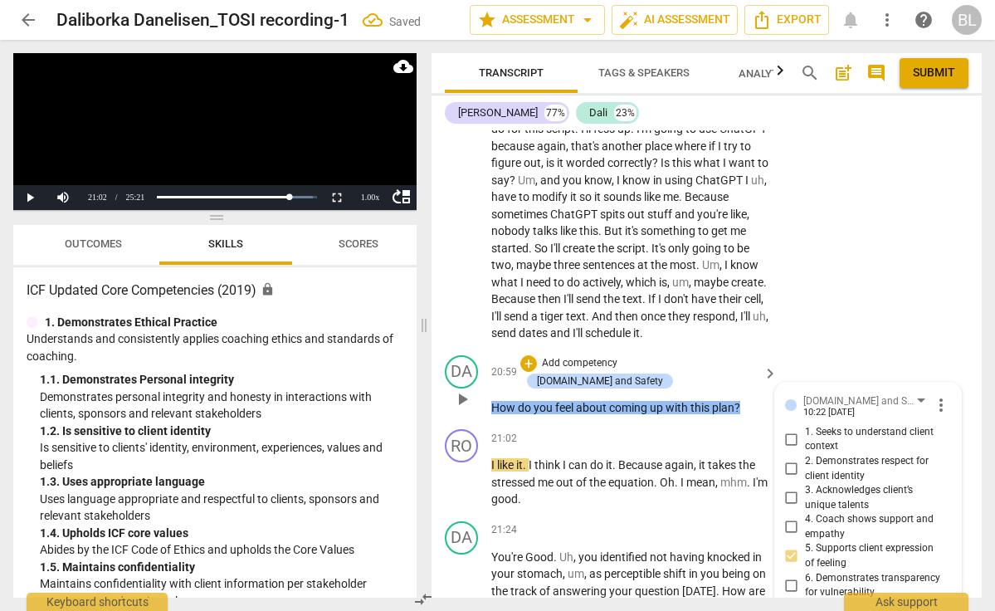
scroll to position [7283, 0]
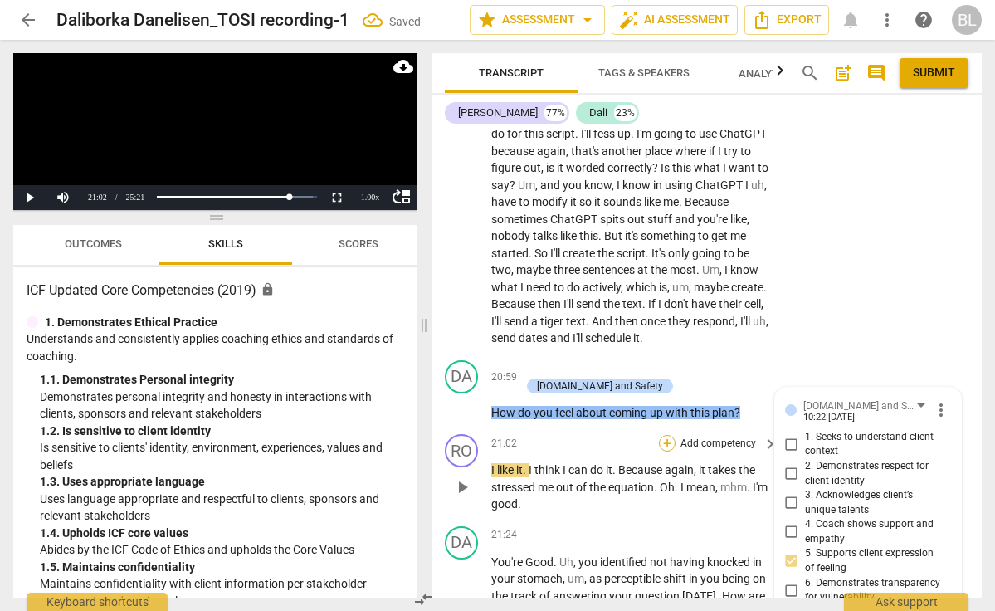
click at [666, 435] on div "+" at bounding box center [667, 443] width 17 height 17
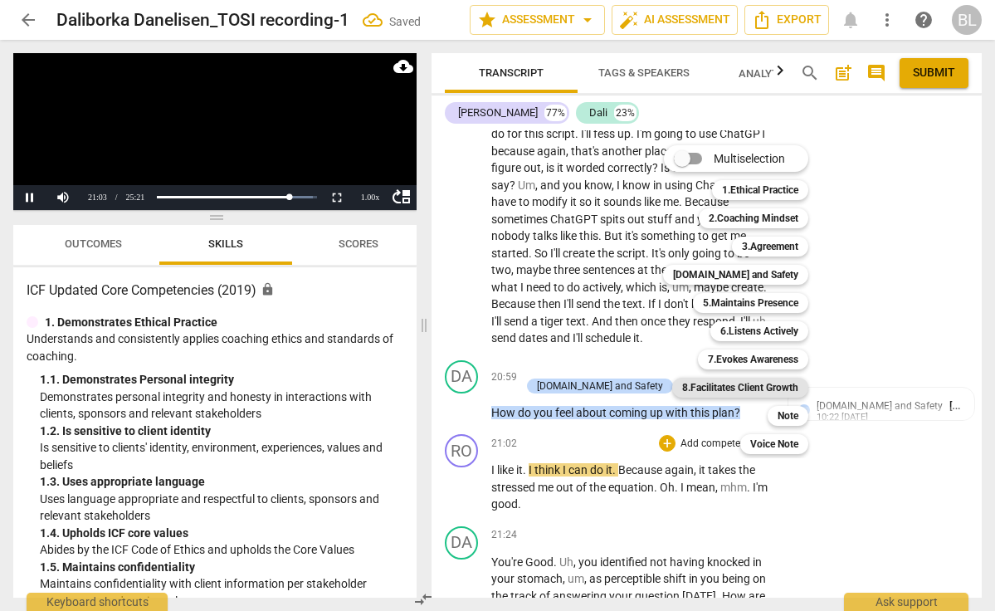
click at [733, 387] on b "8.Facilitates Client Growth" at bounding box center [740, 388] width 116 height 20
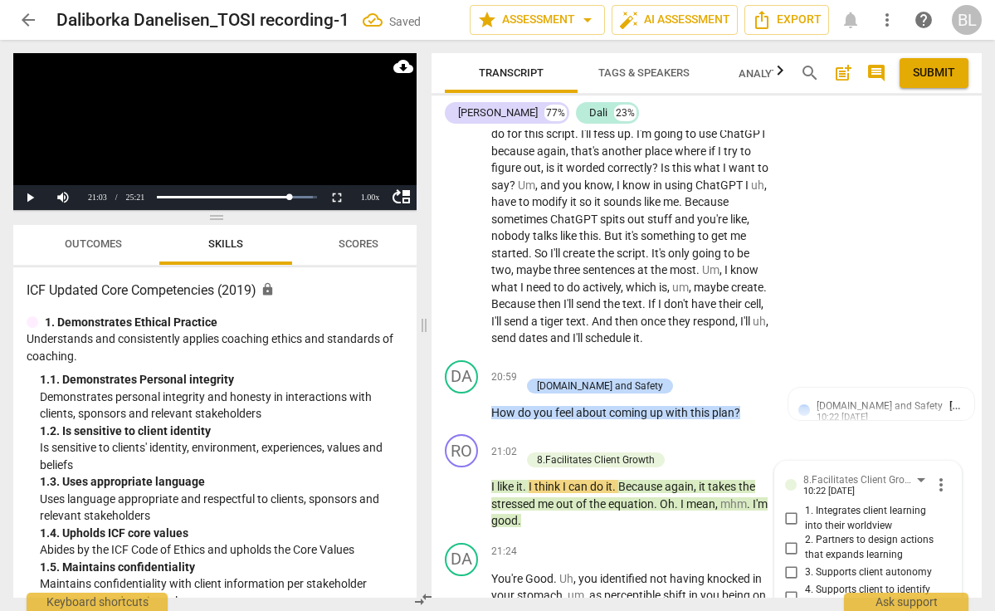
scroll to position [7288, 0]
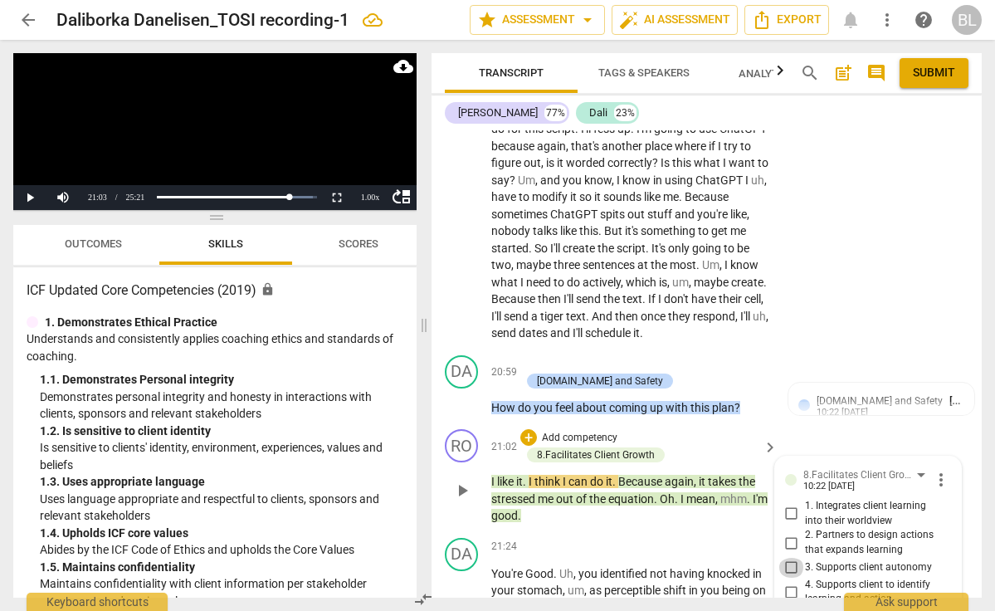
click at [788, 558] on input "3. Supports client autonomy" at bounding box center [791, 568] width 27 height 20
checkbox input "true"
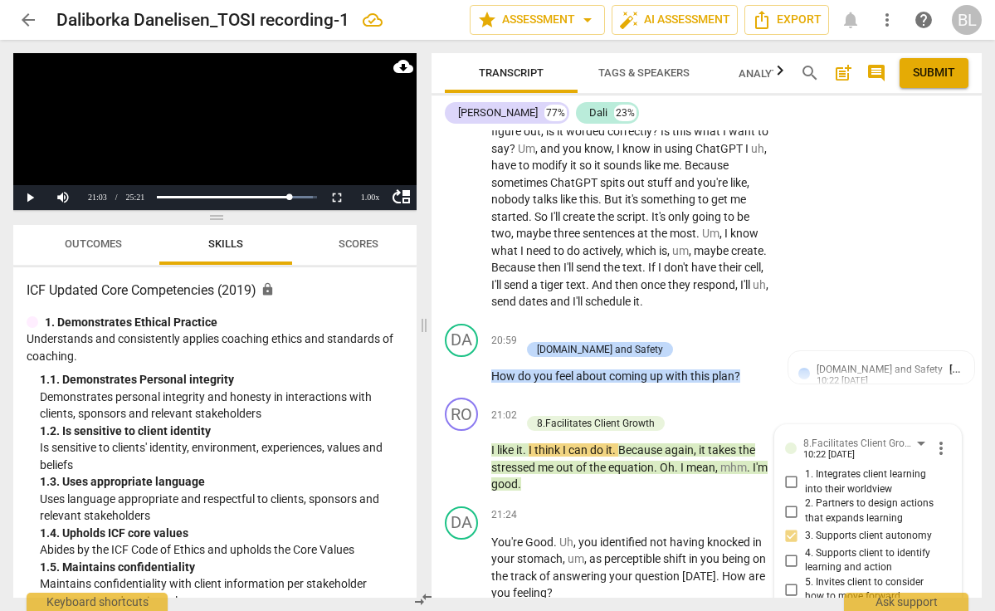
scroll to position [7329, 0]
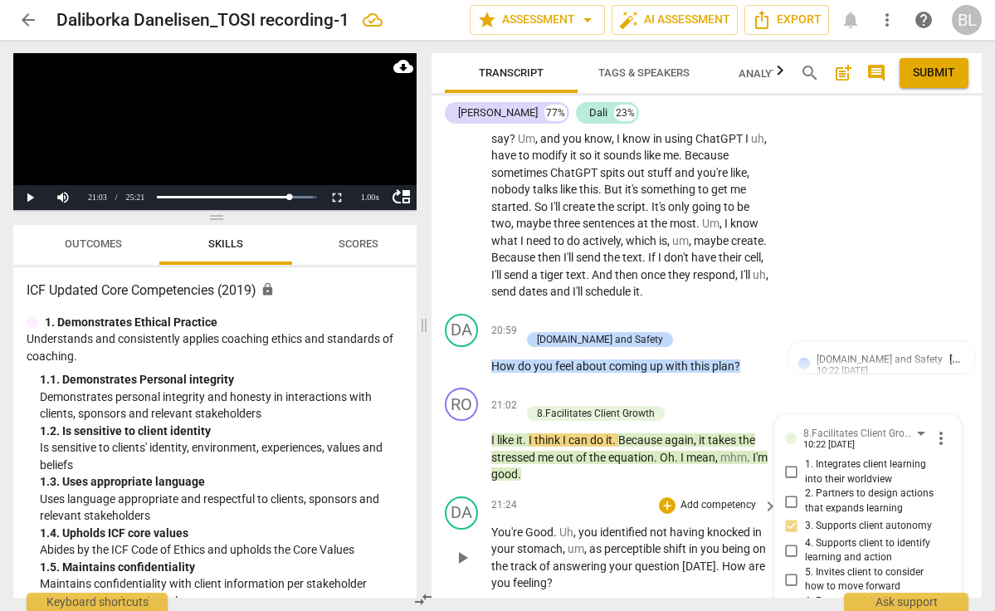
click at [468, 548] on span "play_arrow" at bounding box center [462, 558] width 20 height 20
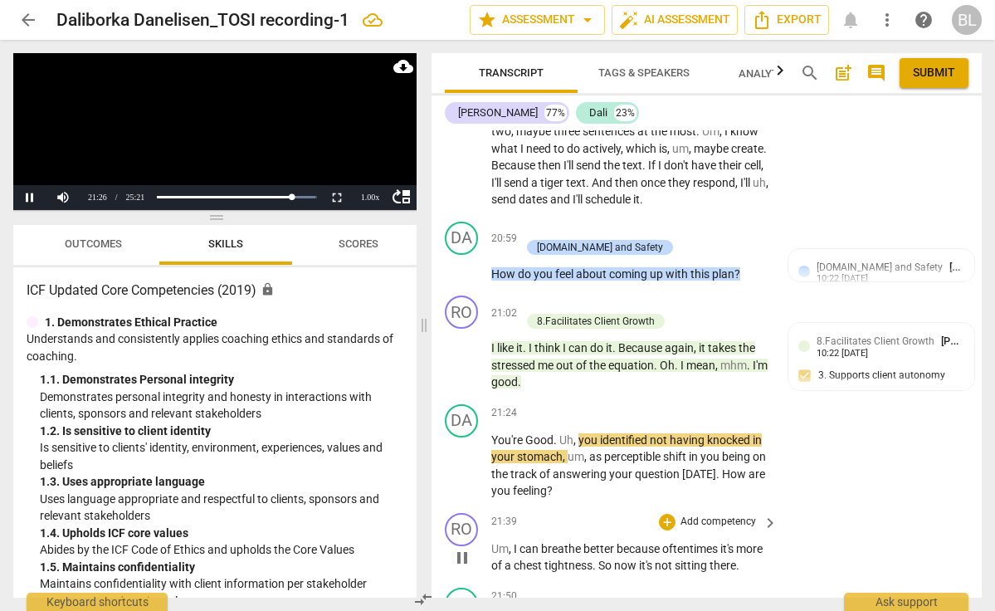
scroll to position [7423, 0]
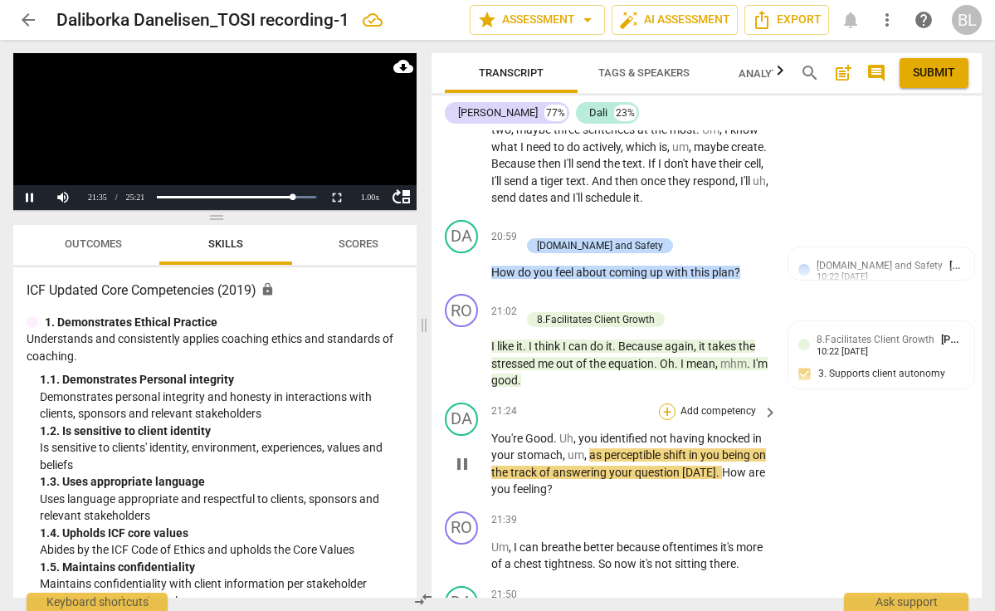
click at [667, 403] on div "+" at bounding box center [667, 411] width 17 height 17
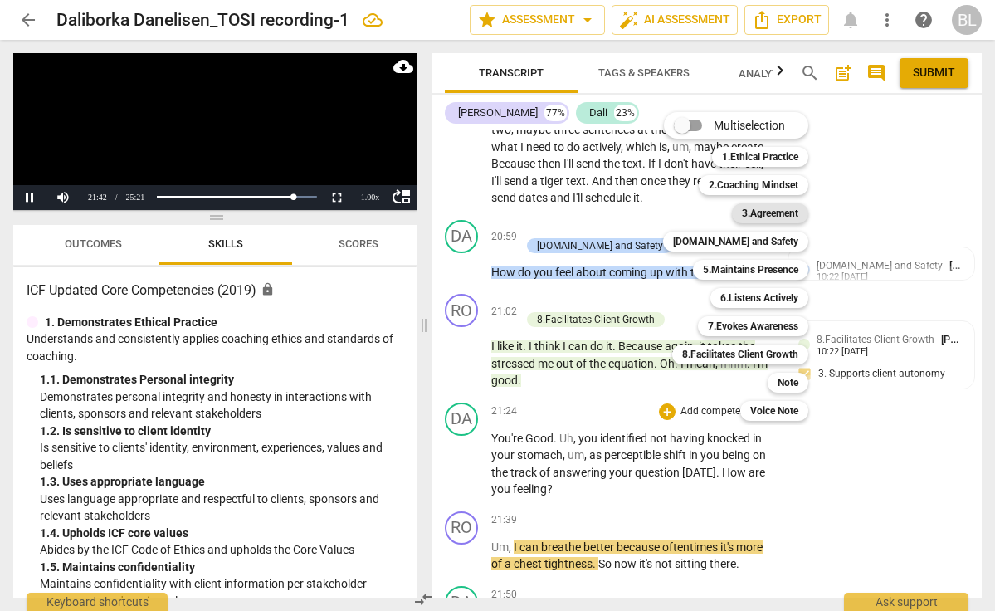
click at [781, 214] on b "3.Agreement" at bounding box center [770, 213] width 56 height 20
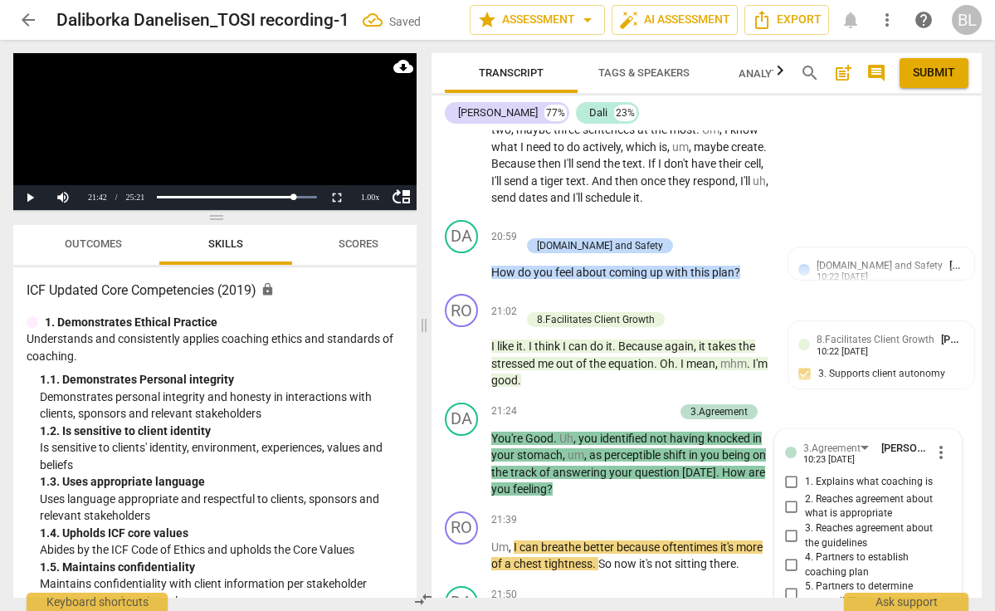
scroll to position [7715, 0]
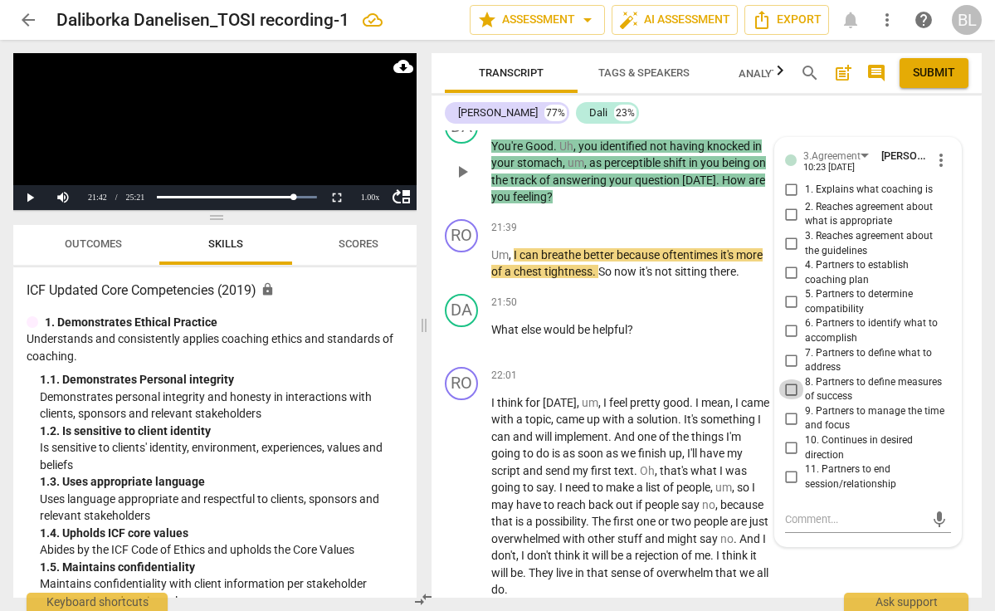
click at [787, 379] on input "8. Partners to define measures of success" at bounding box center [791, 389] width 27 height 20
checkbox input "true"
click at [788, 511] on textarea at bounding box center [854, 519] width 139 height 16
type textarea "C"
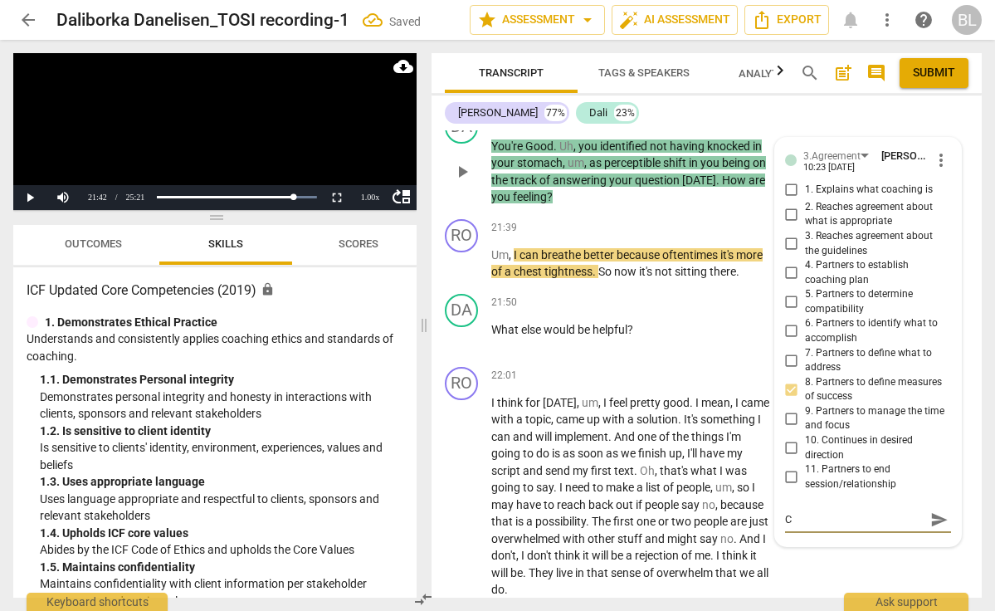
type textarea "Ch"
type textarea "Che"
type textarea "Chec"
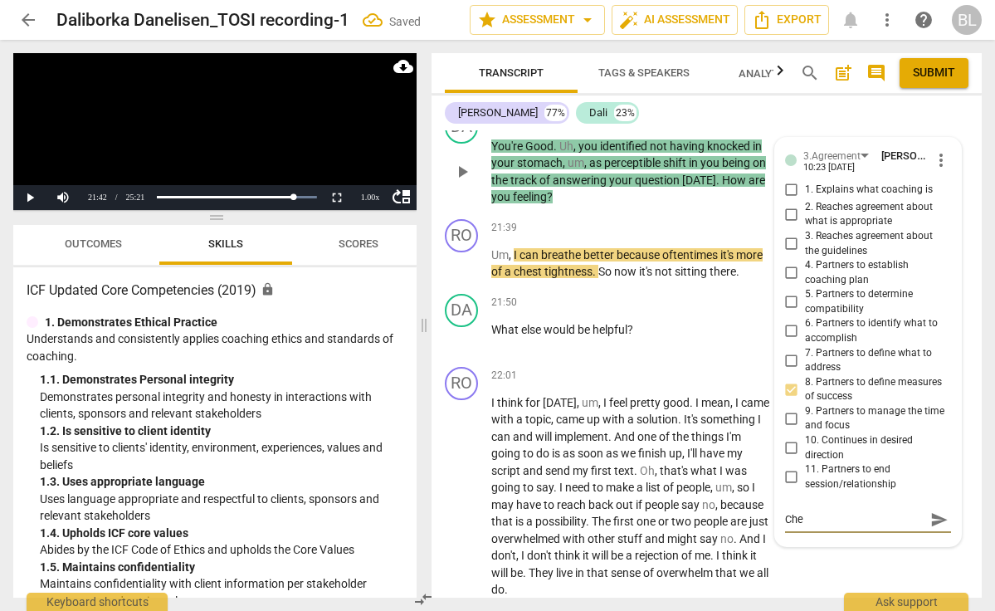
type textarea "Chec"
type textarea "Check"
type textarea "Checks"
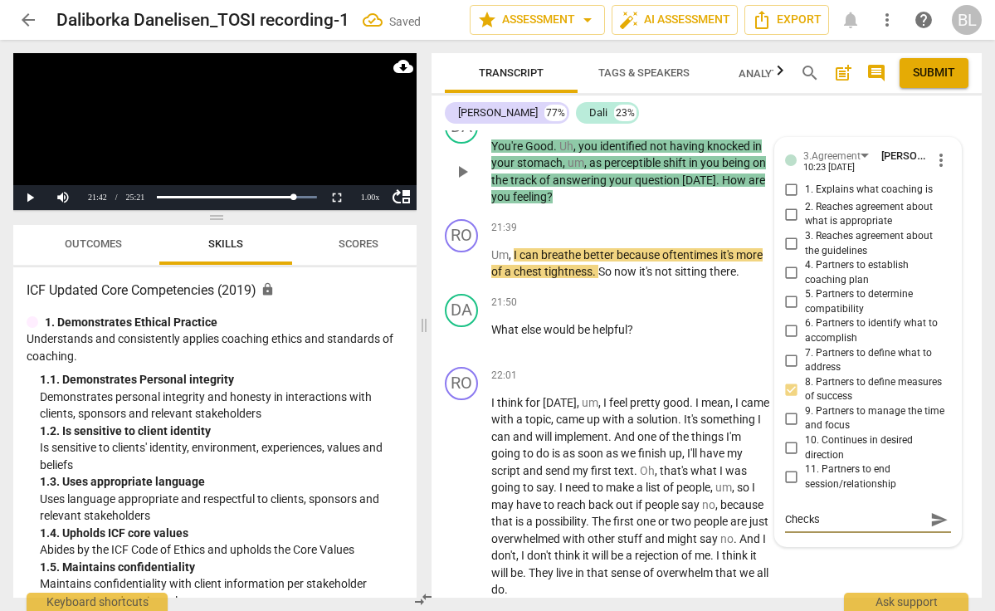
type textarea "Checks"
type textarea "Checks b"
type textarea "Checks ba"
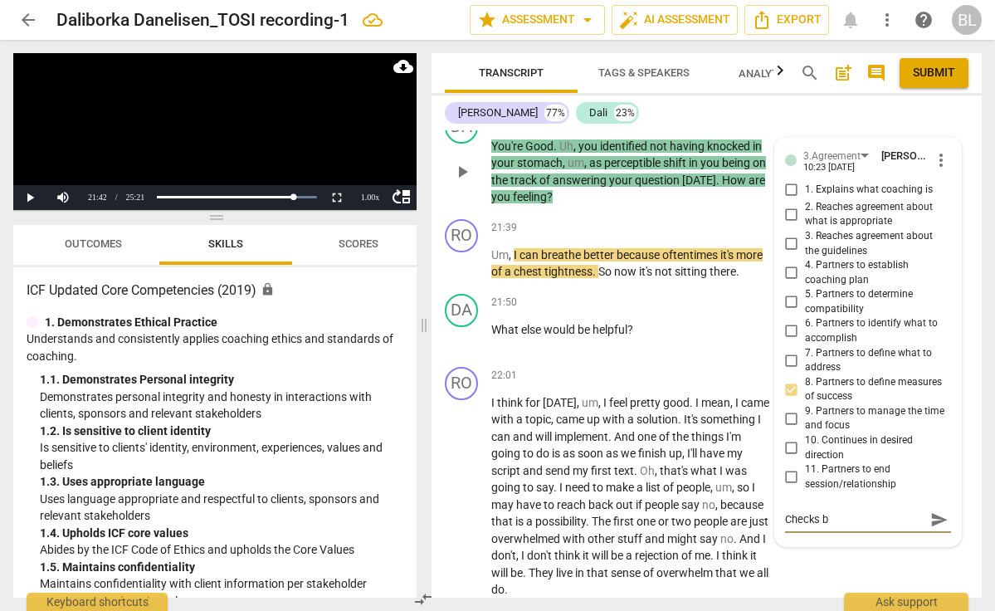
type textarea "Checks ba"
type textarea "Checks bac"
type textarea "Checks back"
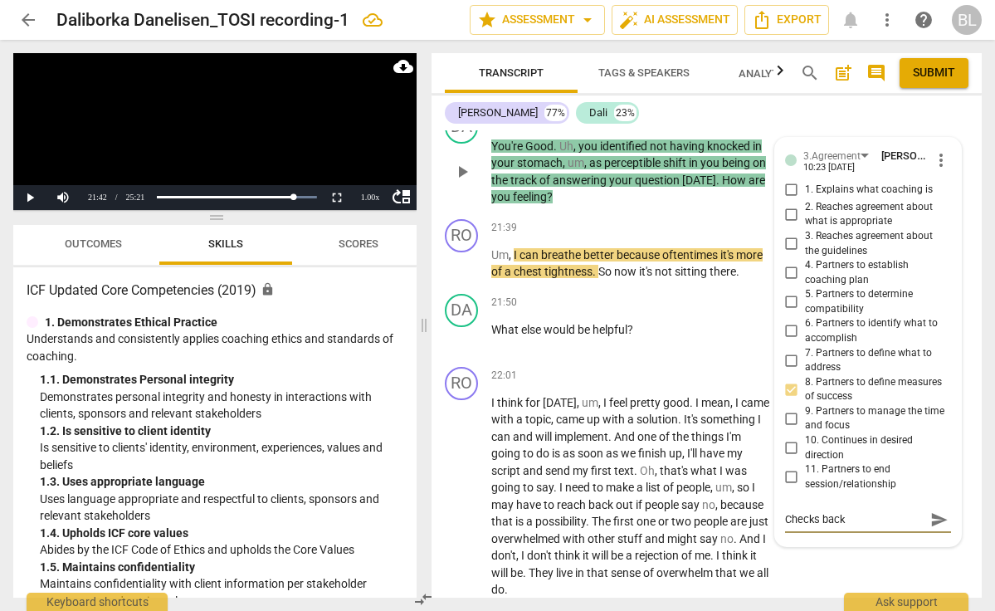
type textarea "Checks back"
type textarea "Checks back i"
type textarea "Checks back in"
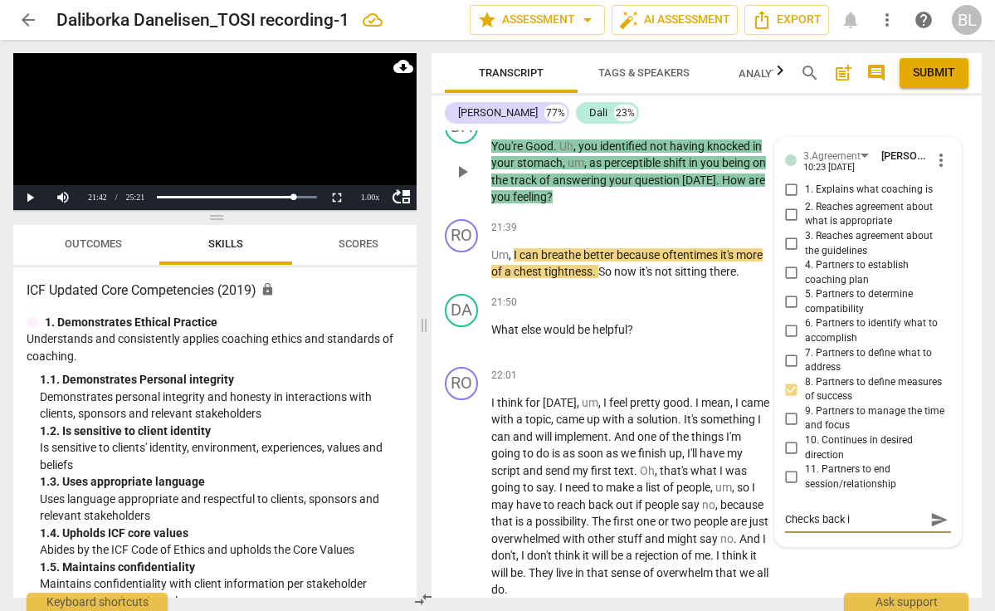
type textarea "Checks back in"
type textarea "Checks back in w"
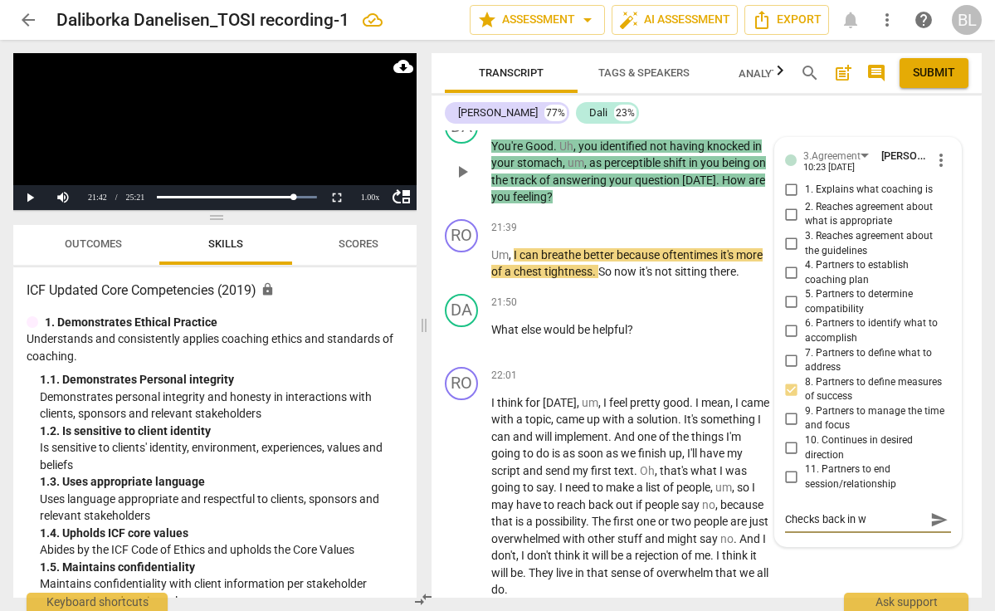
type textarea "Checks back in [GEOGRAPHIC_DATA]"
type textarea "Checks back in wit"
type textarea "Checks back in with"
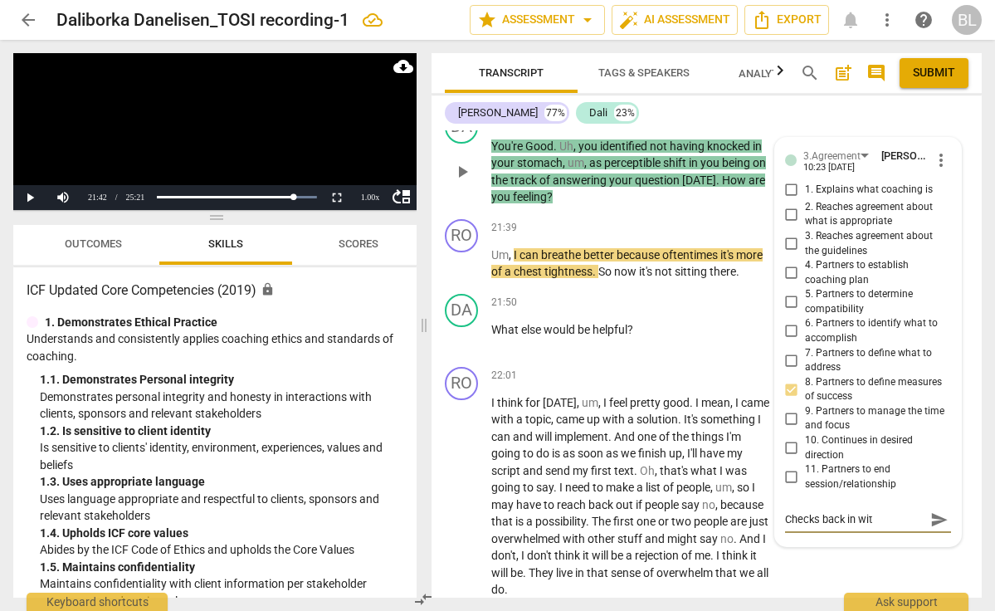
type textarea "Checks back in with"
type textarea "Checks back in with s"
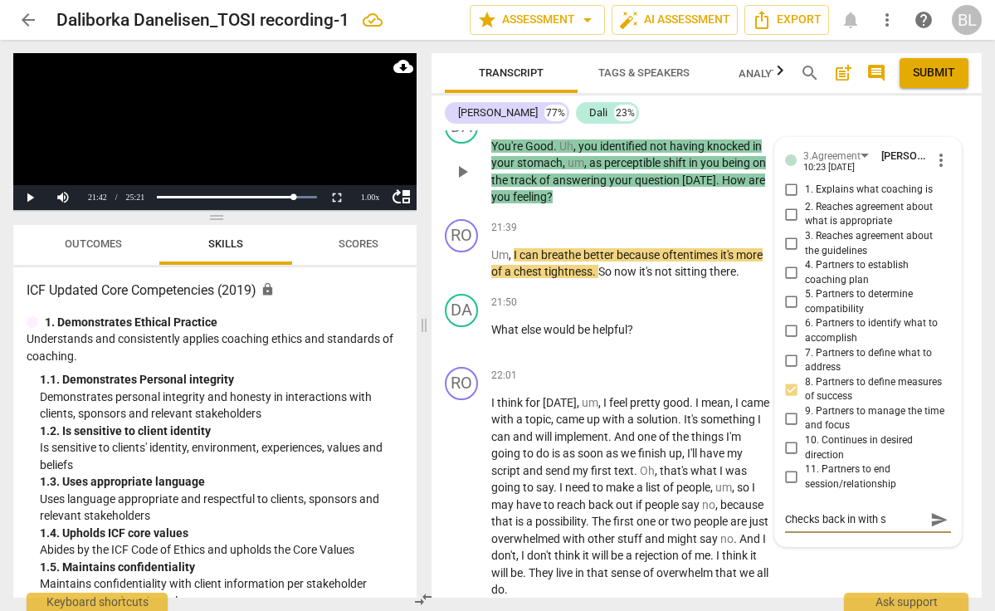
type textarea "Checks back in with sh"
type textarea "Checks back in with [PERSON_NAME]"
type textarea "Checks back in with shif"
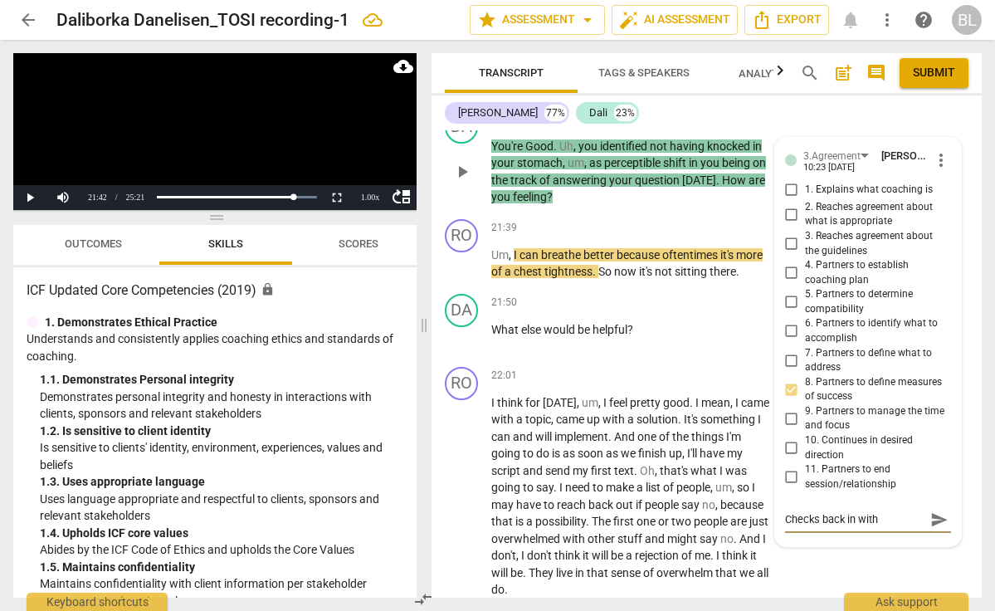
type textarea "Checks back in with shif"
type textarea "Checks back in with shift"
click at [933, 510] on span "send" at bounding box center [939, 519] width 18 height 18
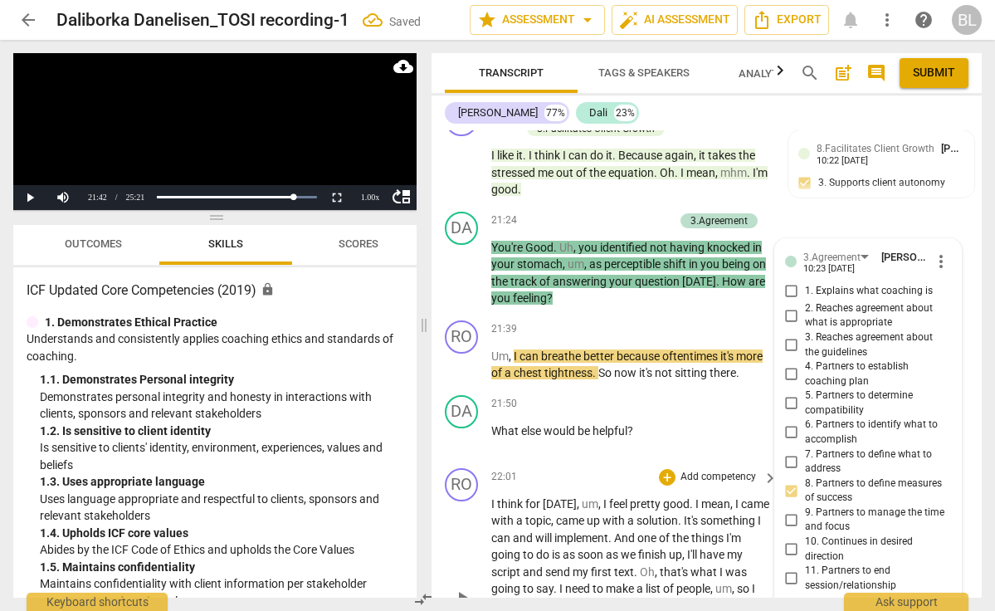
scroll to position [7615, 0]
click at [667, 395] on div "+" at bounding box center [667, 403] width 17 height 17
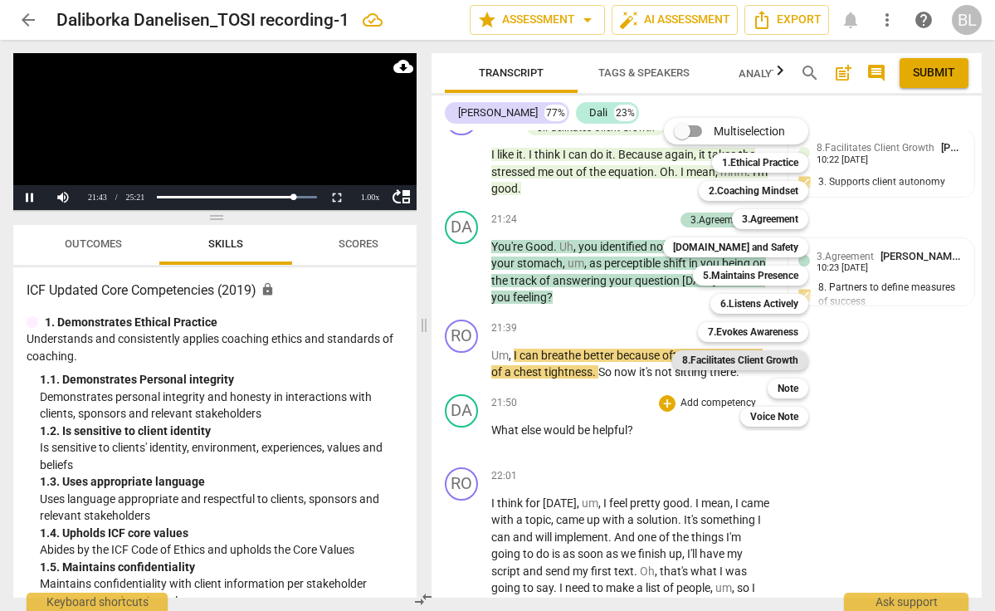
click at [734, 355] on b "8.Facilitates Client Growth" at bounding box center [740, 360] width 116 height 20
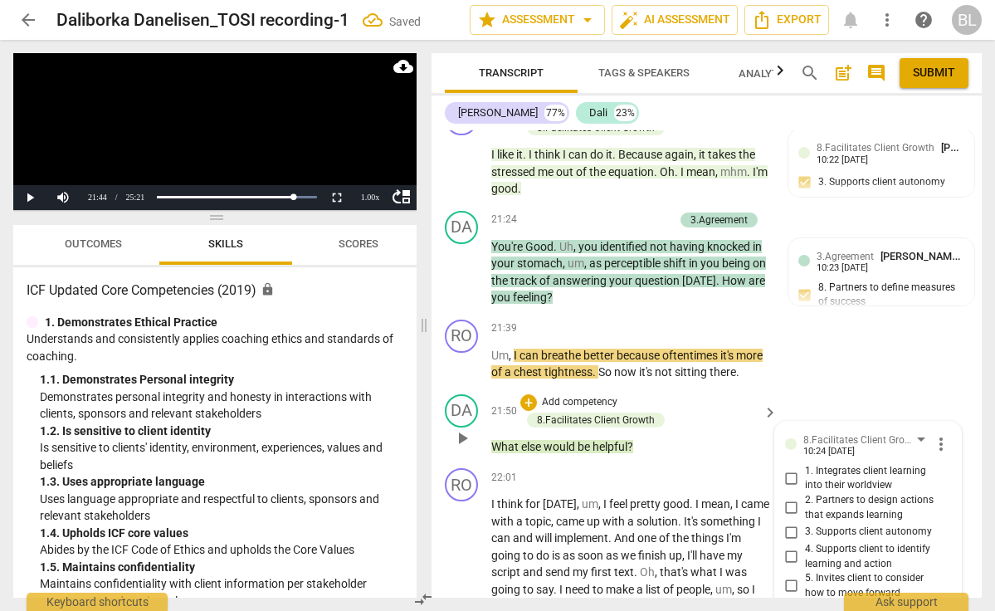
checkbox input "true"
click at [462, 588] on span "play_arrow" at bounding box center [462, 598] width 20 height 20
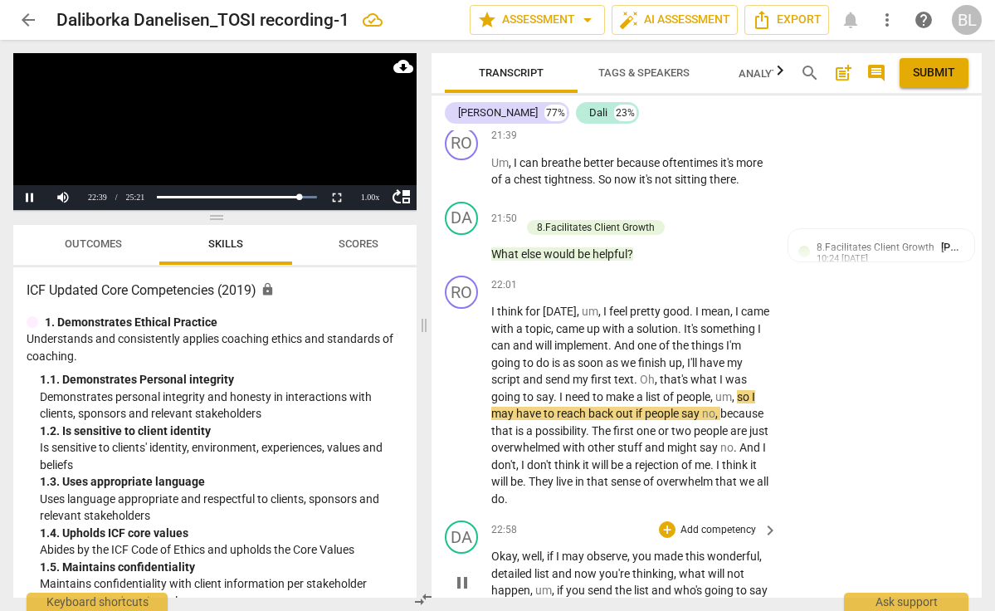
scroll to position [7812, 0]
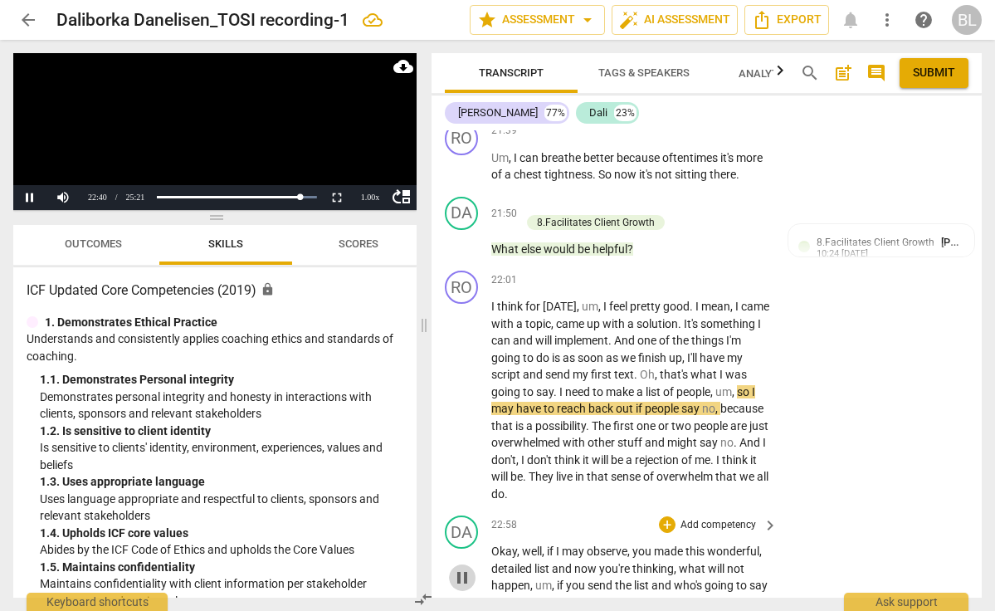
click at [466, 568] on span "pause" at bounding box center [462, 578] width 20 height 20
click at [466, 568] on span "play_arrow" at bounding box center [462, 578] width 20 height 20
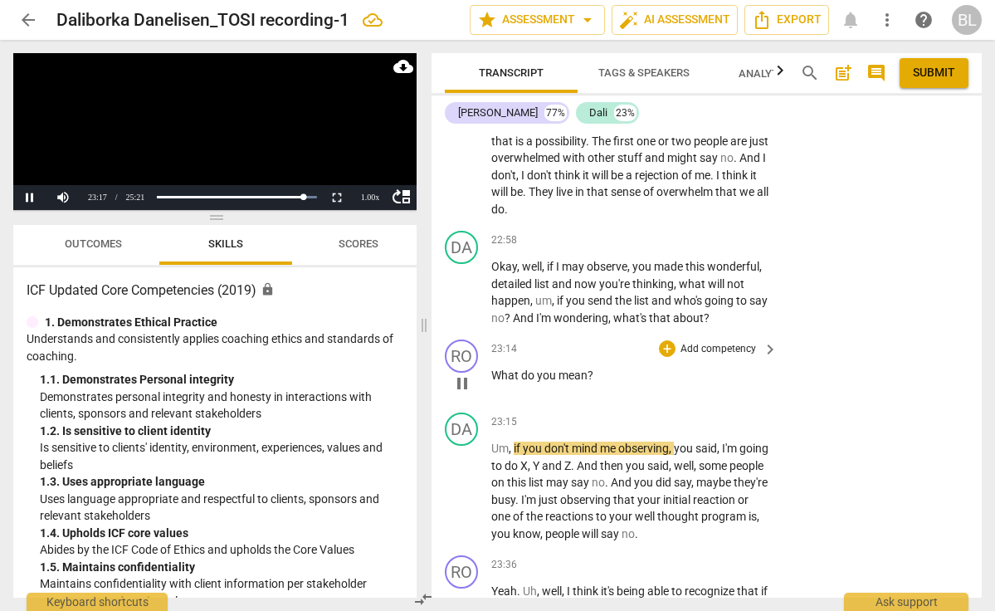
scroll to position [8098, 0]
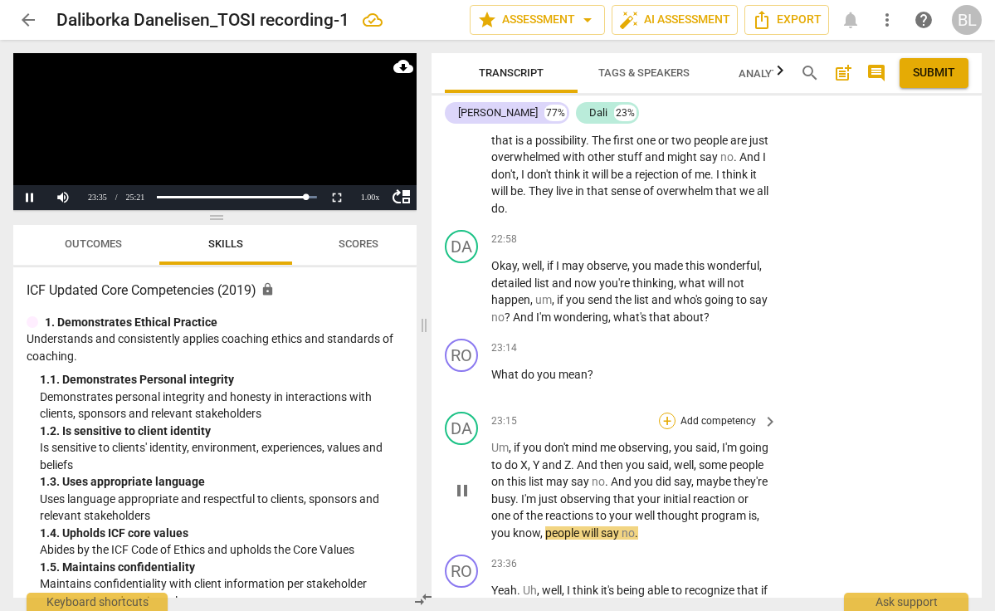
click at [668, 412] on div "+" at bounding box center [667, 420] width 17 height 17
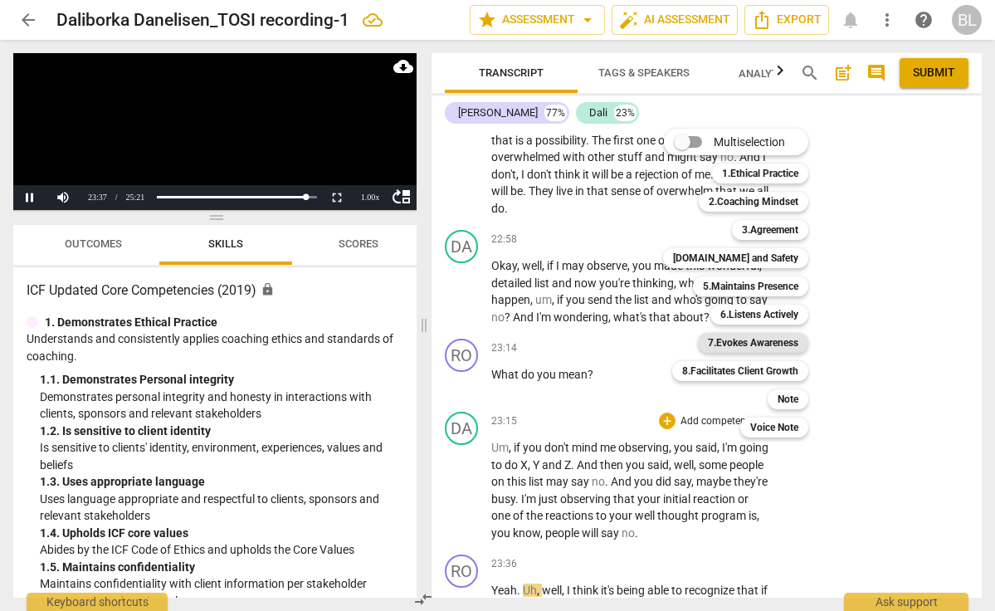
click at [745, 348] on b "7.Evokes Awareness" at bounding box center [753, 343] width 90 height 20
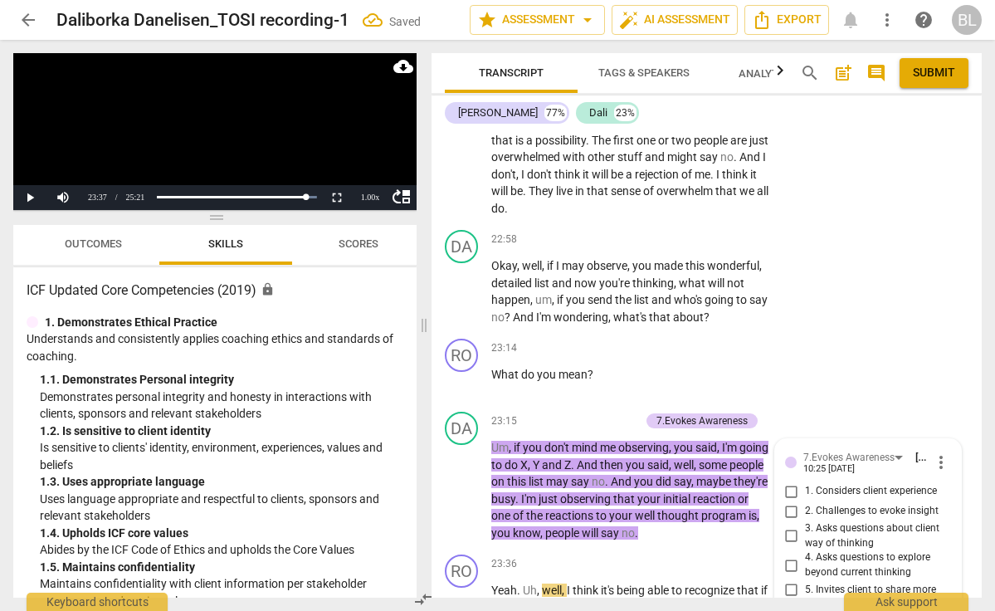
scroll to position [8373, 0]
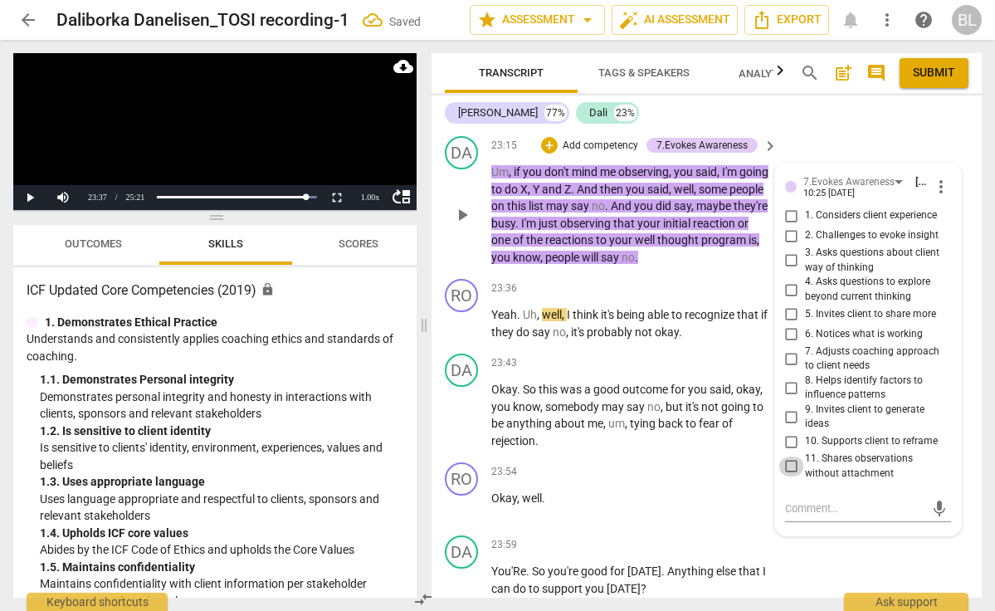
click at [788, 456] on input "11. Shares observations without attachment" at bounding box center [791, 466] width 27 height 20
checkbox input "true"
click at [467, 314] on span "play_arrow" at bounding box center [462, 324] width 20 height 20
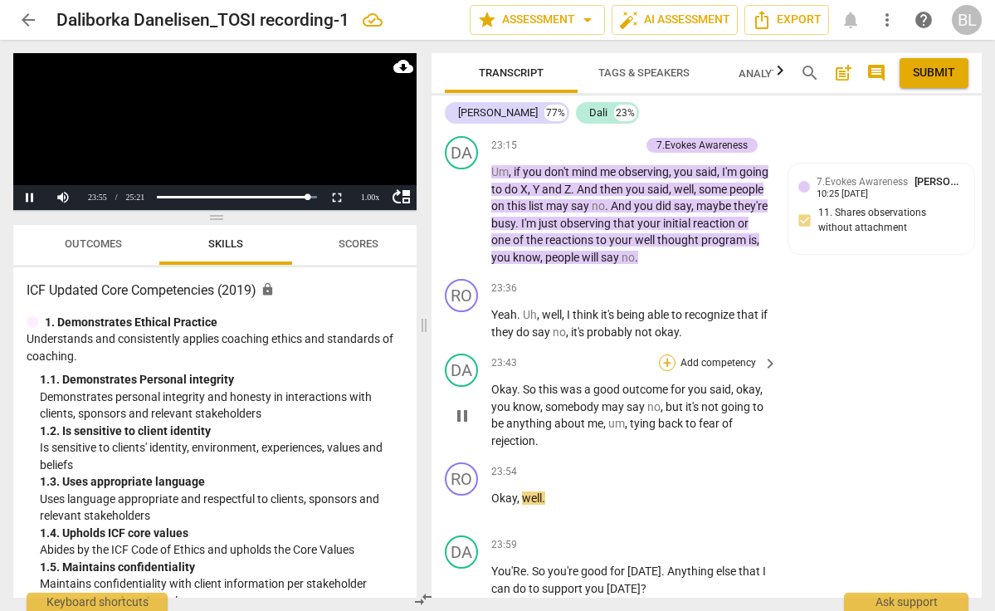
click at [666, 354] on div "+" at bounding box center [667, 362] width 17 height 17
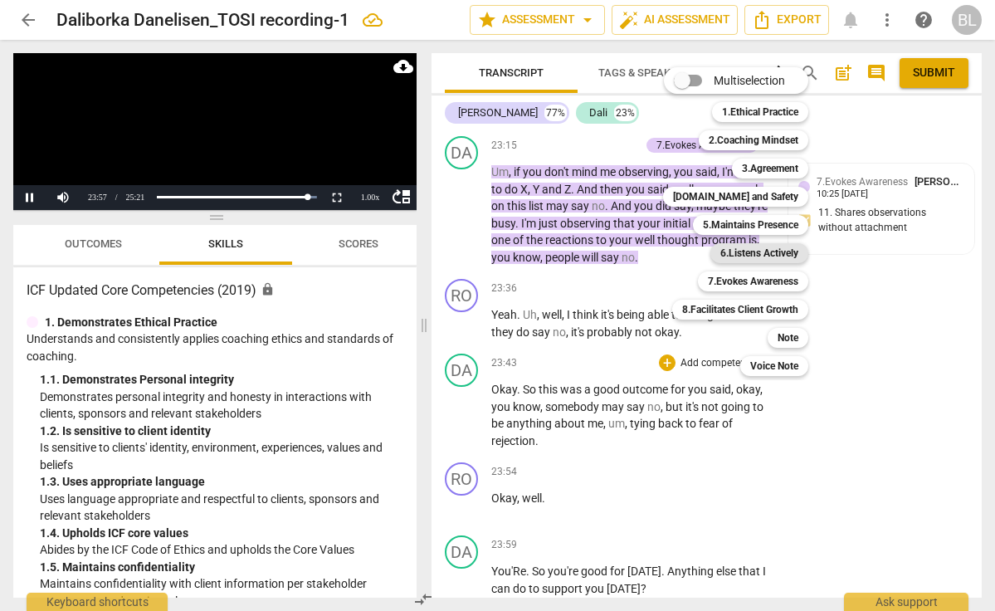
click at [729, 251] on b "6.Listens Actively" at bounding box center [759, 253] width 78 height 20
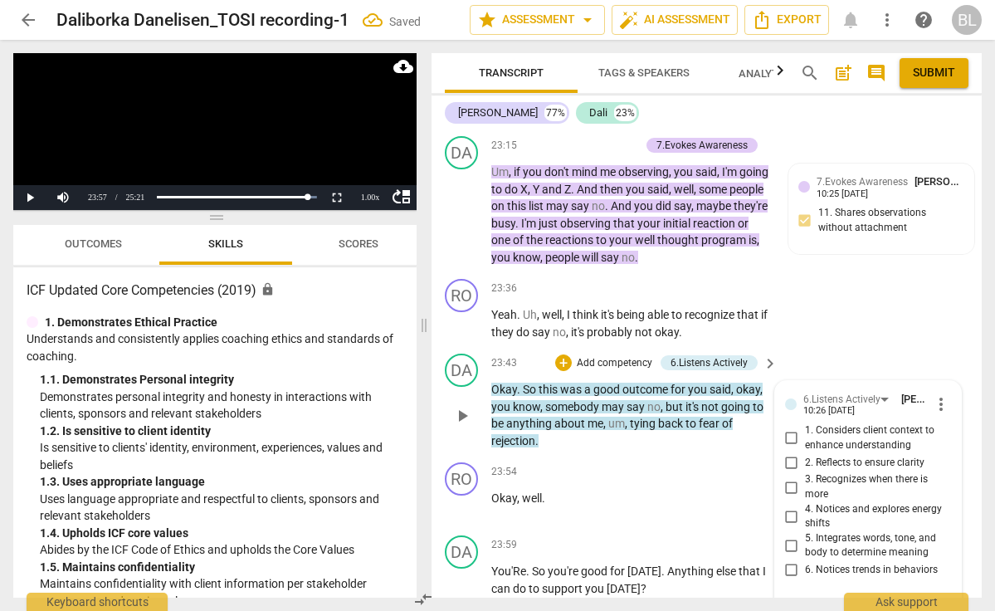
click at [792, 428] on input "1. Considers client context to enhance understanding" at bounding box center [791, 438] width 27 height 20
checkbox input "true"
click at [783, 452] on input "2. Reflects to ensure clarity" at bounding box center [791, 462] width 27 height 20
checkbox input "true"
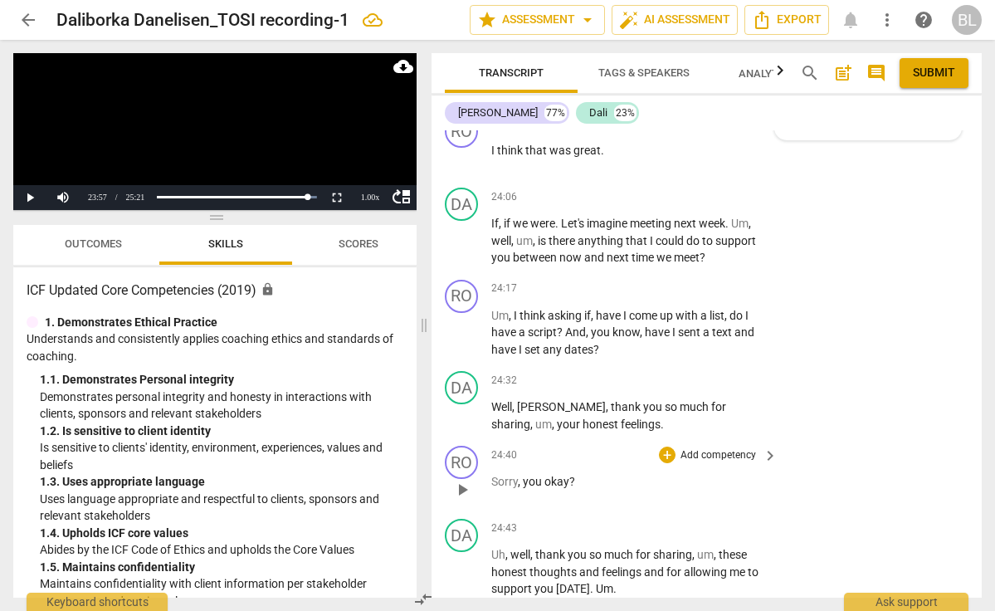
scroll to position [8870, 0]
click at [666, 371] on div "+" at bounding box center [667, 379] width 17 height 17
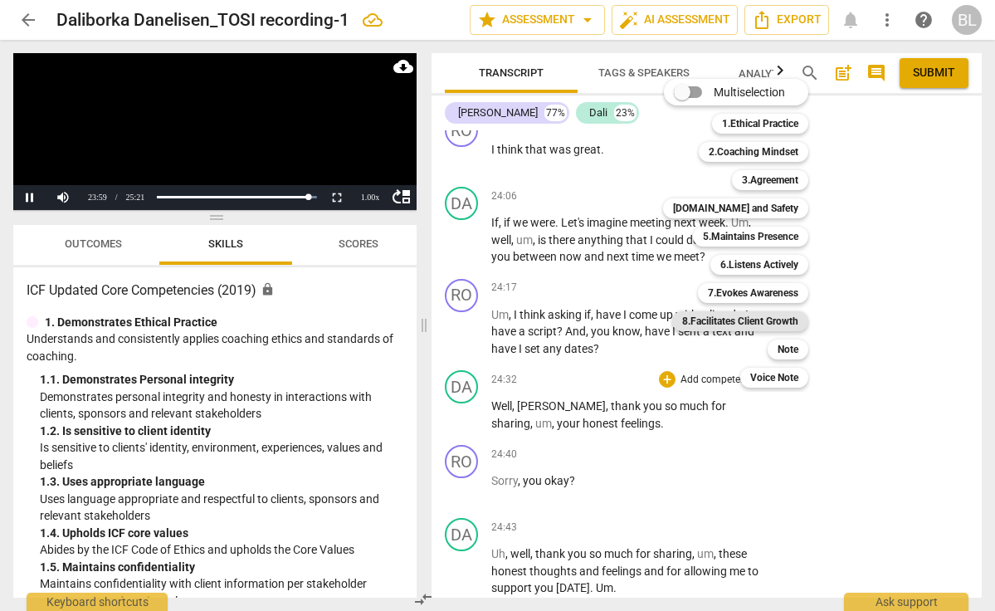
click at [708, 318] on b "8.Facilitates Client Growth" at bounding box center [740, 321] width 116 height 20
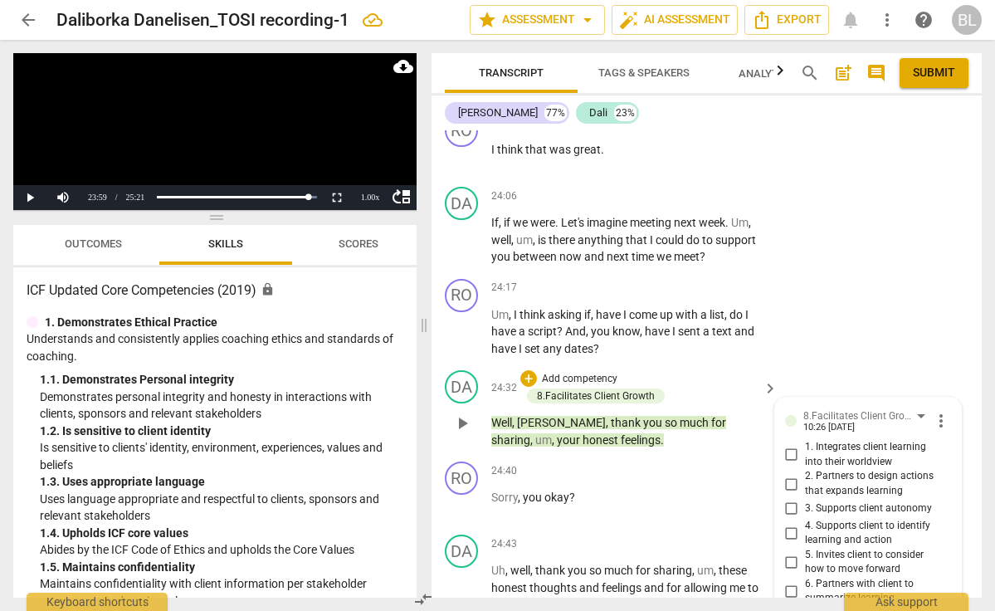
click at [789, 606] on input "7. Celebrates client progress" at bounding box center [791, 616] width 27 height 20
checkbox input "true"
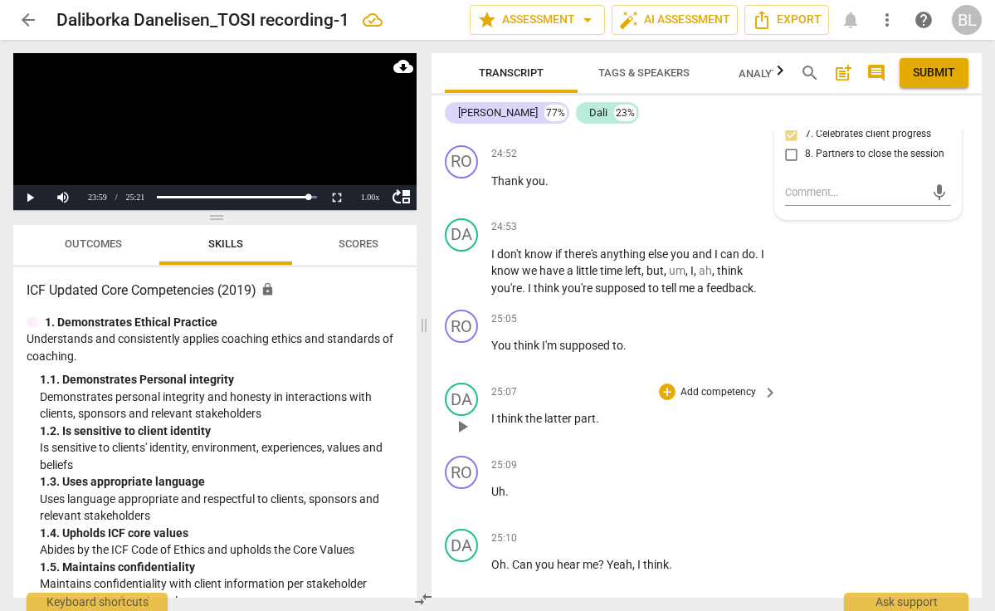
scroll to position [0, 0]
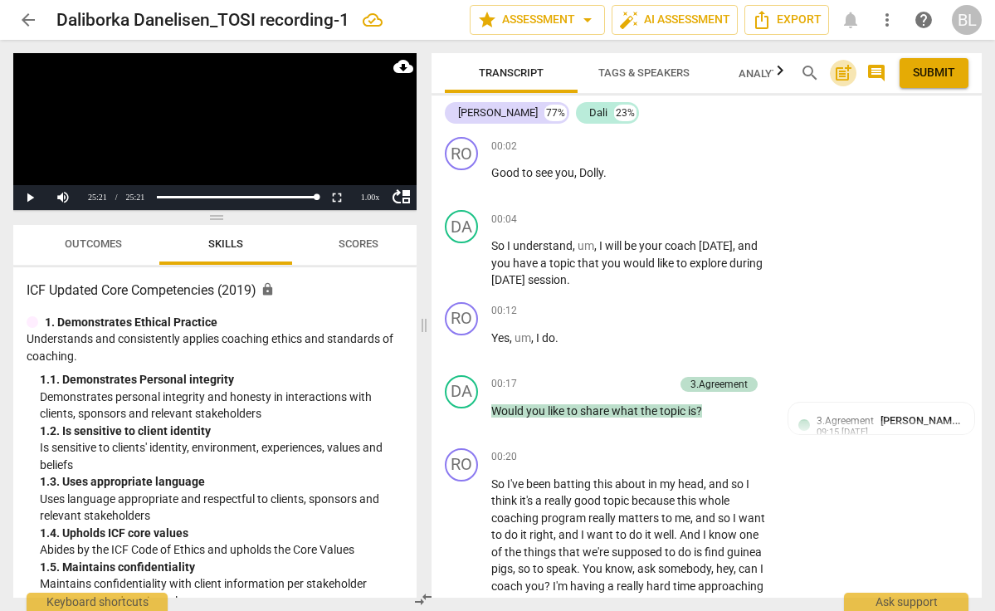
click at [844, 68] on span "post_add" at bounding box center [843, 73] width 20 height 20
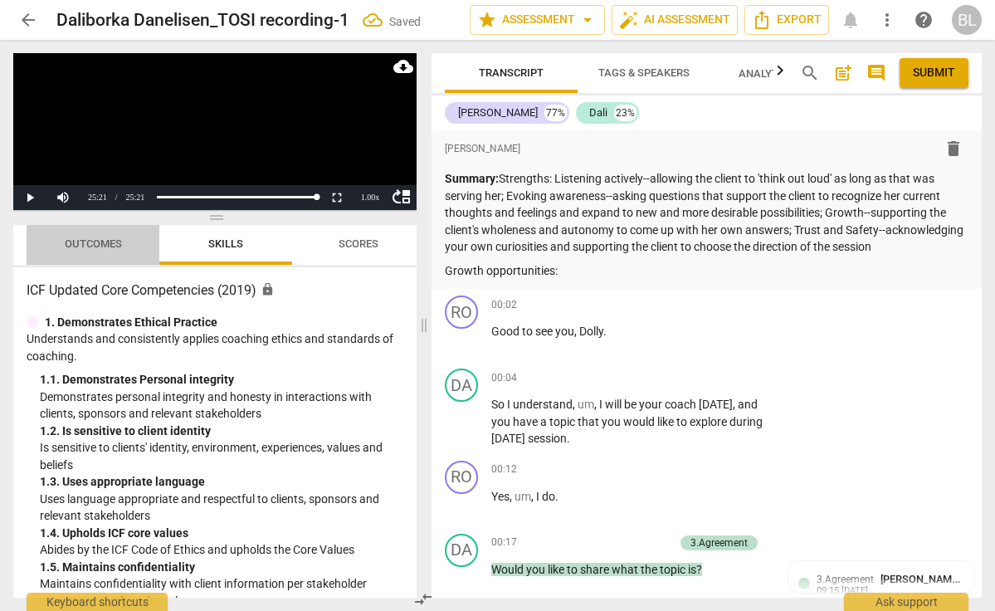
click at [100, 242] on span "Outcomes" at bounding box center [93, 243] width 57 height 12
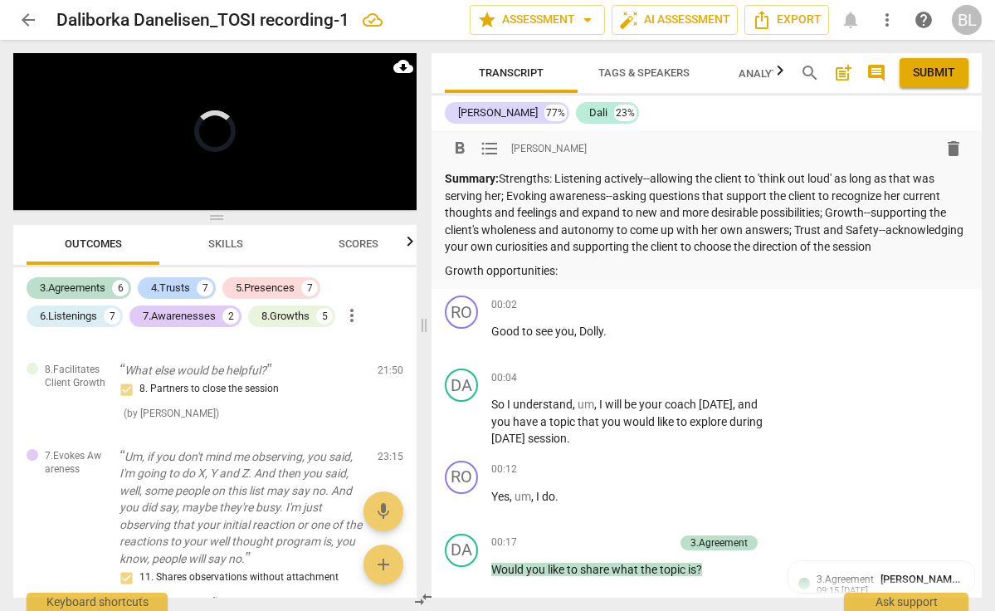
click at [93, 244] on button "Outcomes" at bounding box center [93, 245] width 133 height 40
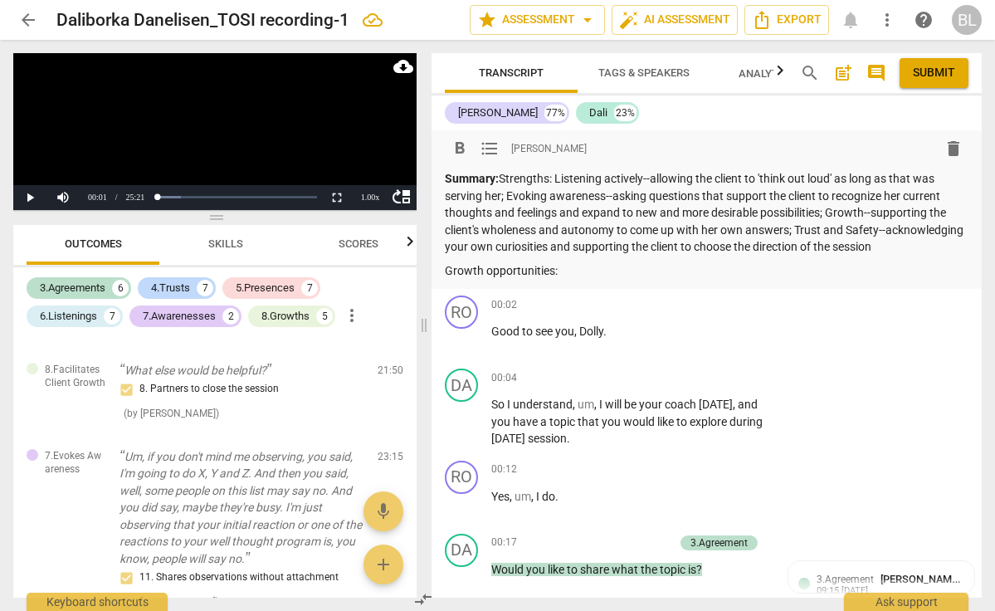
click at [93, 244] on button "Outcomes" at bounding box center [93, 245] width 133 height 40
click at [682, 251] on p "Summary: Strengths: Listening actively--allowing the client to 'think out loud'…" at bounding box center [707, 212] width 524 height 85
click at [580, 265] on p "Growth opportunities:" at bounding box center [707, 270] width 524 height 17
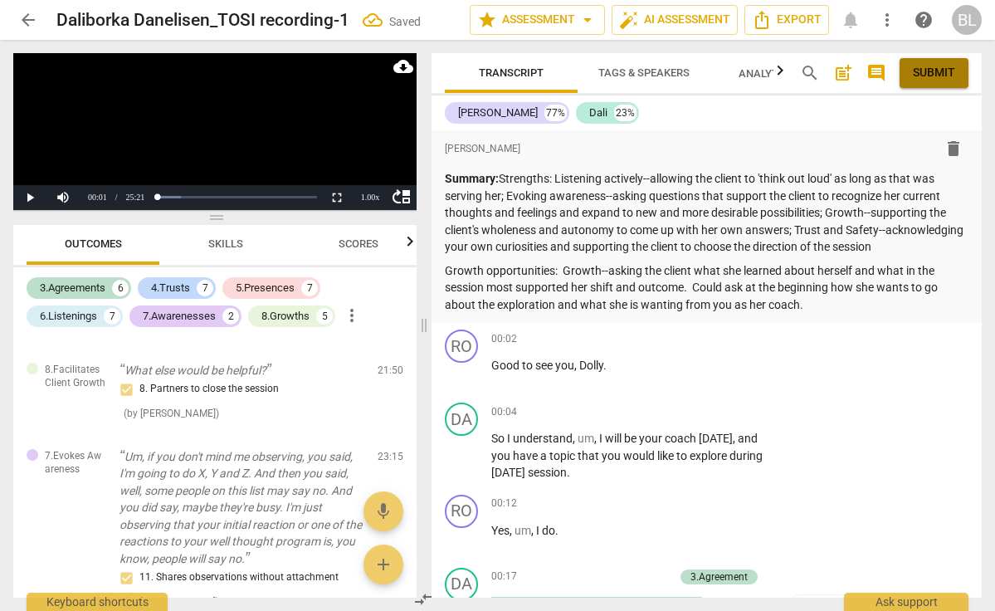
click at [924, 71] on span "Submit" at bounding box center [934, 73] width 42 height 17
